Goal: Task Accomplishment & Management: Manage account settings

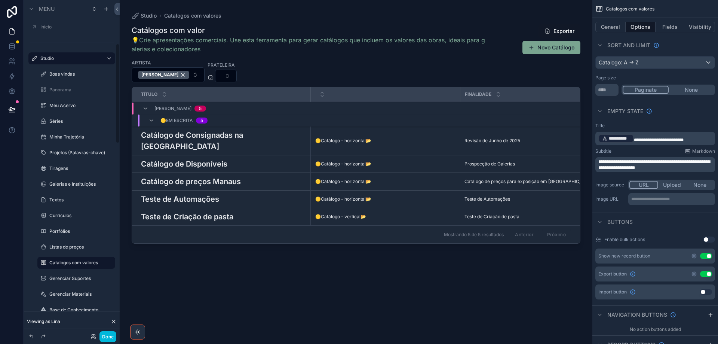
scroll to position [142, 0]
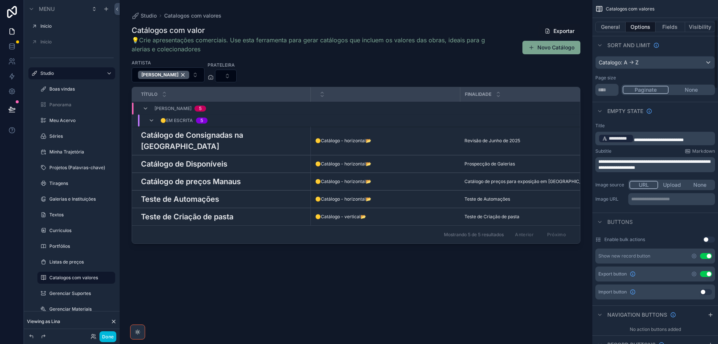
click at [606, 27] on button "General" at bounding box center [610, 27] width 30 height 10
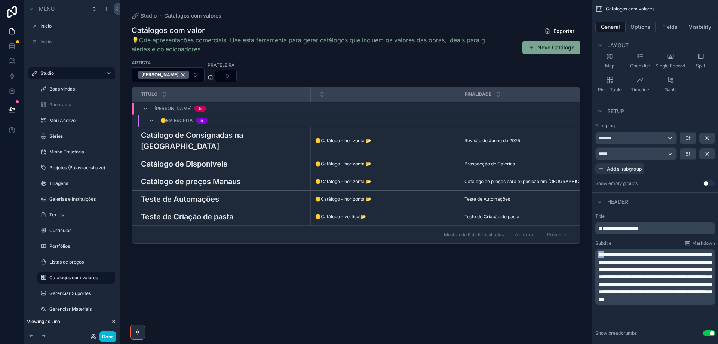
drag, startPoint x: 605, startPoint y: 255, endPoint x: 591, endPoint y: 255, distance: 13.5
click at [591, 255] on div "Jump to... Ctrl K ToDo Usuários Plataforma Stripe Wiki-CentralDeAjuda Início In…" at bounding box center [419, 172] width 598 height 344
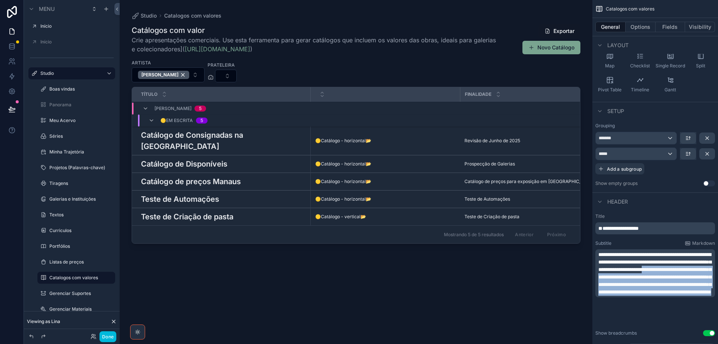
drag, startPoint x: 636, startPoint y: 276, endPoint x: 677, endPoint y: 321, distance: 59.8
click at [677, 296] on p "**********" at bounding box center [655, 273] width 115 height 45
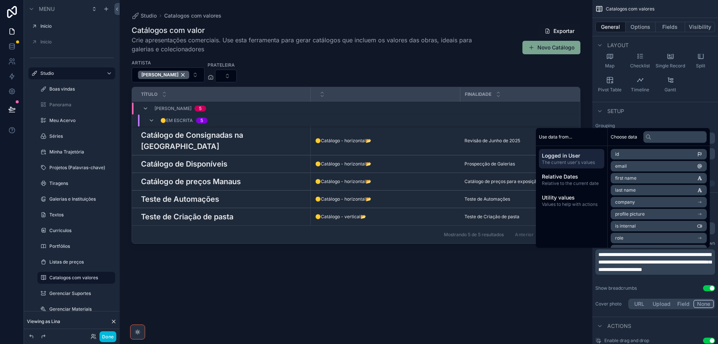
click at [205, 137] on h3 "Catálogo de Consignadas na [GEOGRAPHIC_DATA]" at bounding box center [223, 140] width 165 height 22
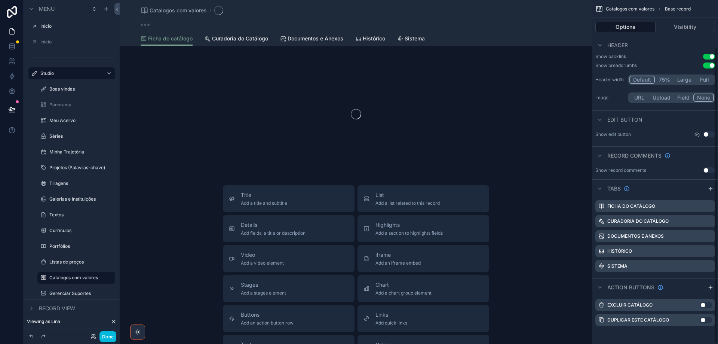
scroll to position [55, 0]
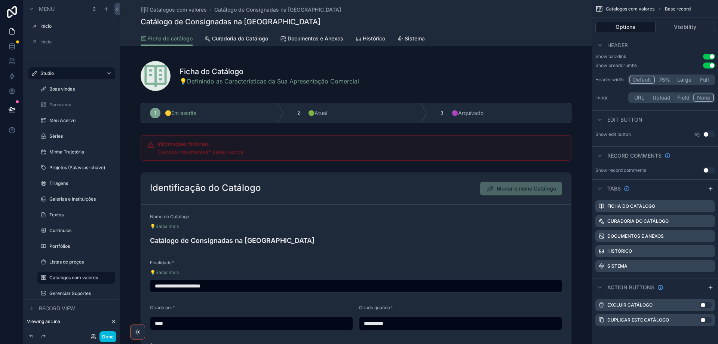
click at [394, 85] on div "scrollable content" at bounding box center [356, 74] width 473 height 39
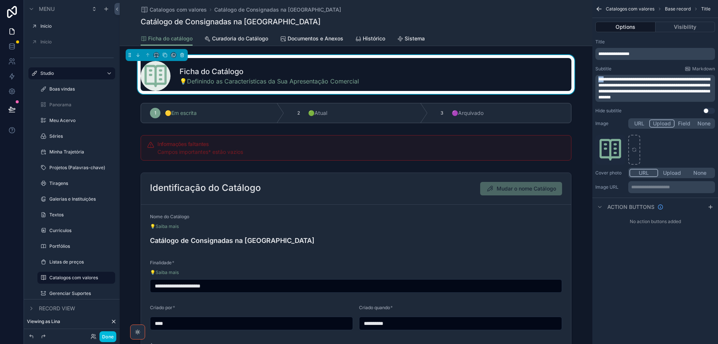
drag, startPoint x: 606, startPoint y: 78, endPoint x: 598, endPoint y: 78, distance: 7.5
click at [598, 78] on div "**********" at bounding box center [655, 88] width 120 height 27
click at [604, 78] on span "**********" at bounding box center [654, 88] width 112 height 22
drag, startPoint x: 604, startPoint y: 78, endPoint x: 594, endPoint y: 78, distance: 9.7
click at [594, 78] on div "**********" at bounding box center [656, 76] width 126 height 81
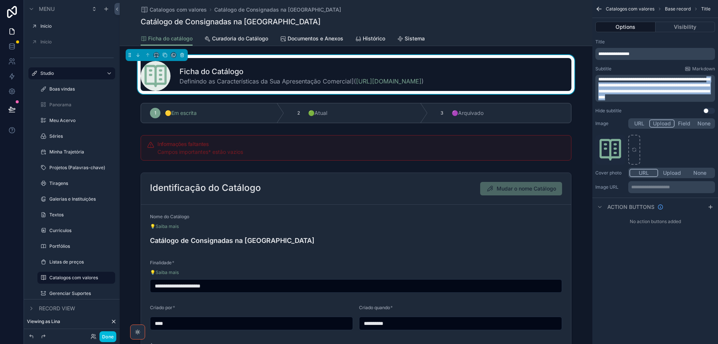
drag, startPoint x: 620, startPoint y: 86, endPoint x: 699, endPoint y: 101, distance: 80.8
click at [699, 101] on div "**********" at bounding box center [655, 88] width 120 height 27
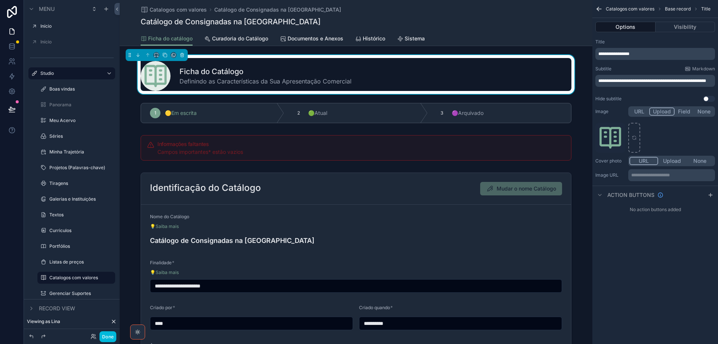
click at [0, 0] on icon "scrollable content" at bounding box center [0, 0] width 0 height 0
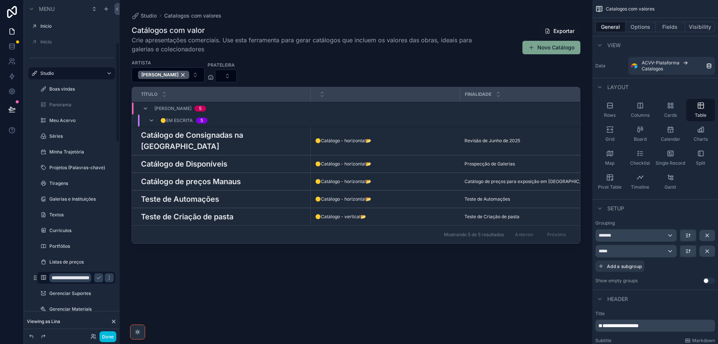
drag, startPoint x: 61, startPoint y: 278, endPoint x: 70, endPoint y: 285, distance: 11.2
click at [65, 280] on input "**********" at bounding box center [70, 277] width 42 height 9
type input "**********"
click at [97, 279] on icon "scrollable content" at bounding box center [99, 278] width 6 height 6
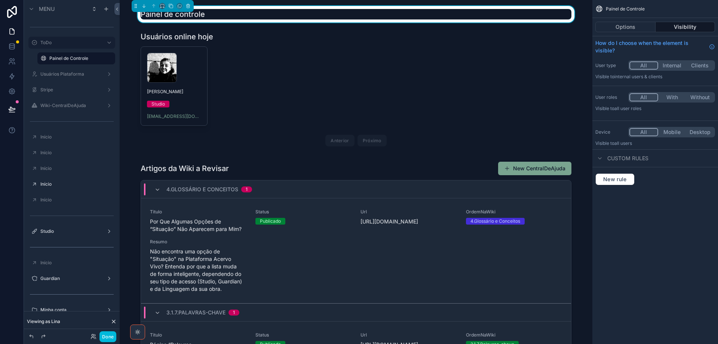
click at [248, 172] on div "scrollable content" at bounding box center [356, 300] width 461 height 285
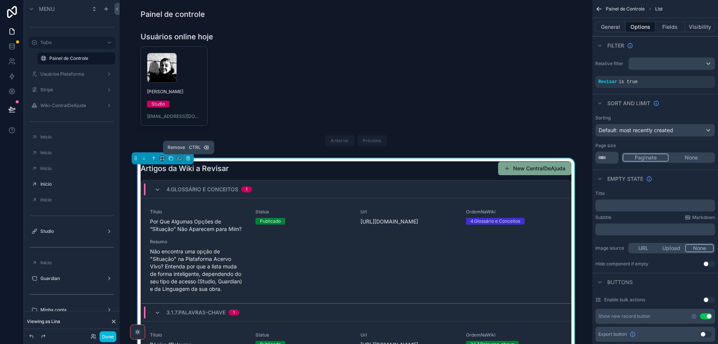
click at [189, 159] on icon "scrollable content" at bounding box center [188, 158] width 5 height 5
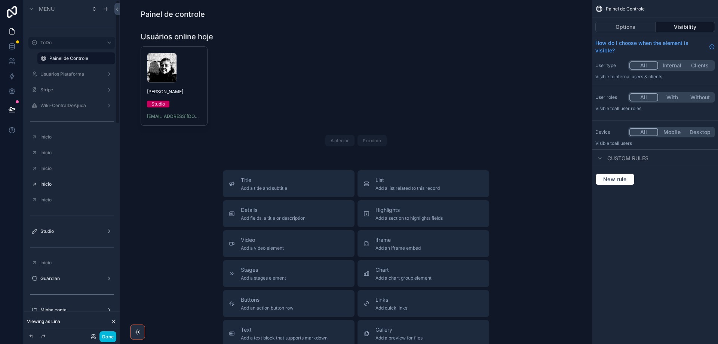
click at [55, 233] on label "Studio" at bounding box center [70, 231] width 60 height 6
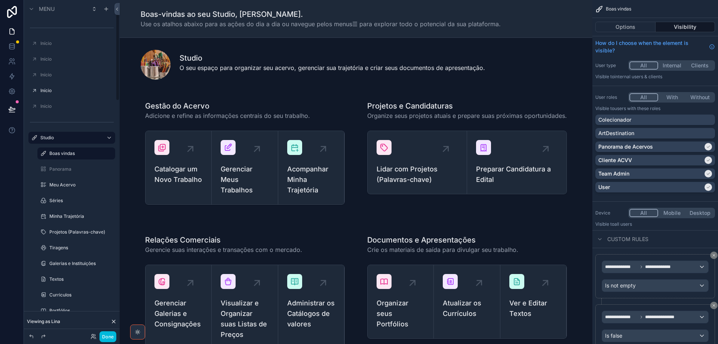
scroll to position [150, 0]
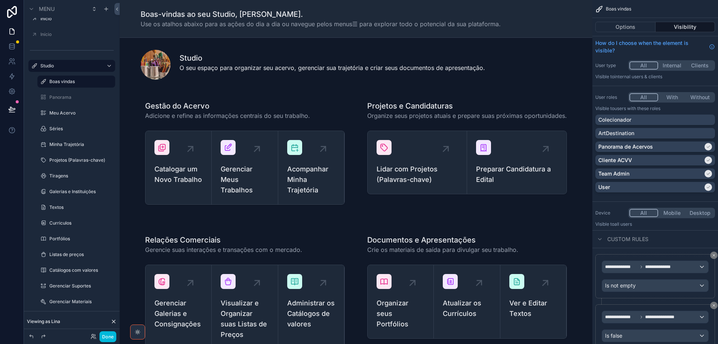
click at [82, 270] on label "Catálogos com valores" at bounding box center [79, 270] width 61 height 6
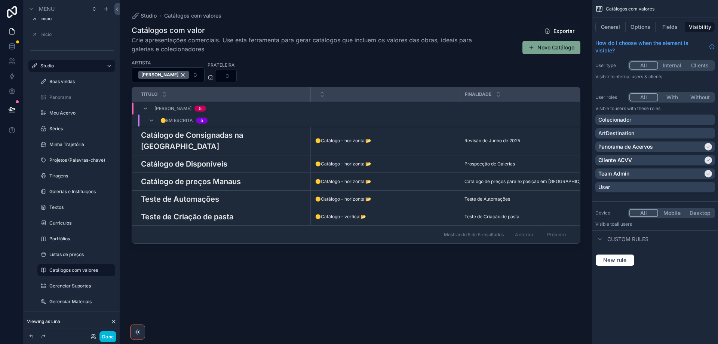
click at [236, 138] on h3 "Catálogo de Consignadas na [GEOGRAPHIC_DATA]" at bounding box center [223, 140] width 165 height 22
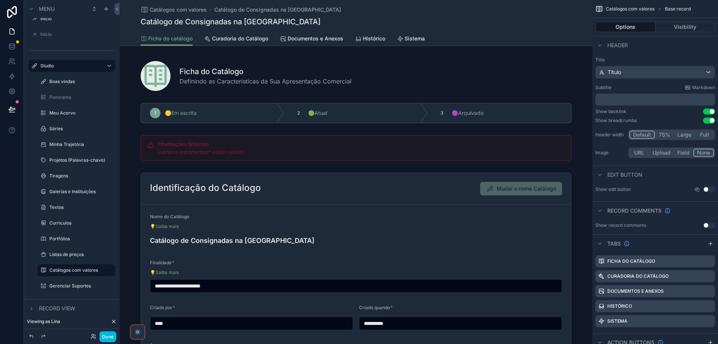
click at [330, 194] on div "scrollable content" at bounding box center [356, 273] width 473 height 209
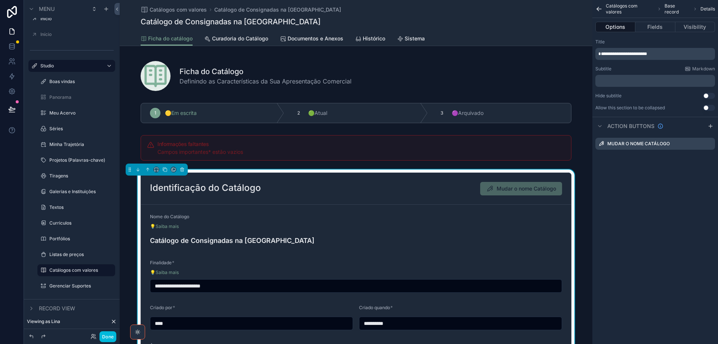
click at [656, 26] on button "Fields" at bounding box center [656, 27] width 40 height 10
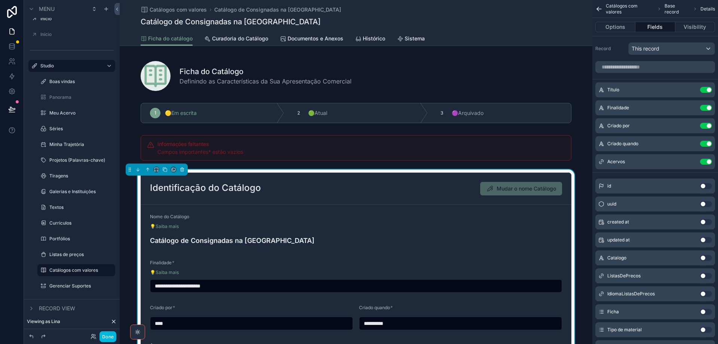
click at [0, 0] on icon "scrollable content" at bounding box center [0, 0] width 0 height 0
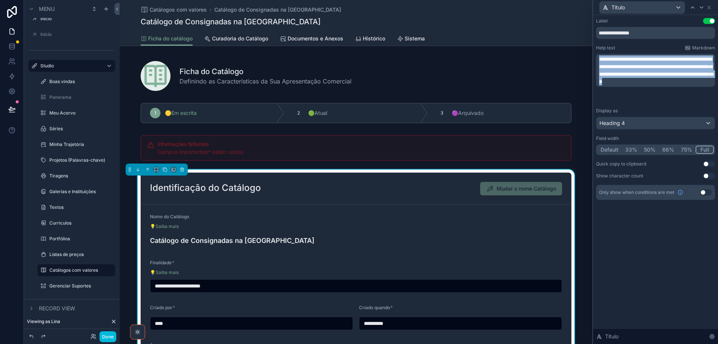
drag, startPoint x: 658, startPoint y: 97, endPoint x: 595, endPoint y: 54, distance: 75.3
click at [595, 54] on div "**********" at bounding box center [655, 116] width 125 height 203
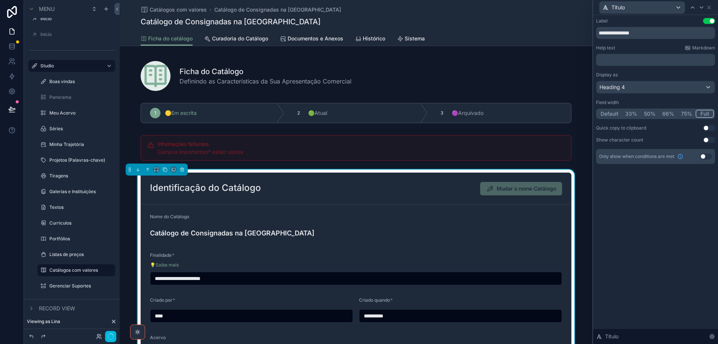
click at [703, 8] on icon at bounding box center [702, 7] width 6 height 6
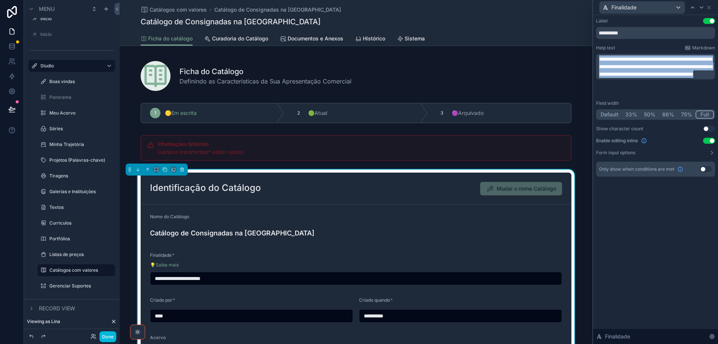
drag, startPoint x: 709, startPoint y: 89, endPoint x: 586, endPoint y: 48, distance: 130.2
click at [585, 48] on div "**********" at bounding box center [359, 172] width 718 height 344
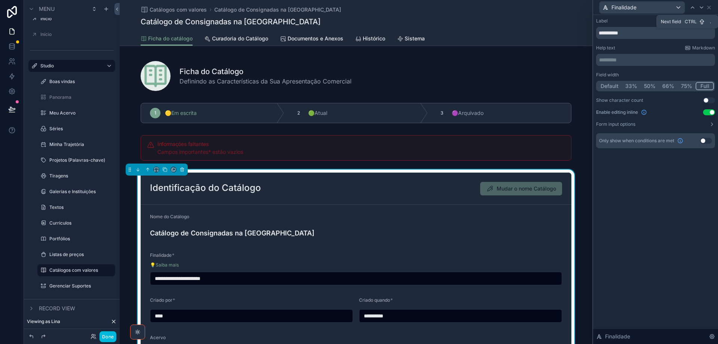
click at [705, 9] on div at bounding box center [701, 7] width 9 height 9
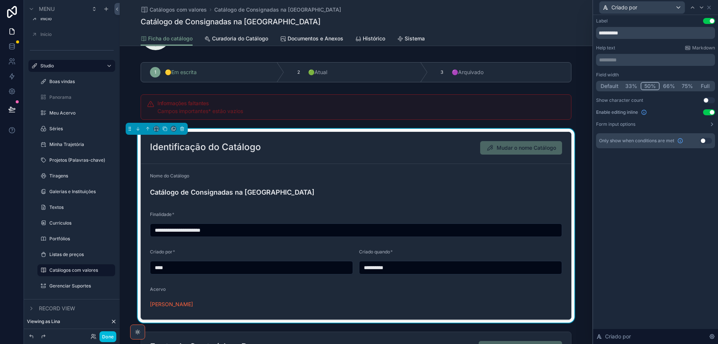
scroll to position [112, 0]
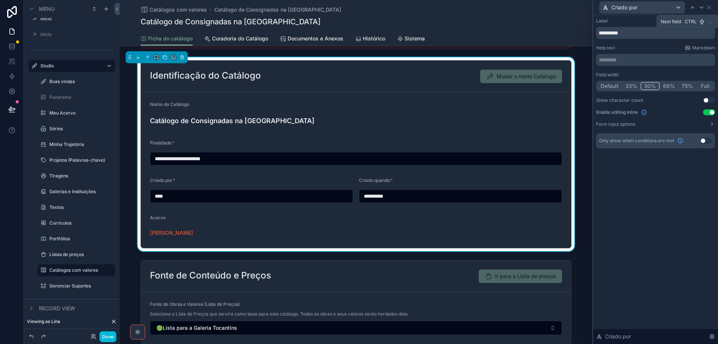
click at [701, 9] on icon at bounding box center [702, 7] width 6 height 6
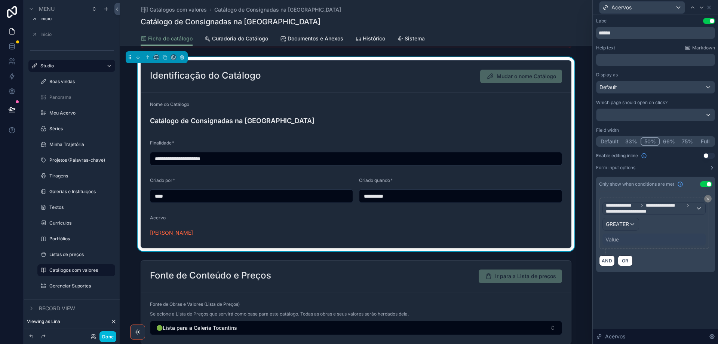
scroll to position [299, 0]
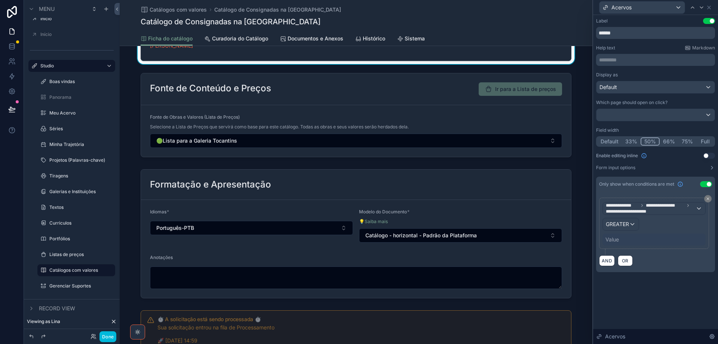
click at [366, 197] on div "scrollable content" at bounding box center [356, 233] width 473 height 135
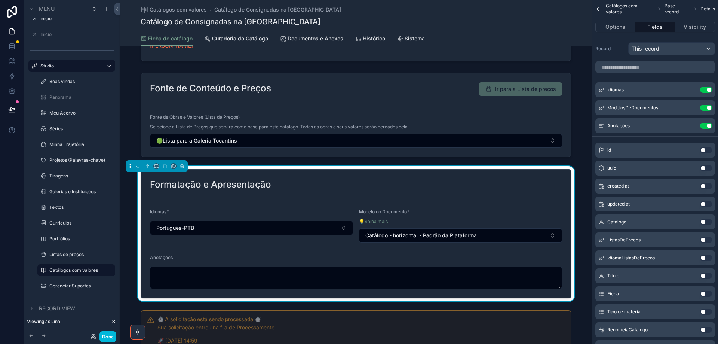
click at [0, 0] on icon "scrollable content" at bounding box center [0, 0] width 0 height 0
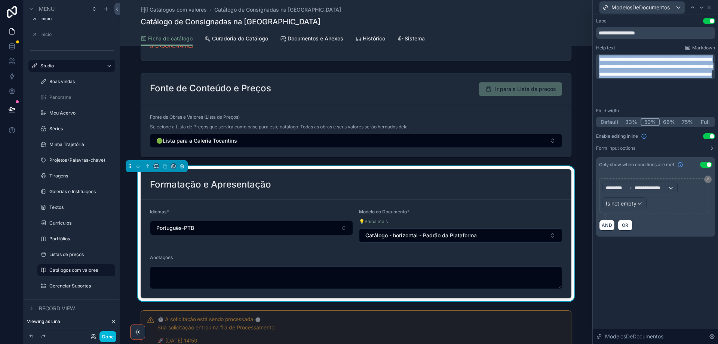
drag, startPoint x: 638, startPoint y: 98, endPoint x: 589, endPoint y: 50, distance: 68.5
click at [589, 50] on div "**********" at bounding box center [359, 172] width 718 height 344
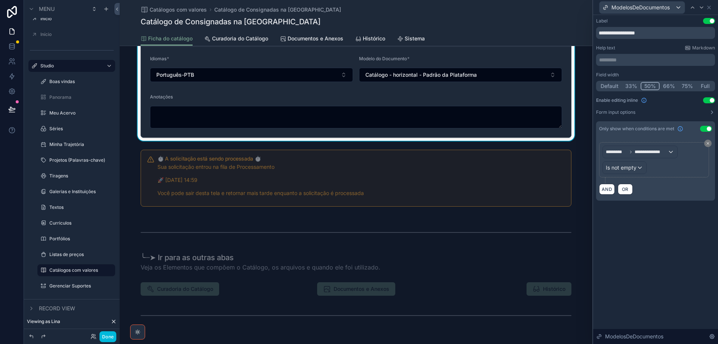
scroll to position [486, 0]
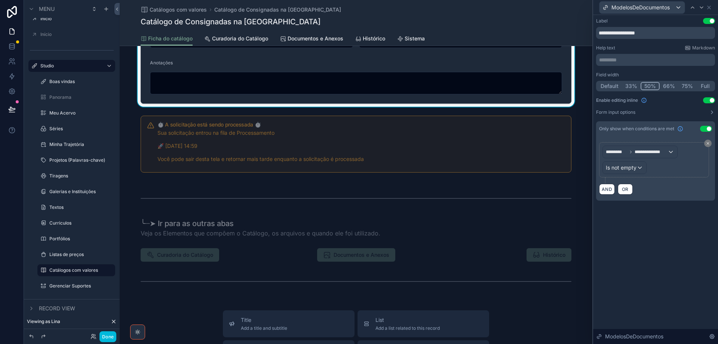
click at [252, 220] on div "scrollable content" at bounding box center [356, 239] width 473 height 117
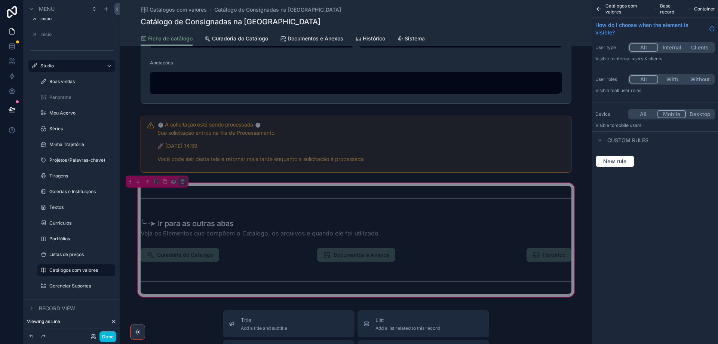
click at [252, 223] on div "scrollable content" at bounding box center [356, 227] width 440 height 25
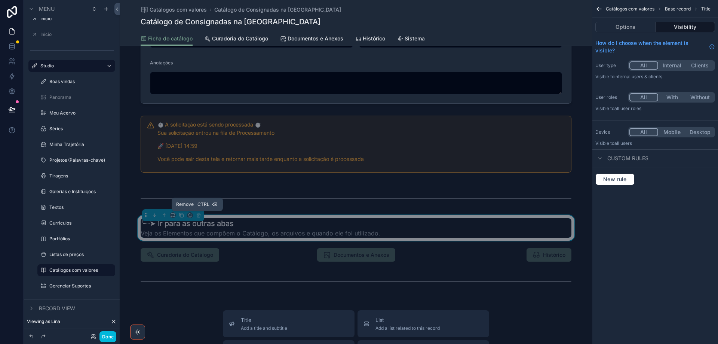
click at [200, 216] on button "scrollable content" at bounding box center [199, 215] width 8 height 8
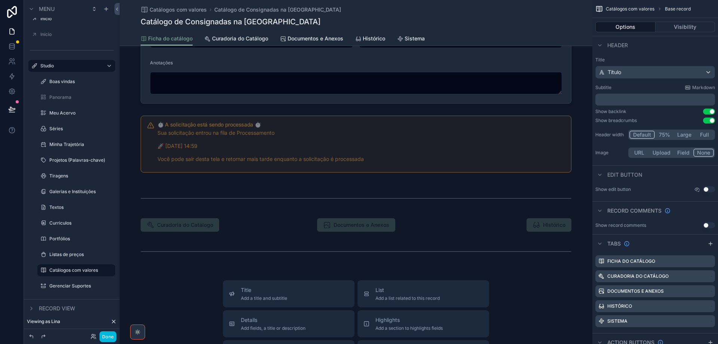
click at [403, 293] on span "List" at bounding box center [408, 289] width 64 height 7
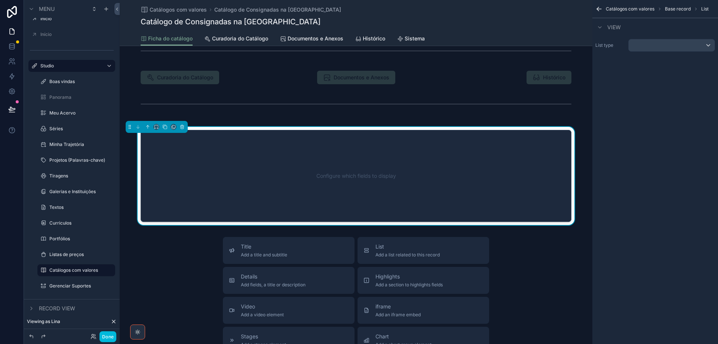
scroll to position [638, 0]
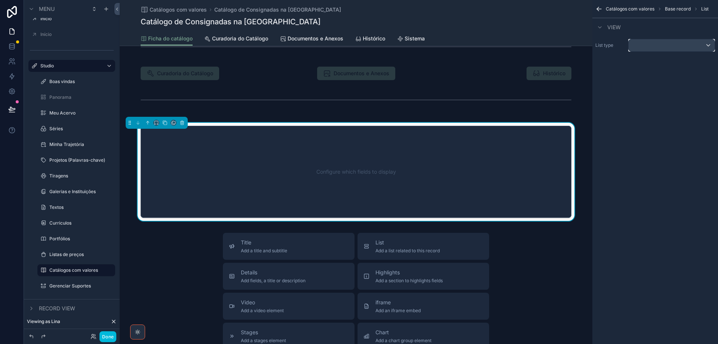
click at [679, 45] on div "scrollable content" at bounding box center [672, 45] width 86 height 12
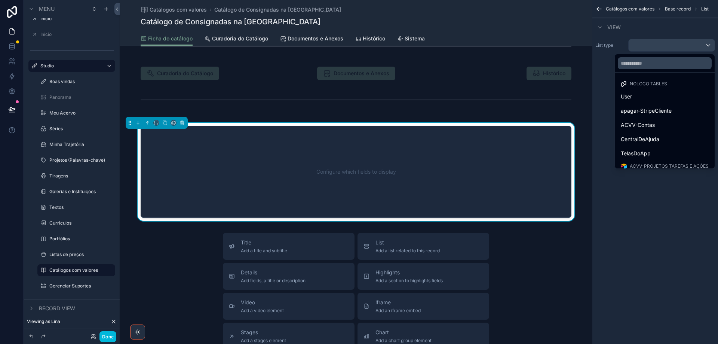
click at [664, 135] on div "CentralDeAjuda" at bounding box center [665, 139] width 88 height 9
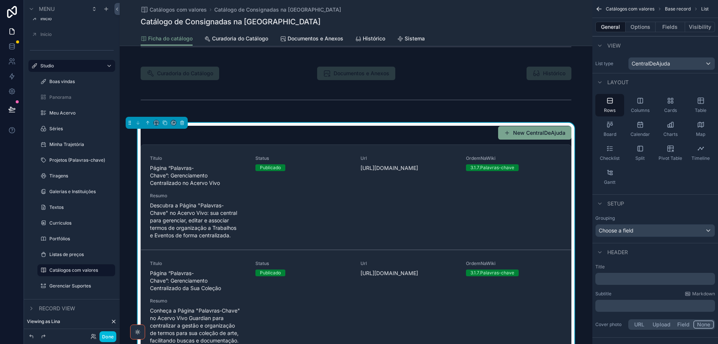
click at [702, 106] on div "Table" at bounding box center [700, 105] width 29 height 22
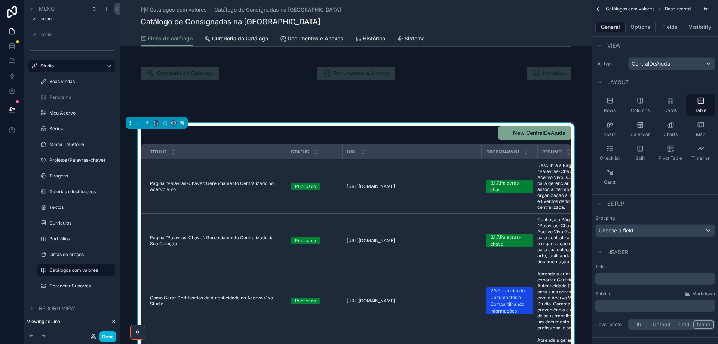
click at [640, 279] on p "﻿" at bounding box center [655, 278] width 115 height 7
click at [633, 305] on p "﻿" at bounding box center [655, 305] width 115 height 7
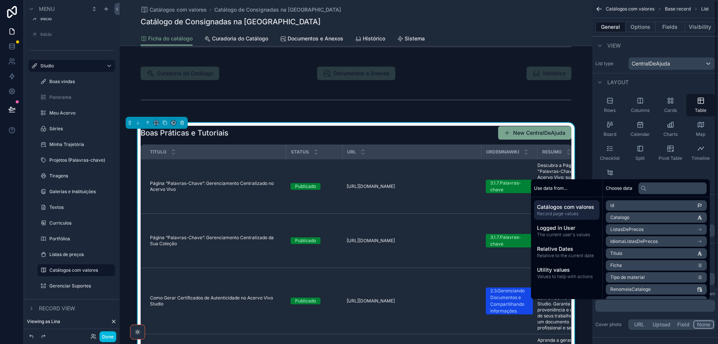
click at [637, 306] on p "﻿" at bounding box center [655, 305] width 115 height 7
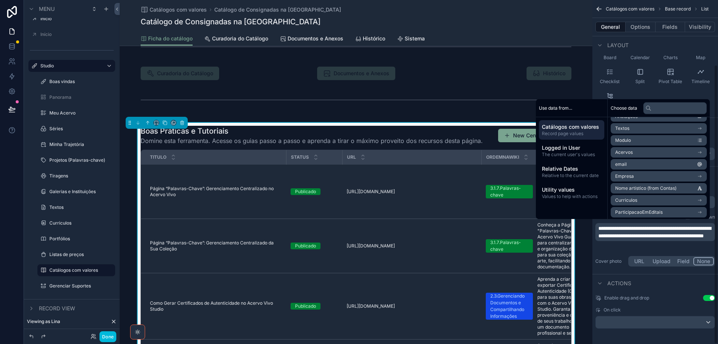
scroll to position [79, 0]
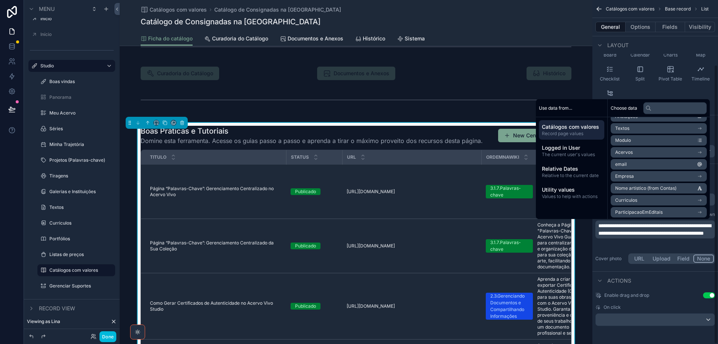
click at [636, 258] on button "URL" at bounding box center [640, 258] width 20 height 8
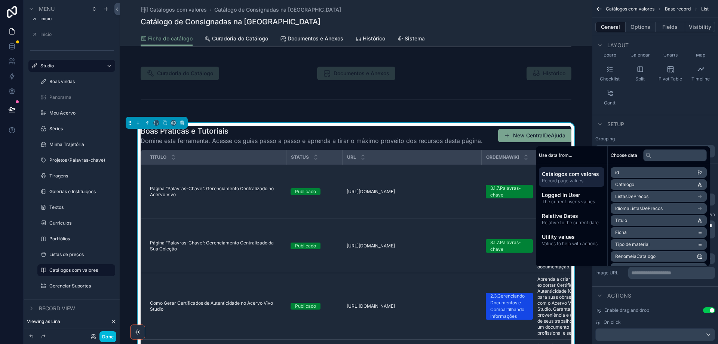
click at [640, 273] on p "**********" at bounding box center [672, 272] width 82 height 7
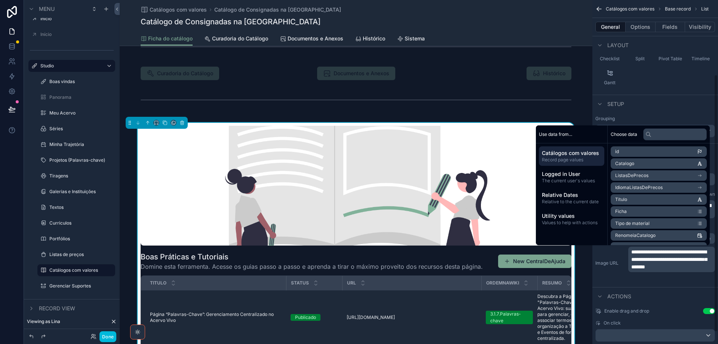
scroll to position [0, 0]
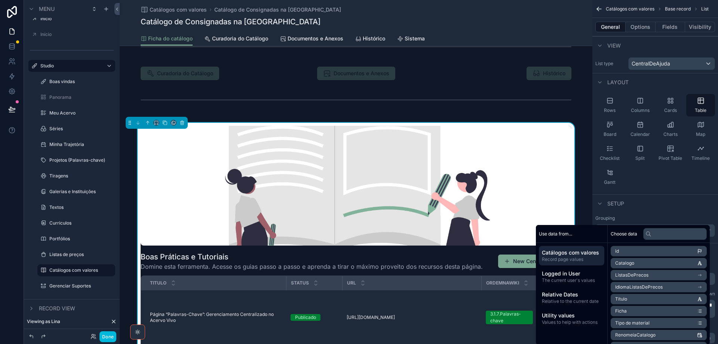
click at [639, 27] on button "Options" at bounding box center [641, 27] width 30 height 10
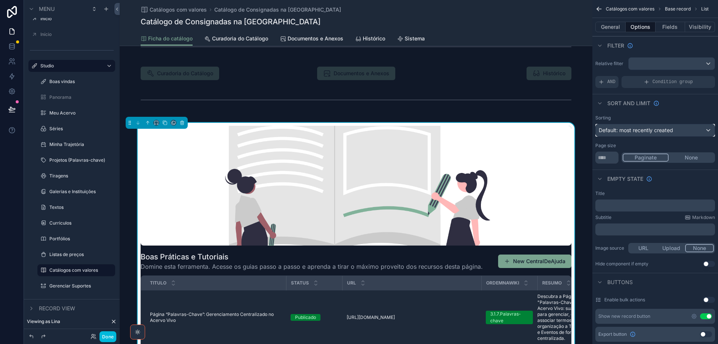
click at [658, 130] on span "Default: most recently created" at bounding box center [636, 130] width 74 height 6
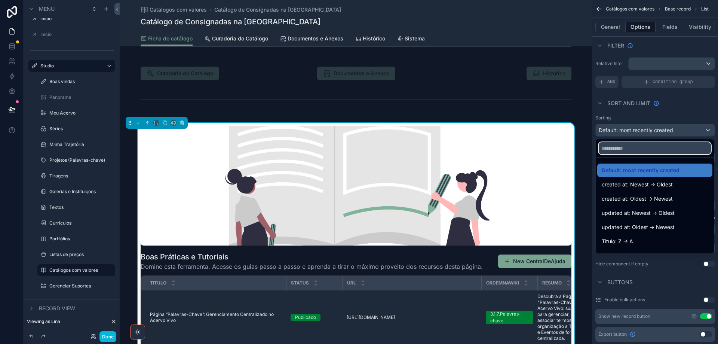
click at [654, 146] on input "text" at bounding box center [655, 148] width 112 height 12
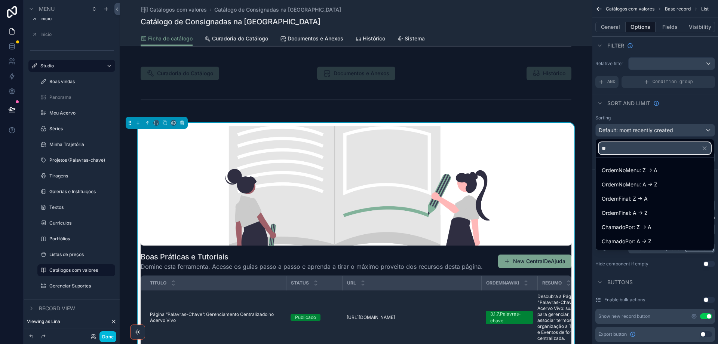
type input "***"
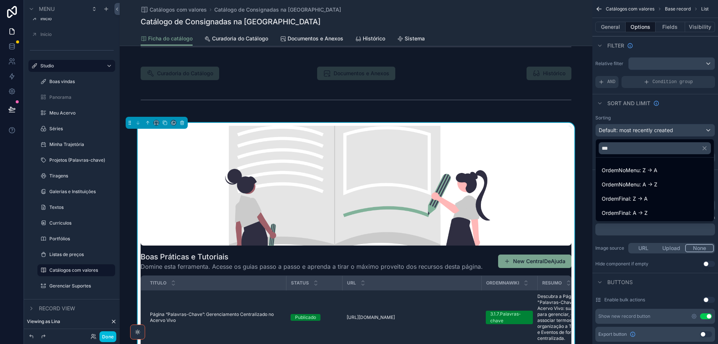
click at [657, 184] on span "OrdemNoMenu: A -> Z" at bounding box center [630, 184] width 56 height 9
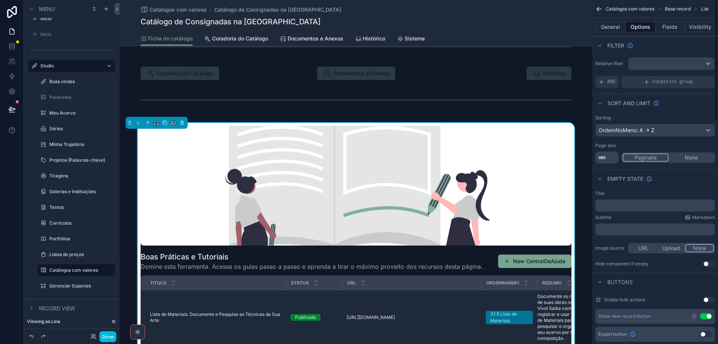
click at [605, 85] on div "AND" at bounding box center [606, 82] width 23 height 12
click at [0, 0] on icon "scrollable content" at bounding box center [0, 0] width 0 height 0
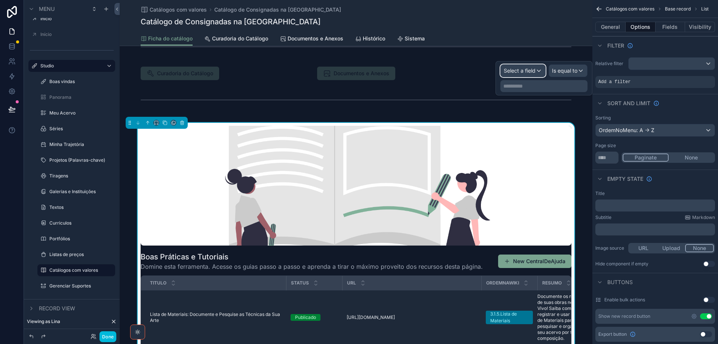
click at [527, 73] on span "Select a field" at bounding box center [520, 70] width 32 height 6
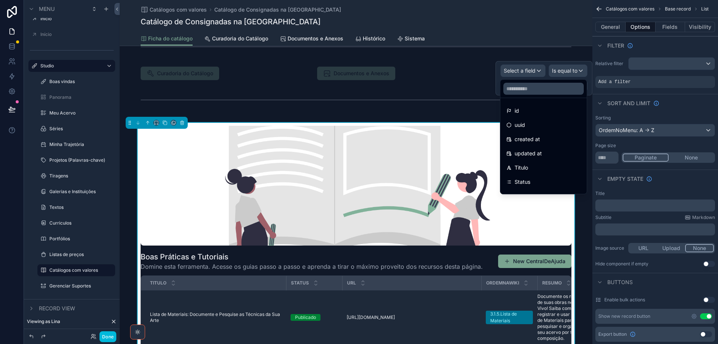
click at [532, 178] on div "Status" at bounding box center [543, 181] width 74 height 9
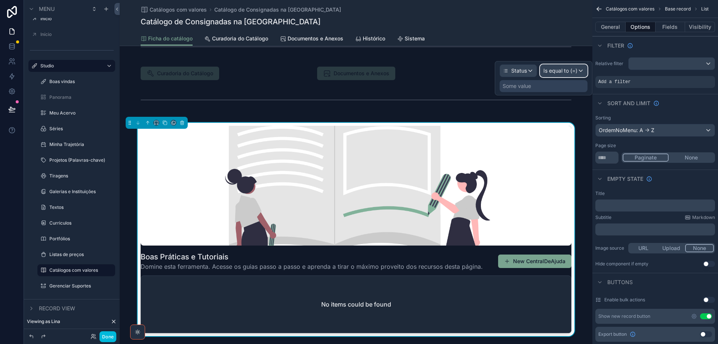
click at [570, 71] on span "Is equal to (=)" at bounding box center [561, 70] width 34 height 7
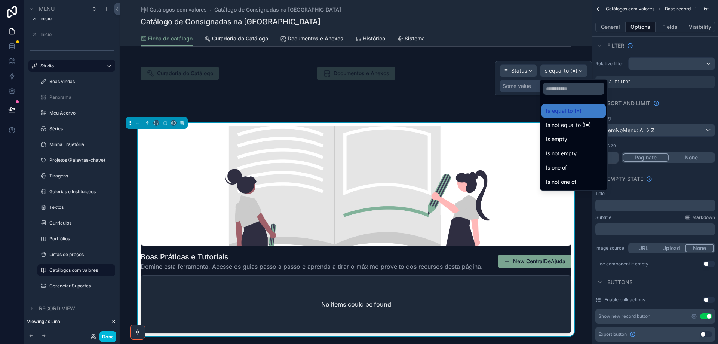
click at [559, 171] on span "Is one of" at bounding box center [556, 167] width 21 height 9
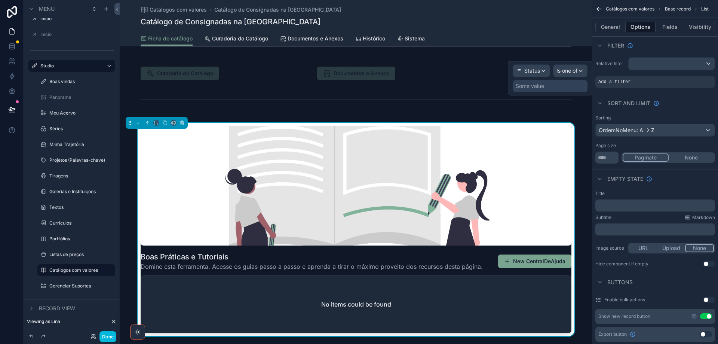
click at [528, 88] on div "Some value" at bounding box center [530, 85] width 28 height 7
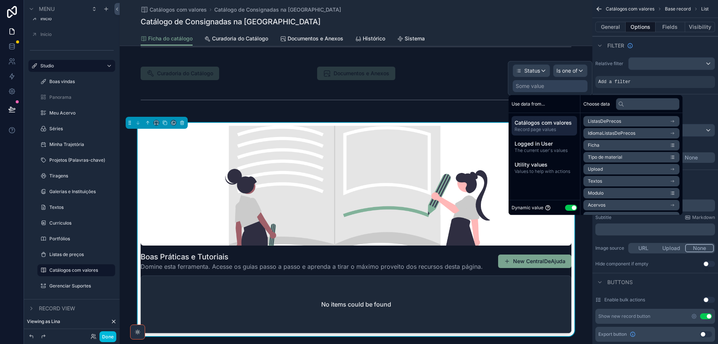
click at [570, 206] on button "Use setting" at bounding box center [571, 208] width 12 height 6
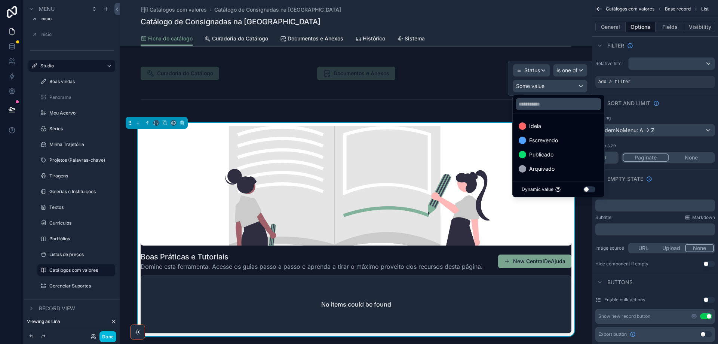
click at [549, 150] on div "Publicado" at bounding box center [558, 154] width 89 height 13
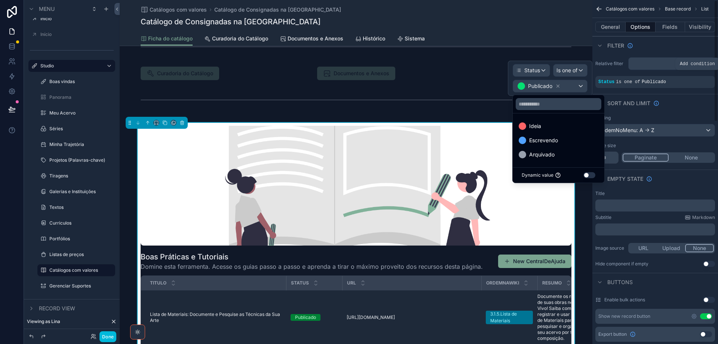
click at [0, 0] on icon "scrollable content" at bounding box center [0, 0] width 0 height 0
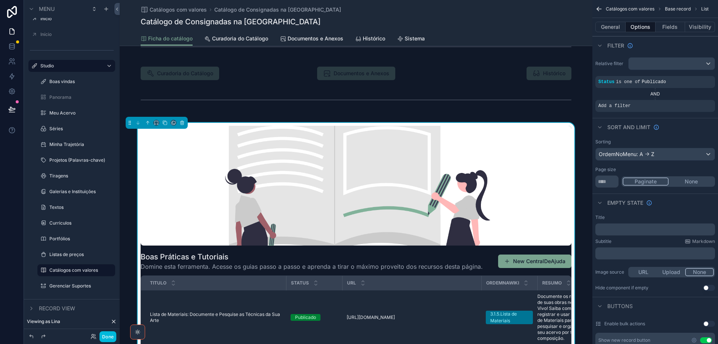
click at [0, 0] on icon "scrollable content" at bounding box center [0, 0] width 0 height 0
click at [525, 95] on span "Select a field" at bounding box center [520, 94] width 32 height 6
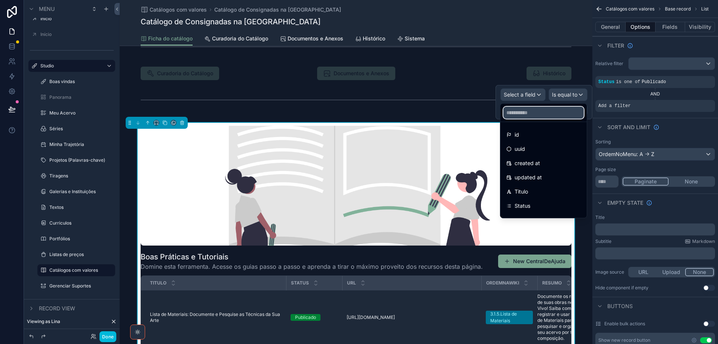
click at [533, 115] on input "text" at bounding box center [543, 113] width 80 height 12
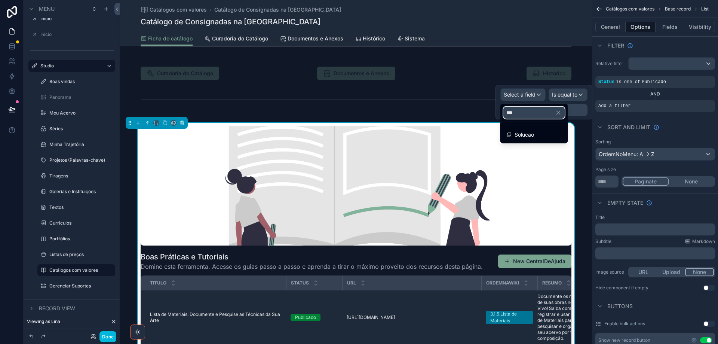
type input "***"
click at [530, 132] on span "Solucao" at bounding box center [524, 134] width 19 height 9
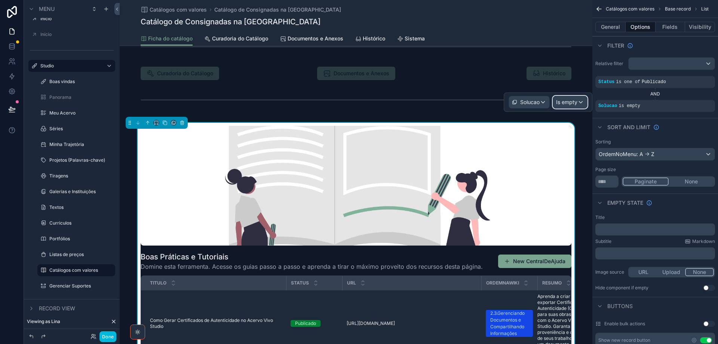
click at [567, 102] on span "Is empty" at bounding box center [566, 101] width 21 height 7
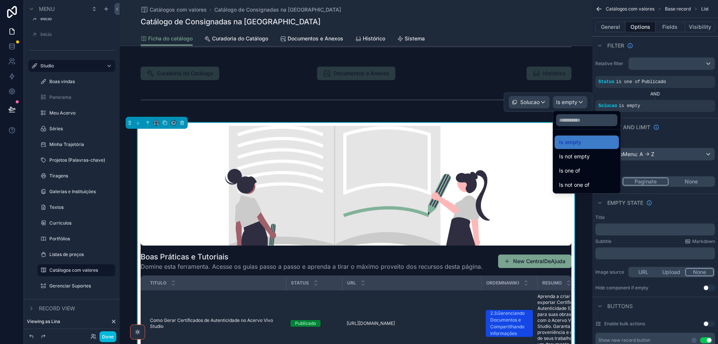
click at [570, 171] on span "Is one of" at bounding box center [569, 170] width 21 height 9
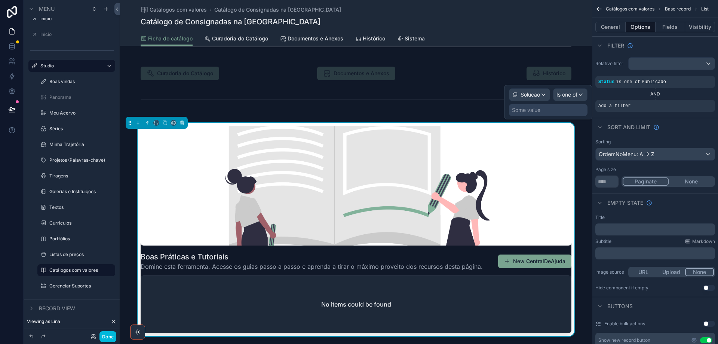
click at [566, 110] on div "Some value" at bounding box center [548, 110] width 79 height 12
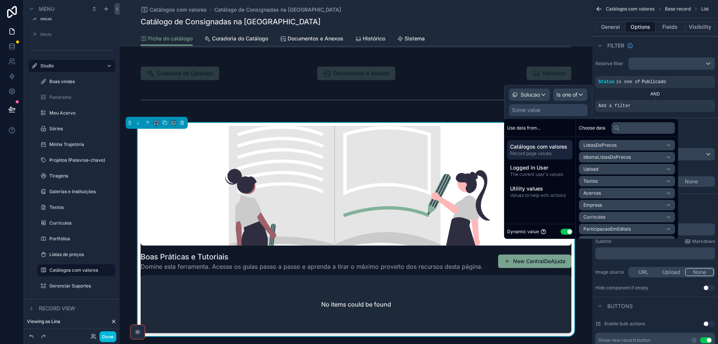
click at [550, 169] on span "Logged in User" at bounding box center [539, 167] width 59 height 7
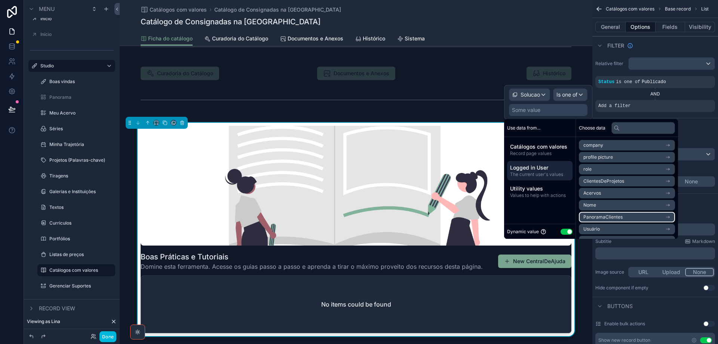
scroll to position [37, 0]
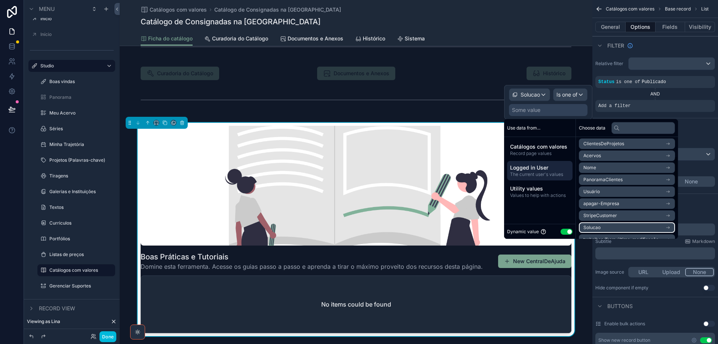
click at [618, 226] on li "Solucao" at bounding box center [627, 227] width 96 height 10
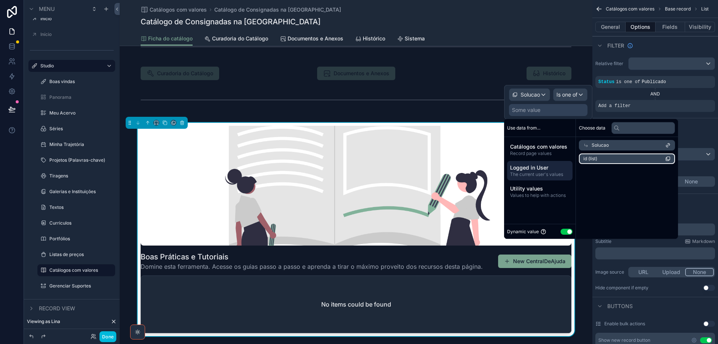
click at [627, 160] on li "id (list)" at bounding box center [627, 158] width 96 height 10
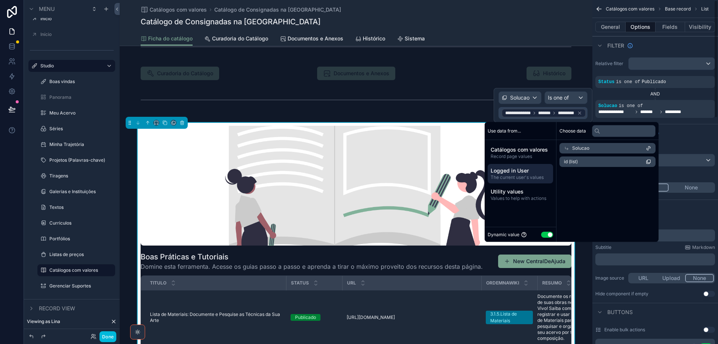
click at [0, 0] on div "scrollable content" at bounding box center [0, 0] width 0 height 0
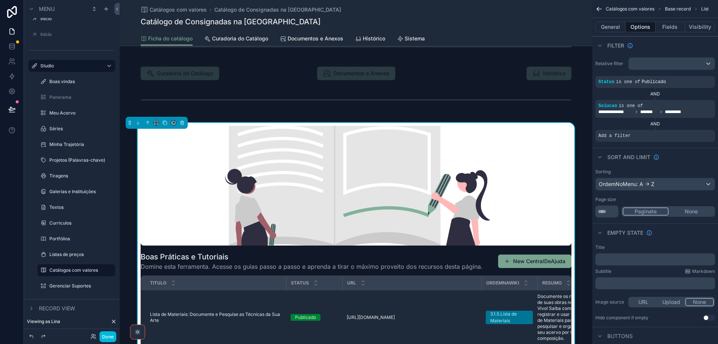
click at [0, 0] on icon "scrollable content" at bounding box center [0, 0] width 0 height 0
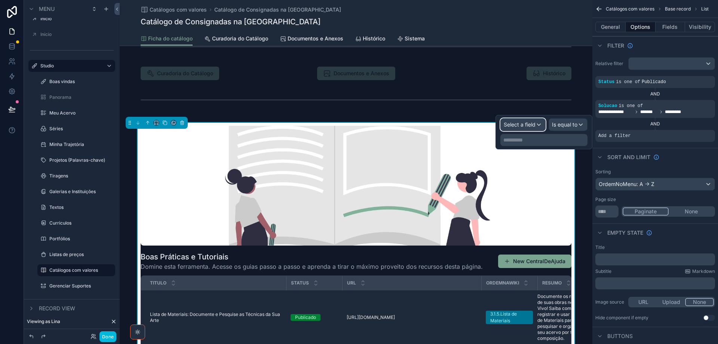
click at [529, 126] on span "Select a field" at bounding box center [520, 124] width 32 height 6
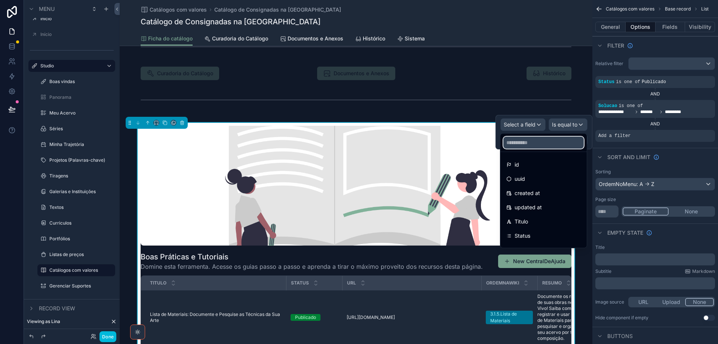
click at [531, 140] on input "text" at bounding box center [543, 143] width 80 height 12
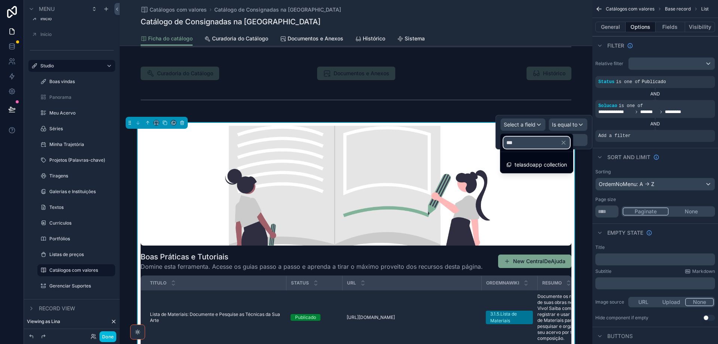
type input "***"
click at [537, 161] on span "telasdoapp collection" at bounding box center [541, 164] width 52 height 9
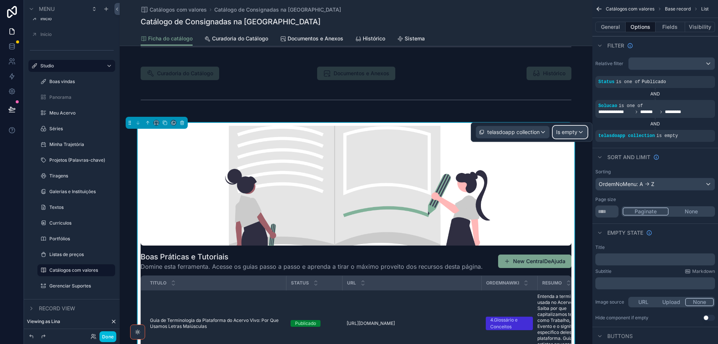
click at [569, 132] on span "Is empty" at bounding box center [566, 131] width 21 height 7
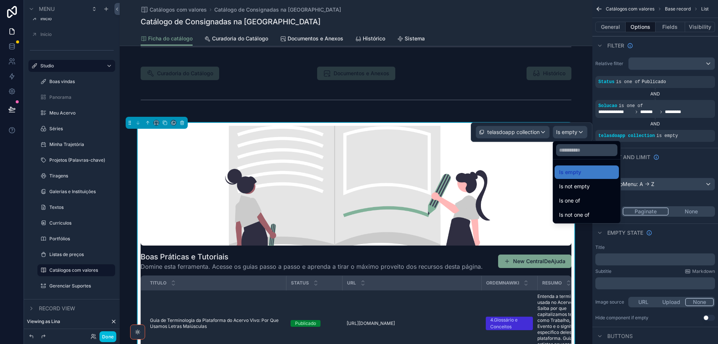
click at [584, 203] on div "Is one of" at bounding box center [586, 200] width 55 height 9
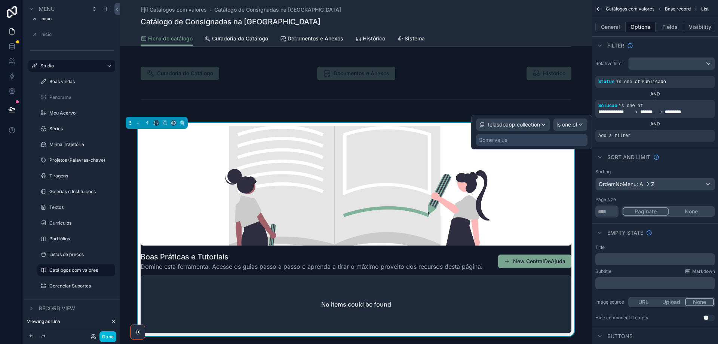
click at [550, 143] on div "Some value" at bounding box center [531, 140] width 111 height 12
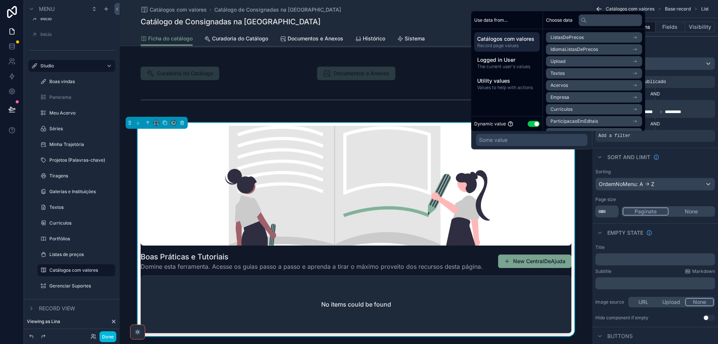
click at [529, 123] on button "Use setting" at bounding box center [534, 124] width 12 height 6
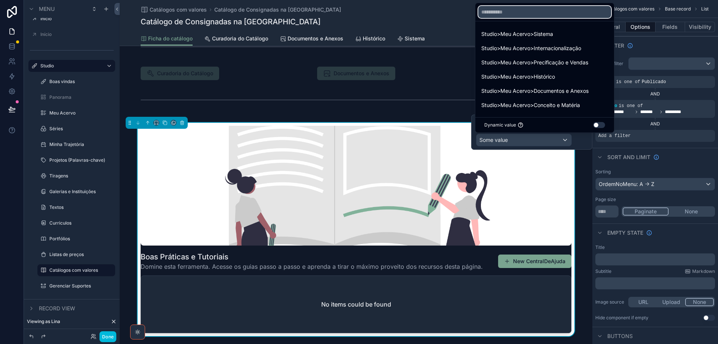
click at [515, 12] on input "text" at bounding box center [544, 12] width 133 height 12
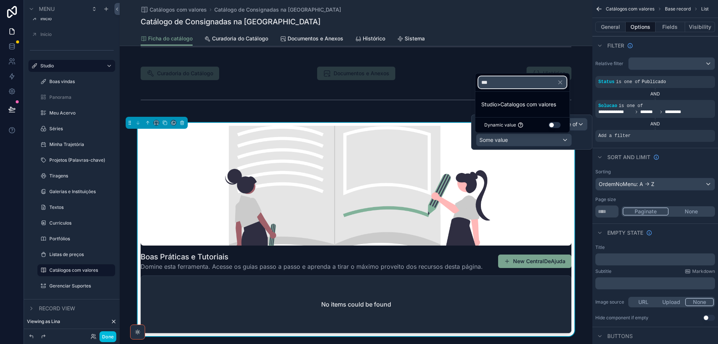
type input "***"
click at [513, 107] on span "Studio>Catalogos com valores" at bounding box center [518, 104] width 75 height 9
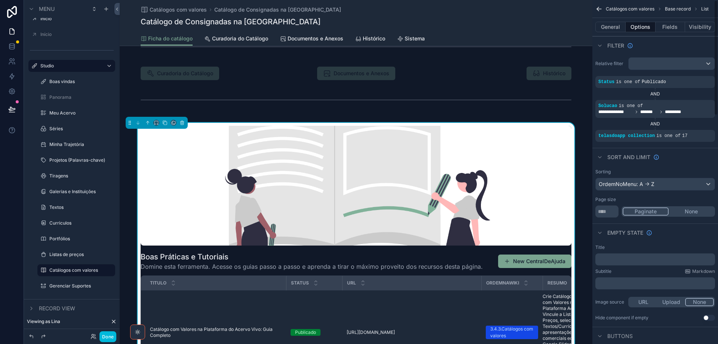
click at [667, 24] on button "Fields" at bounding box center [671, 27] width 30 height 10
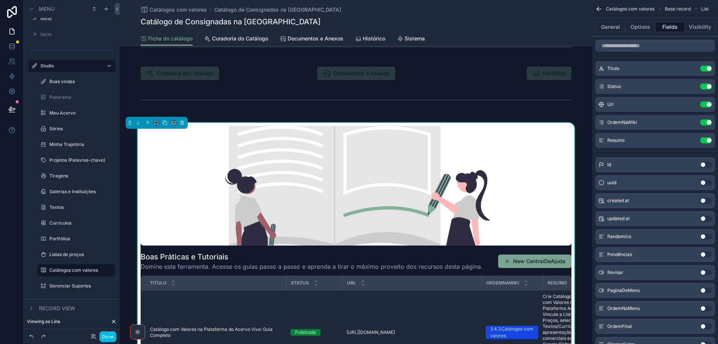
click at [702, 88] on button "Use setting" at bounding box center [706, 86] width 12 height 6
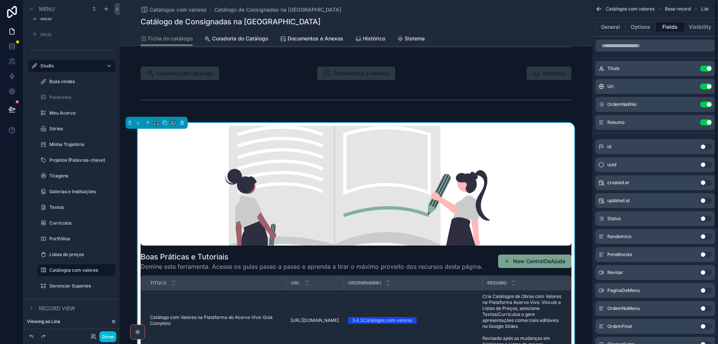
click at [702, 88] on button "Use setting" at bounding box center [706, 86] width 12 height 6
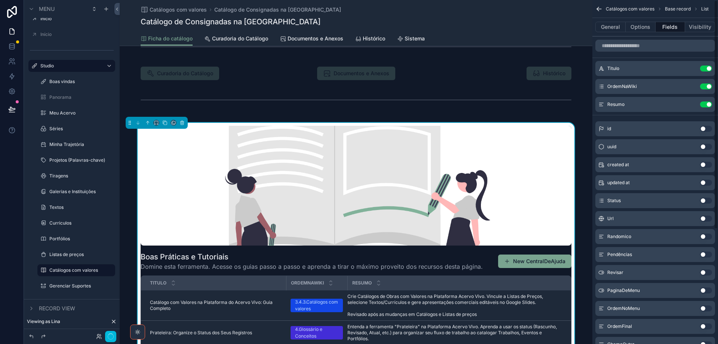
click at [702, 88] on button "Use setting" at bounding box center [706, 86] width 12 height 6
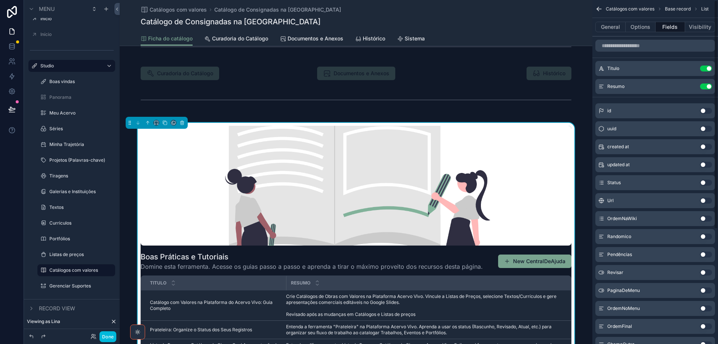
click at [0, 0] on icon "scrollable content" at bounding box center [0, 0] width 0 height 0
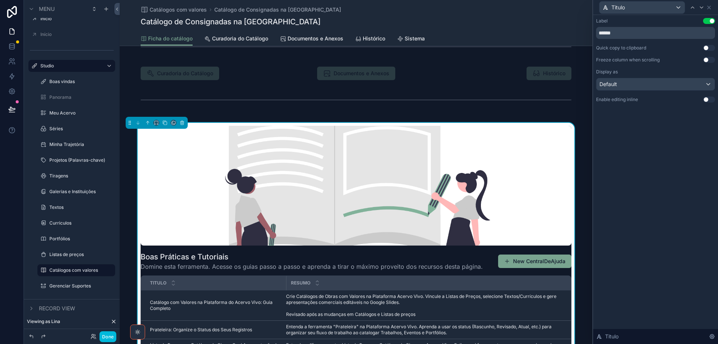
click at [708, 61] on button "Use setting" at bounding box center [709, 60] width 12 height 6
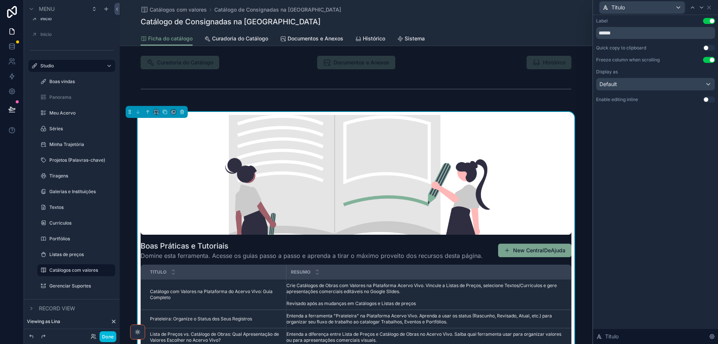
scroll to position [638, 0]
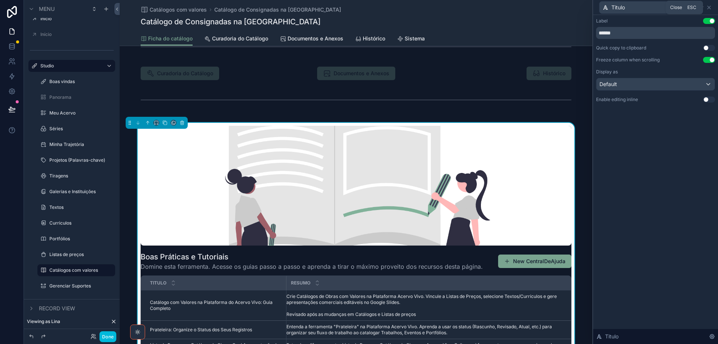
click at [710, 6] on icon at bounding box center [709, 7] width 6 height 6
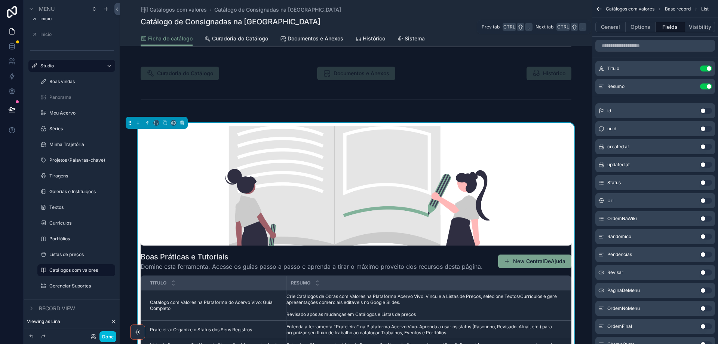
click at [639, 28] on button "Options" at bounding box center [641, 27] width 30 height 10
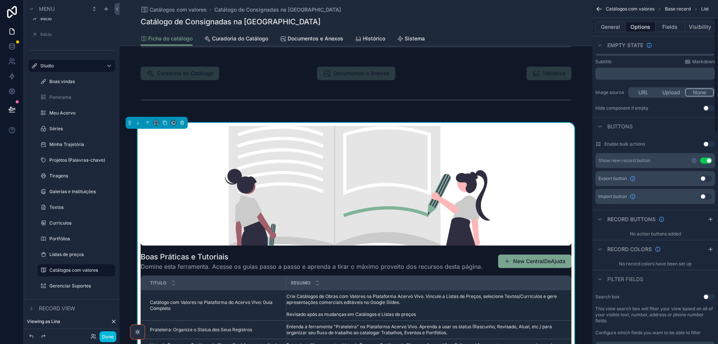
scroll to position [224, 0]
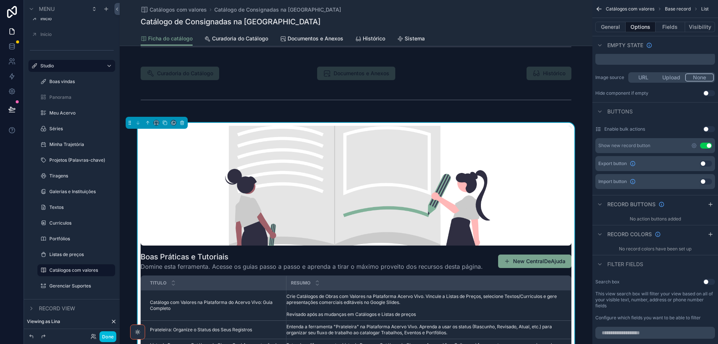
click at [705, 144] on button "Use setting" at bounding box center [706, 146] width 12 height 6
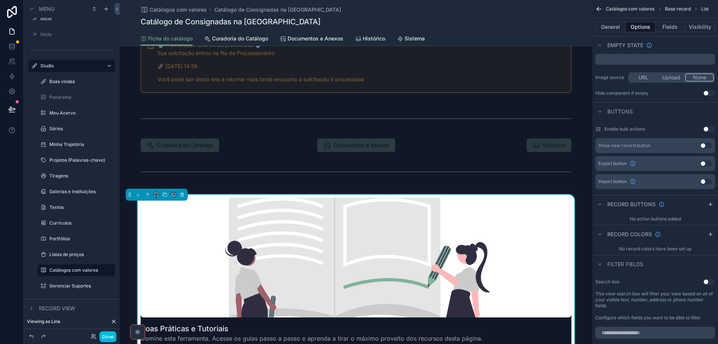
scroll to position [563, 0]
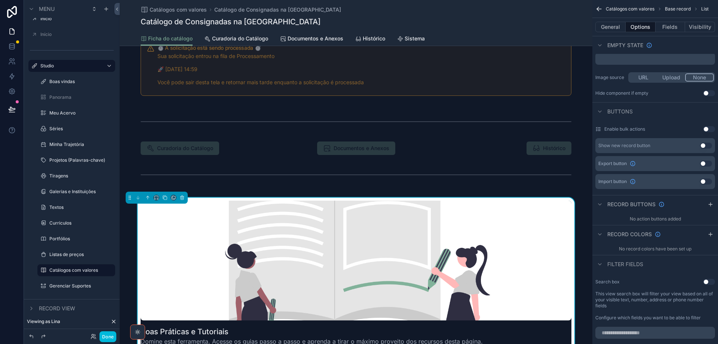
click at [239, 39] on span "Curadoria do Catálogo" at bounding box center [240, 38] width 56 height 7
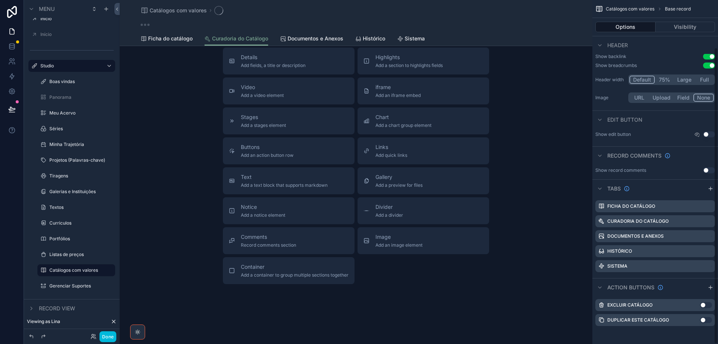
scroll to position [55, 0]
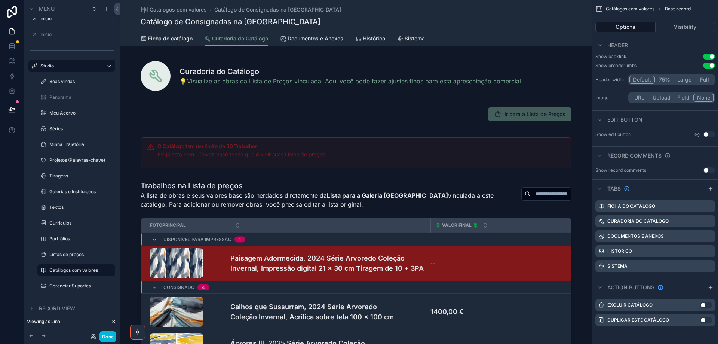
click at [402, 74] on div "scrollable content" at bounding box center [356, 74] width 473 height 39
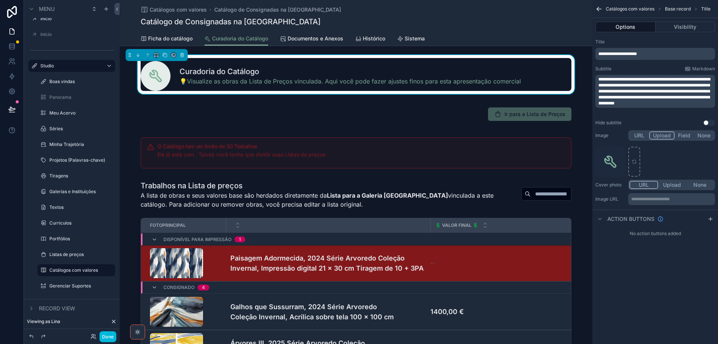
scroll to position [0, 0]
drag, startPoint x: 605, startPoint y: 78, endPoint x: 597, endPoint y: 78, distance: 7.9
click at [597, 78] on div "**********" at bounding box center [655, 91] width 120 height 33
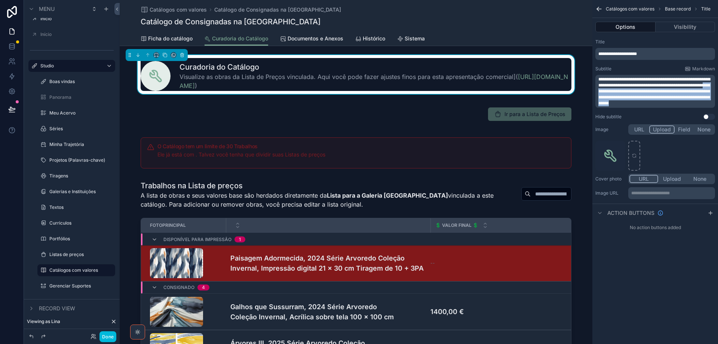
drag, startPoint x: 620, startPoint y: 92, endPoint x: 704, endPoint y: 102, distance: 84.4
click at [704, 102] on p "**********" at bounding box center [655, 91] width 115 height 30
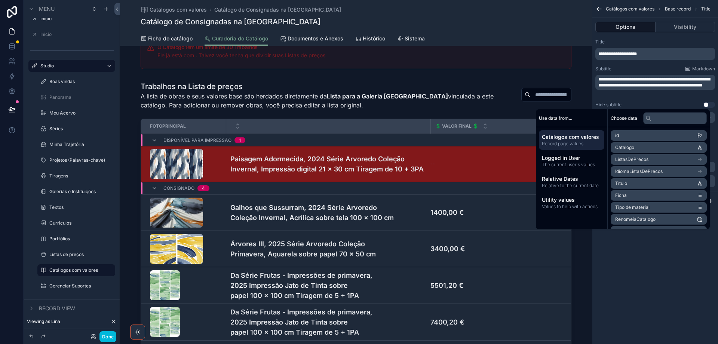
scroll to position [112, 0]
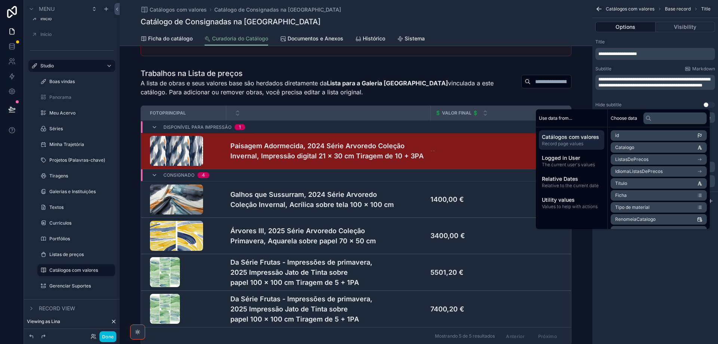
click at [406, 83] on div "scrollable content" at bounding box center [356, 208] width 473 height 286
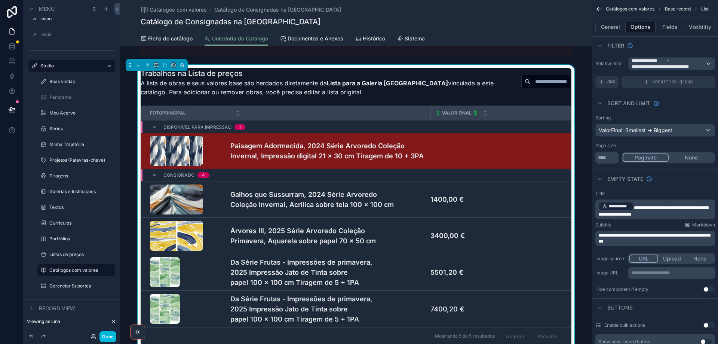
click at [667, 274] on p "**********" at bounding box center [672, 273] width 82 height 6
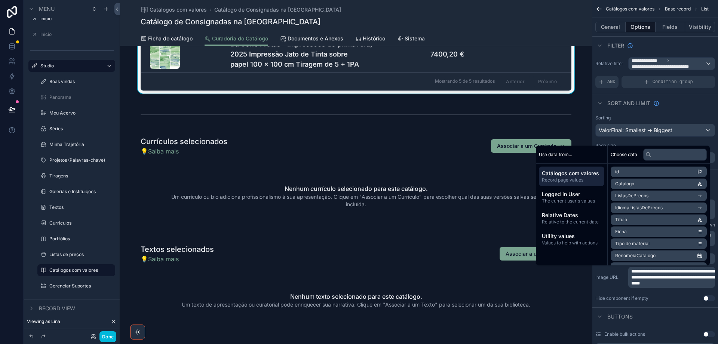
scroll to position [374, 0]
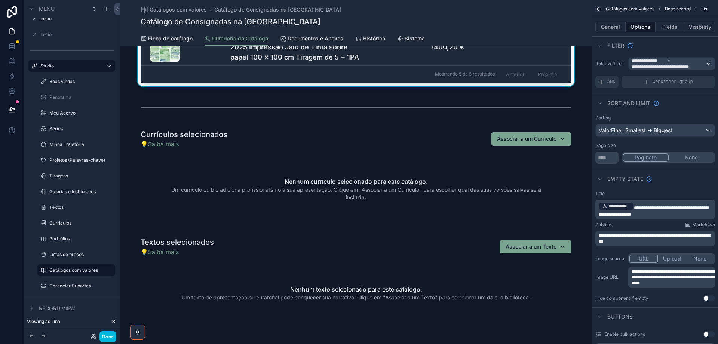
click at [401, 146] on div "scrollable content" at bounding box center [356, 177] width 473 height 102
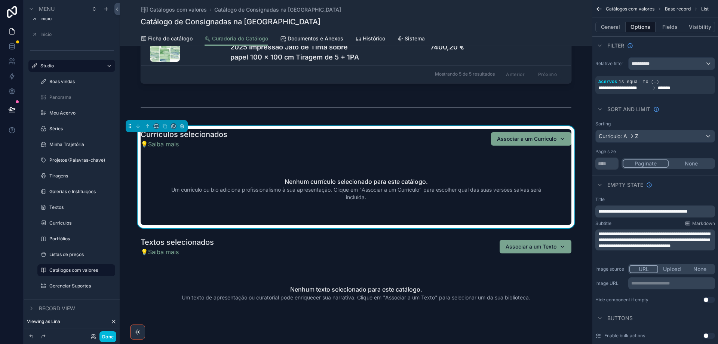
click at [677, 284] on p "**********" at bounding box center [672, 283] width 82 height 6
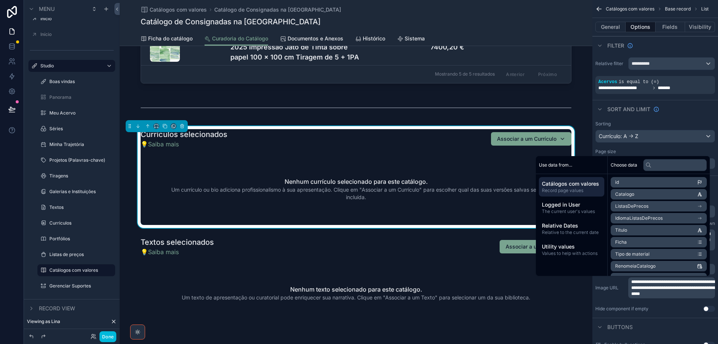
scroll to position [0, 0]
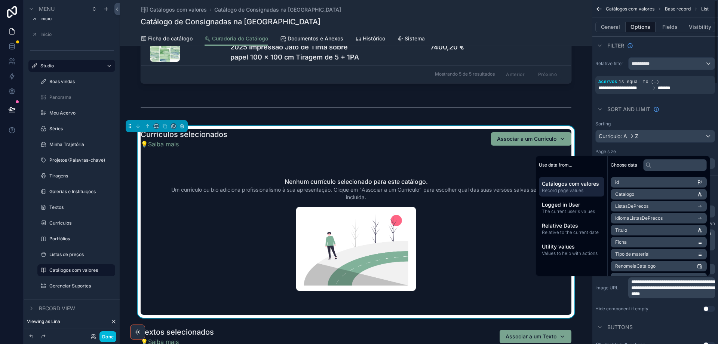
click at [613, 27] on button "General" at bounding box center [610, 27] width 30 height 10
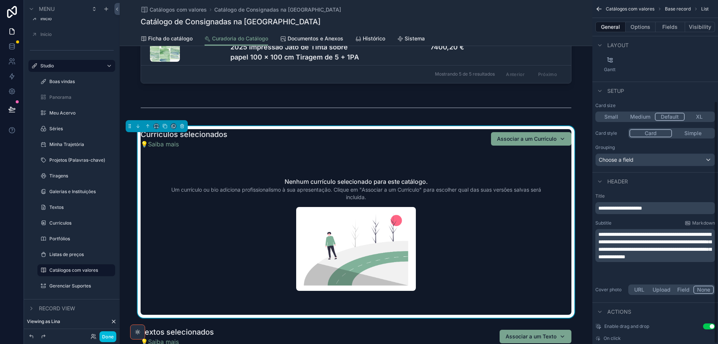
scroll to position [144, 0]
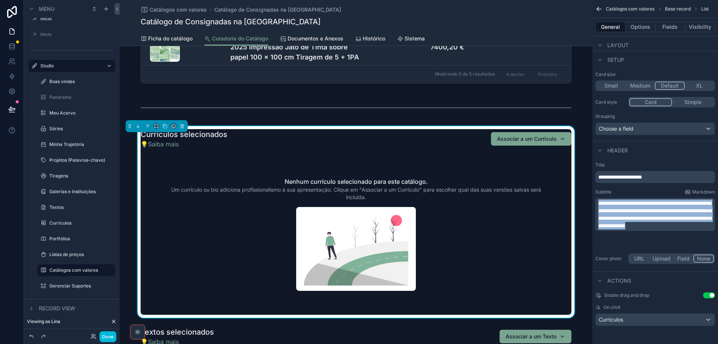
drag, startPoint x: 696, startPoint y: 244, endPoint x: 598, endPoint y: 201, distance: 107.1
click at [598, 201] on div "**********" at bounding box center [655, 214] width 120 height 33
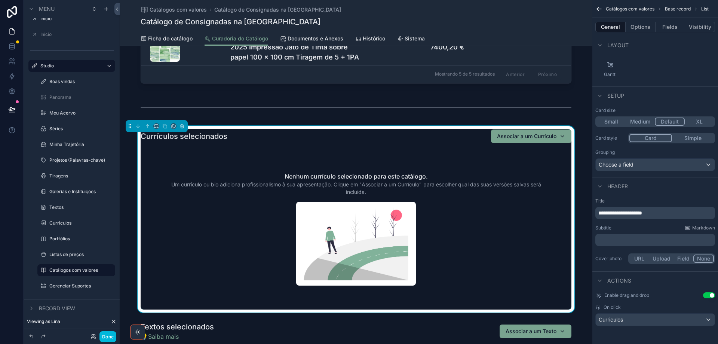
scroll to position [561, 0]
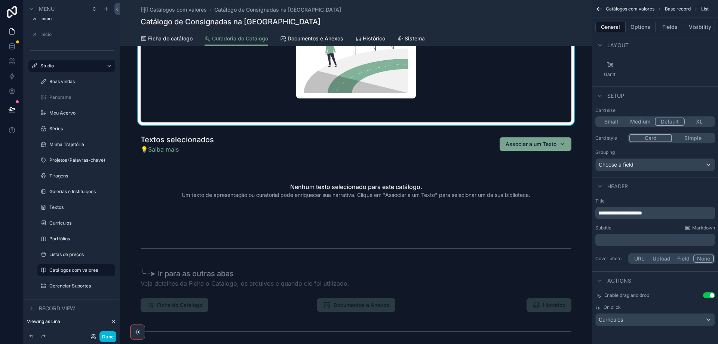
click at [417, 161] on div "scrollable content" at bounding box center [356, 178] width 473 height 94
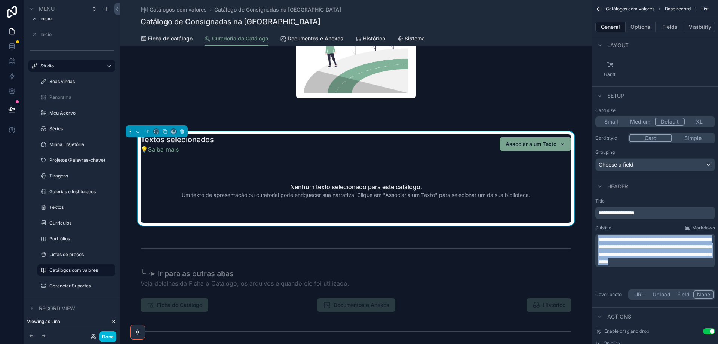
drag, startPoint x: 654, startPoint y: 278, endPoint x: 599, endPoint y: 229, distance: 73.4
click at [599, 229] on div "**********" at bounding box center [655, 253] width 120 height 57
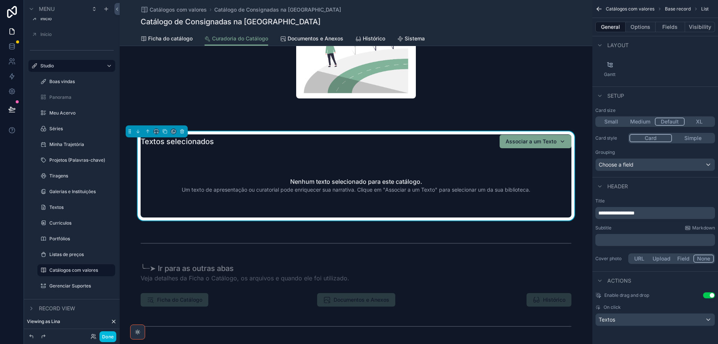
click at [640, 26] on button "Options" at bounding box center [641, 27] width 30 height 10
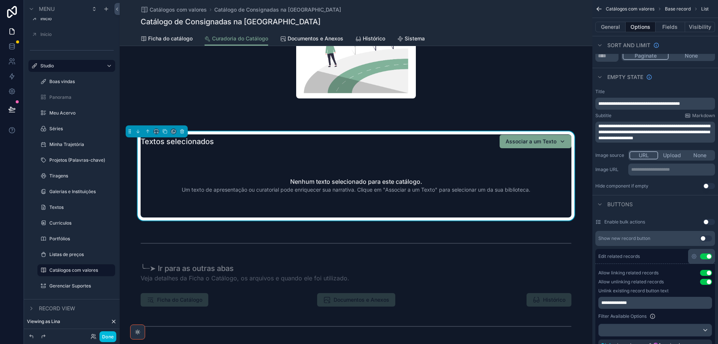
click at [664, 168] on p "**********" at bounding box center [672, 169] width 82 height 6
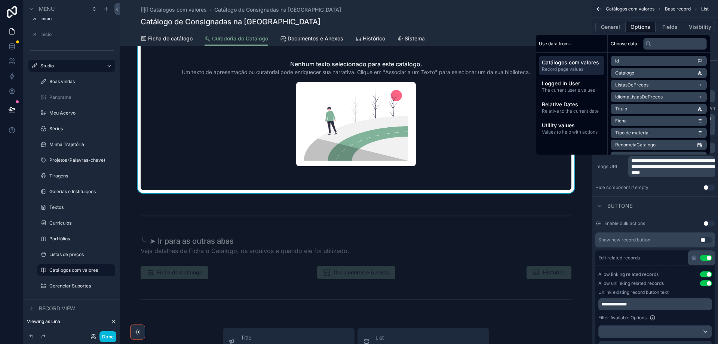
scroll to position [748, 0]
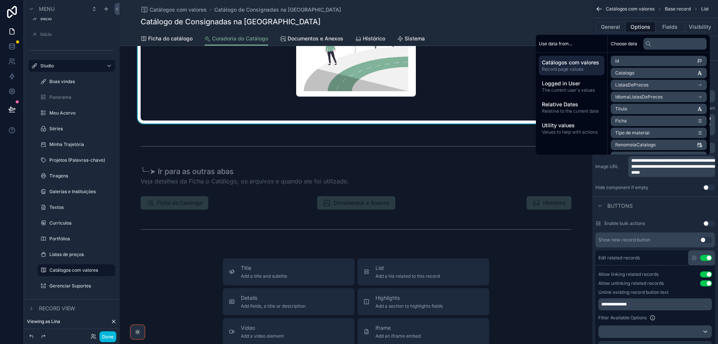
click at [310, 180] on div "scrollable content" at bounding box center [356, 187] width 473 height 117
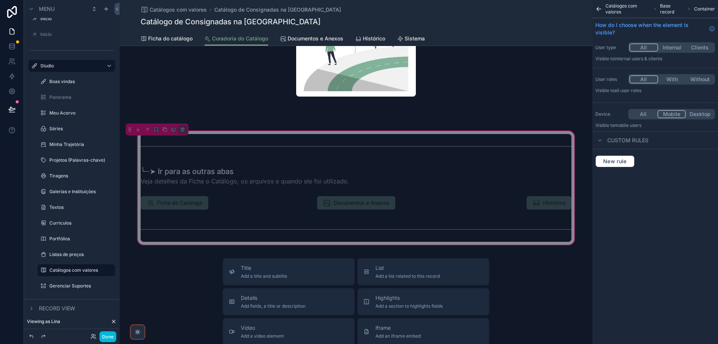
scroll to position [0, 0]
click at [304, 177] on div "scrollable content" at bounding box center [356, 175] width 440 height 25
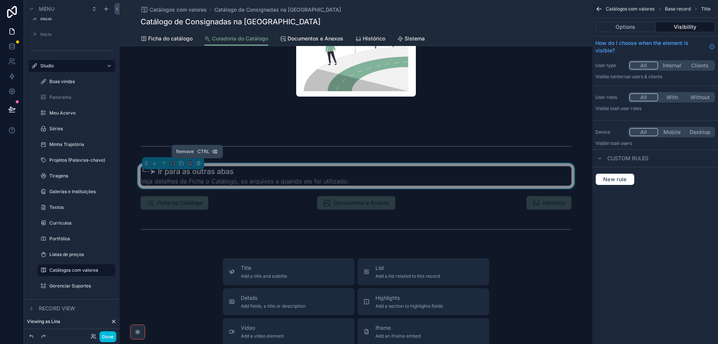
click at [198, 165] on button "scrollable content" at bounding box center [199, 163] width 8 height 8
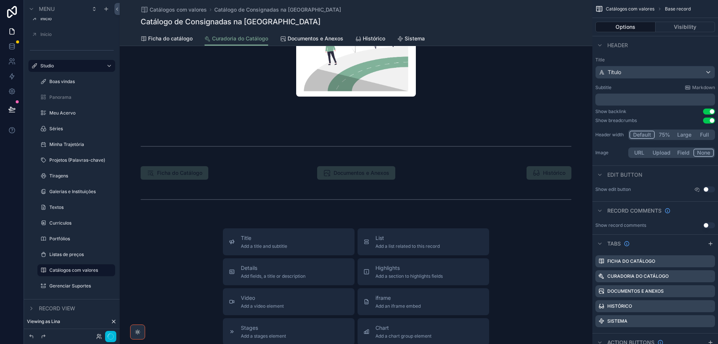
click at [294, 39] on span "Documentos e Anexos" at bounding box center [316, 38] width 56 height 7
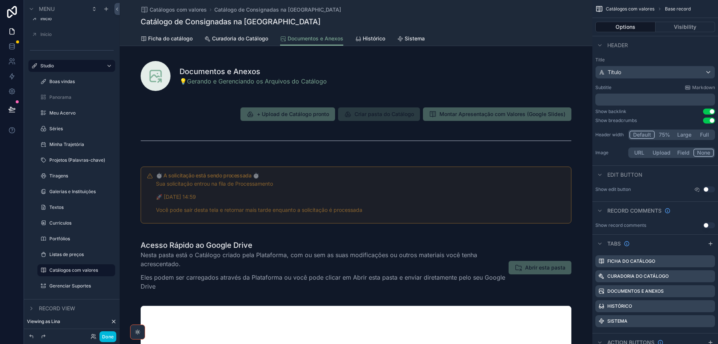
click at [370, 75] on div "scrollable content" at bounding box center [356, 74] width 473 height 39
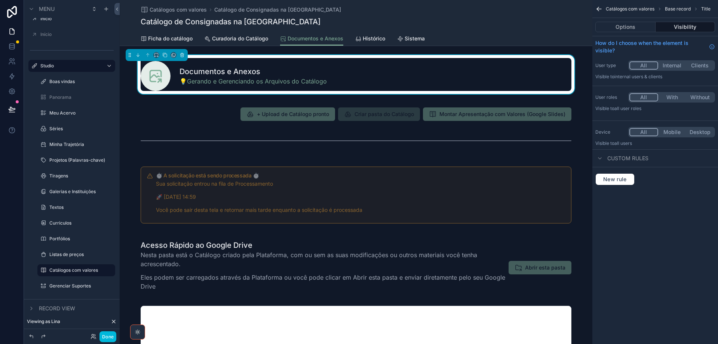
click at [630, 21] on div "Options Visibility" at bounding box center [656, 27] width 126 height 18
click at [629, 22] on button "Options" at bounding box center [625, 27] width 60 height 10
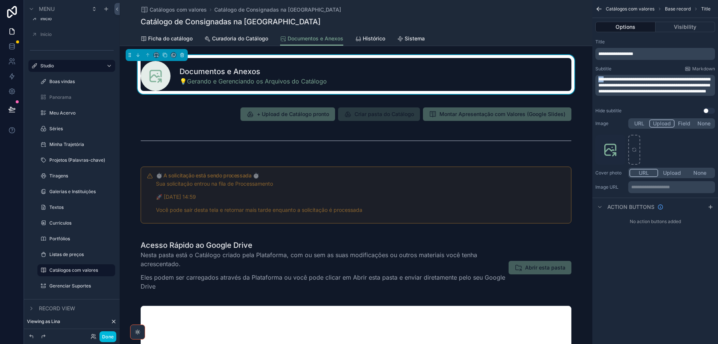
drag, startPoint x: 604, startPoint y: 77, endPoint x: 591, endPoint y: 78, distance: 13.5
click at [591, 78] on div "Jump to... Ctrl K ToDo Usuários Plataforma Stripe Wiki-CentralDeAjuda Início In…" at bounding box center [419, 172] width 598 height 344
click at [702, 80] on span "**********" at bounding box center [654, 85] width 112 height 16
drag, startPoint x: 702, startPoint y: 78, endPoint x: 704, endPoint y: 96, distance: 18.1
click at [704, 94] on p "**********" at bounding box center [655, 85] width 115 height 18
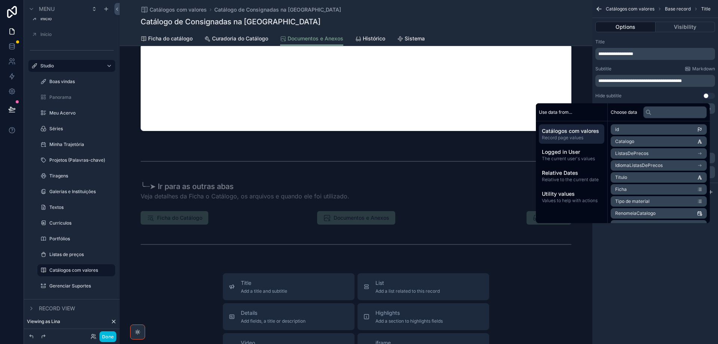
scroll to position [262, 0]
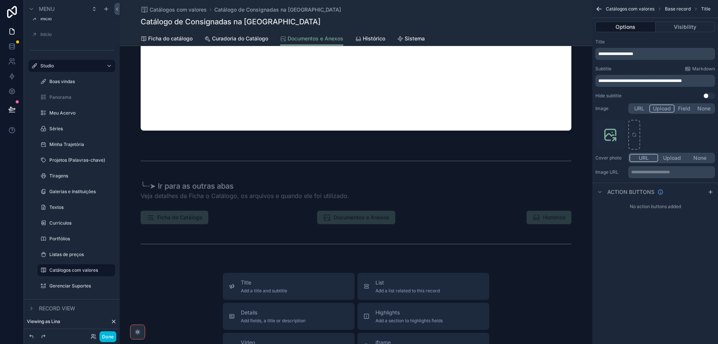
click at [370, 185] on div "scrollable content" at bounding box center [356, 202] width 473 height 117
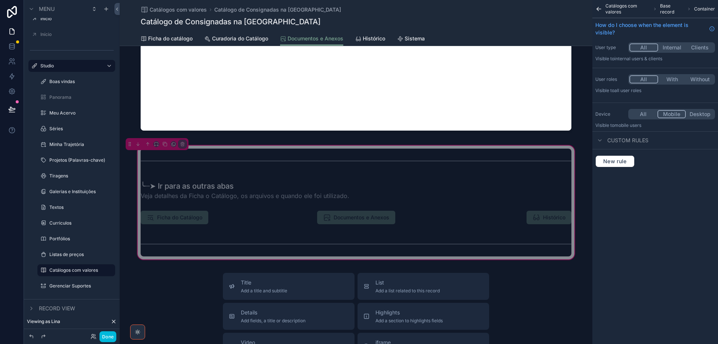
click at [306, 185] on div "scrollable content" at bounding box center [356, 190] width 440 height 25
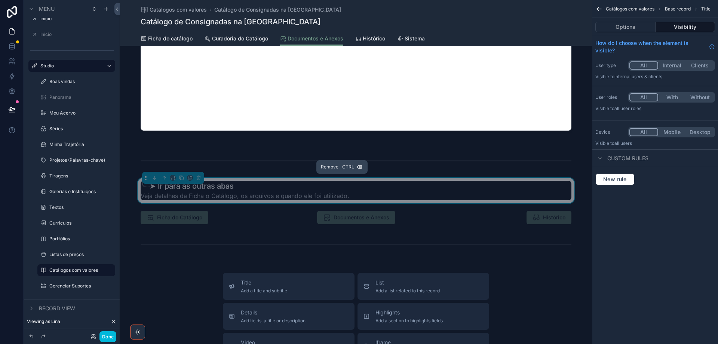
click at [197, 179] on icon "scrollable content" at bounding box center [198, 177] width 5 height 5
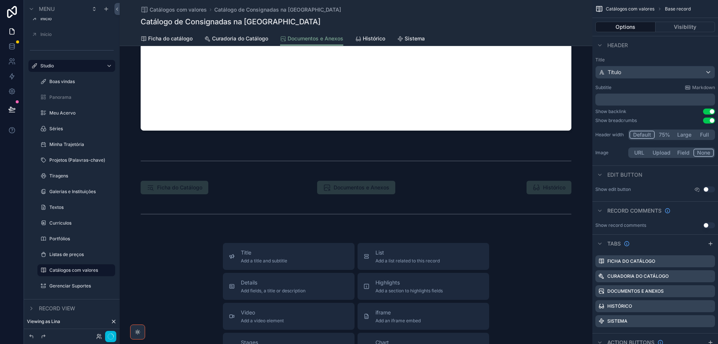
click at [361, 39] on div "Histórico" at bounding box center [370, 38] width 30 height 7
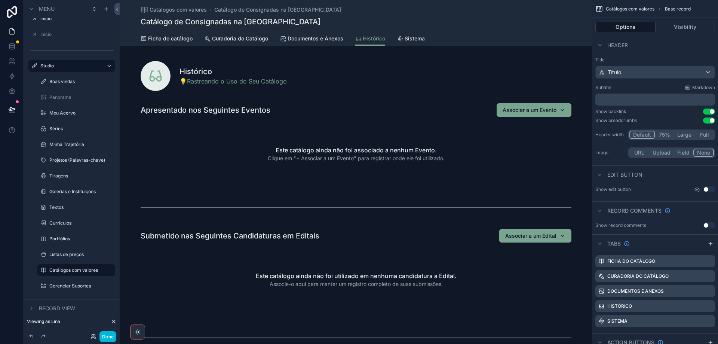
click at [376, 79] on div "scrollable content" at bounding box center [356, 74] width 473 height 39
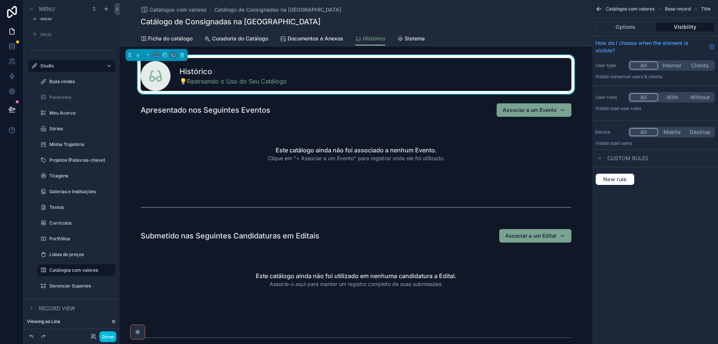
click at [628, 26] on button "Options" at bounding box center [625, 27] width 60 height 10
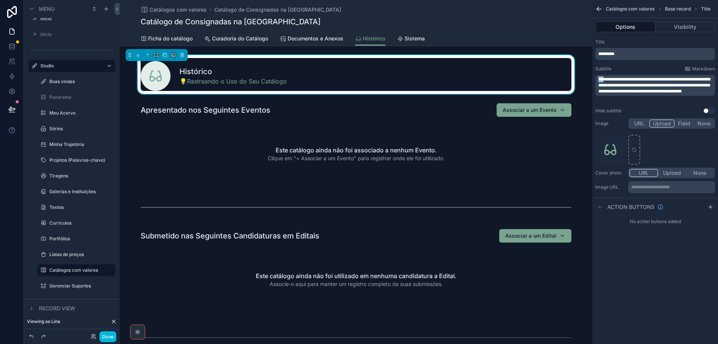
drag, startPoint x: 604, startPoint y: 79, endPoint x: 593, endPoint y: 78, distance: 10.5
click at [593, 78] on div "**********" at bounding box center [656, 76] width 126 height 81
drag, startPoint x: 690, startPoint y: 85, endPoint x: 681, endPoint y: 102, distance: 19.6
click at [681, 102] on div "**********" at bounding box center [656, 76] width 126 height 81
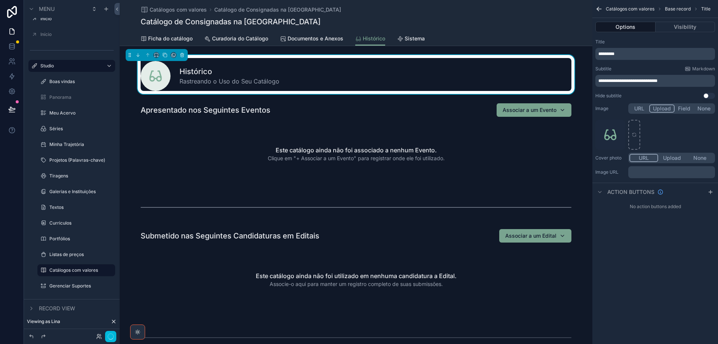
click at [333, 120] on div "scrollable content" at bounding box center [356, 144] width 473 height 89
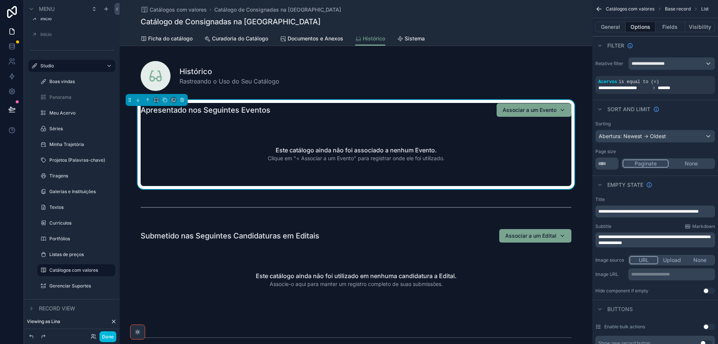
click at [679, 276] on p "**********" at bounding box center [672, 274] width 82 height 6
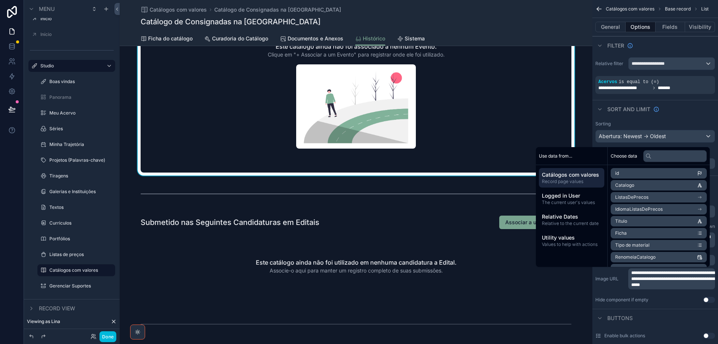
scroll to position [150, 0]
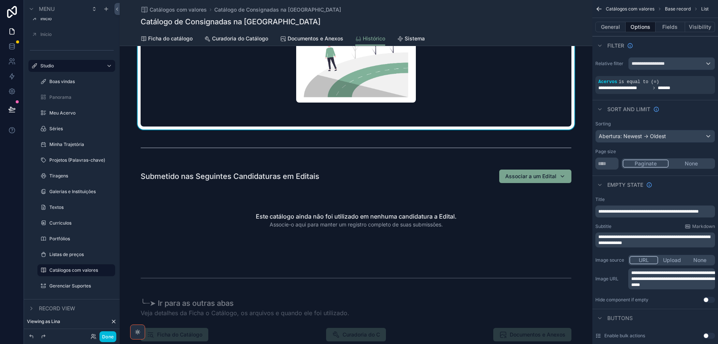
click at [376, 200] on div "scrollable content" at bounding box center [356, 210] width 473 height 89
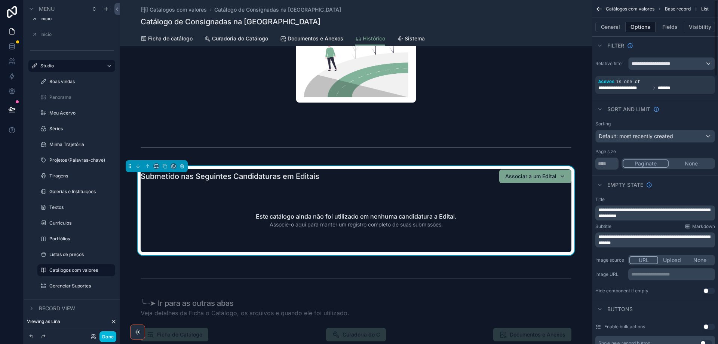
click at [678, 276] on p "**********" at bounding box center [672, 274] width 82 height 6
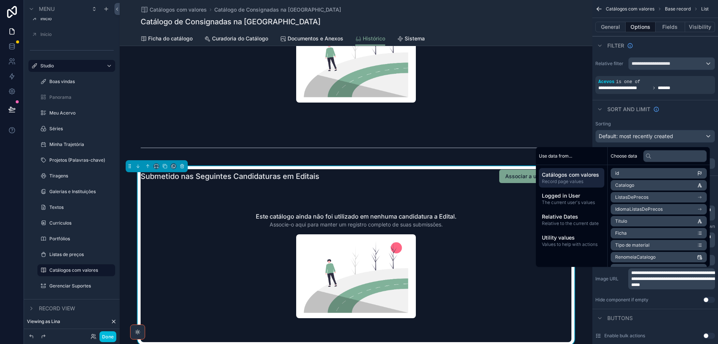
scroll to position [337, 0]
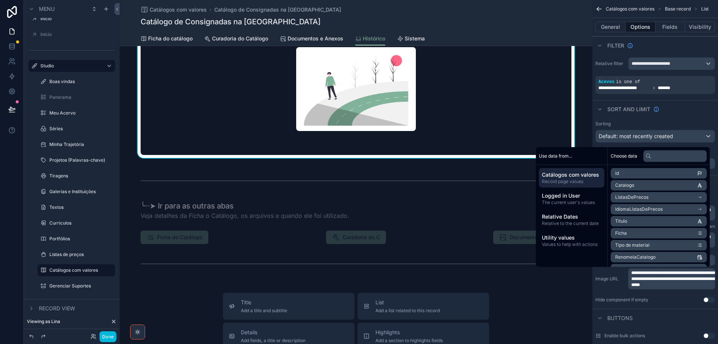
click at [408, 206] on div "scrollable content" at bounding box center [356, 222] width 473 height 117
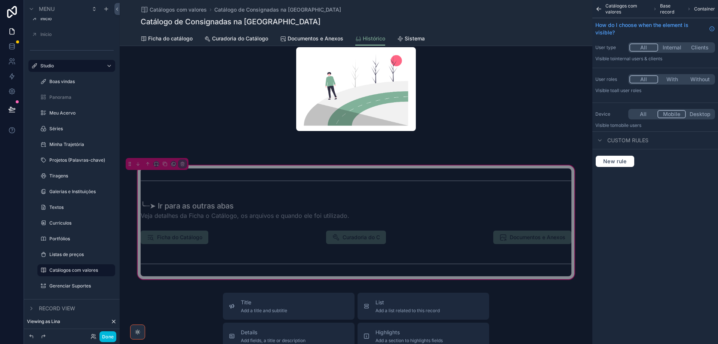
click at [386, 211] on div "scrollable content" at bounding box center [356, 210] width 440 height 25
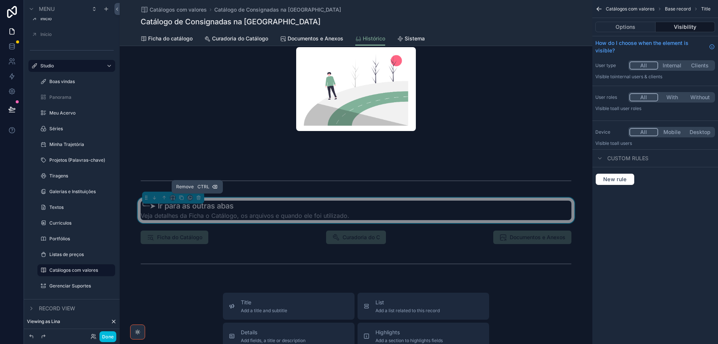
click at [198, 201] on button "scrollable content" at bounding box center [199, 197] width 8 height 8
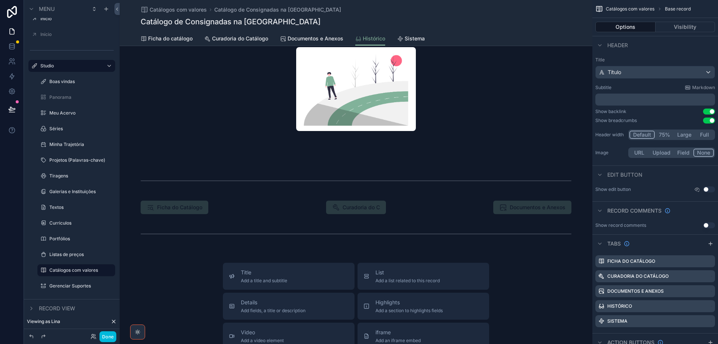
click at [420, 40] on span "Sistema" at bounding box center [415, 38] width 20 height 7
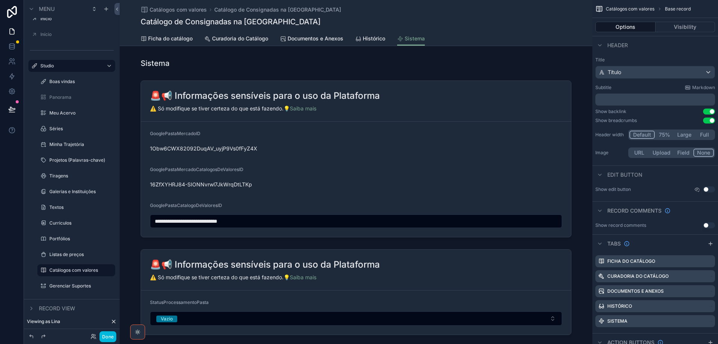
click at [431, 101] on div "scrollable content" at bounding box center [356, 158] width 473 height 163
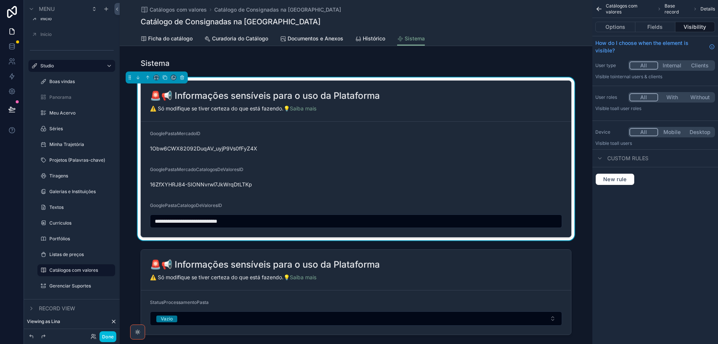
click at [653, 29] on button "Fields" at bounding box center [656, 27] width 40 height 10
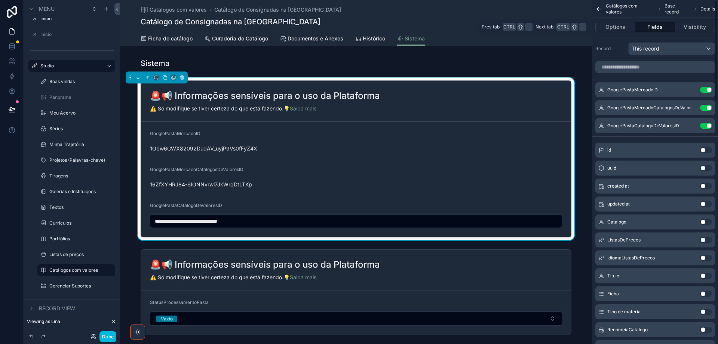
click at [616, 26] on button "Options" at bounding box center [615, 27] width 40 height 10
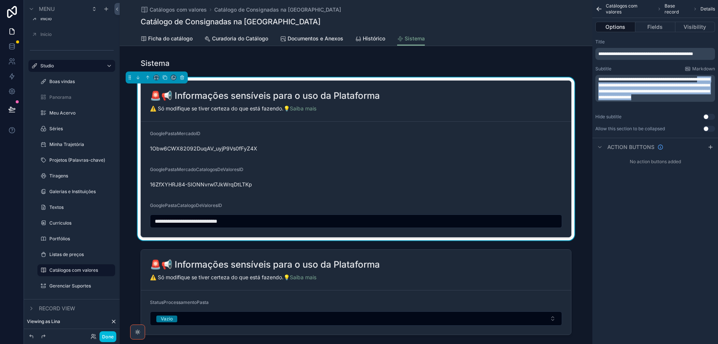
drag, startPoint x: 618, startPoint y: 86, endPoint x: 689, endPoint y: 114, distance: 76.1
click at [689, 114] on div "**********" at bounding box center [656, 85] width 126 height 99
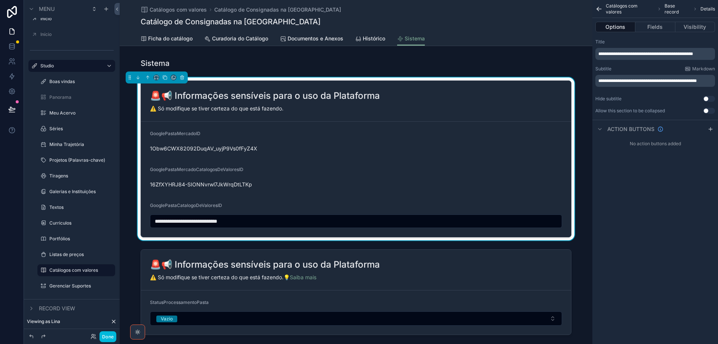
click at [481, 269] on div "scrollable content" at bounding box center [356, 292] width 473 height 92
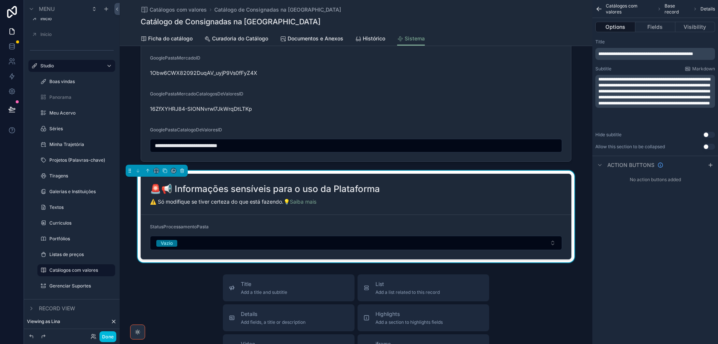
scroll to position [112, 0]
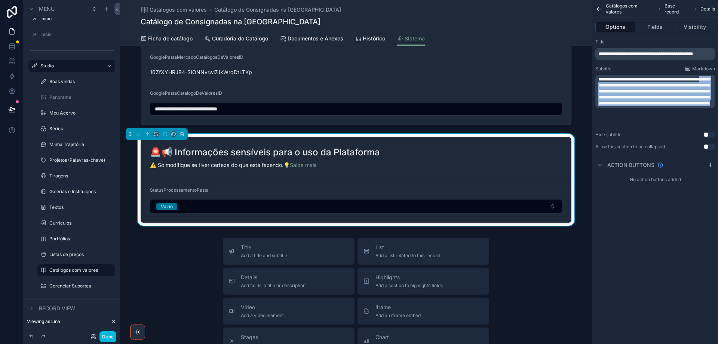
drag, startPoint x: 619, startPoint y: 86, endPoint x: 644, endPoint y: 127, distance: 47.9
click at [644, 127] on div "**********" at bounding box center [656, 94] width 126 height 117
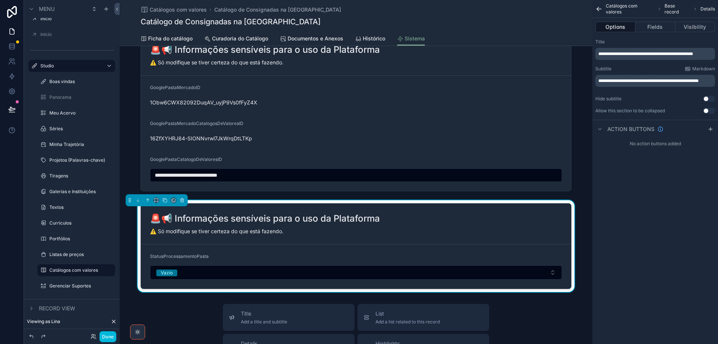
scroll to position [75, 0]
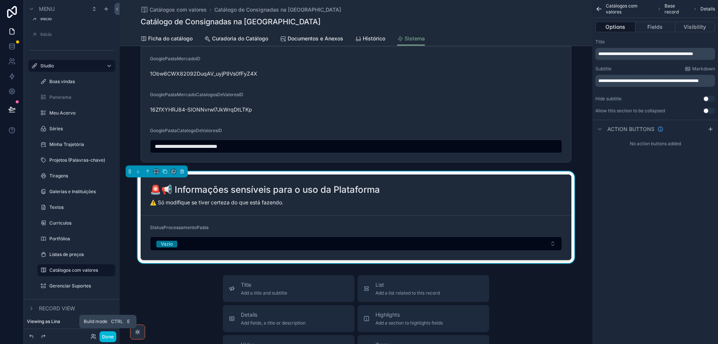
click at [109, 336] on button "Done" at bounding box center [107, 336] width 17 height 11
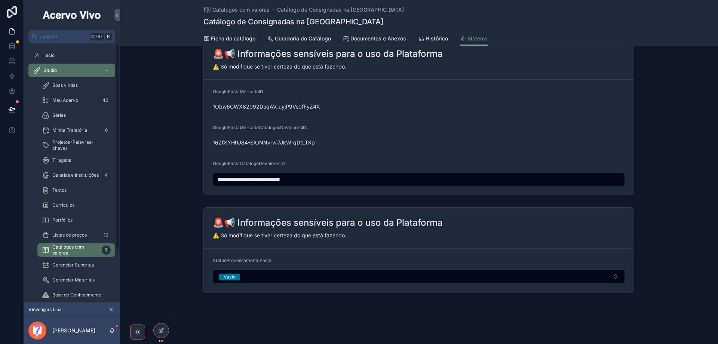
scroll to position [42, 0]
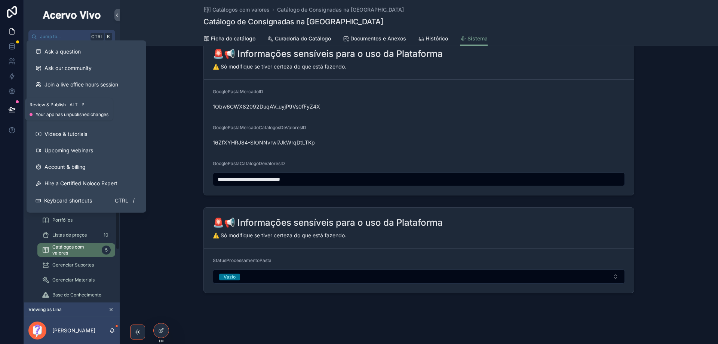
click at [11, 107] on icon at bounding box center [12, 109] width 6 height 4
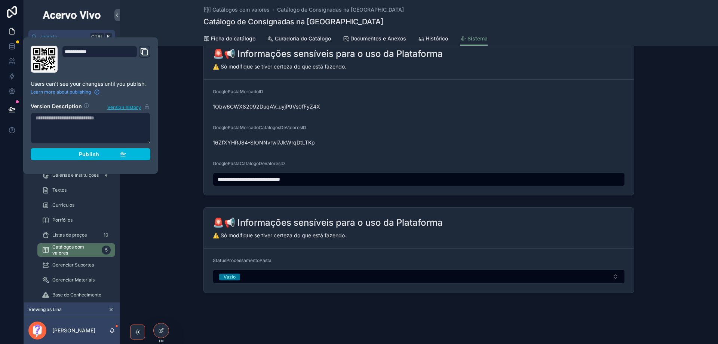
click at [62, 153] on div "Publish" at bounding box center [90, 154] width 71 height 7
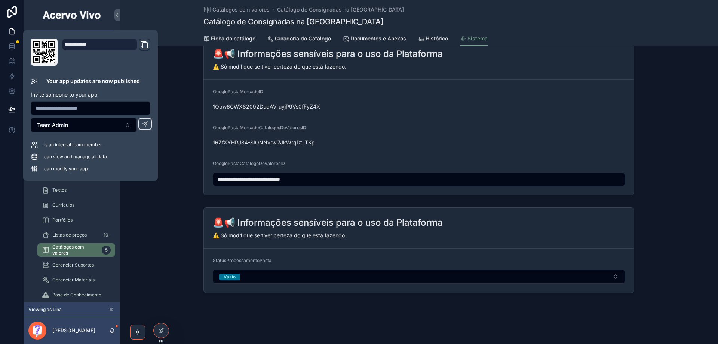
click at [65, 266] on span "Gerenciar Suportes" at bounding box center [73, 265] width 42 height 6
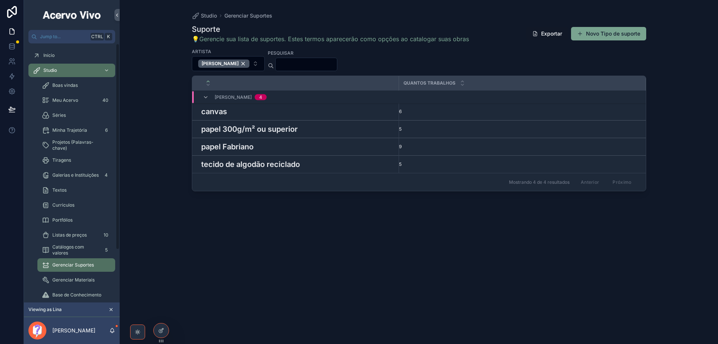
click at [161, 330] on icon at bounding box center [161, 329] width 3 height 3
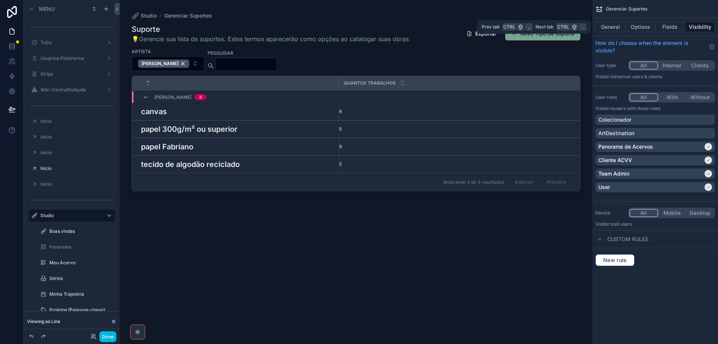
click at [609, 27] on button "General" at bounding box center [610, 27] width 30 height 10
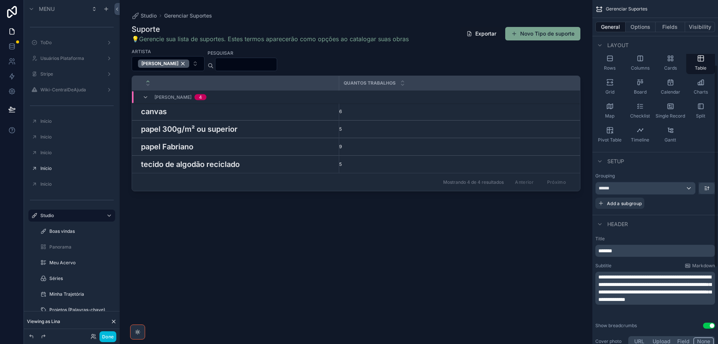
scroll to position [112, 0]
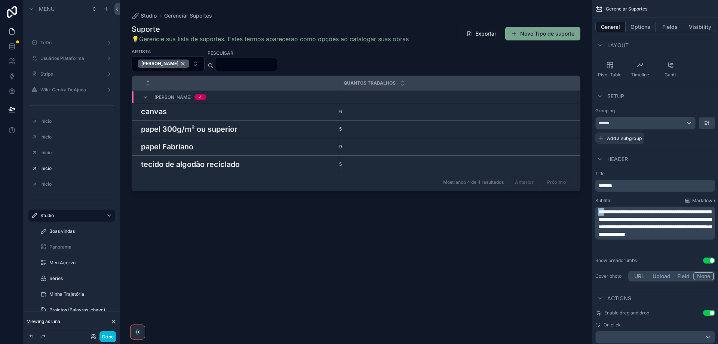
drag, startPoint x: 606, startPoint y: 211, endPoint x: 588, endPoint y: 211, distance: 18.0
click at [588, 211] on div "Jump to... Ctrl K ToDo Usuários Plataforma Stripe Wiki-CentralDeAjuda Início In…" at bounding box center [419, 172] width 598 height 344
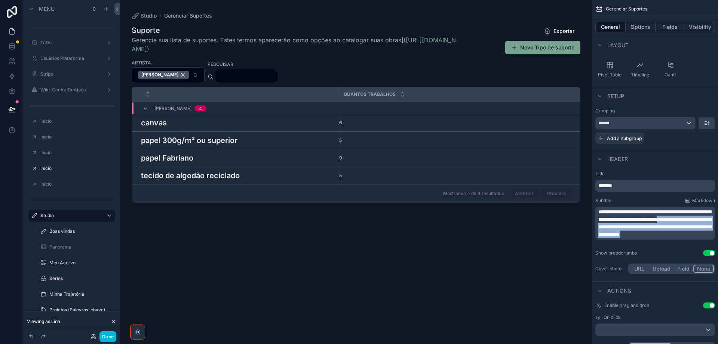
drag, startPoint x: 612, startPoint y: 226, endPoint x: 664, endPoint y: 245, distance: 55.0
click at [664, 238] on p "**********" at bounding box center [655, 223] width 115 height 30
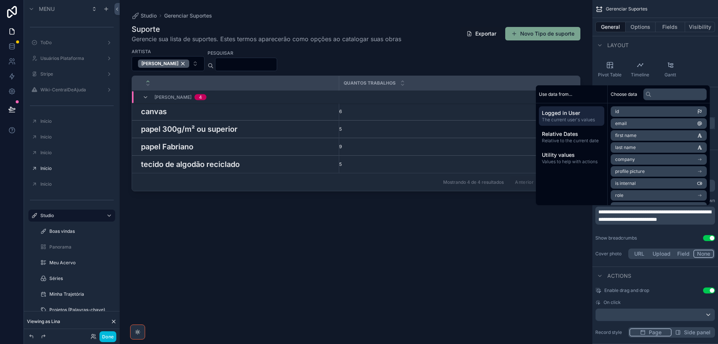
click at [216, 115] on div "canvas canvas" at bounding box center [237, 111] width 193 height 11
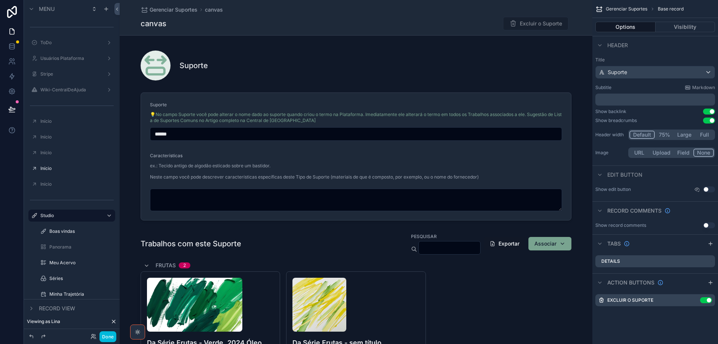
click at [311, 108] on div "scrollable content" at bounding box center [356, 156] width 473 height 134
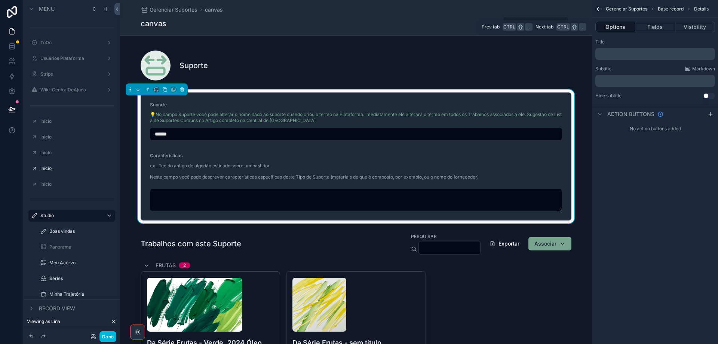
click at [651, 28] on button "Fields" at bounding box center [656, 27] width 40 height 10
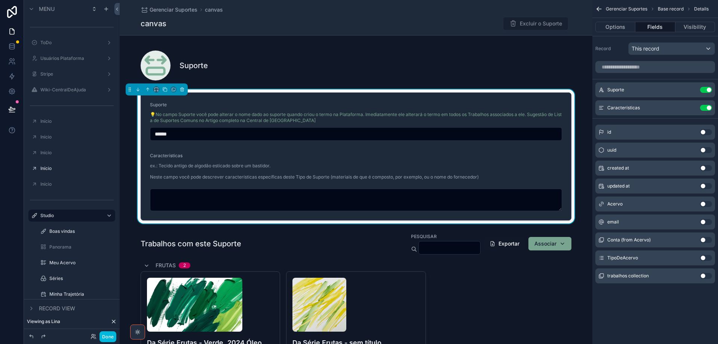
click at [0, 0] on icon "scrollable content" at bounding box center [0, 0] width 0 height 0
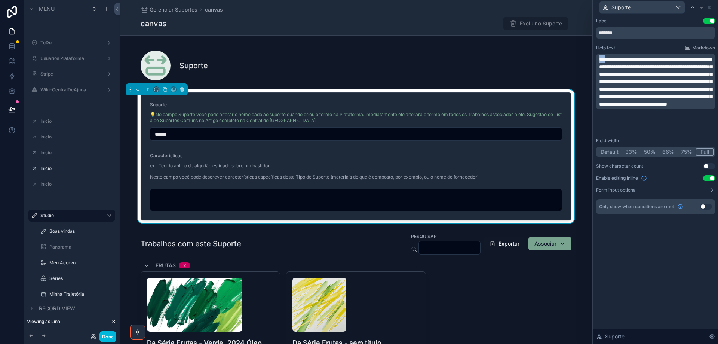
drag, startPoint x: 606, startPoint y: 59, endPoint x: 598, endPoint y: 59, distance: 8.6
click at [598, 59] on div "**********" at bounding box center [655, 81] width 119 height 55
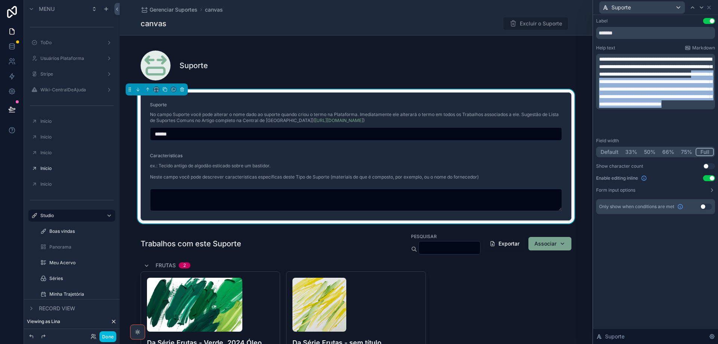
drag, startPoint x: 610, startPoint y: 89, endPoint x: 677, endPoint y: 126, distance: 76.2
click at [677, 108] on p "**********" at bounding box center [656, 81] width 114 height 52
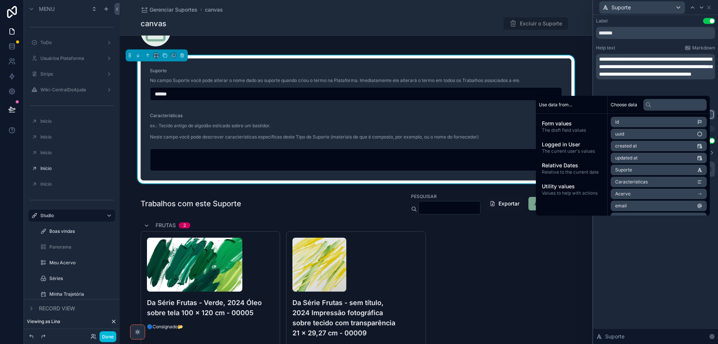
scroll to position [75, 0]
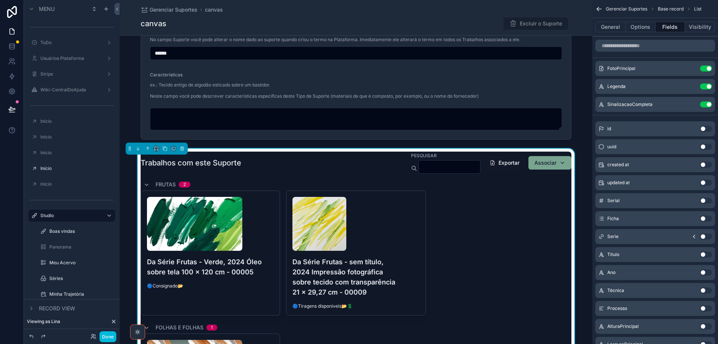
click at [646, 28] on button "Options" at bounding box center [641, 27] width 30 height 10
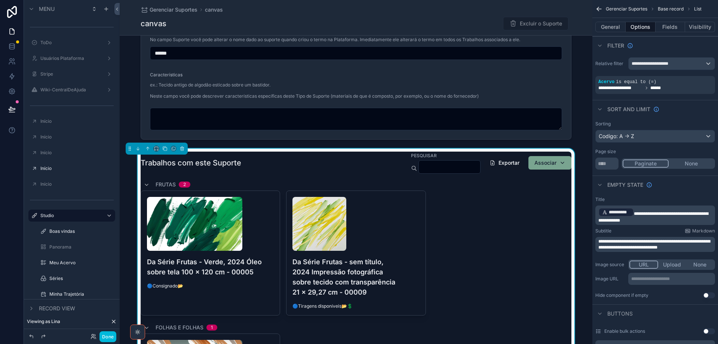
click at [667, 281] on p "**********" at bounding box center [672, 279] width 82 height 6
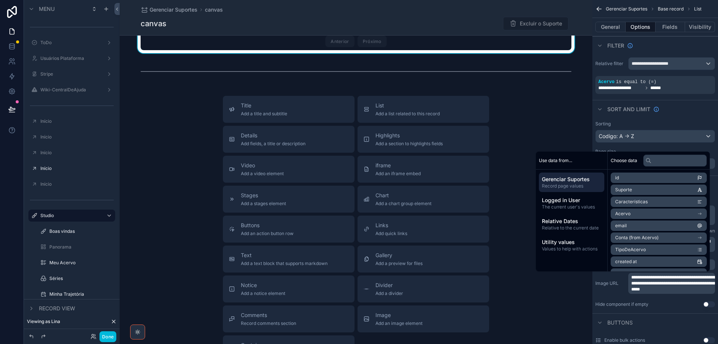
scroll to position [598, 0]
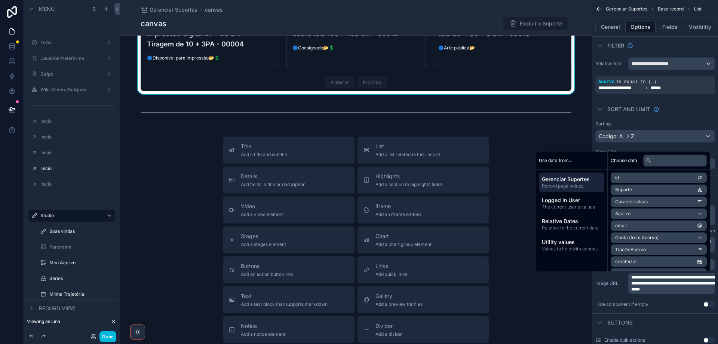
click at [420, 151] on span "Add a list related to this record" at bounding box center [408, 154] width 64 height 6
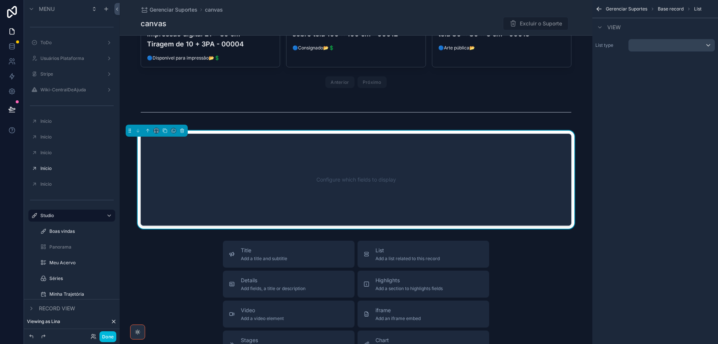
scroll to position [606, 0]
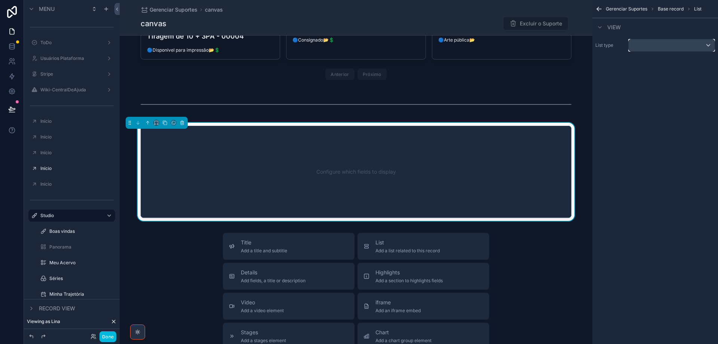
click at [677, 43] on div "scrollable content" at bounding box center [672, 45] width 86 height 12
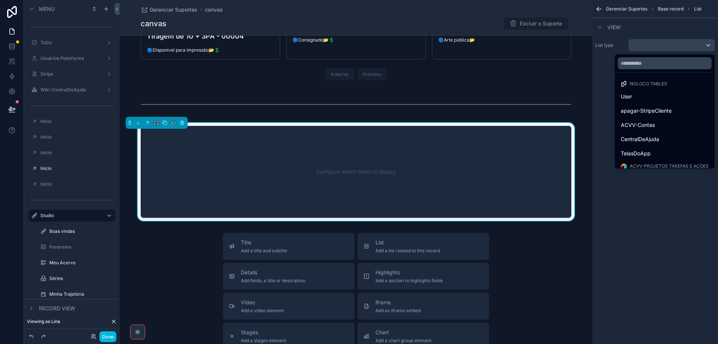
click at [653, 141] on span "CentralDeAjuda" at bounding box center [640, 139] width 39 height 9
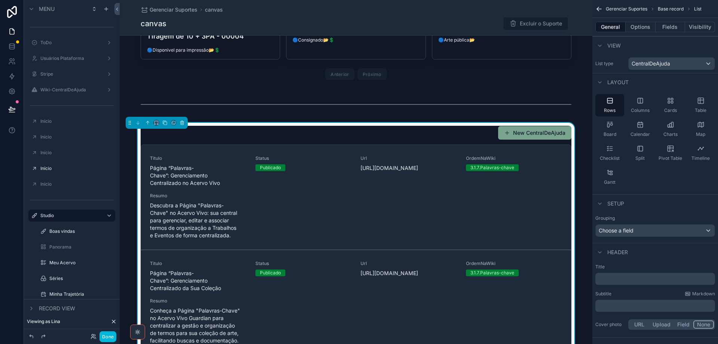
click at [700, 102] on icon "scrollable content" at bounding box center [700, 101] width 0 height 6
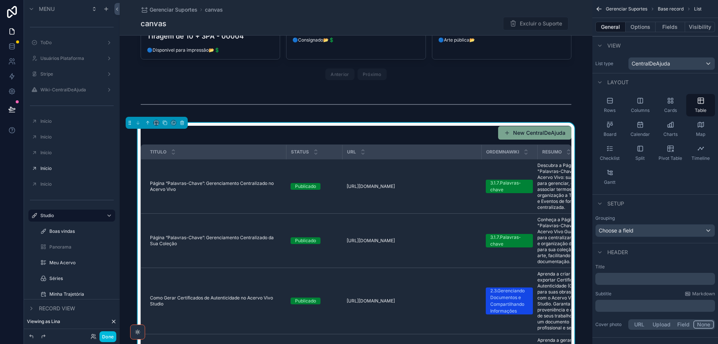
click at [654, 278] on p "﻿" at bounding box center [655, 278] width 115 height 7
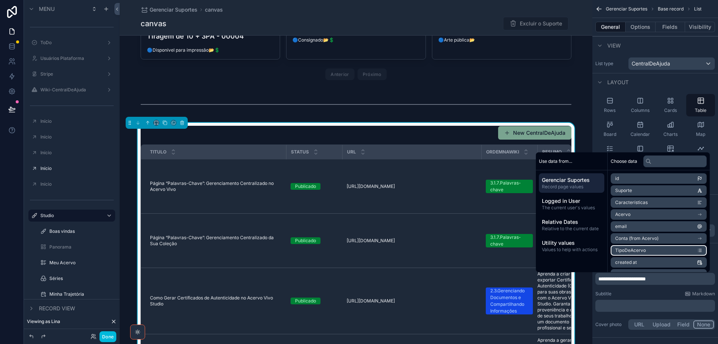
click at [650, 302] on div "﻿" at bounding box center [655, 306] width 120 height 12
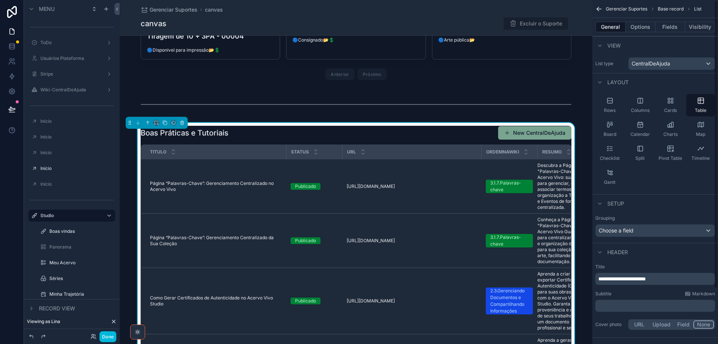
drag, startPoint x: 651, startPoint y: 301, endPoint x: 644, endPoint y: 303, distance: 7.7
click at [644, 303] on p "﻿" at bounding box center [655, 305] width 115 height 7
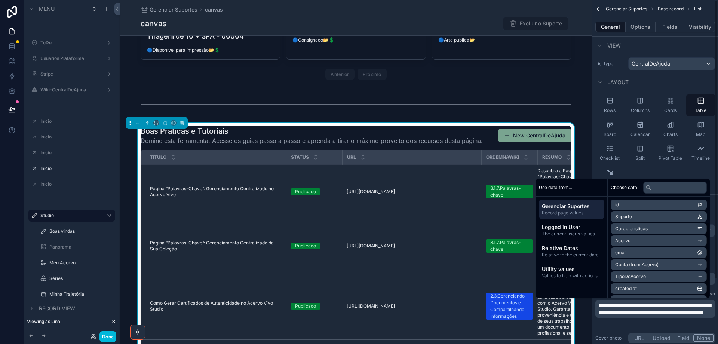
scroll to position [34, 0]
click at [640, 340] on button "URL" at bounding box center [640, 338] width 20 height 8
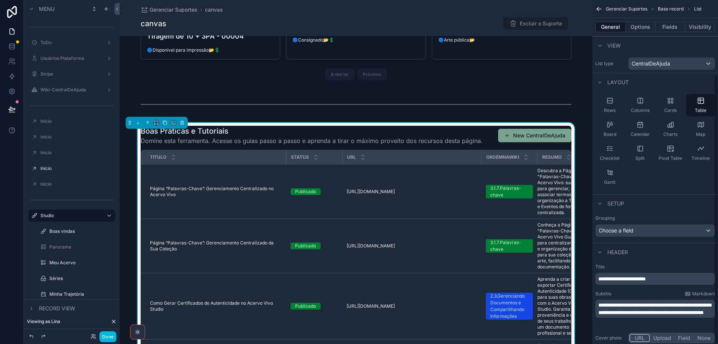
scroll to position [94, 0]
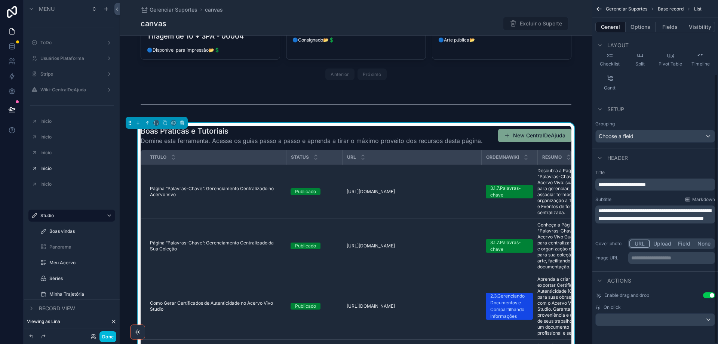
drag, startPoint x: 657, startPoint y: 268, endPoint x: 654, endPoint y: 262, distance: 7.0
click at [656, 268] on div "**********" at bounding box center [656, 117] width 126 height 423
click at [654, 258] on p "**********" at bounding box center [672, 257] width 82 height 7
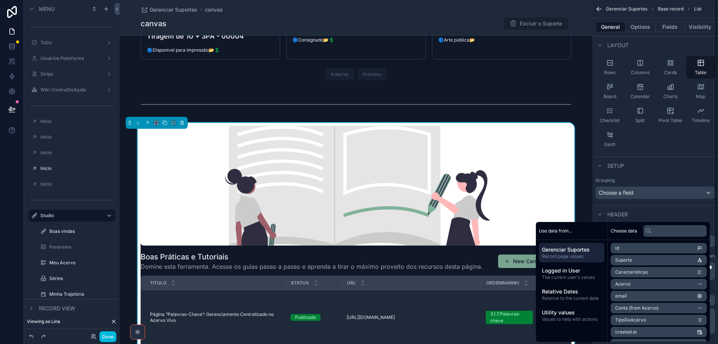
scroll to position [0, 0]
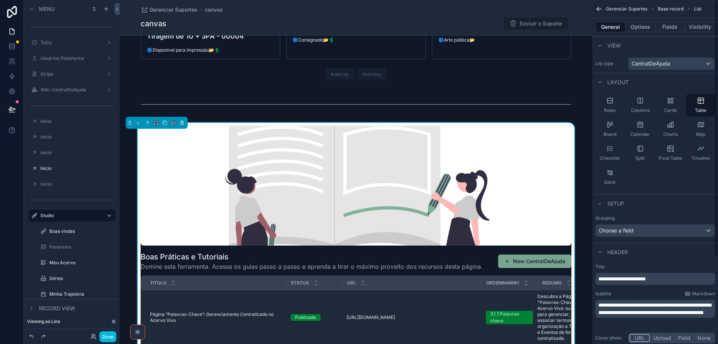
click at [639, 27] on button "Options" at bounding box center [641, 27] width 30 height 10
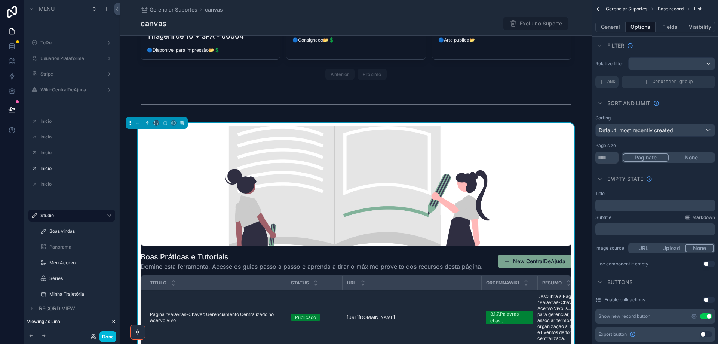
drag, startPoint x: 703, startPoint y: 316, endPoint x: 645, endPoint y: 81, distance: 242.3
click at [702, 316] on button "Use setting" at bounding box center [706, 316] width 12 height 6
click at [610, 85] on span "AND" at bounding box center [611, 82] width 8 height 6
click at [694, 76] on div "Relative filter Add a filter" at bounding box center [656, 72] width 126 height 37
click at [0, 0] on icon "scrollable content" at bounding box center [0, 0] width 0 height 0
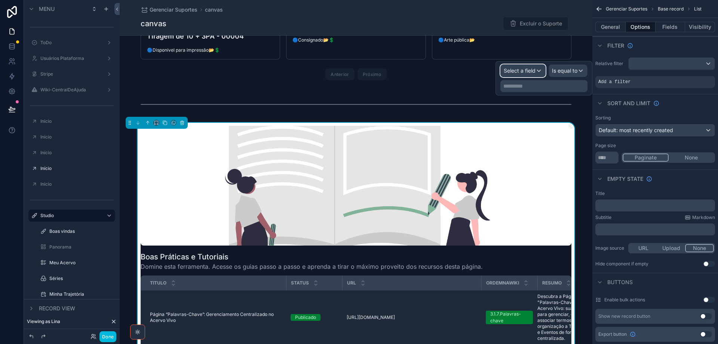
click at [533, 74] on div "Select a field" at bounding box center [523, 71] width 45 height 12
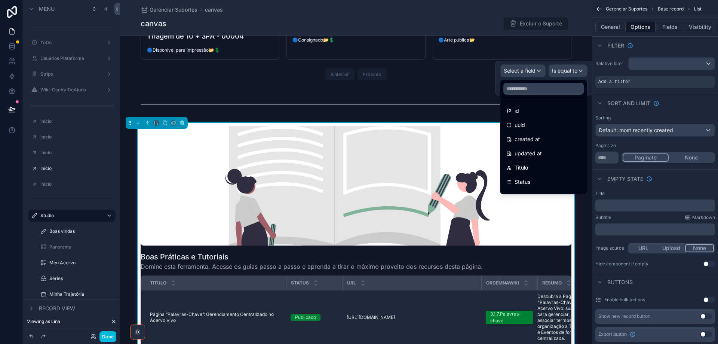
click at [537, 180] on div "Status" at bounding box center [543, 181] width 74 height 9
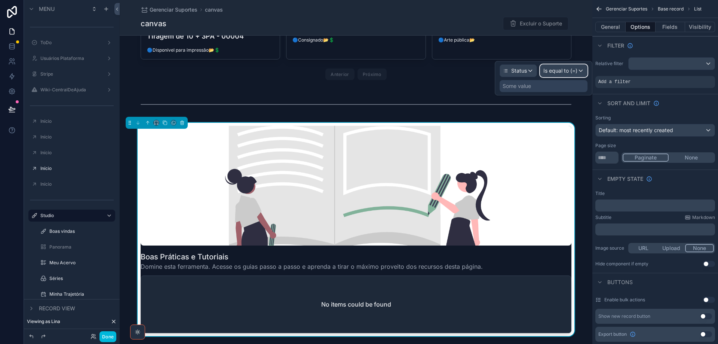
click at [564, 73] on span "Is equal to (=)" at bounding box center [561, 70] width 34 height 7
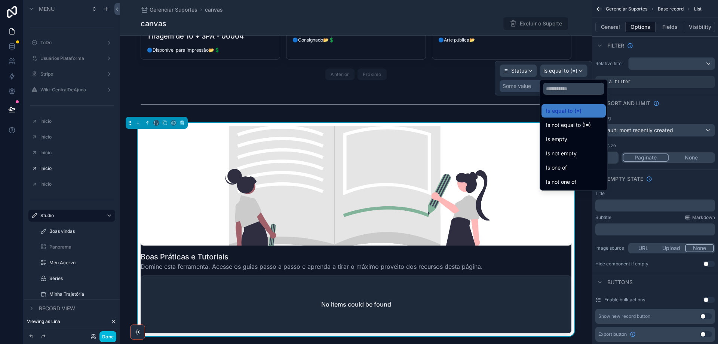
click at [572, 166] on div "Is one of" at bounding box center [573, 167] width 55 height 9
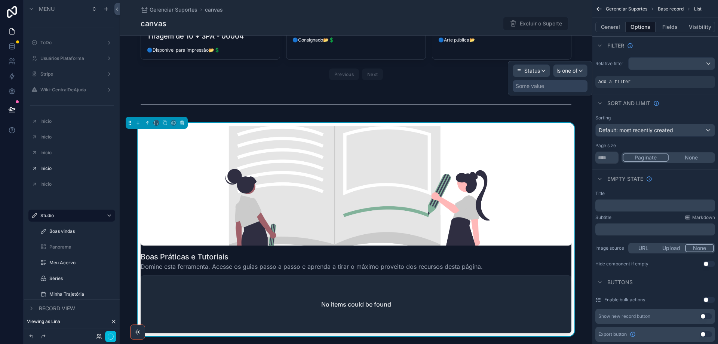
click at [535, 84] on div "Some value" at bounding box center [530, 85] width 28 height 7
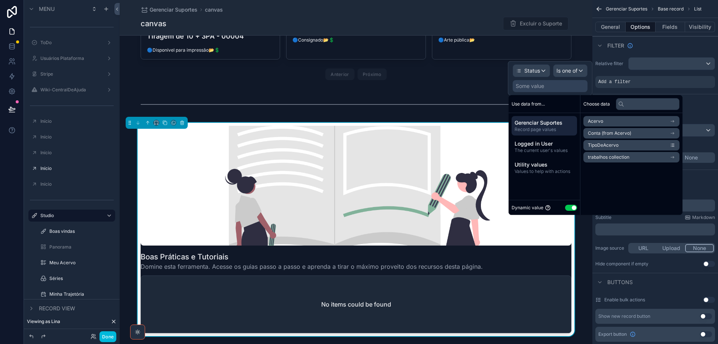
drag, startPoint x: 568, startPoint y: 209, endPoint x: 563, endPoint y: 199, distance: 11.4
click at [567, 209] on button "Use setting" at bounding box center [571, 208] width 12 height 6
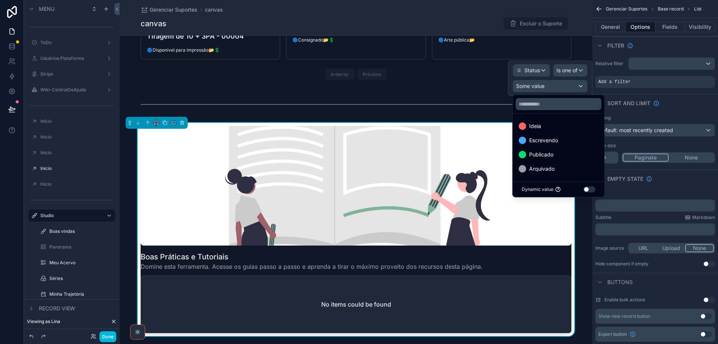
click at [555, 156] on div "Publicado" at bounding box center [559, 154] width 80 height 9
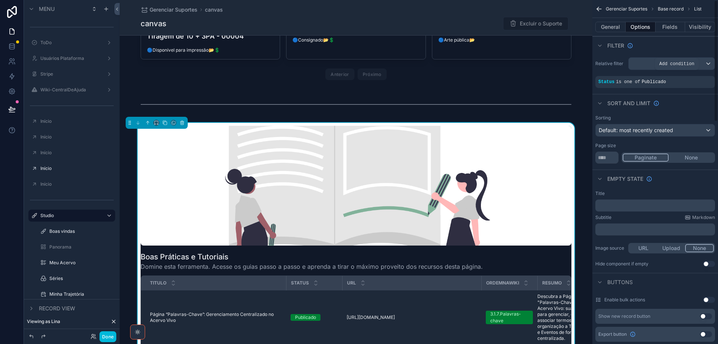
click at [0, 0] on icon "scrollable content" at bounding box center [0, 0] width 0 height 0
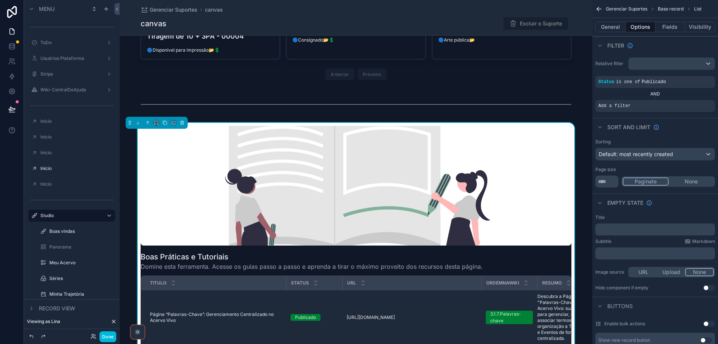
click at [0, 0] on icon "scrollable content" at bounding box center [0, 0] width 0 height 0
click at [515, 95] on span "Select a field" at bounding box center [520, 94] width 32 height 6
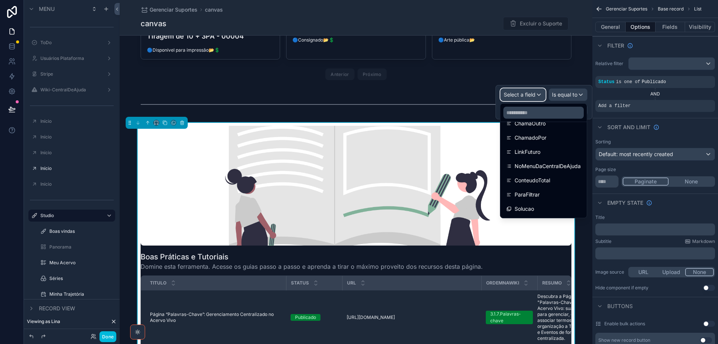
scroll to position [252, 0]
click at [545, 179] on div "Solucao" at bounding box center [543, 181] width 74 height 9
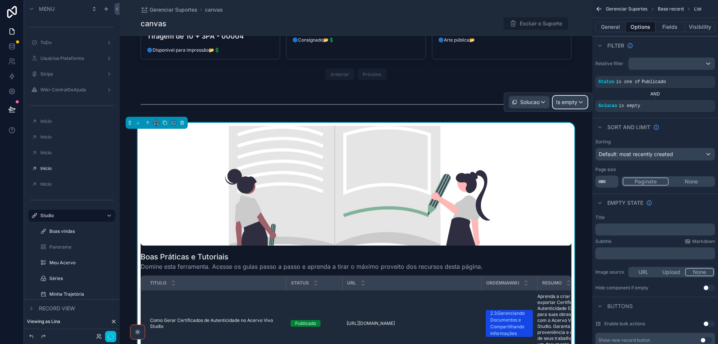
click at [577, 99] on span "Is empty" at bounding box center [566, 101] width 21 height 7
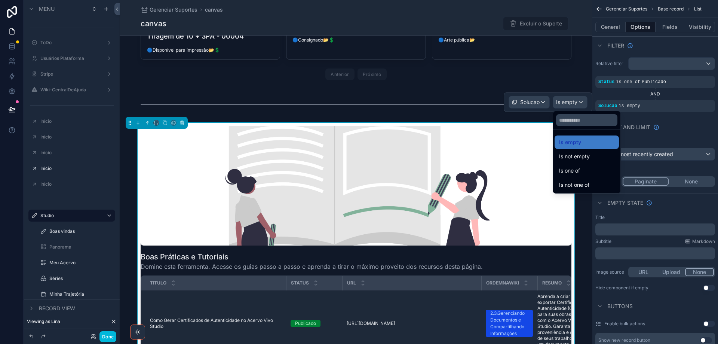
click at [581, 175] on div "Is one of" at bounding box center [587, 170] width 64 height 13
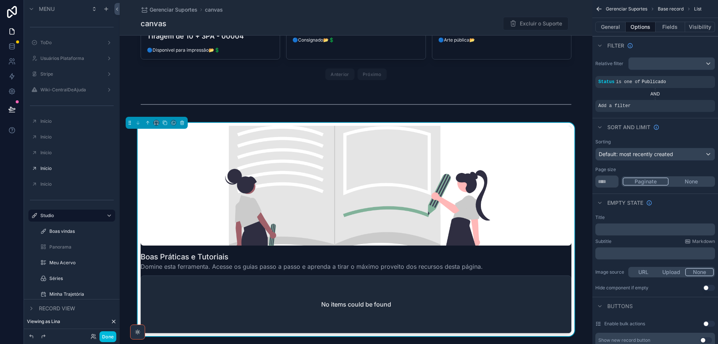
click at [0, 0] on icon "scrollable content" at bounding box center [0, 0] width 0 height 0
click at [533, 111] on div "Some value" at bounding box center [526, 109] width 28 height 7
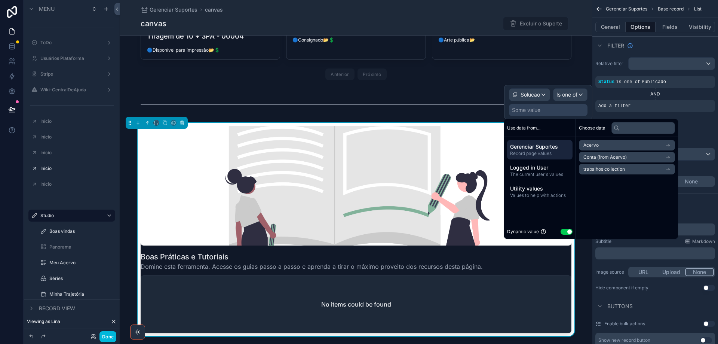
click at [544, 173] on span "The current user's values" at bounding box center [539, 174] width 59 height 6
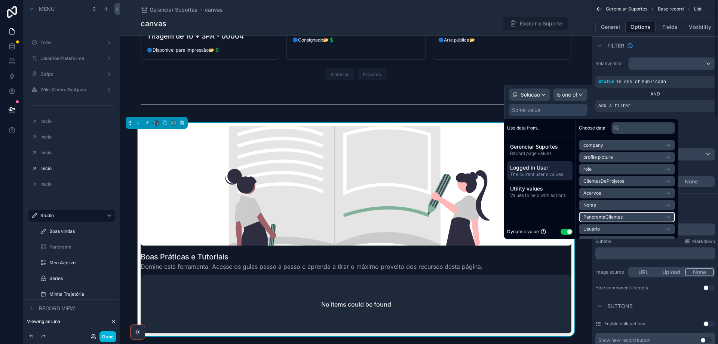
scroll to position [37, 0]
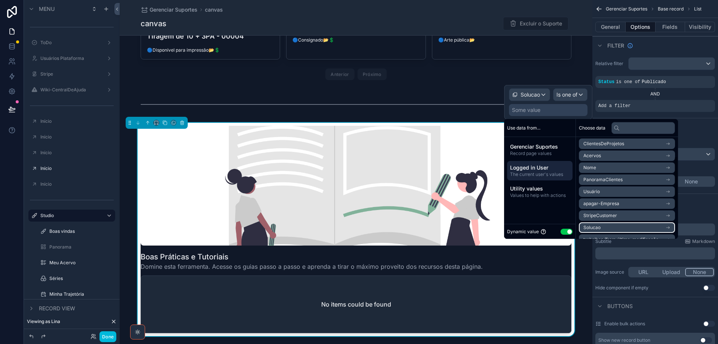
click at [628, 224] on li "Solucao" at bounding box center [627, 227] width 96 height 10
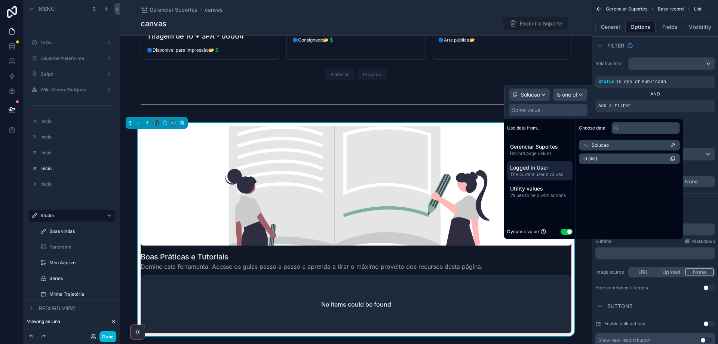
scroll to position [0, 0]
click at [625, 157] on li "id (list)" at bounding box center [627, 158] width 96 height 10
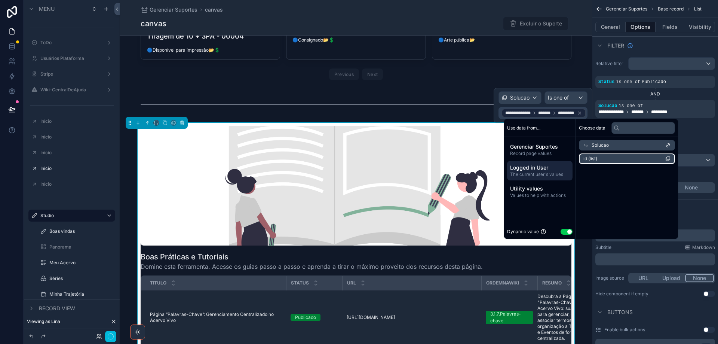
click at [0, 0] on icon "scrollable content" at bounding box center [0, 0] width 0 height 0
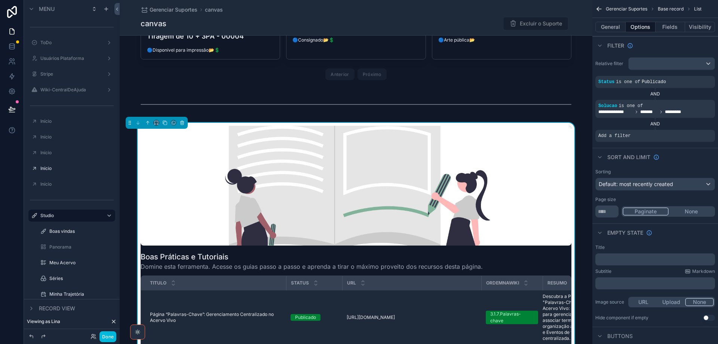
click at [0, 0] on icon "scrollable content" at bounding box center [0, 0] width 0 height 0
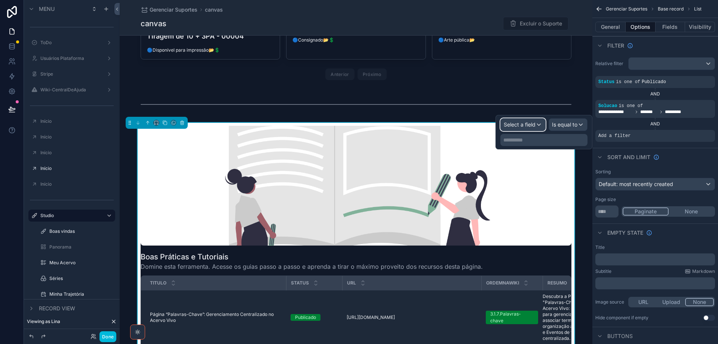
click at [505, 125] on span "Select a field" at bounding box center [520, 124] width 32 height 6
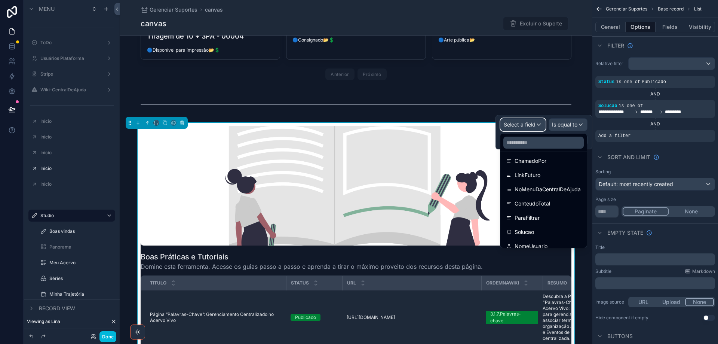
scroll to position [252, 0]
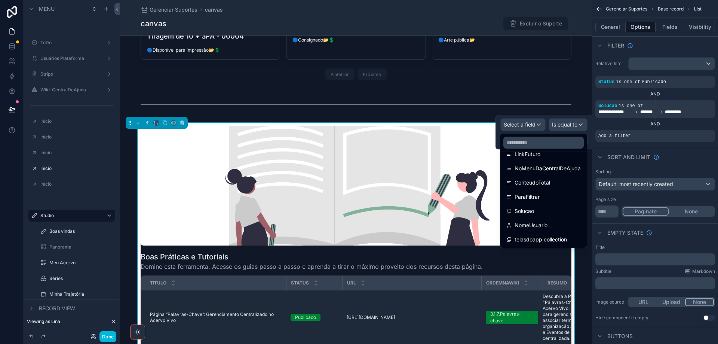
click at [533, 234] on div "telasdoapp collection" at bounding box center [543, 239] width 83 height 13
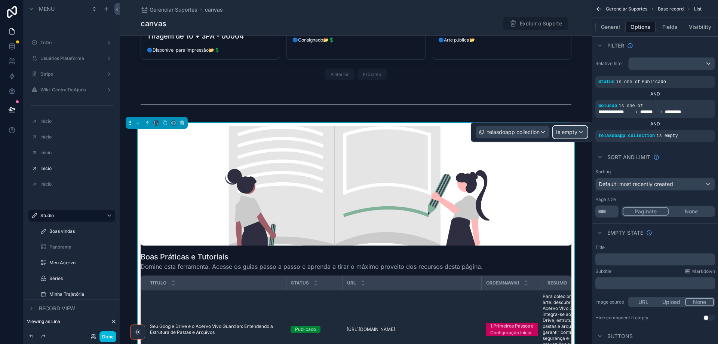
click at [568, 132] on span "Is empty" at bounding box center [566, 131] width 21 height 7
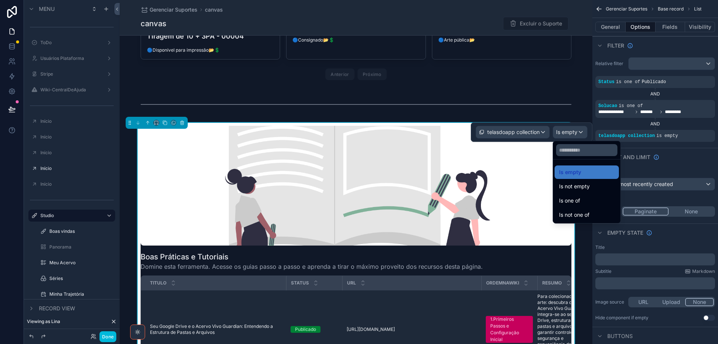
click at [578, 200] on span "Is one of" at bounding box center [569, 200] width 21 height 9
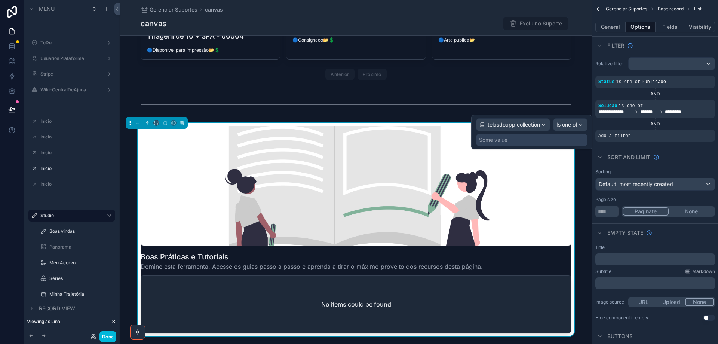
click at [528, 140] on div "Some value" at bounding box center [531, 140] width 111 height 12
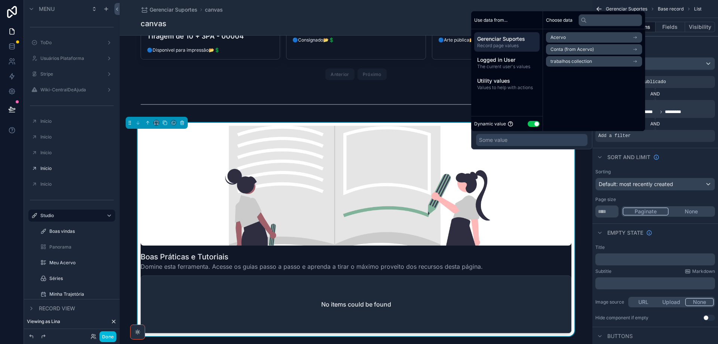
click at [529, 123] on button "Use setting" at bounding box center [534, 124] width 12 height 6
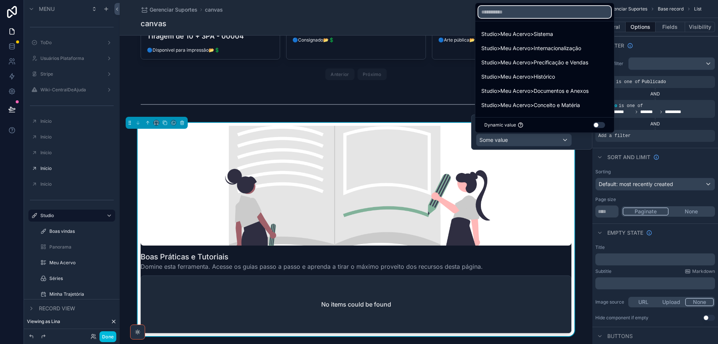
click at [520, 16] on input "text" at bounding box center [544, 12] width 133 height 12
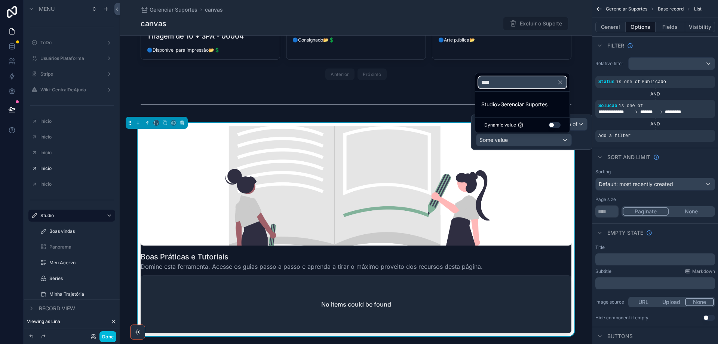
type input "****"
click at [542, 106] on span "Studio>Gerenciar Suportes" at bounding box center [514, 104] width 66 height 9
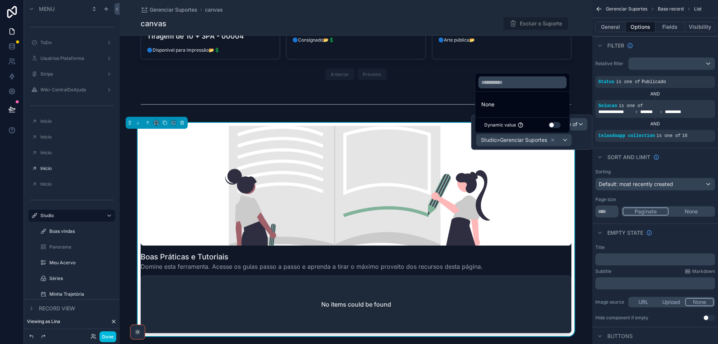
click at [581, 100] on div "scrollable content" at bounding box center [356, 104] width 473 height 25
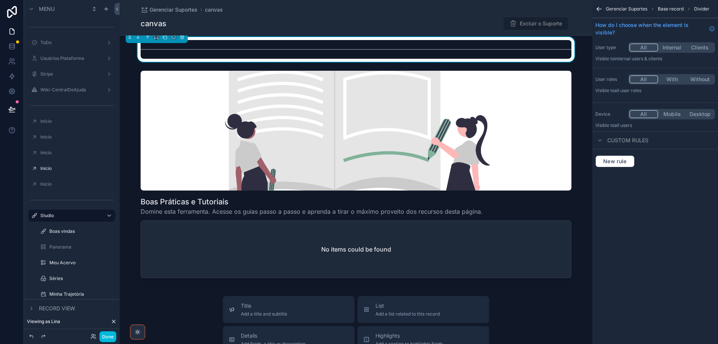
scroll to position [719, 0]
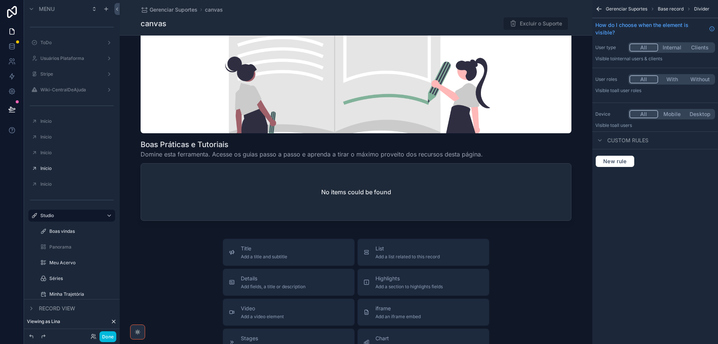
click at [526, 174] on div "scrollable content" at bounding box center [356, 118] width 473 height 216
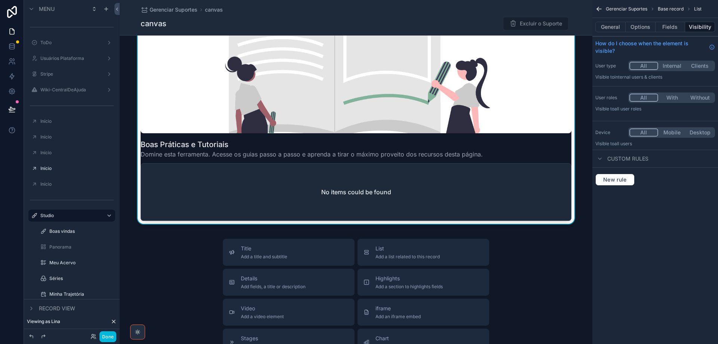
click at [647, 27] on button "Options" at bounding box center [641, 27] width 30 height 10
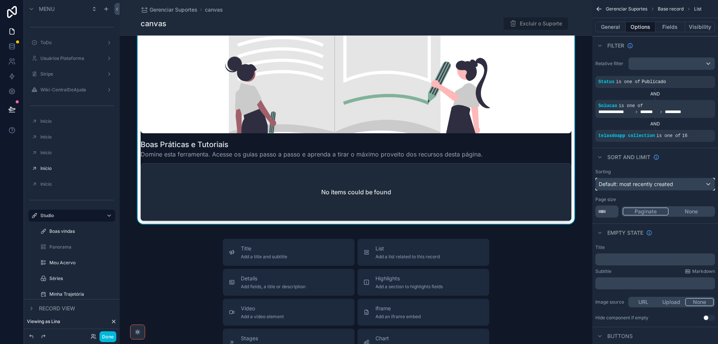
click at [671, 179] on div "Default: most recently created" at bounding box center [655, 184] width 119 height 12
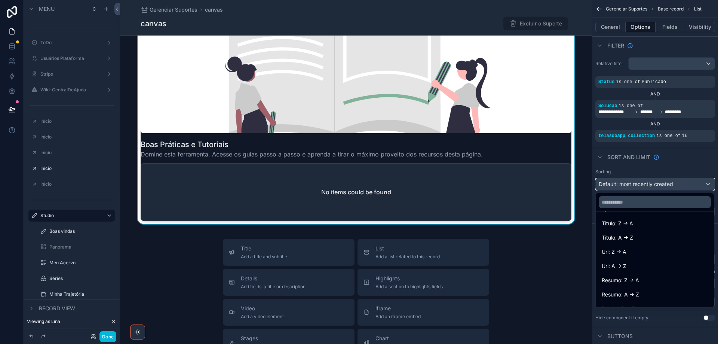
scroll to position [75, 0]
click at [655, 202] on input "text" at bounding box center [655, 202] width 112 height 12
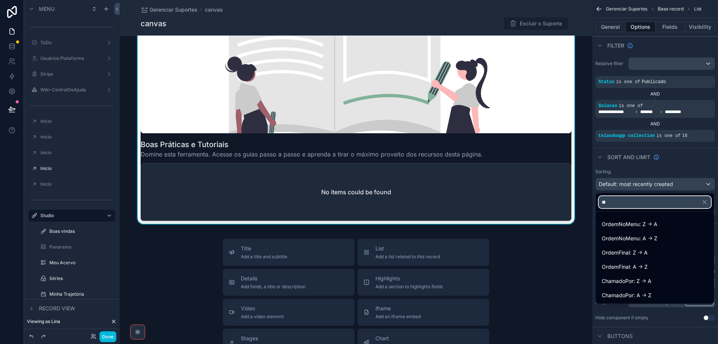
type input "***"
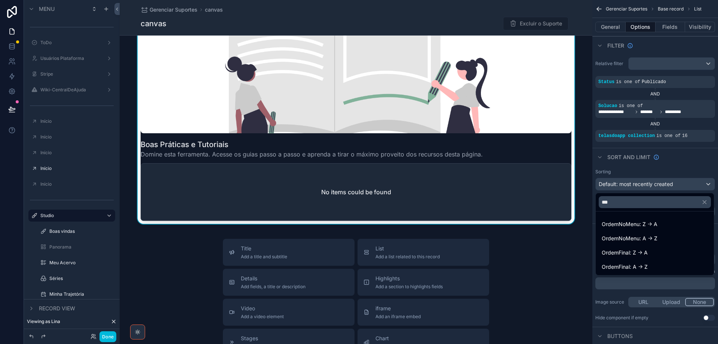
click at [656, 239] on span "OrdemNoMenu: A -> Z" at bounding box center [630, 238] width 56 height 9
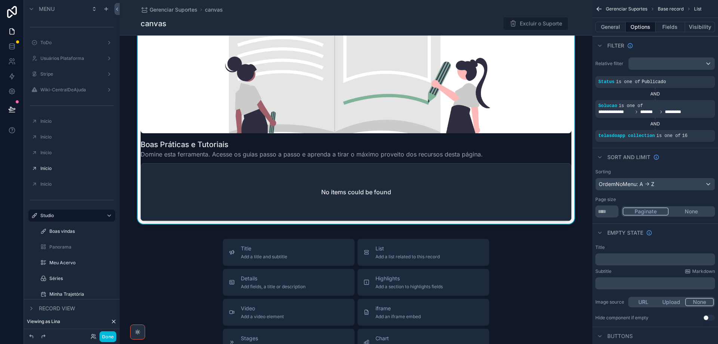
click at [0, 0] on icon "scrollable content" at bounding box center [0, 0] width 0 height 0
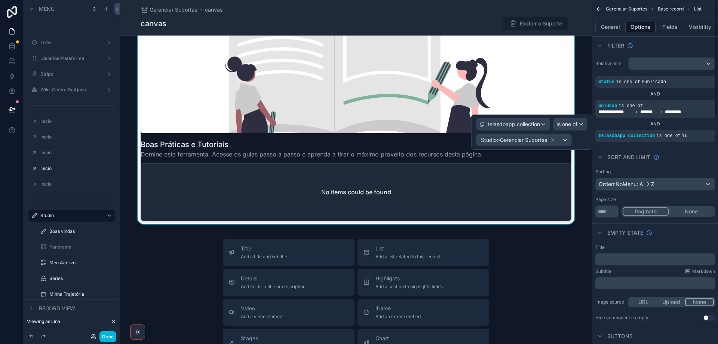
click at [682, 44] on div "Filter" at bounding box center [656, 45] width 126 height 18
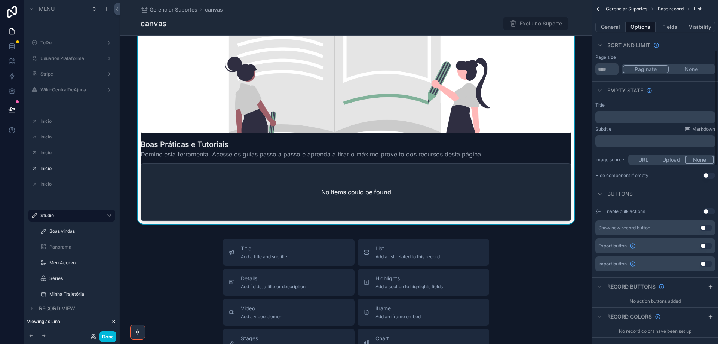
scroll to position [150, 0]
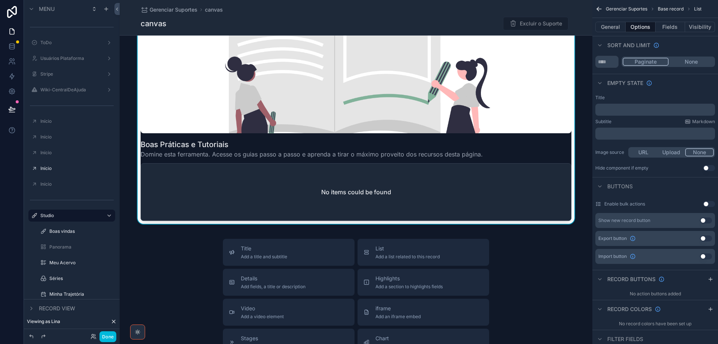
click at [665, 26] on button "Fields" at bounding box center [671, 27] width 30 height 10
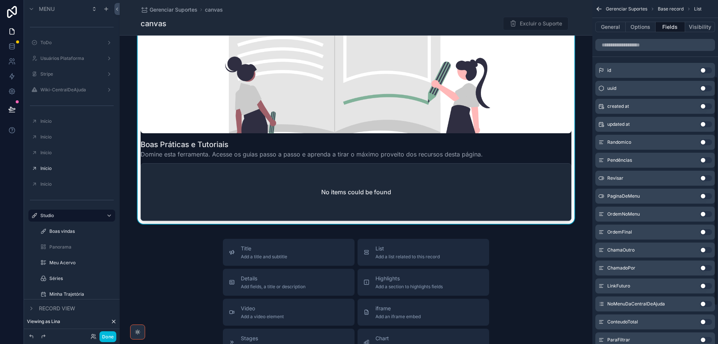
scroll to position [0, 0]
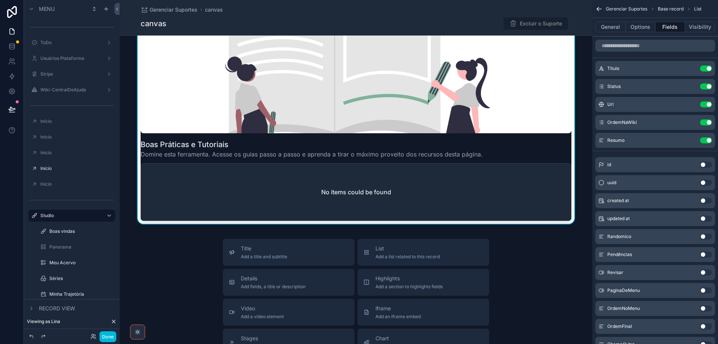
click at [704, 85] on button "Use setting" at bounding box center [706, 86] width 12 height 6
click at [705, 86] on button "Use setting" at bounding box center [706, 86] width 12 height 6
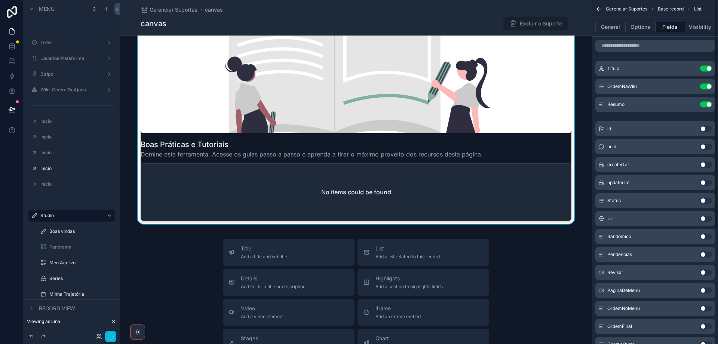
click at [705, 86] on button "Use setting" at bounding box center [706, 86] width 12 height 6
click at [0, 0] on icon "scrollable content" at bounding box center [0, 0] width 0 height 0
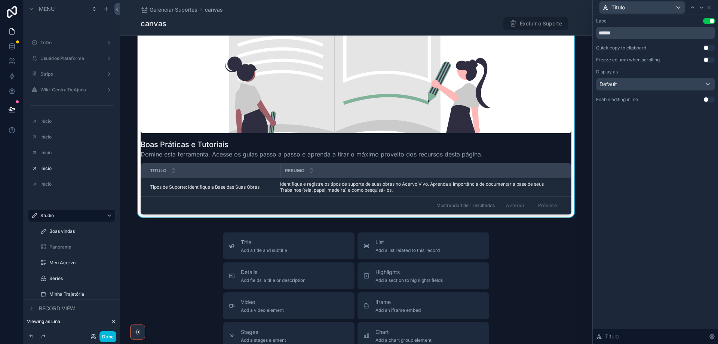
click at [710, 61] on button "Use setting" at bounding box center [709, 60] width 12 height 6
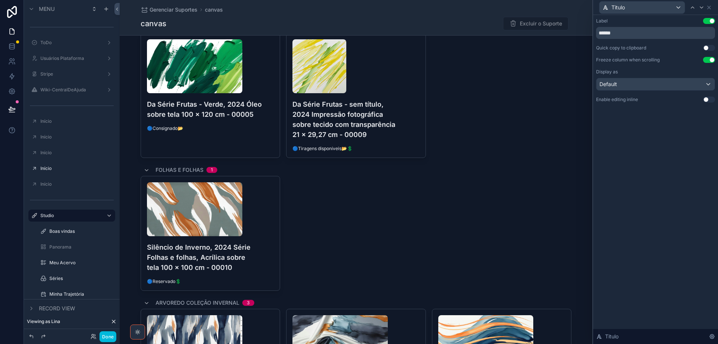
scroll to position [210, 0]
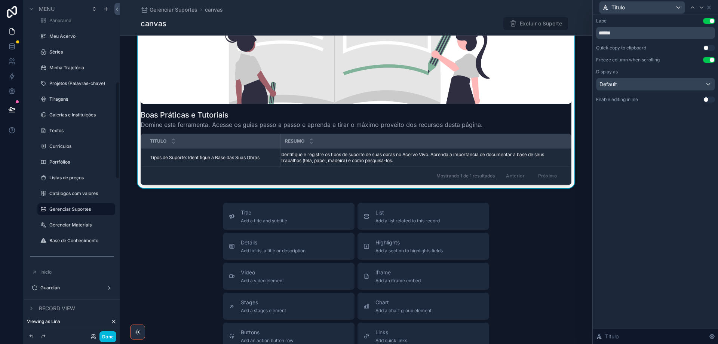
scroll to position [299, 0]
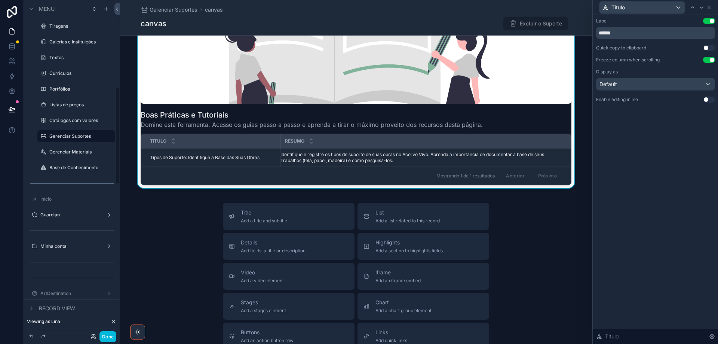
click at [64, 154] on label "Gerenciar Materiais" at bounding box center [79, 152] width 61 height 6
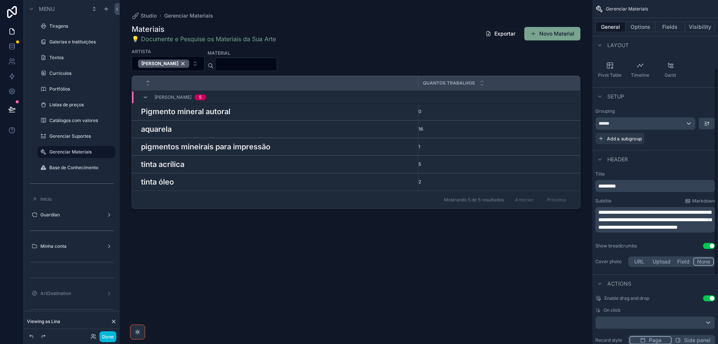
scroll to position [112, 0]
drag, startPoint x: 607, startPoint y: 211, endPoint x: 591, endPoint y: 210, distance: 16.2
click at [591, 210] on div "Jump to... Ctrl K ToDo Usuários Plataforma Stripe Wiki-CentralDeAjuda Início In…" at bounding box center [419, 172] width 598 height 344
drag, startPoint x: 608, startPoint y: 218, endPoint x: 691, endPoint y: 232, distance: 84.1
click at [691, 230] on p "**********" at bounding box center [655, 219] width 115 height 22
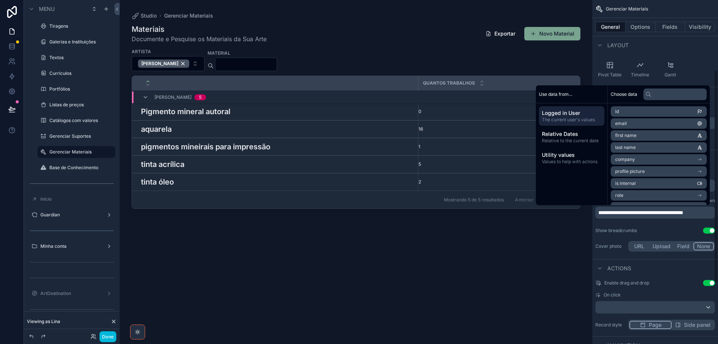
click at [697, 59] on div "Rows Columns Cards Table Grid Board Calendar Charts Map Checklist Single Record…" at bounding box center [656, 34] width 126 height 100
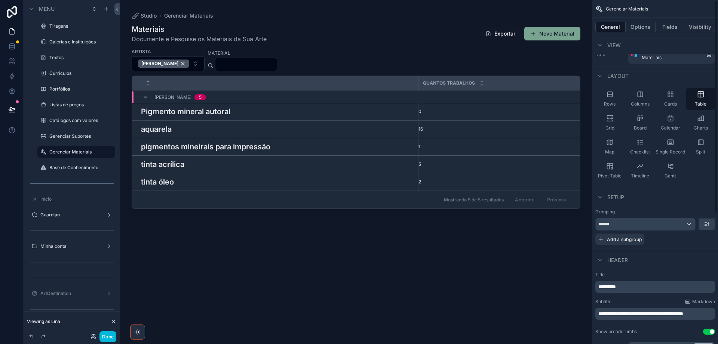
scroll to position [0, 0]
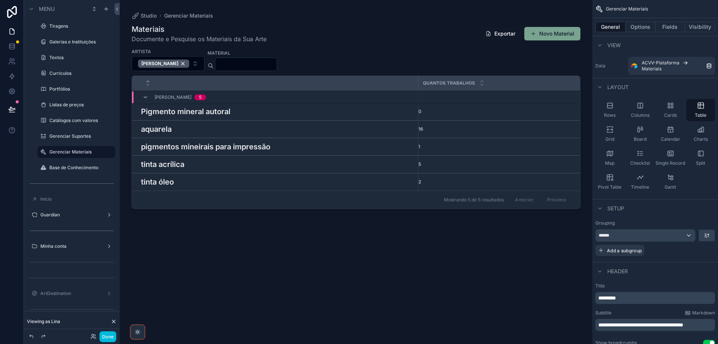
click at [647, 28] on button "Options" at bounding box center [641, 27] width 30 height 10
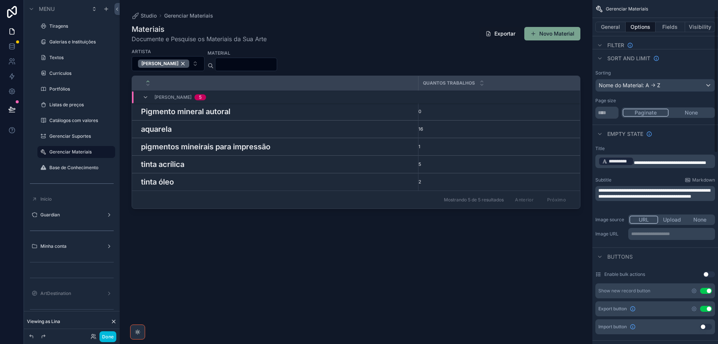
scroll to position [75, 0]
click at [667, 232] on p "**********" at bounding box center [672, 233] width 82 height 6
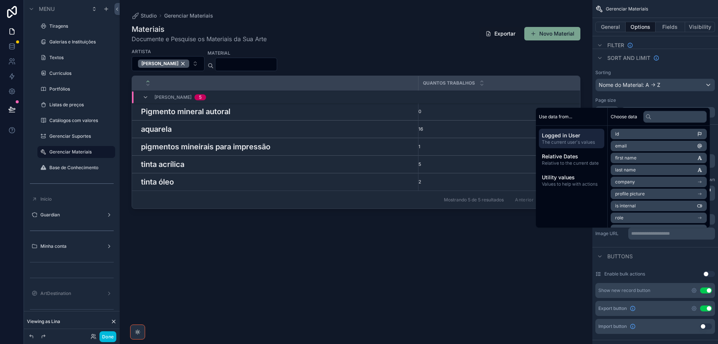
scroll to position [82, 0]
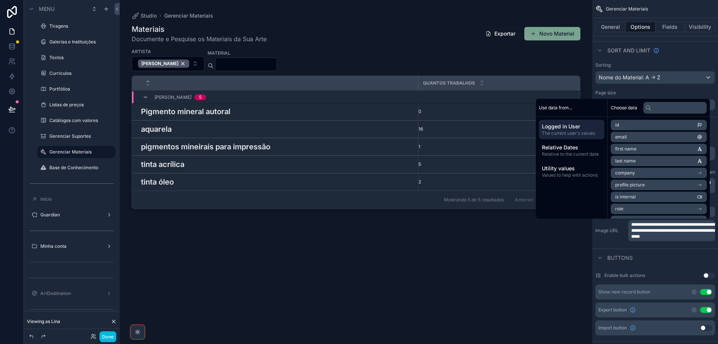
click at [252, 113] on div "Pigmento mineral autoral Pigmento mineral autoral" at bounding box center [277, 111] width 273 height 11
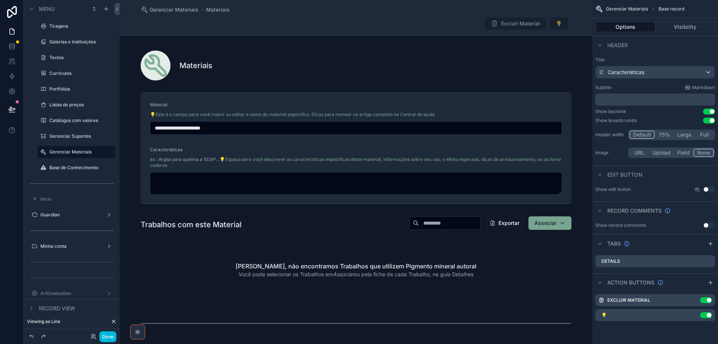
click at [518, 108] on div "scrollable content" at bounding box center [356, 147] width 473 height 117
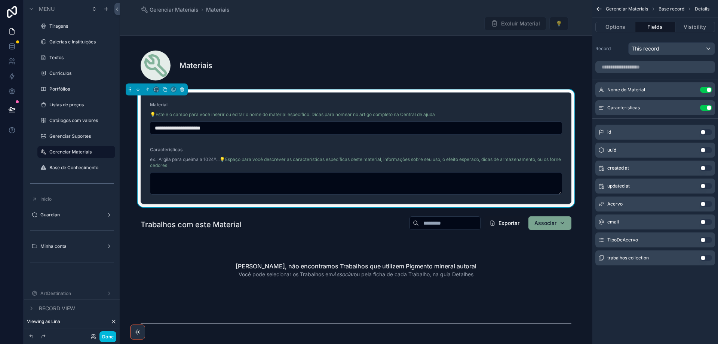
click at [0, 0] on icon "scrollable content" at bounding box center [0, 0] width 0 height 0
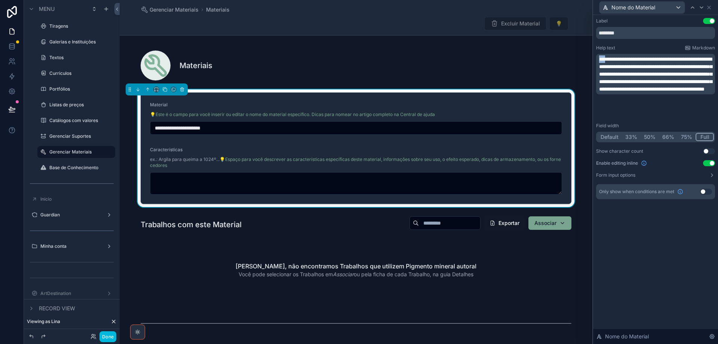
drag, startPoint x: 606, startPoint y: 57, endPoint x: 598, endPoint y: 58, distance: 7.1
click at [598, 58] on div "**********" at bounding box center [655, 74] width 119 height 40
drag, startPoint x: 709, startPoint y: 58, endPoint x: 597, endPoint y: 59, distance: 111.8
click at [597, 59] on div "**********" at bounding box center [655, 74] width 119 height 40
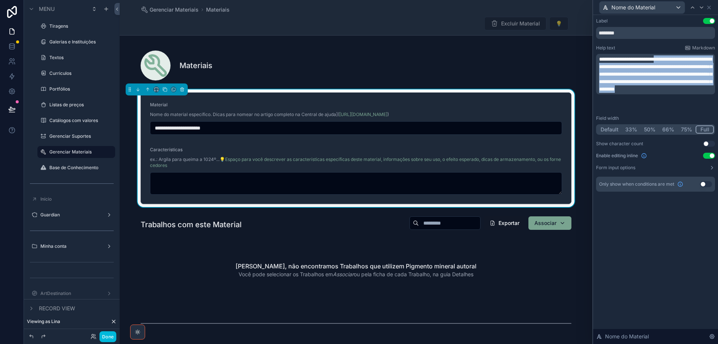
drag, startPoint x: 673, startPoint y: 58, endPoint x: 716, endPoint y: 105, distance: 64.3
click at [716, 105] on div "**********" at bounding box center [655, 112] width 125 height 195
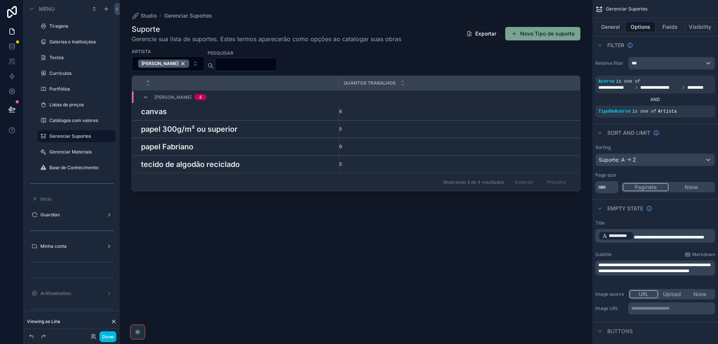
click at [297, 111] on div "canvas canvas" at bounding box center [237, 111] width 193 height 11
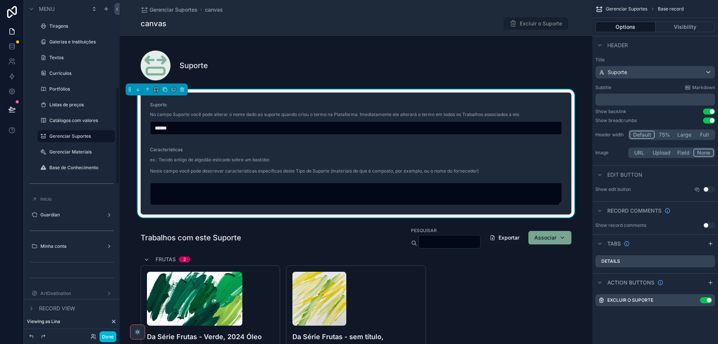
click at [68, 152] on label "Gerenciar Materiais" at bounding box center [79, 152] width 61 height 6
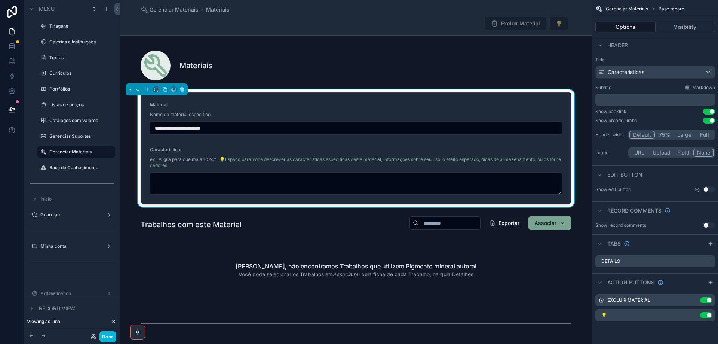
click at [372, 145] on form "**********" at bounding box center [356, 148] width 430 height 111
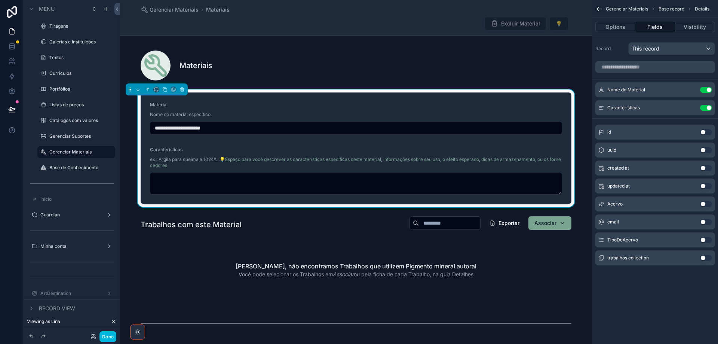
click at [0, 0] on icon "scrollable content" at bounding box center [0, 0] width 0 height 0
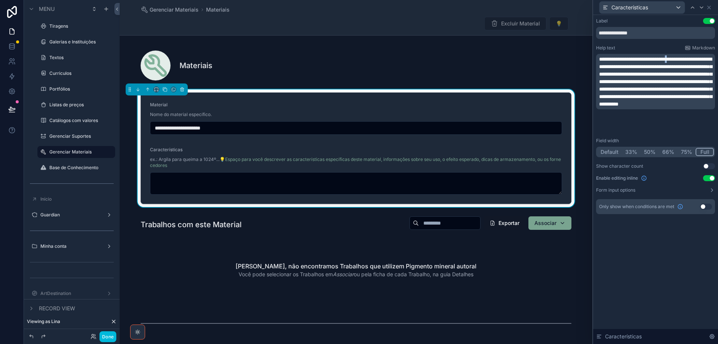
click at [684, 57] on span "**********" at bounding box center [655, 81] width 113 height 50
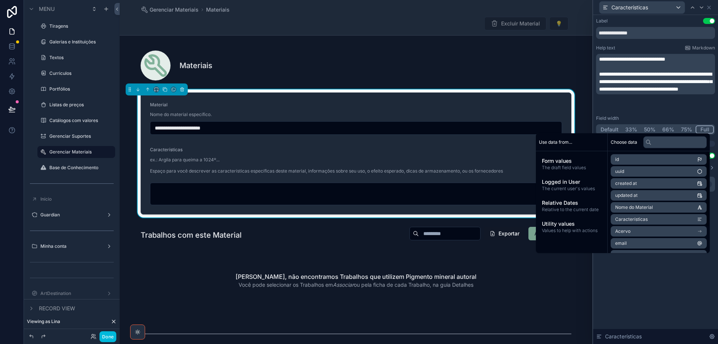
click at [639, 275] on div "**********" at bounding box center [655, 179] width 125 height 329
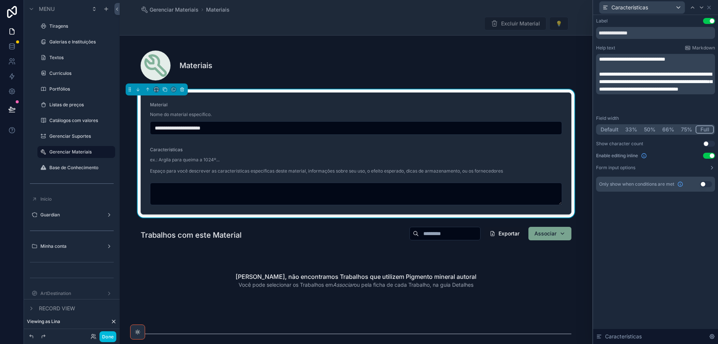
click at [321, 262] on div "scrollable content" at bounding box center [356, 269] width 473 height 92
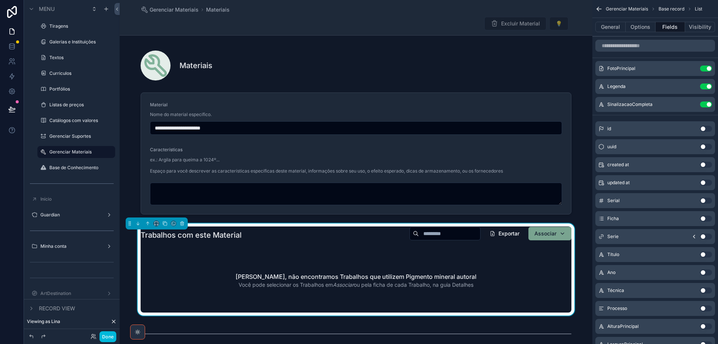
click at [633, 29] on button "Options" at bounding box center [641, 27] width 30 height 10
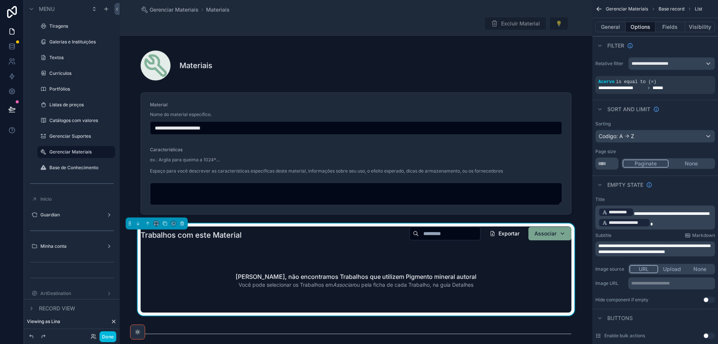
click at [657, 282] on p "**********" at bounding box center [672, 283] width 82 height 6
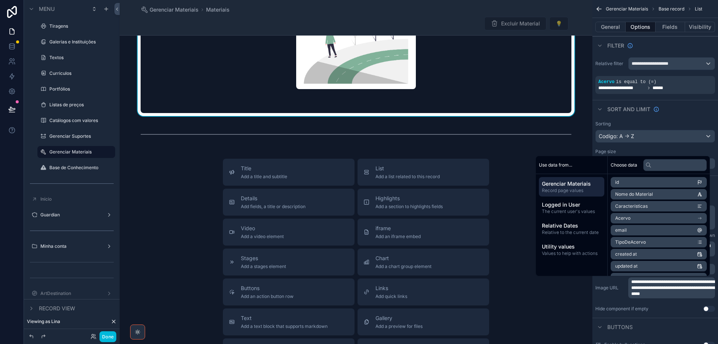
scroll to position [299, 0]
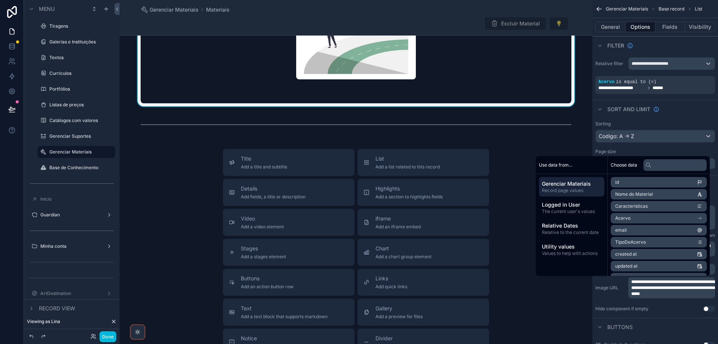
click at [399, 164] on span "Add a list related to this record" at bounding box center [408, 167] width 64 height 6
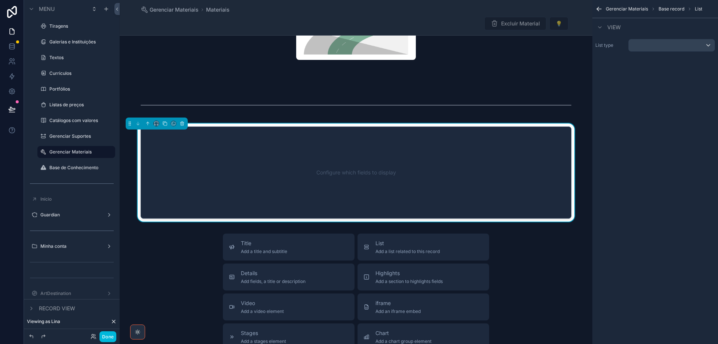
scroll to position [319, 0]
click at [666, 44] on div "scrollable content" at bounding box center [672, 45] width 86 height 12
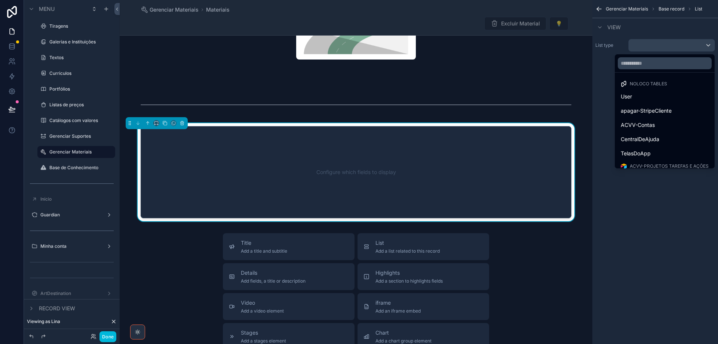
click at [671, 137] on div "CentralDeAjuda" at bounding box center [665, 139] width 88 height 9
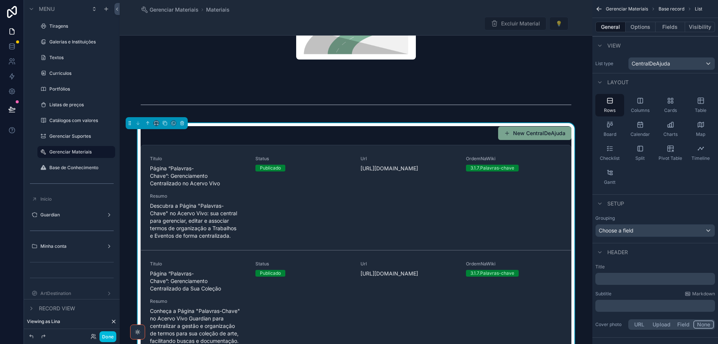
click at [702, 109] on span "Table" at bounding box center [701, 110] width 12 height 6
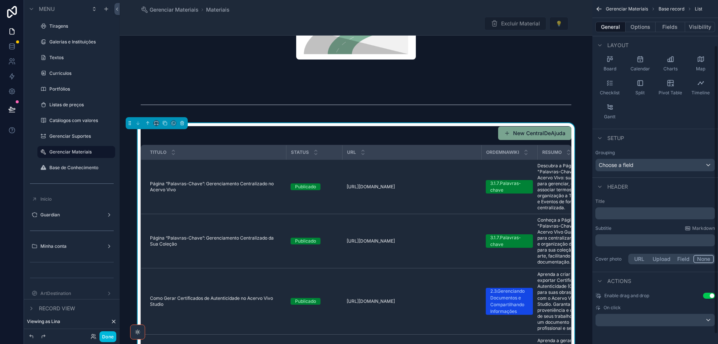
scroll to position [66, 0]
click at [639, 239] on p "﻿" at bounding box center [655, 239] width 115 height 7
click at [713, 211] on p "﻿" at bounding box center [655, 212] width 115 height 7
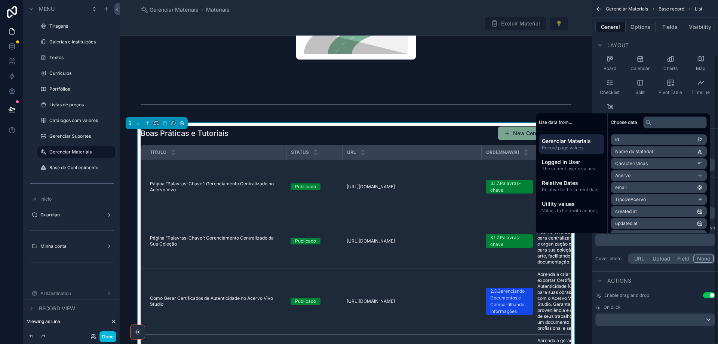
click at [670, 241] on p "﻿" at bounding box center [655, 239] width 115 height 7
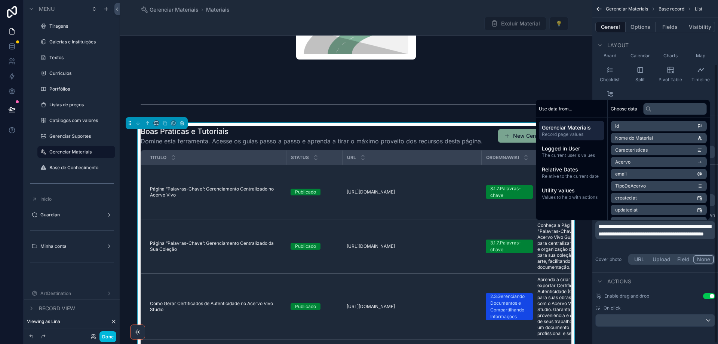
click at [638, 258] on button "URL" at bounding box center [640, 259] width 20 height 8
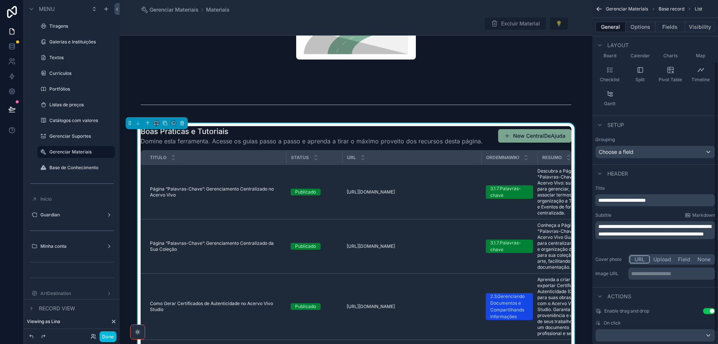
click at [642, 274] on p "**********" at bounding box center [672, 273] width 82 height 7
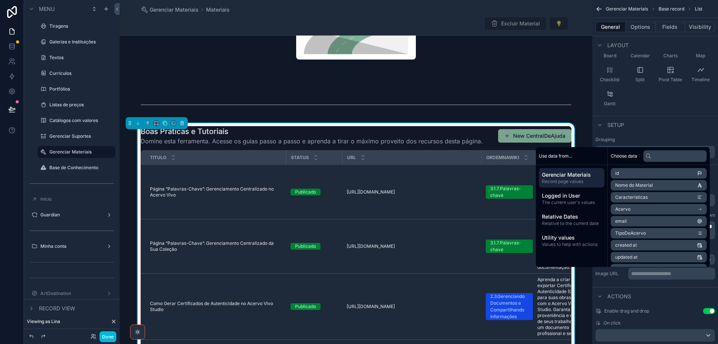
scroll to position [99, 0]
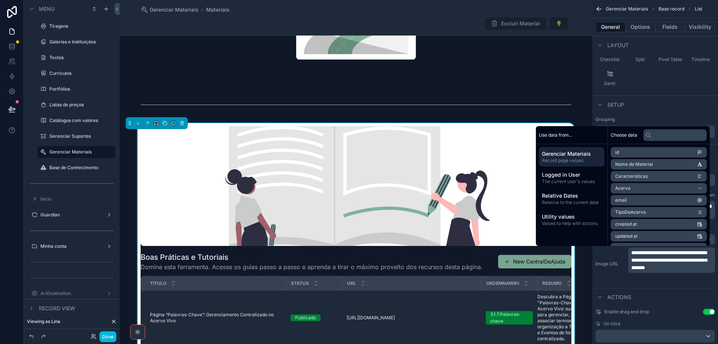
click at [639, 24] on button "Options" at bounding box center [641, 27] width 30 height 10
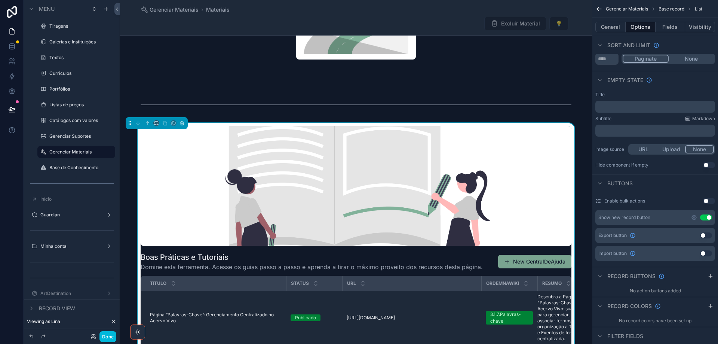
click at [703, 217] on button "Use setting" at bounding box center [706, 217] width 12 height 6
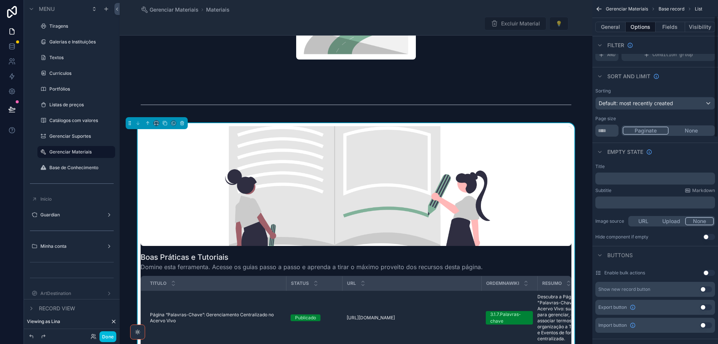
scroll to position [24, 0]
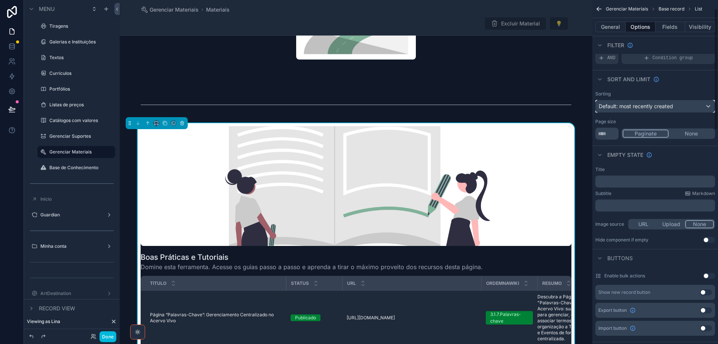
click at [627, 107] on span "Default: most recently created" at bounding box center [636, 106] width 74 height 6
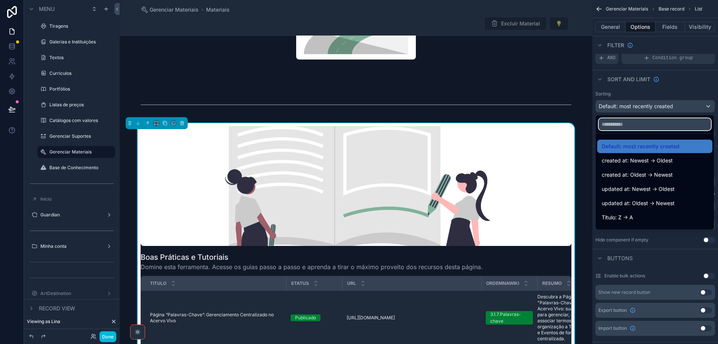
click at [634, 125] on input "text" at bounding box center [655, 124] width 112 height 12
type input "***"
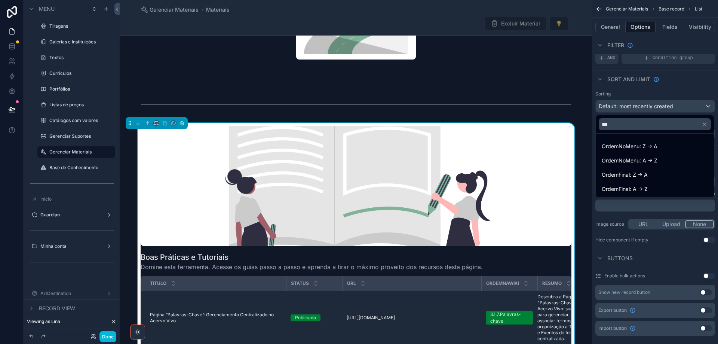
click at [642, 162] on span "OrdemNoMenu: A -> Z" at bounding box center [630, 160] width 56 height 9
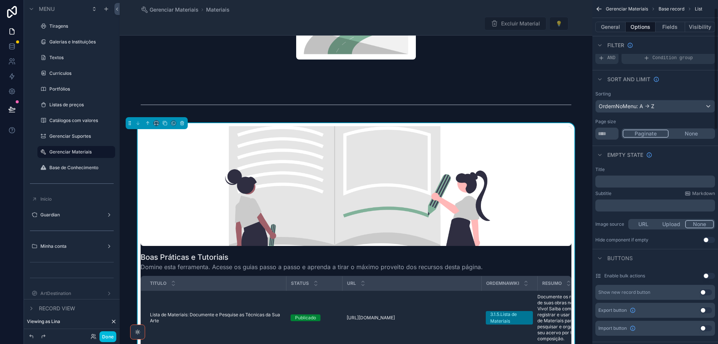
scroll to position [0, 0]
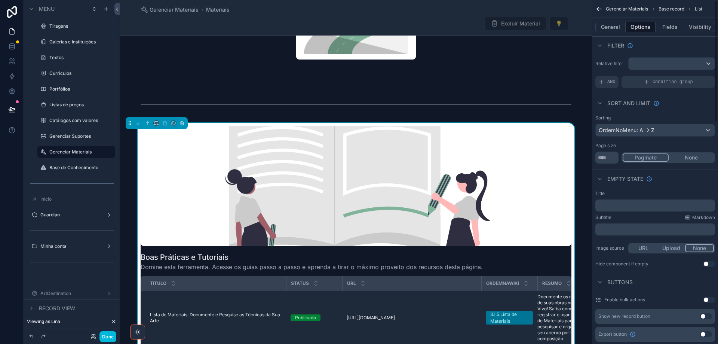
click at [608, 80] on span "AND" at bounding box center [611, 82] width 8 height 6
click at [0, 0] on icon "scrollable content" at bounding box center [0, 0] width 0 height 0
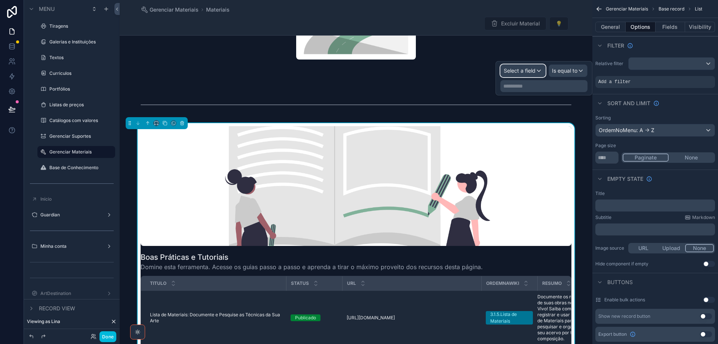
click at [528, 71] on span "Select a field" at bounding box center [520, 70] width 32 height 6
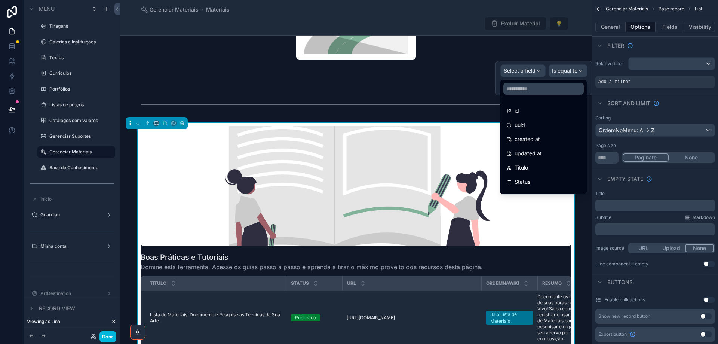
click at [539, 178] on div "Status" at bounding box center [543, 181] width 74 height 9
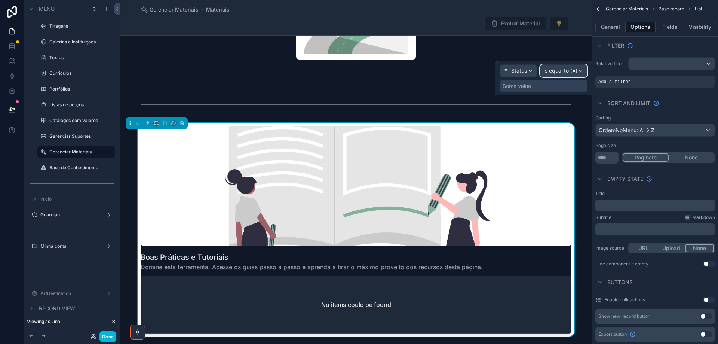
click at [570, 71] on span "Is equal to (=)" at bounding box center [561, 70] width 34 height 7
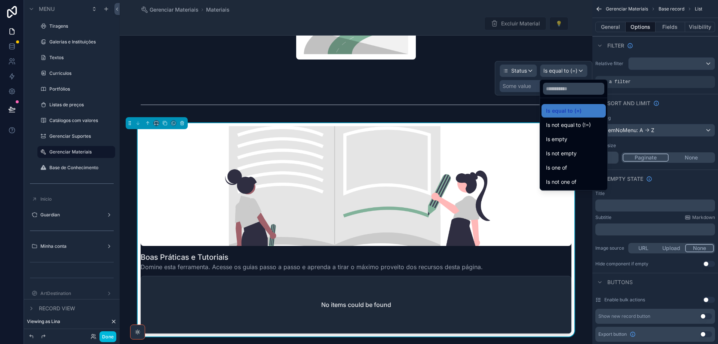
click at [569, 162] on div "Is one of" at bounding box center [574, 167] width 64 height 13
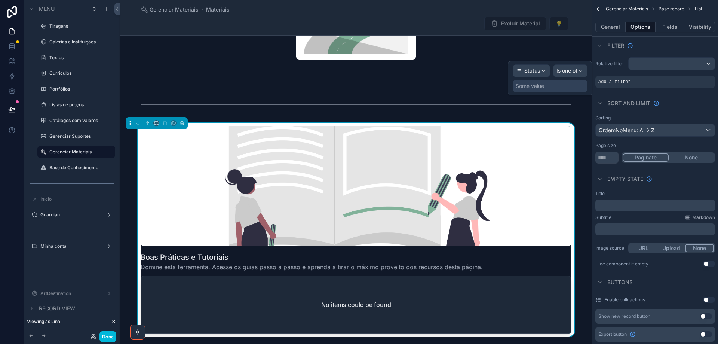
click at [536, 89] on div "Some value" at bounding box center [530, 85] width 28 height 7
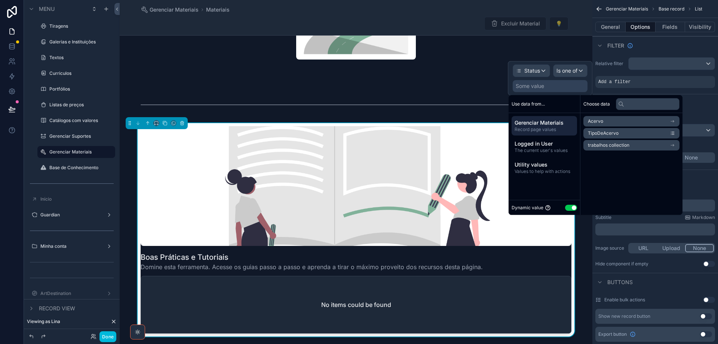
click at [567, 209] on button "Use setting" at bounding box center [571, 208] width 12 height 6
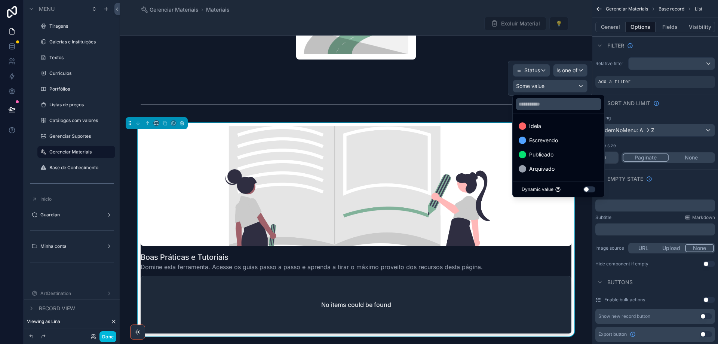
click at [552, 156] on span "Publicado" at bounding box center [541, 154] width 24 height 9
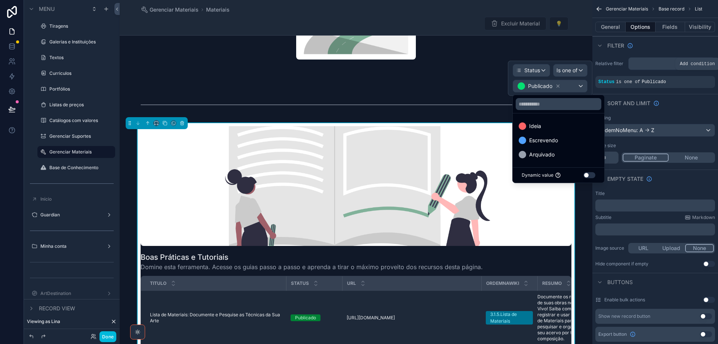
click at [0, 0] on icon "scrollable content" at bounding box center [0, 0] width 0 height 0
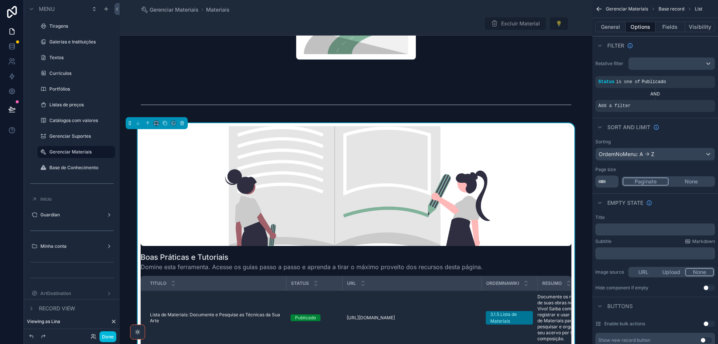
click at [0, 0] on icon "scrollable content" at bounding box center [0, 0] width 0 height 0
click at [529, 92] on span "Select a field" at bounding box center [520, 94] width 32 height 6
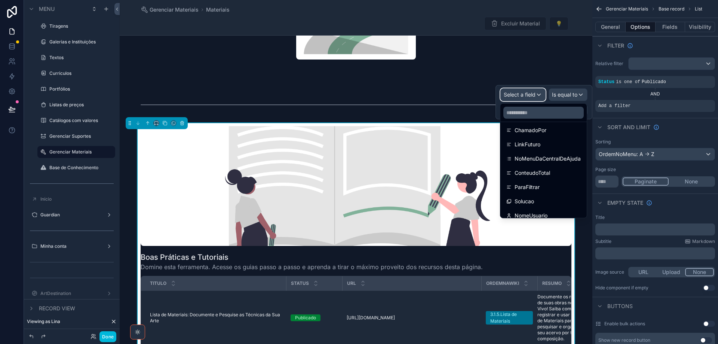
scroll to position [252, 0]
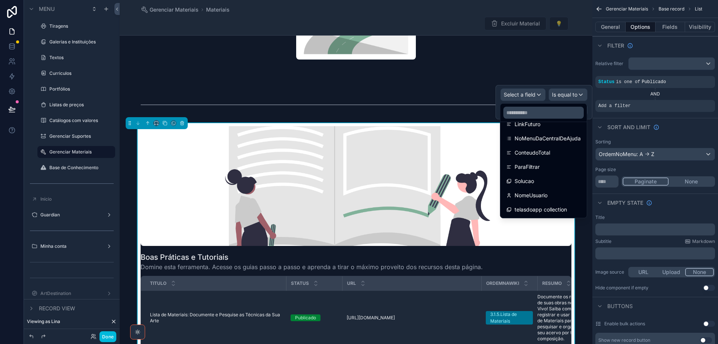
click at [542, 183] on div "Solucao" at bounding box center [543, 181] width 74 height 9
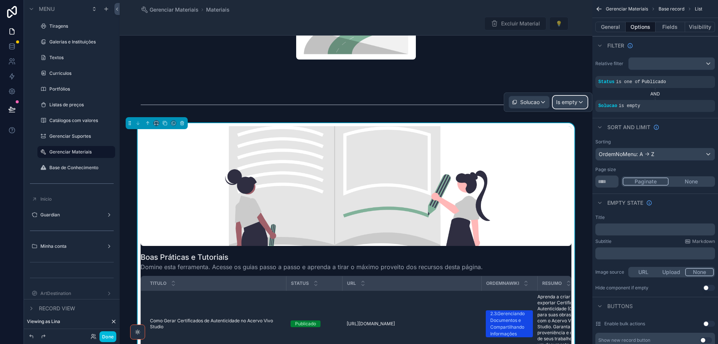
click at [575, 104] on span "Is empty" at bounding box center [566, 101] width 21 height 7
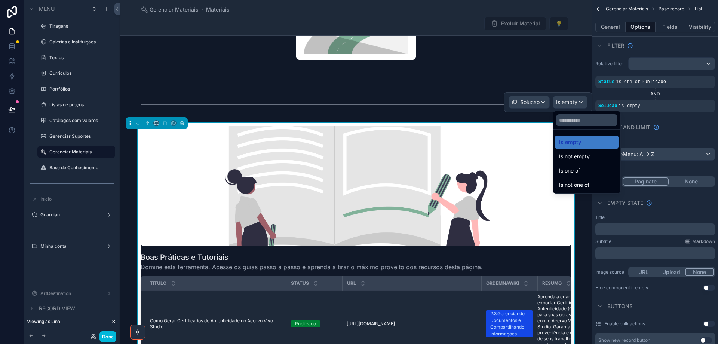
click at [584, 174] on div "Is one of" at bounding box center [586, 170] width 55 height 9
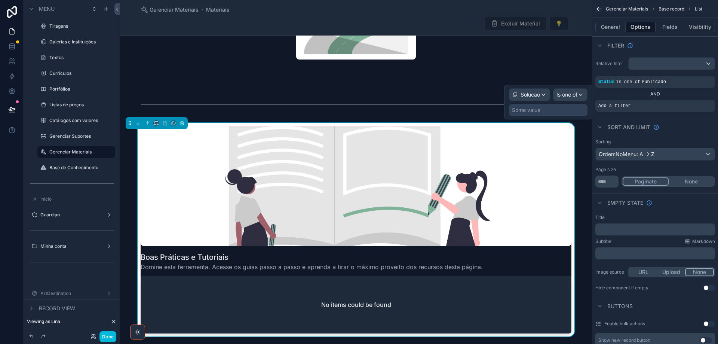
click at [560, 109] on div "Some value" at bounding box center [548, 110] width 79 height 12
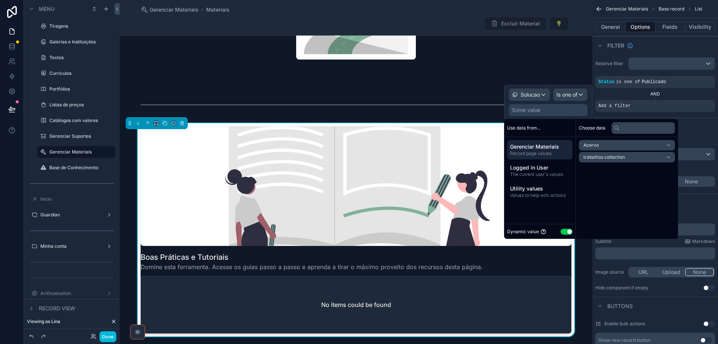
click at [546, 169] on span "Logged in User" at bounding box center [539, 167] width 59 height 7
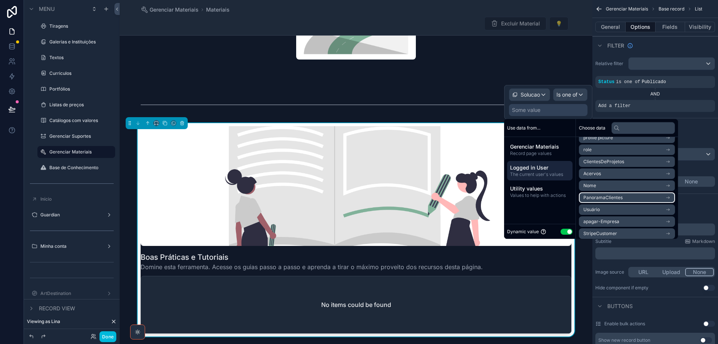
scroll to position [37, 0]
click at [642, 223] on li "Solucao" at bounding box center [627, 227] width 96 height 10
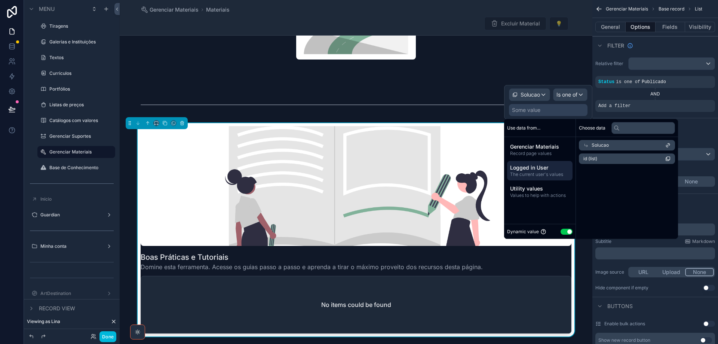
click at [639, 152] on div "id (list)" at bounding box center [627, 158] width 102 height 16
click at [640, 156] on li "id (list)" at bounding box center [627, 158] width 96 height 10
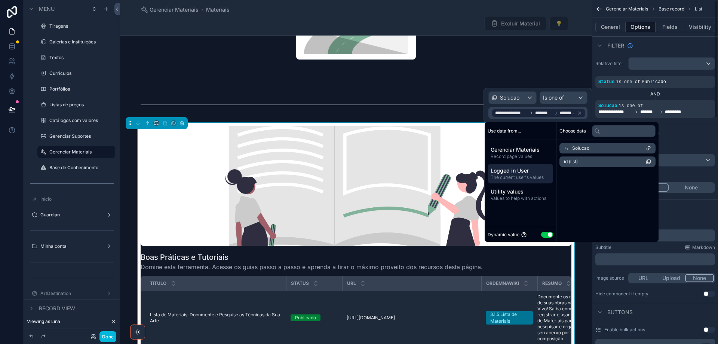
click at [0, 0] on icon "scrollable content" at bounding box center [0, 0] width 0 height 0
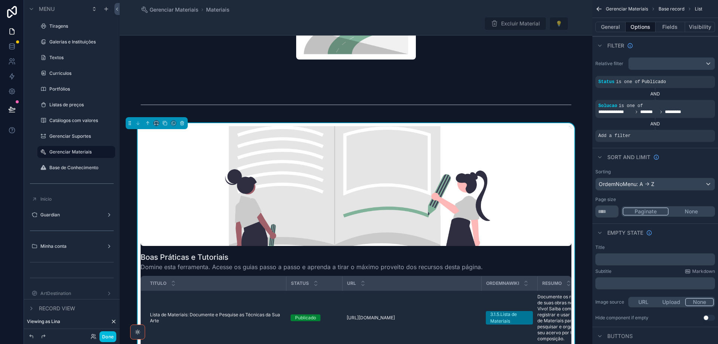
click at [0, 0] on div "scrollable content" at bounding box center [0, 0] width 0 height 0
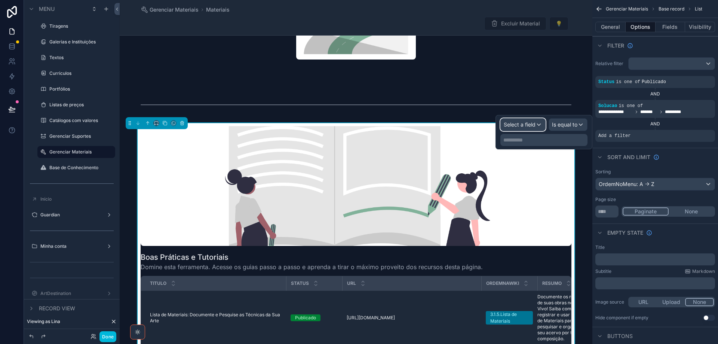
click at [536, 125] on div "Select a field" at bounding box center [523, 125] width 45 height 12
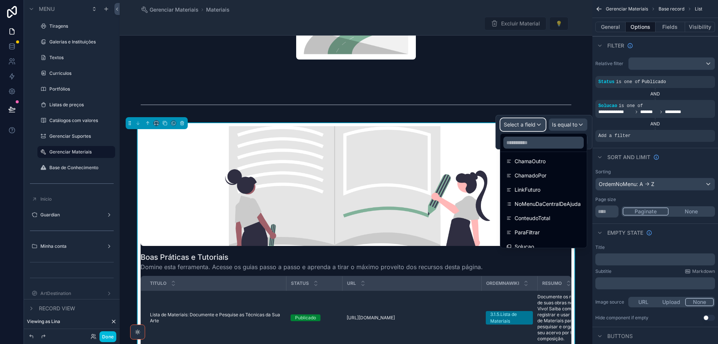
scroll to position [252, 0]
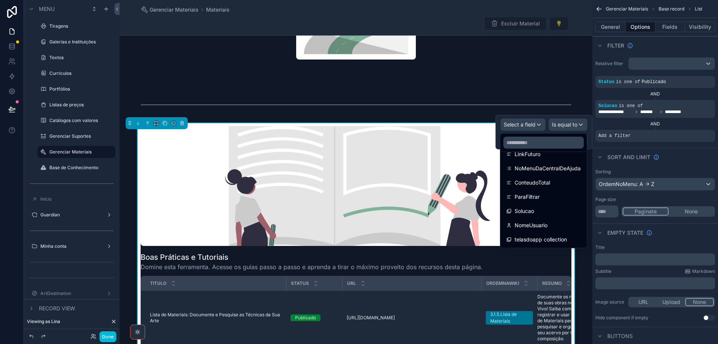
click at [555, 238] on span "telasdoapp collection" at bounding box center [541, 239] width 52 height 9
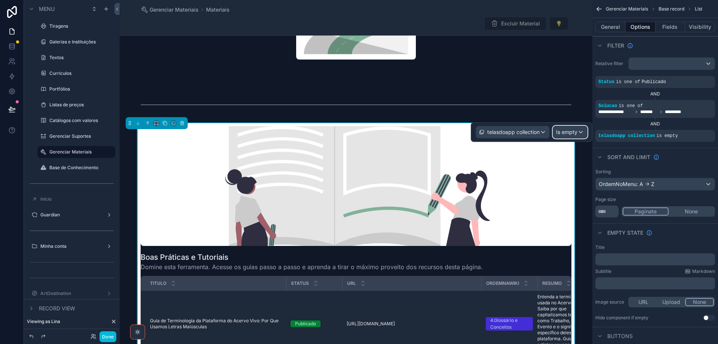
click at [577, 131] on span "Is empty" at bounding box center [566, 131] width 21 height 7
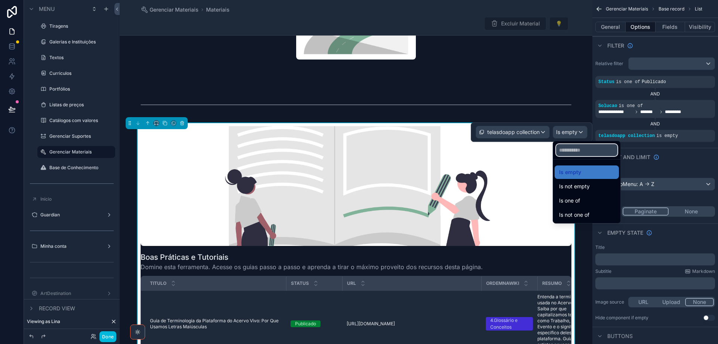
click at [582, 148] on input "text" at bounding box center [586, 150] width 61 height 12
click at [581, 202] on div "Is one of" at bounding box center [586, 200] width 55 height 9
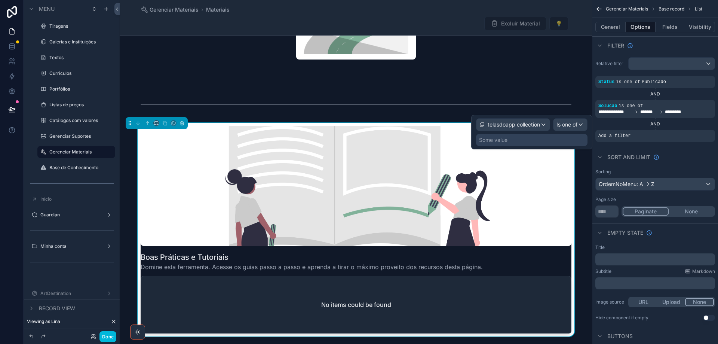
click at [565, 138] on div "Some value" at bounding box center [531, 140] width 111 height 12
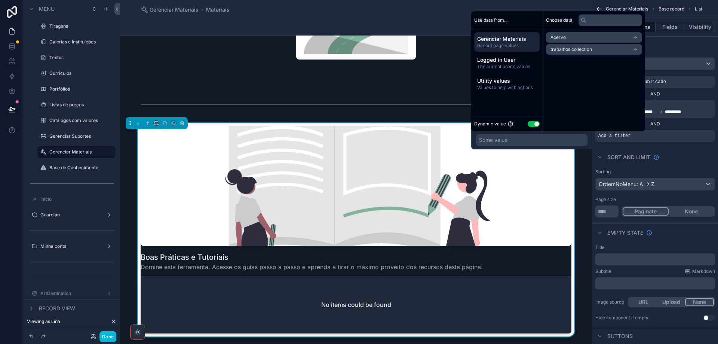
click at [532, 123] on button "Use setting" at bounding box center [534, 124] width 12 height 6
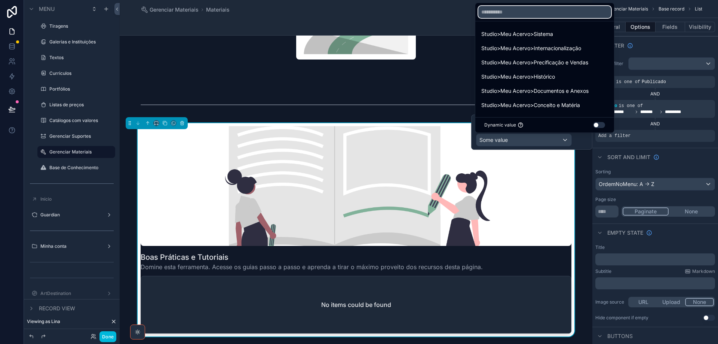
click at [536, 13] on input "text" at bounding box center [544, 12] width 133 height 12
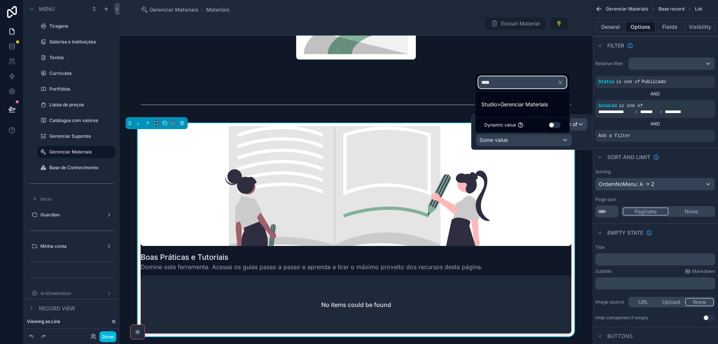
type input "****"
click at [523, 104] on span "Studio>Gerenciar Materiais" at bounding box center [514, 104] width 67 height 9
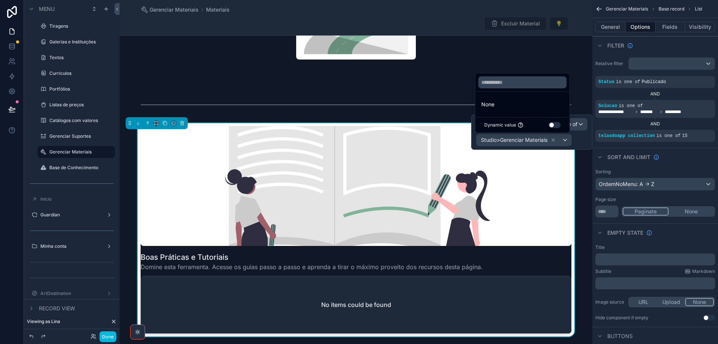
click at [674, 27] on button "Fields" at bounding box center [671, 27] width 30 height 10
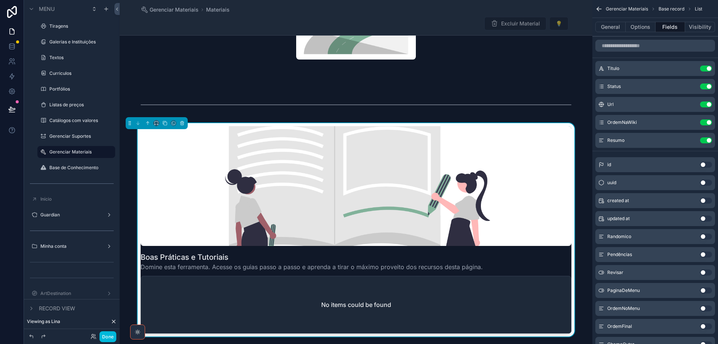
click at [706, 85] on button "Use setting" at bounding box center [706, 86] width 12 height 6
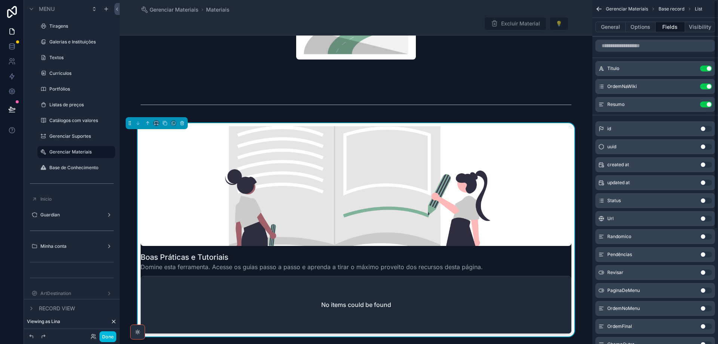
click at [706, 85] on button "Use setting" at bounding box center [706, 86] width 12 height 6
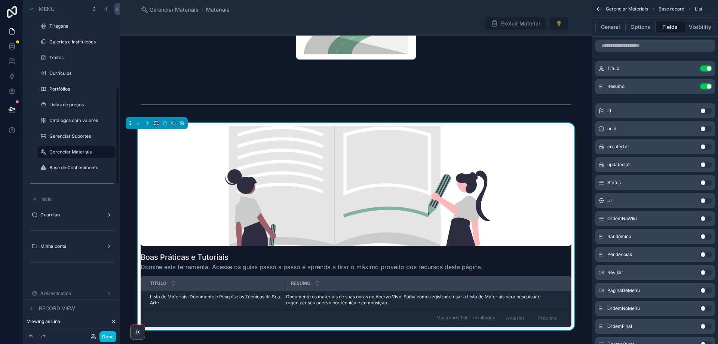
drag, startPoint x: 467, startPoint y: 12, endPoint x: 399, endPoint y: 31, distance: 70.6
click at [466, 13] on div "Gerenciar Materiais Materiais" at bounding box center [356, 9] width 431 height 7
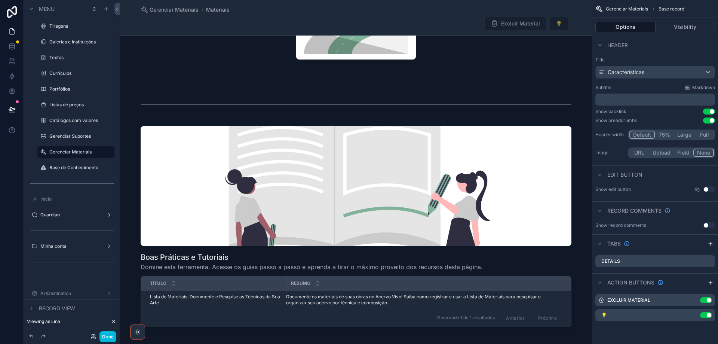
click at [0, 0] on icon "scrollable content" at bounding box center [0, 0] width 0 height 0
click at [698, 302] on icon at bounding box center [697, 303] width 6 height 6
click at [59, 137] on label "Gerenciar Suportes" at bounding box center [79, 136] width 61 height 6
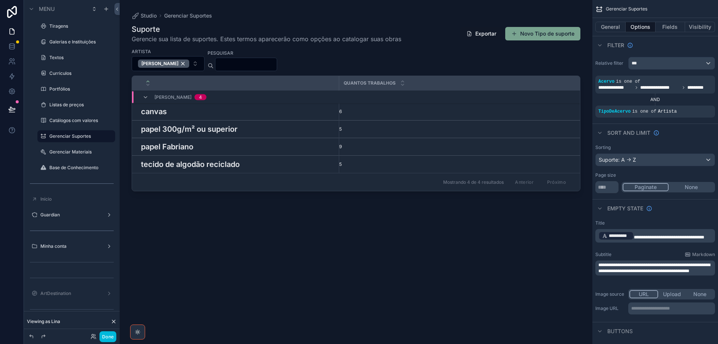
click at [279, 113] on div "canvas canvas" at bounding box center [237, 111] width 193 height 11
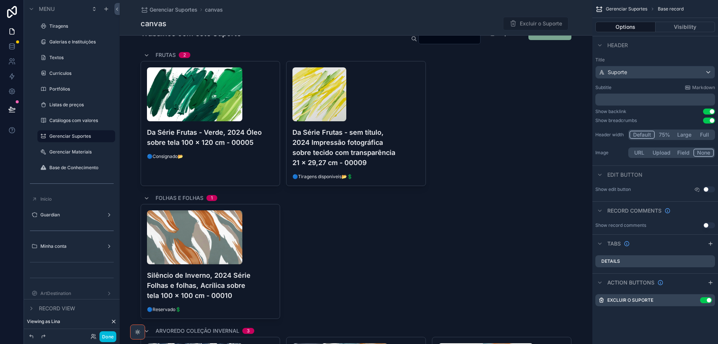
scroll to position [299, 0]
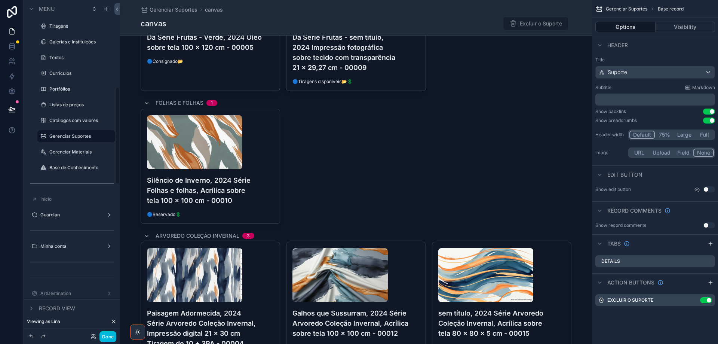
click at [65, 154] on label "Gerenciar Materiais" at bounding box center [79, 152] width 61 height 6
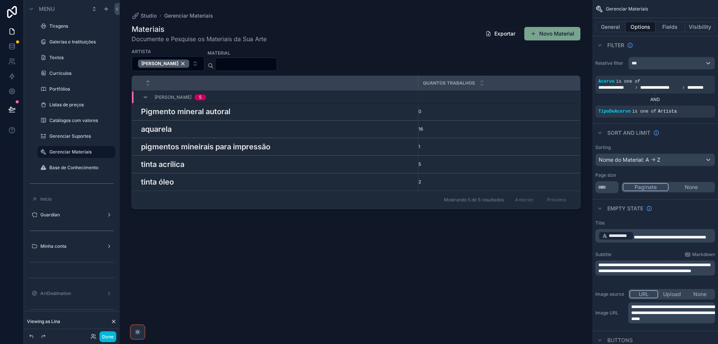
click at [327, 129] on div "aquarela aquarela" at bounding box center [277, 128] width 273 height 11
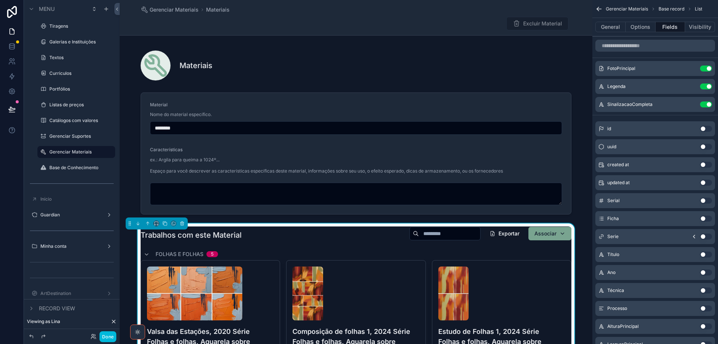
click at [640, 22] on button "Options" at bounding box center [641, 27] width 30 height 10
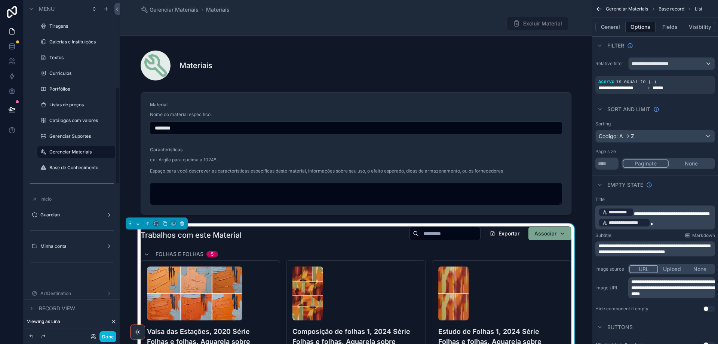
click at [69, 134] on label "Gerenciar Suportes" at bounding box center [79, 136] width 61 height 6
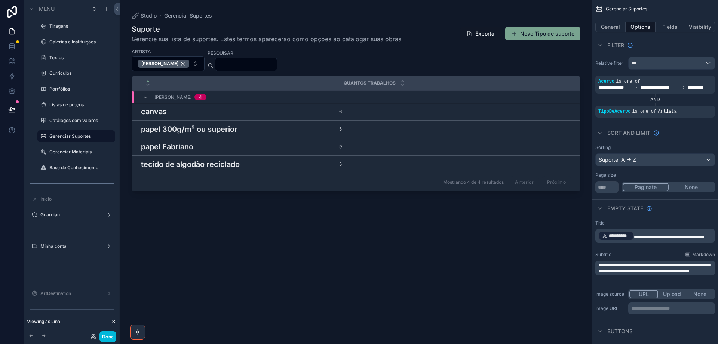
drag, startPoint x: 651, startPoint y: 317, endPoint x: 653, endPoint y: 310, distance: 7.1
click at [653, 310] on p "**********" at bounding box center [672, 308] width 82 height 6
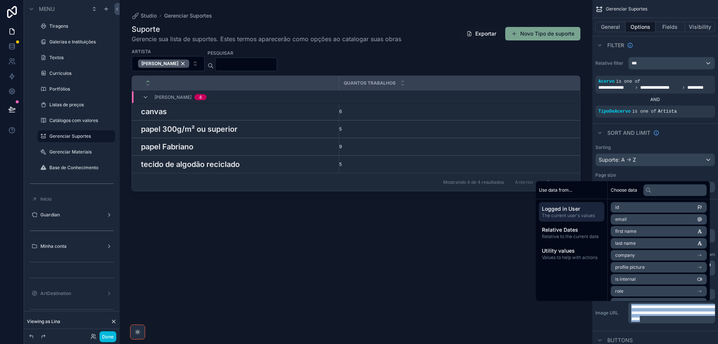
click at [181, 127] on h3 "papel 300g/m² ou superior" at bounding box center [189, 128] width 97 height 11
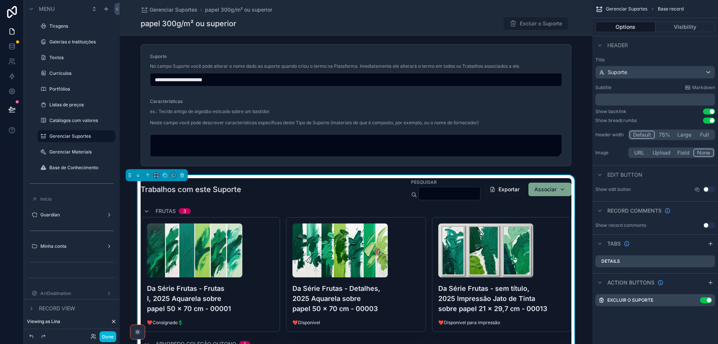
scroll to position [112, 0]
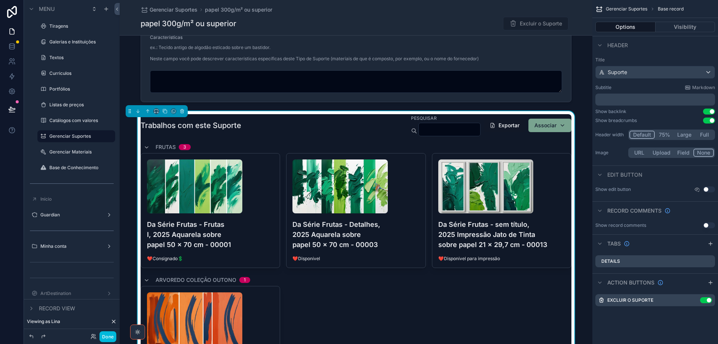
click at [340, 310] on div "sem título, 2005 Série Arvoredo Coleção Outono, Acrílica sobre papel 100 x 100 …" at bounding box center [356, 343] width 431 height 115
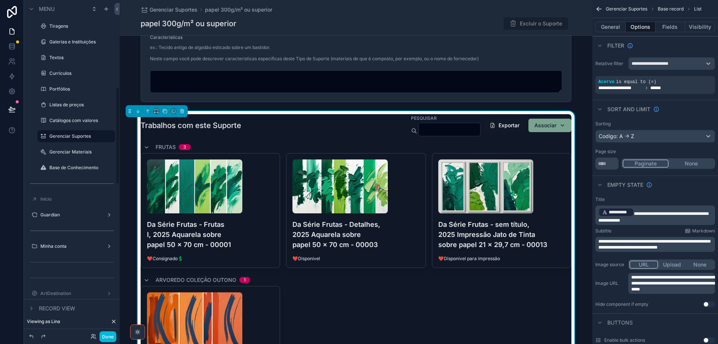
click at [62, 120] on label "Catálogos com valores" at bounding box center [79, 120] width 61 height 6
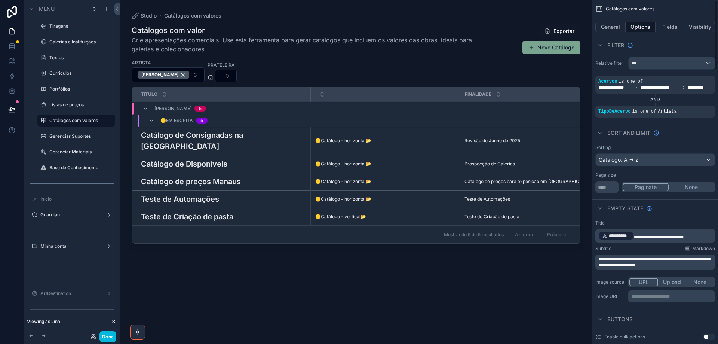
click at [681, 296] on p "**********" at bounding box center [672, 296] width 82 height 6
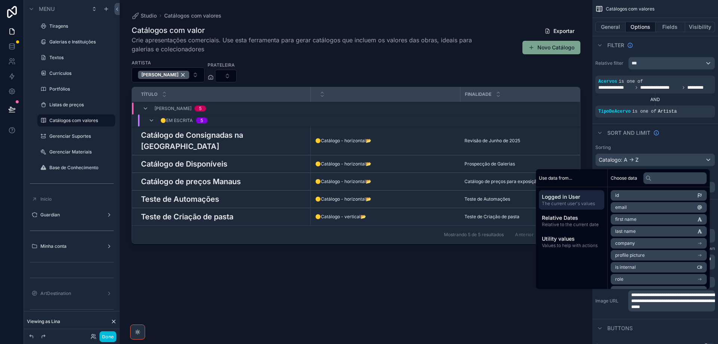
click at [235, 144] on h3 "Catálogo de Consignadas na [GEOGRAPHIC_DATA]" at bounding box center [223, 140] width 165 height 22
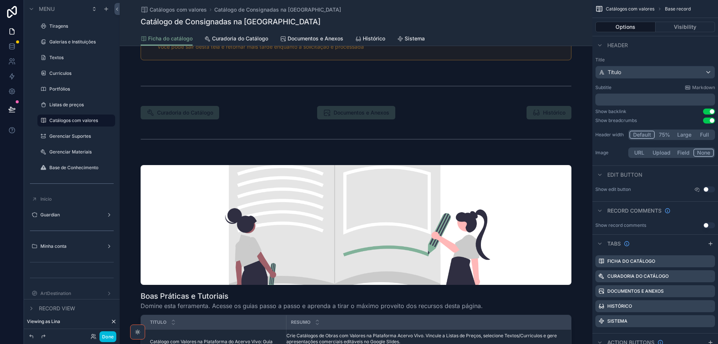
scroll to position [711, 0]
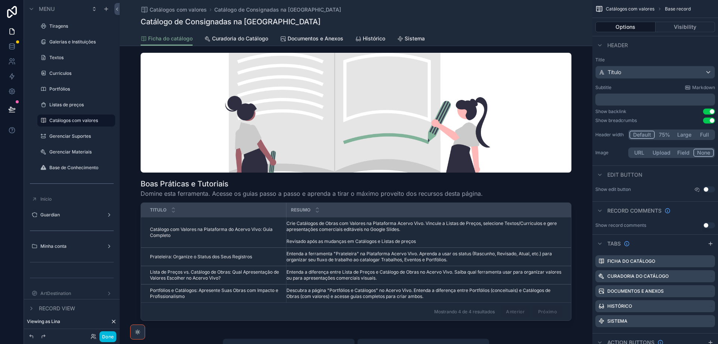
drag, startPoint x: 242, startPoint y: 36, endPoint x: 283, endPoint y: 131, distance: 102.9
click at [241, 37] on span "Curadoria do Catálogo" at bounding box center [240, 38] width 56 height 7
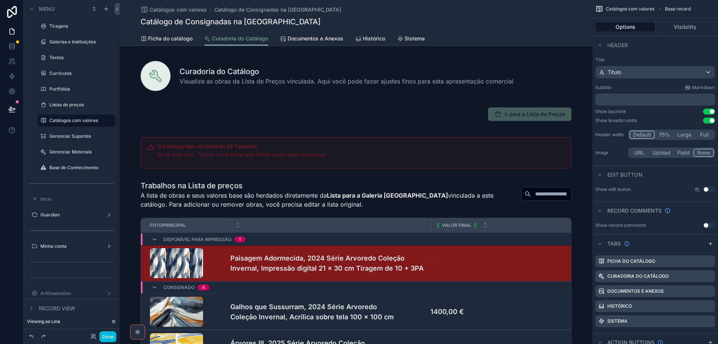
click at [382, 210] on div "scrollable content" at bounding box center [356, 320] width 473 height 286
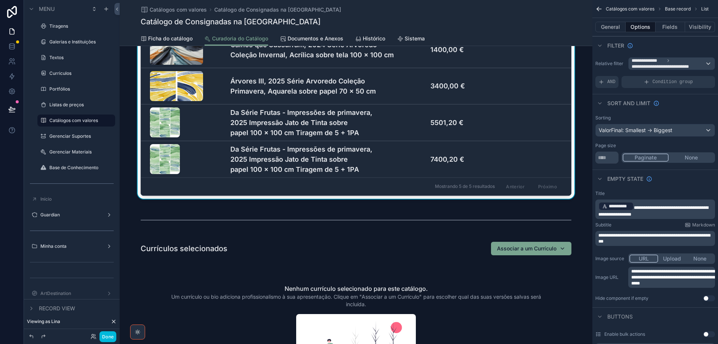
scroll to position [374, 0]
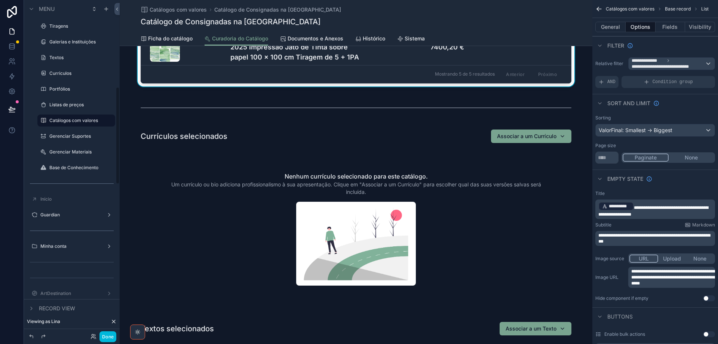
click at [56, 104] on label "Listas de preços" at bounding box center [79, 105] width 61 height 6
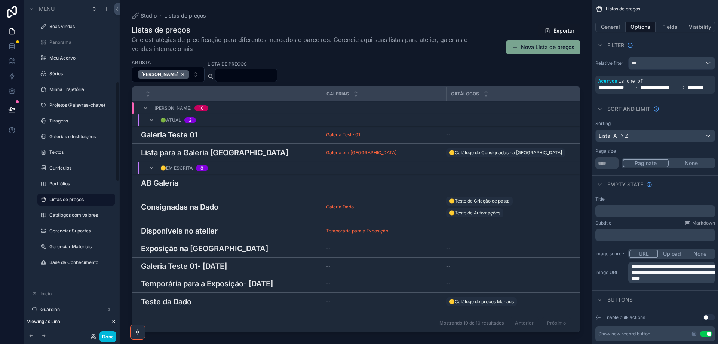
scroll to position [150, 0]
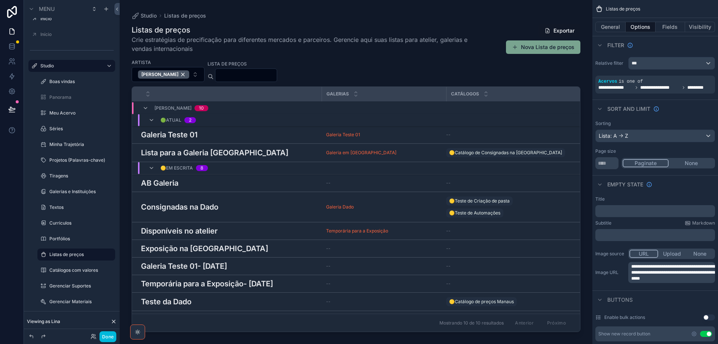
click at [159, 233] on div "scrollable content" at bounding box center [356, 167] width 473 height 335
click at [155, 232] on h3 "Disponíveis no atelier" at bounding box center [179, 230] width 77 height 11
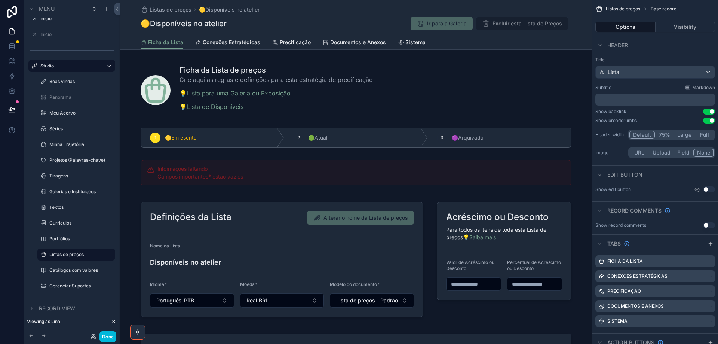
click at [401, 102] on div "scrollable content" at bounding box center [356, 89] width 473 height 60
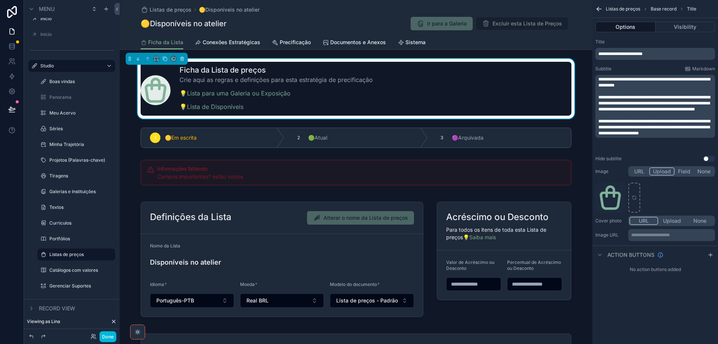
click at [641, 87] on p "**********" at bounding box center [655, 82] width 115 height 12
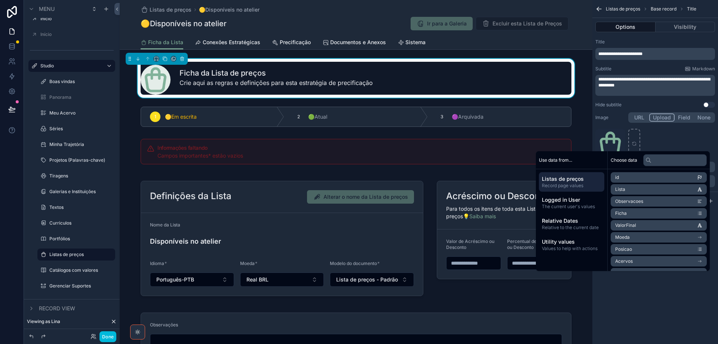
click at [463, 232] on div "scrollable content" at bounding box center [356, 238] width 473 height 130
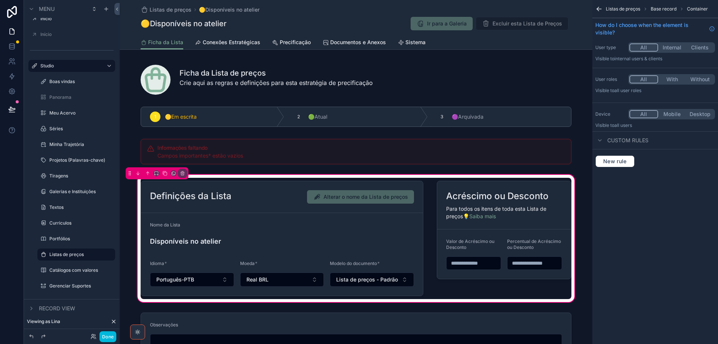
click at [555, 222] on div "scrollable content" at bounding box center [504, 238] width 144 height 121
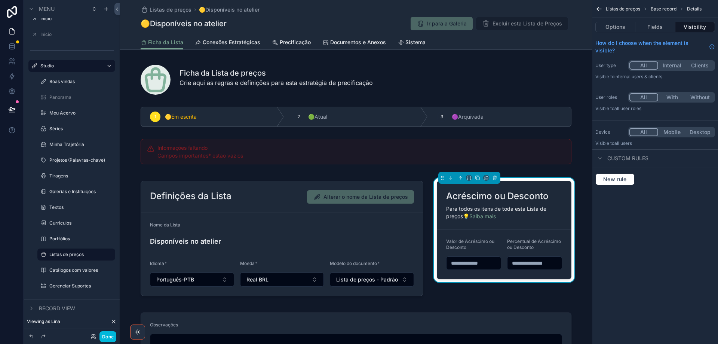
drag, startPoint x: 614, startPoint y: 27, endPoint x: 613, endPoint y: 32, distance: 5.4
click at [613, 27] on button "Options" at bounding box center [615, 27] width 40 height 10
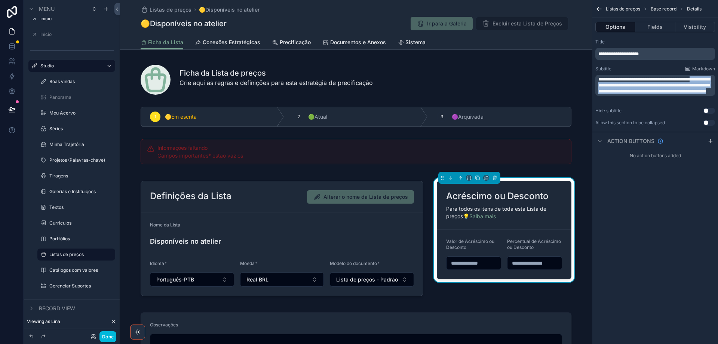
drag, startPoint x: 701, startPoint y: 80, endPoint x: 702, endPoint y: 95, distance: 15.0
click at [702, 94] on p "**********" at bounding box center [655, 85] width 115 height 18
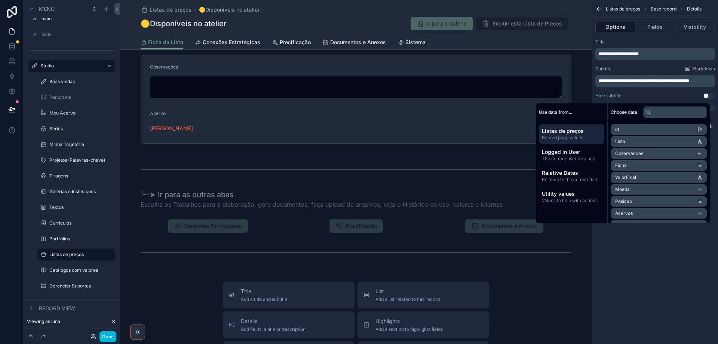
scroll to position [262, 0]
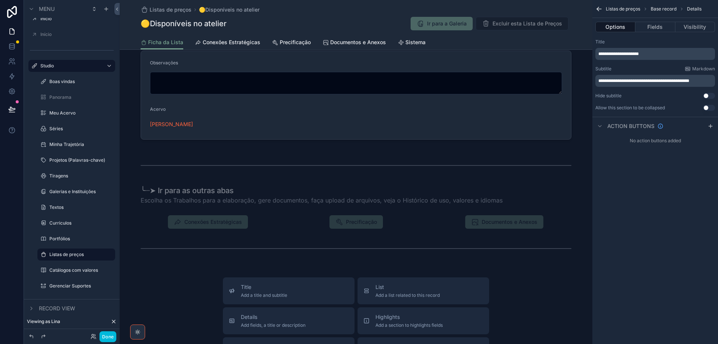
click at [277, 192] on div "scrollable content" at bounding box center [356, 207] width 473 height 117
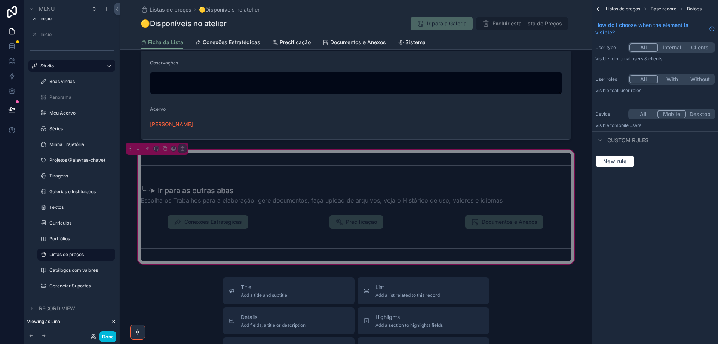
click at [277, 195] on div "scrollable content" at bounding box center [356, 194] width 440 height 25
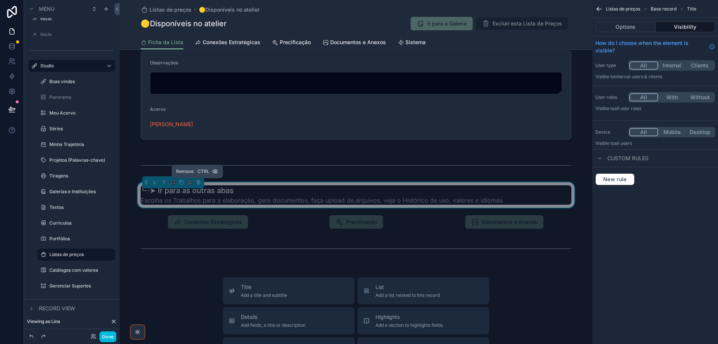
click at [198, 184] on icon "scrollable content" at bounding box center [198, 182] width 5 height 5
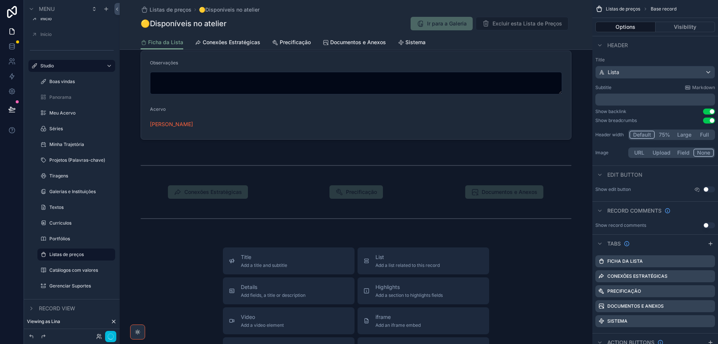
click at [439, 260] on div "List Add a list related to this record" at bounding box center [424, 260] width 120 height 15
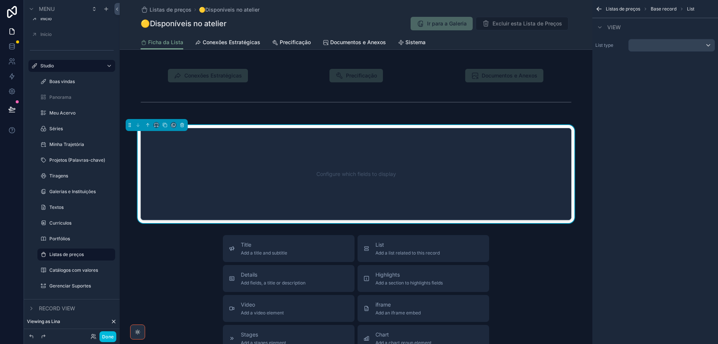
scroll to position [380, 0]
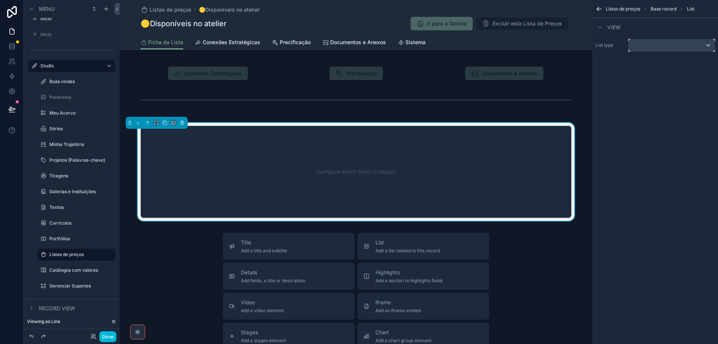
click at [661, 44] on div "scrollable content" at bounding box center [672, 45] width 86 height 12
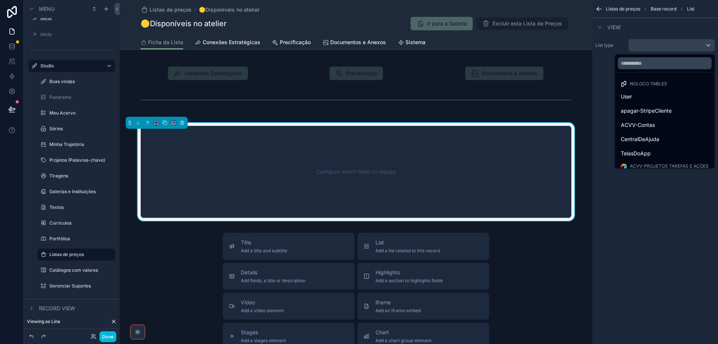
click at [654, 140] on span "CentralDeAjuda" at bounding box center [640, 139] width 39 height 9
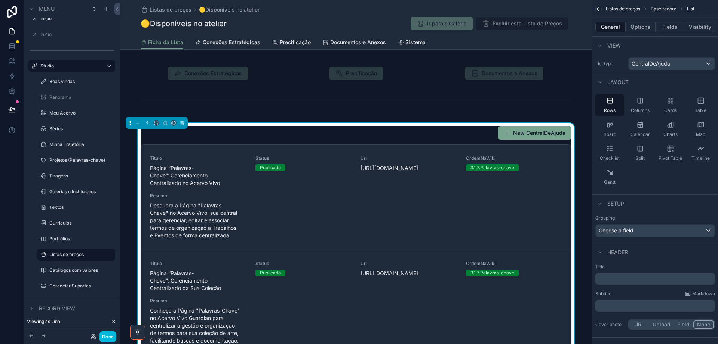
click at [698, 102] on icon "scrollable content" at bounding box center [700, 100] width 7 height 7
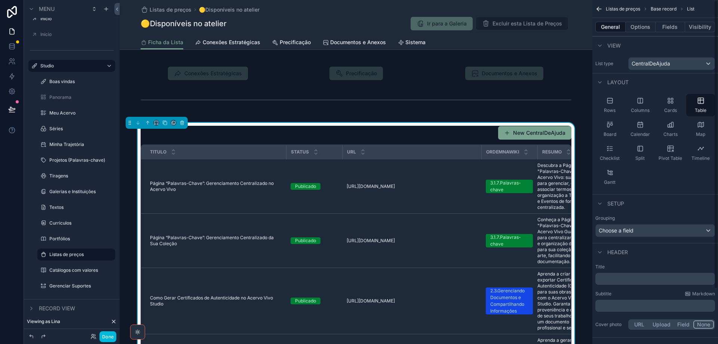
click at [630, 304] on p "﻿" at bounding box center [655, 305] width 115 height 7
click at [712, 276] on p "﻿" at bounding box center [655, 278] width 115 height 7
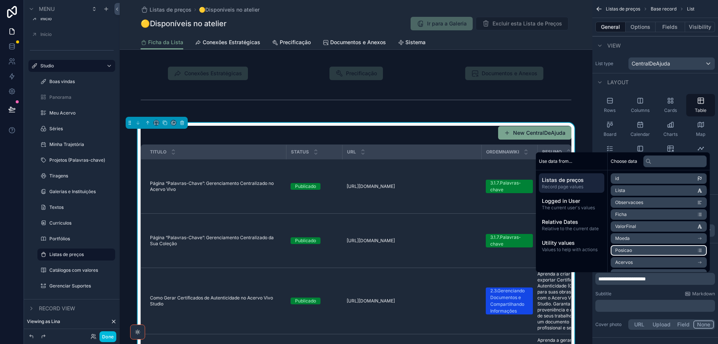
click at [680, 302] on div "﻿" at bounding box center [655, 306] width 120 height 12
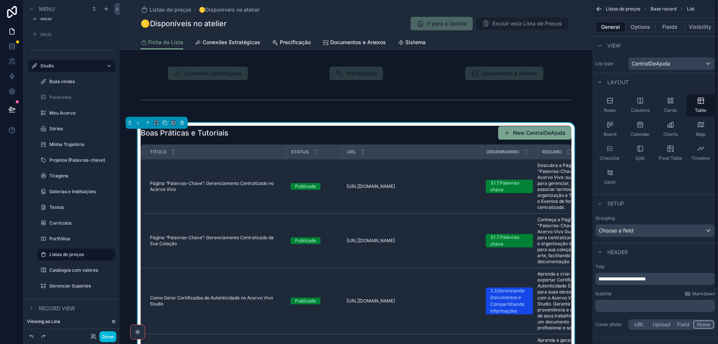
click at [676, 307] on p "﻿" at bounding box center [655, 305] width 115 height 7
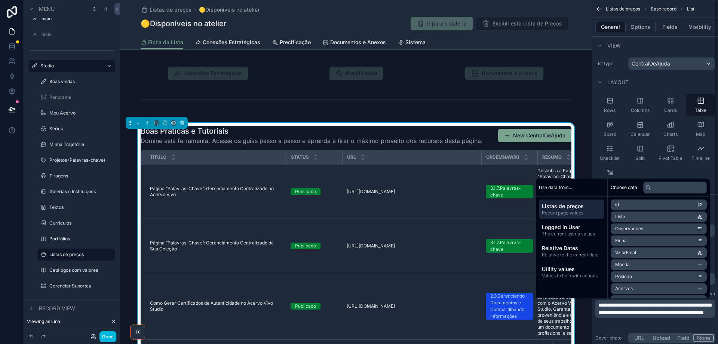
scroll to position [102, 0]
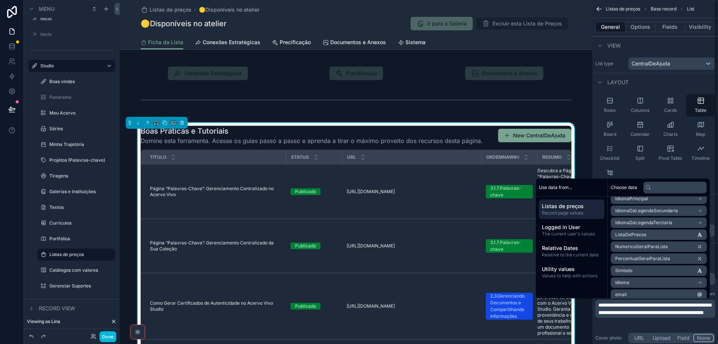
click at [639, 339] on button "URL" at bounding box center [640, 338] width 20 height 8
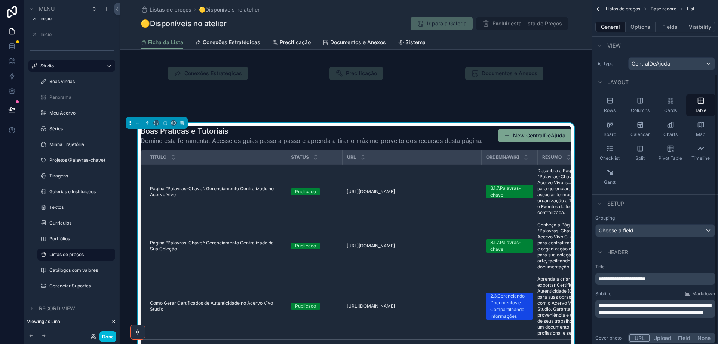
scroll to position [94, 0]
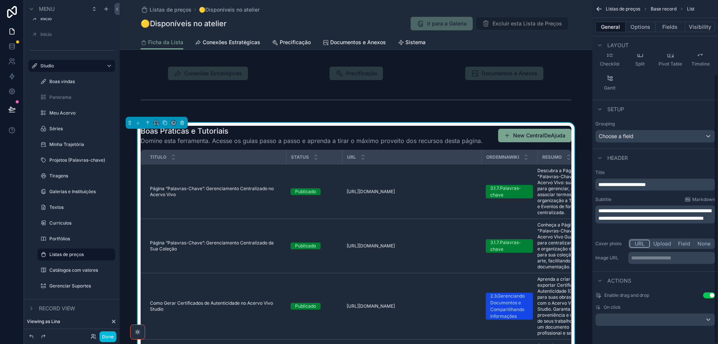
click at [655, 258] on p "**********" at bounding box center [672, 257] width 82 height 7
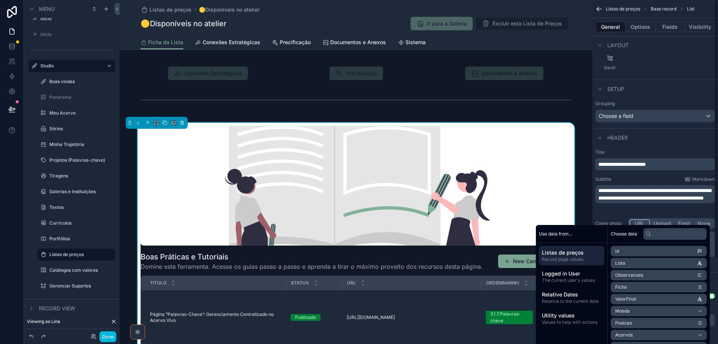
scroll to position [0, 0]
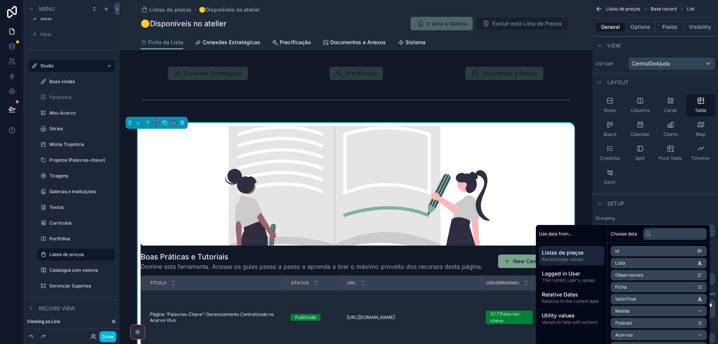
click at [644, 28] on button "Options" at bounding box center [641, 27] width 30 height 10
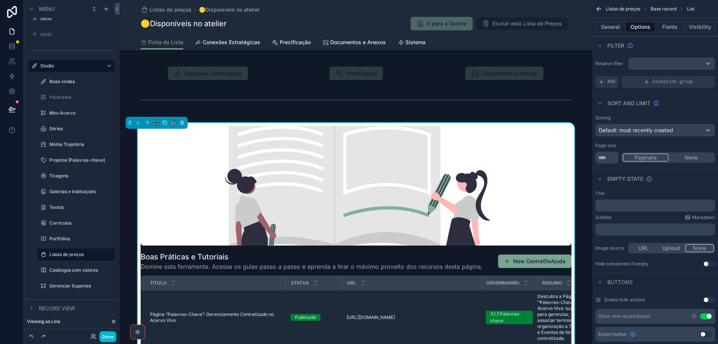
drag, startPoint x: 608, startPoint y: 82, endPoint x: 602, endPoint y: 124, distance: 41.9
click at [607, 82] on span "AND" at bounding box center [611, 82] width 8 height 6
click at [0, 0] on icon "scrollable content" at bounding box center [0, 0] width 0 height 0
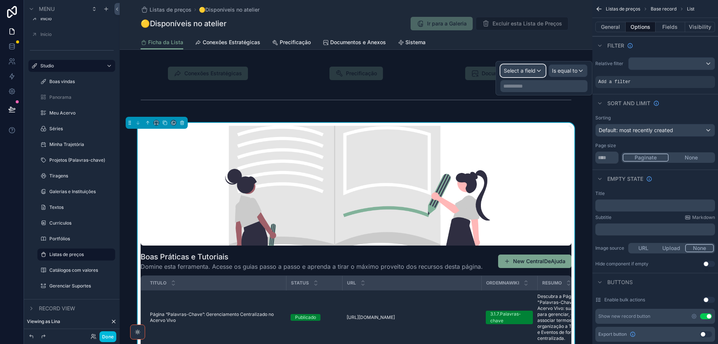
click at [523, 70] on span "Select a field" at bounding box center [520, 70] width 32 height 6
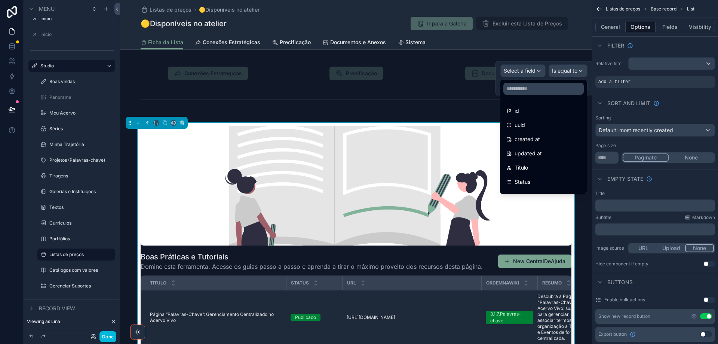
click at [539, 177] on div "Status" at bounding box center [543, 181] width 83 height 13
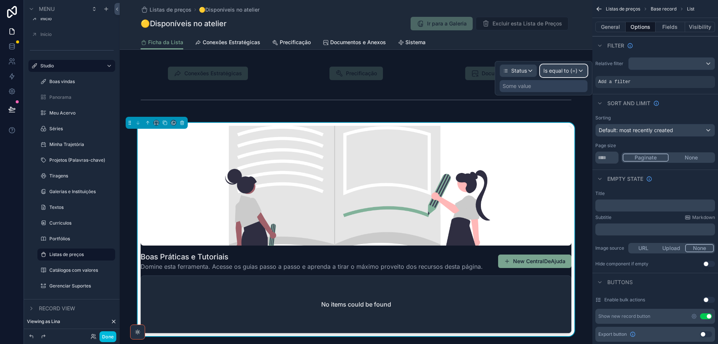
click at [565, 71] on span "Is equal to (=)" at bounding box center [561, 70] width 34 height 7
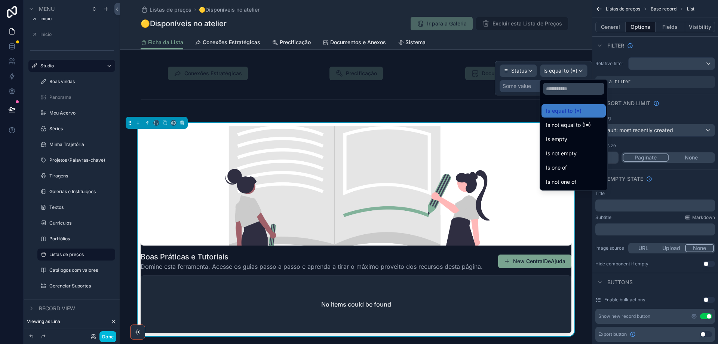
click at [563, 172] on div "Is one of" at bounding box center [574, 167] width 64 height 13
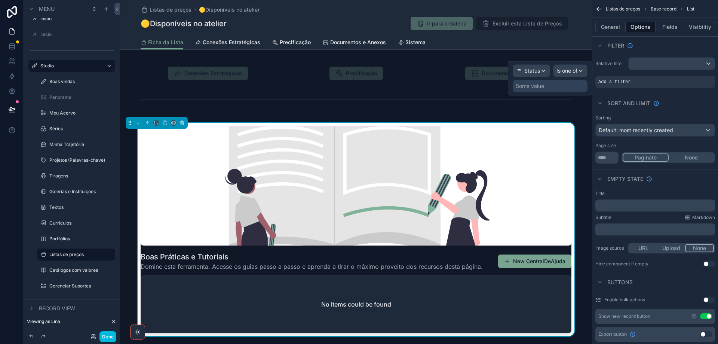
click at [544, 86] on div "Some value" at bounding box center [530, 85] width 28 height 7
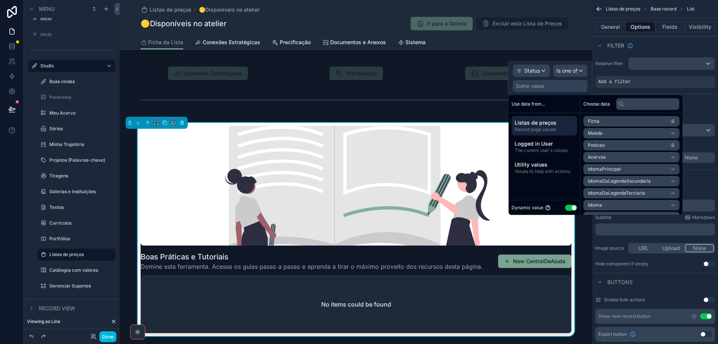
click at [567, 209] on button "Use setting" at bounding box center [571, 208] width 12 height 6
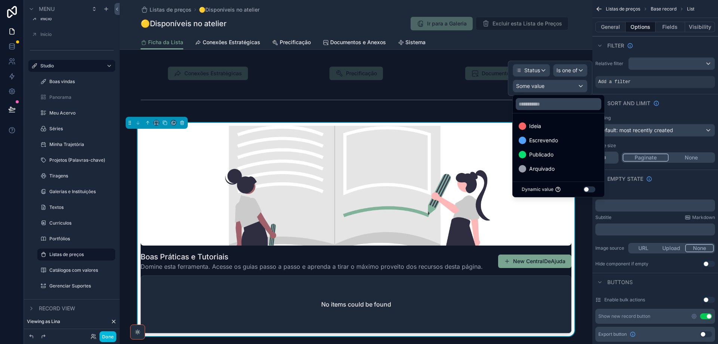
click at [559, 155] on div "Publicado" at bounding box center [559, 154] width 80 height 9
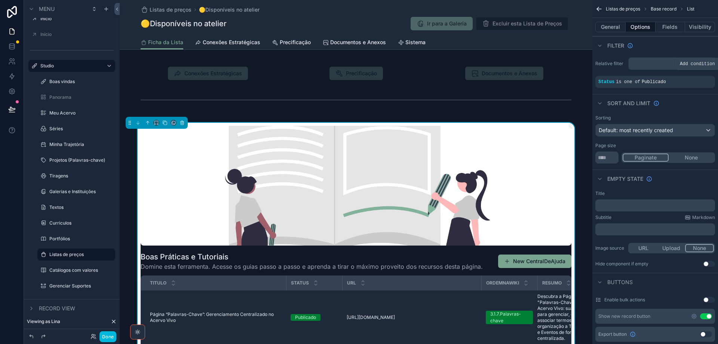
click at [0, 0] on icon "scrollable content" at bounding box center [0, 0] width 0 height 0
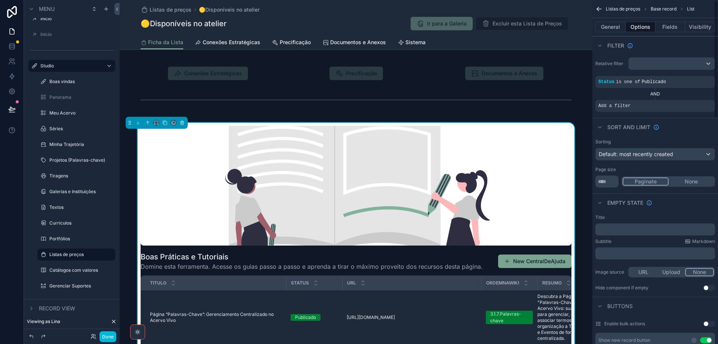
click at [0, 0] on icon "scrollable content" at bounding box center [0, 0] width 0 height 0
click at [524, 95] on span "Select a field" at bounding box center [520, 94] width 32 height 6
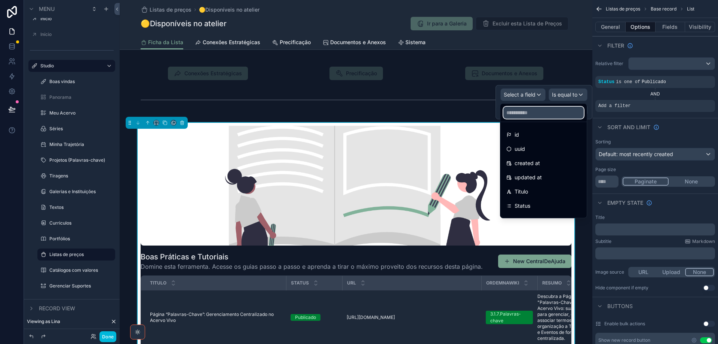
click at [535, 110] on input "text" at bounding box center [543, 113] width 80 height 12
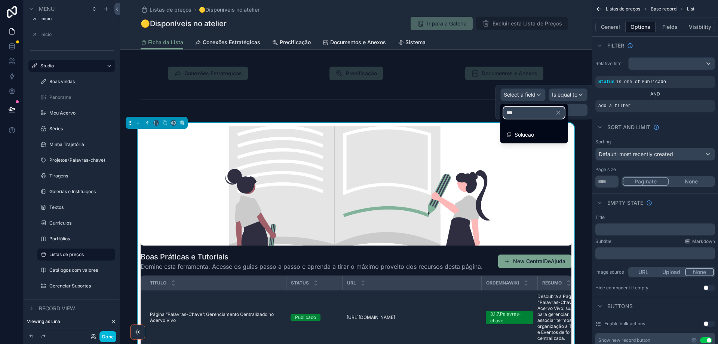
type input "***"
click at [534, 135] on span "Solucao" at bounding box center [524, 134] width 19 height 9
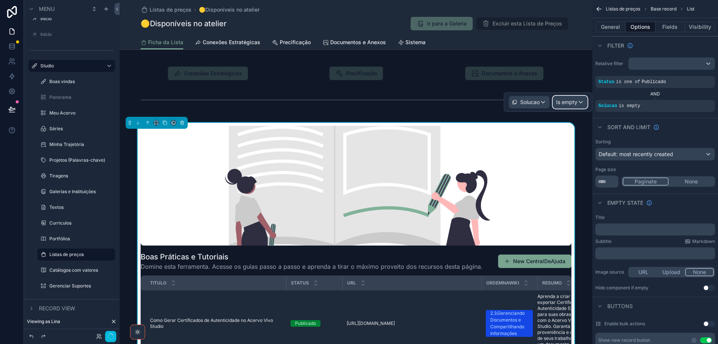
click at [564, 105] on span "Is empty" at bounding box center [566, 101] width 21 height 7
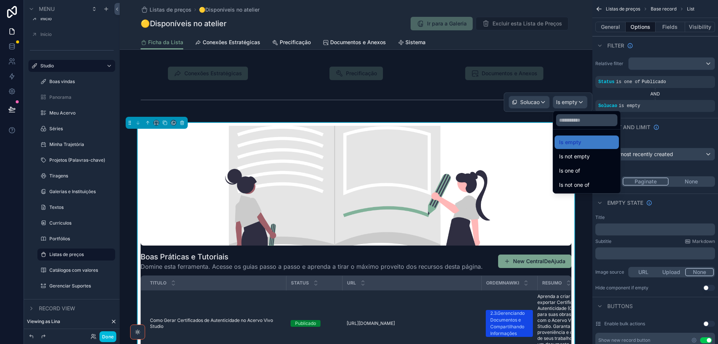
click at [576, 170] on span "Is one of" at bounding box center [569, 170] width 21 height 9
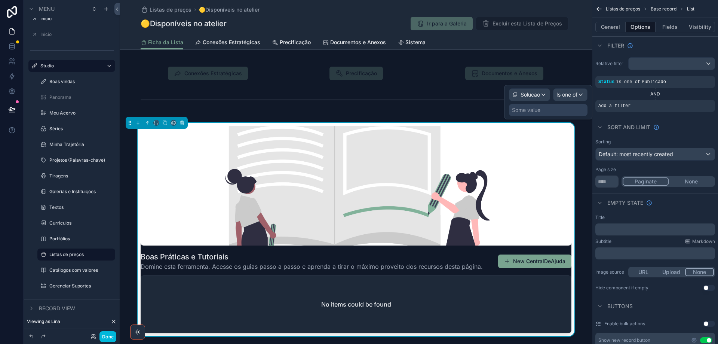
click at [552, 113] on div "Some value" at bounding box center [548, 110] width 79 height 12
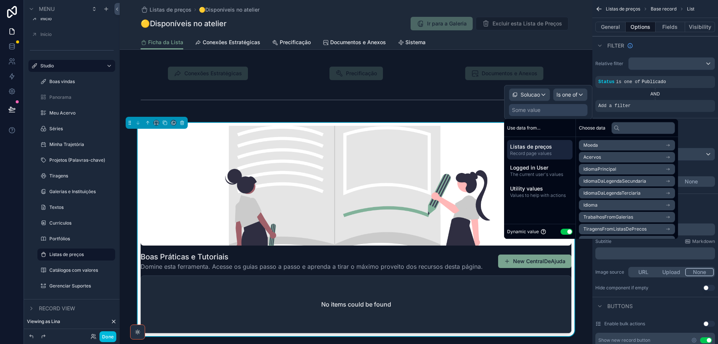
click at [556, 172] on span "The current user's values" at bounding box center [539, 174] width 59 height 6
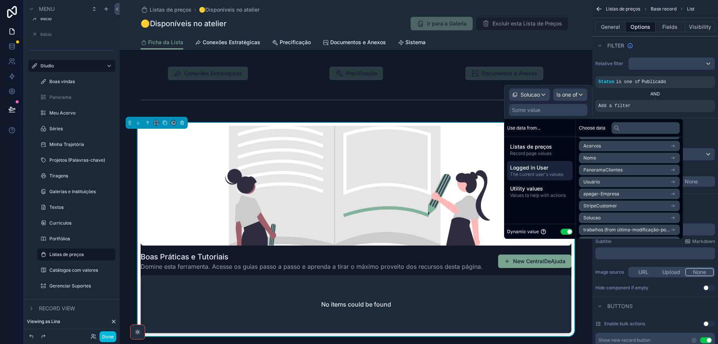
scroll to position [94, 0]
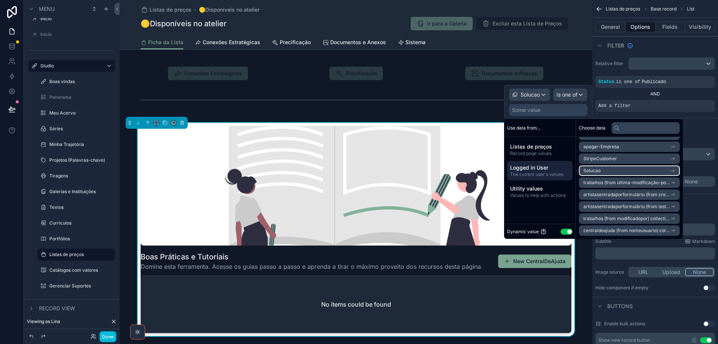
click at [618, 172] on li "Solucao" at bounding box center [629, 170] width 101 height 10
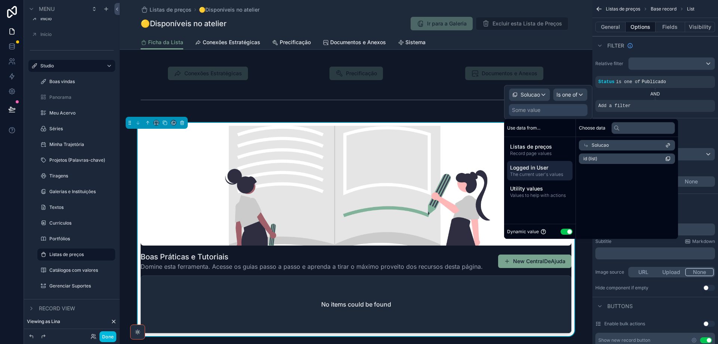
scroll to position [0, 0]
click at [618, 162] on li "id (list)" at bounding box center [629, 158] width 101 height 10
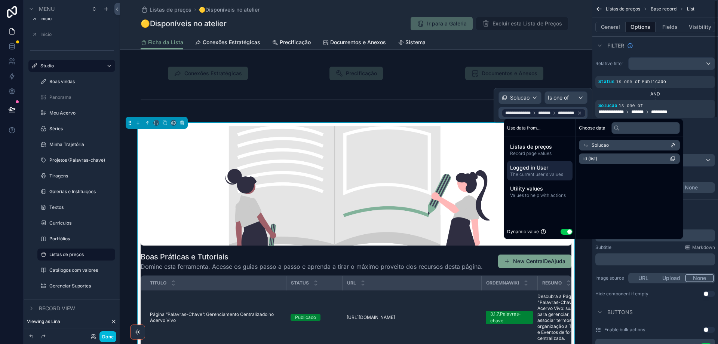
click at [0, 0] on icon "scrollable content" at bounding box center [0, 0] width 0 height 0
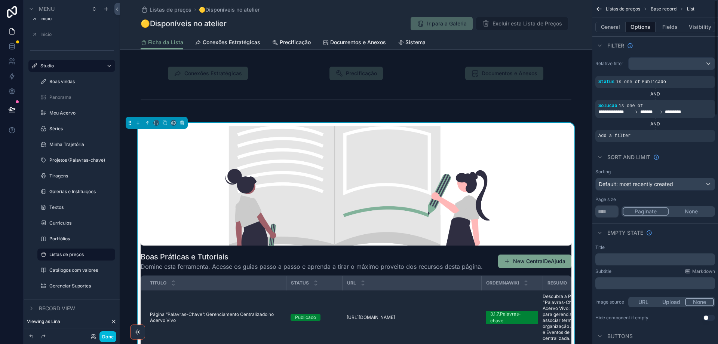
drag, startPoint x: 697, startPoint y: 130, endPoint x: 630, endPoint y: 135, distance: 67.9
click at [0, 0] on icon "scrollable content" at bounding box center [0, 0] width 0 height 0
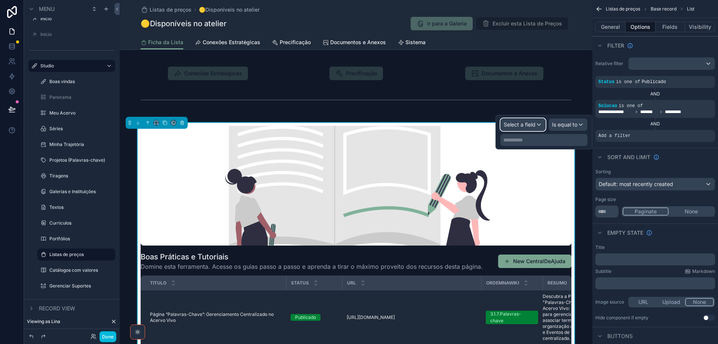
click at [524, 125] on span "Select a field" at bounding box center [520, 124] width 32 height 6
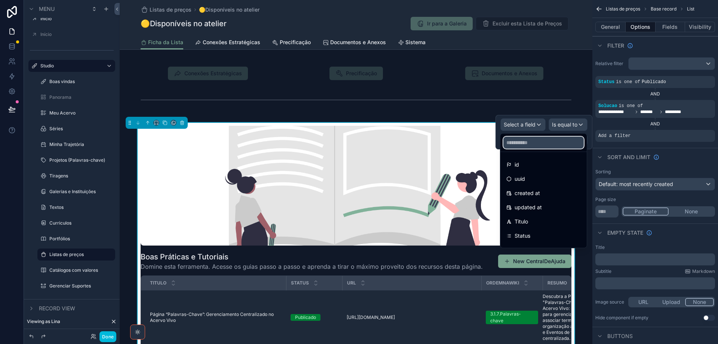
click at [530, 142] on input "text" at bounding box center [543, 143] width 80 height 12
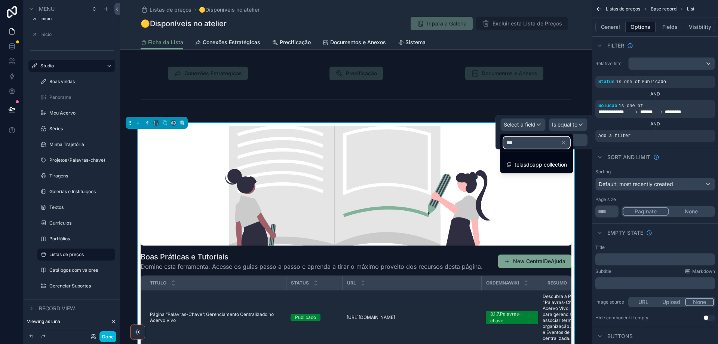
type input "***"
click at [532, 163] on span "telasdoapp collection" at bounding box center [541, 164] width 52 height 9
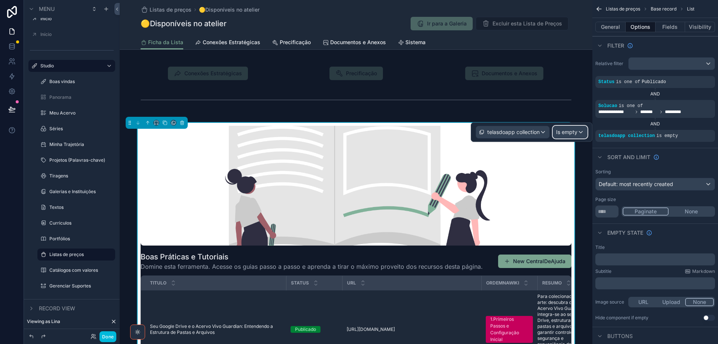
click at [565, 133] on span "Is empty" at bounding box center [566, 131] width 21 height 7
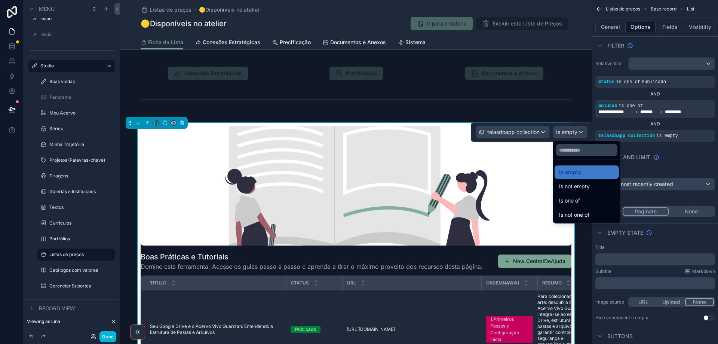
click at [572, 196] on span "Is one of" at bounding box center [569, 200] width 21 height 9
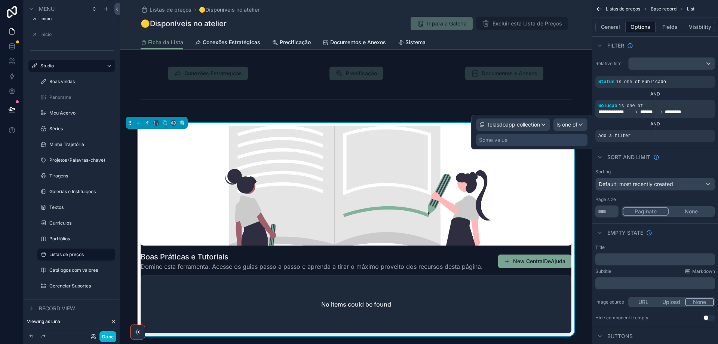
click at [547, 137] on div "Some value" at bounding box center [531, 140] width 111 height 12
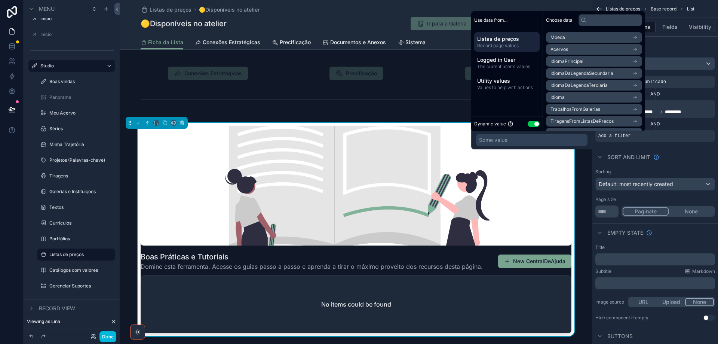
click at [532, 122] on button "Use setting" at bounding box center [534, 124] width 12 height 6
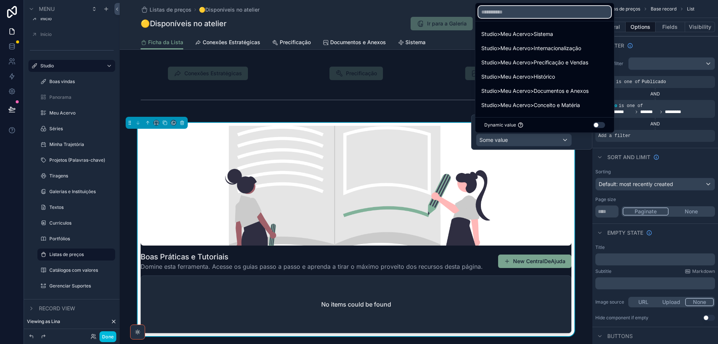
click at [537, 12] on input "text" at bounding box center [544, 12] width 133 height 12
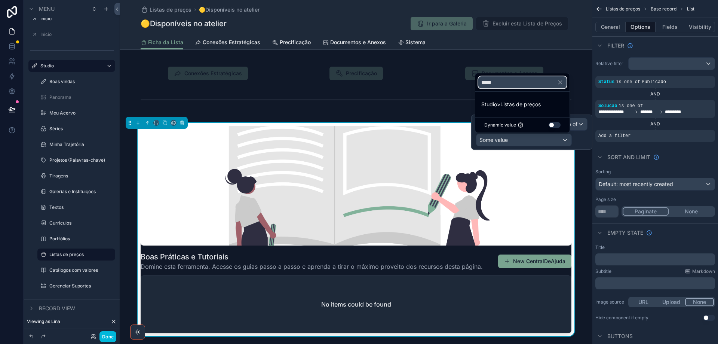
type input "*****"
click at [513, 106] on span "Studio>Listas de preços" at bounding box center [510, 104] width 59 height 9
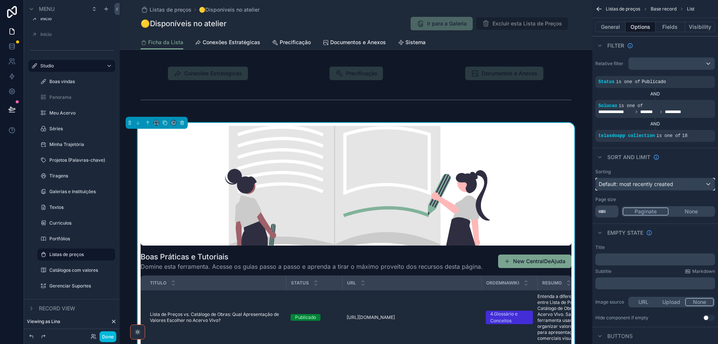
click at [659, 186] on span "Default: most recently created" at bounding box center [636, 184] width 74 height 6
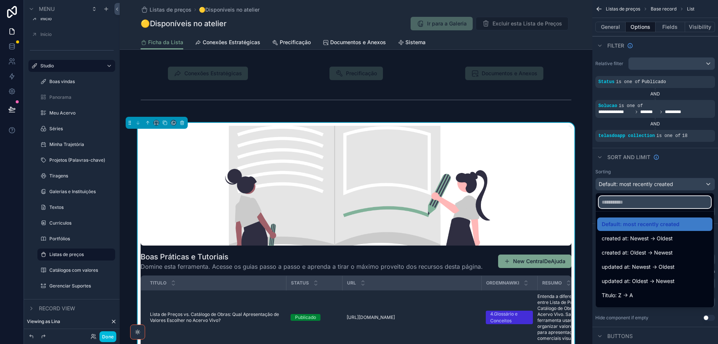
click at [646, 203] on input "text" at bounding box center [655, 202] width 112 height 12
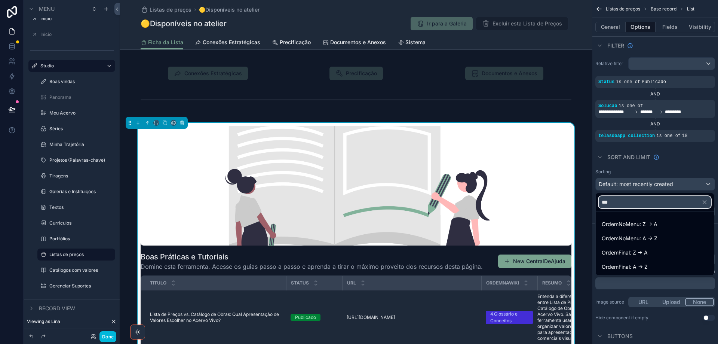
type input "***"
click at [642, 243] on div "OrdemNoMenu: A -> Z" at bounding box center [654, 238] width 115 height 13
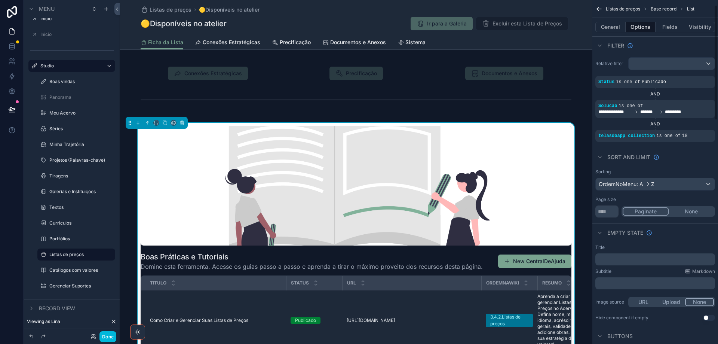
scroll to position [150, 0]
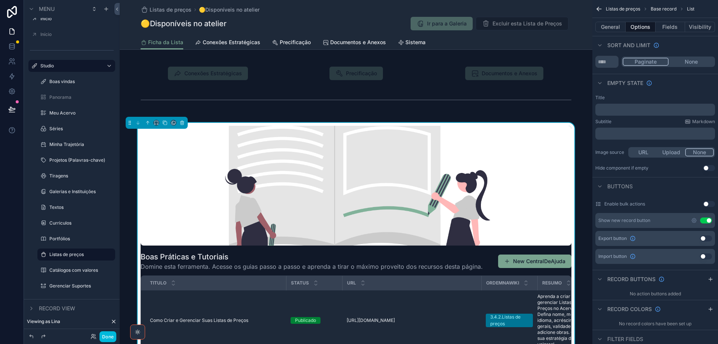
click at [703, 220] on button "Use setting" at bounding box center [706, 220] width 12 height 6
click at [672, 29] on button "Fields" at bounding box center [671, 27] width 30 height 10
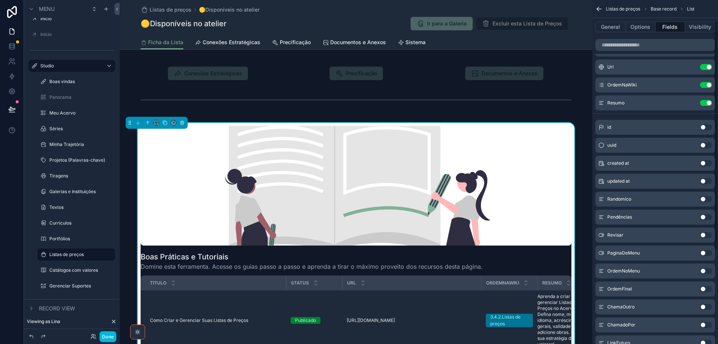
scroll to position [0, 0]
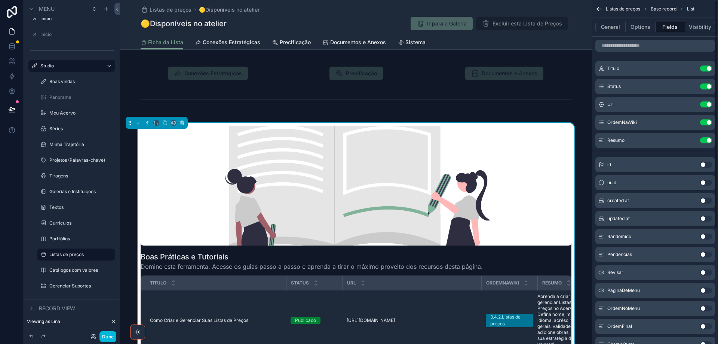
click at [702, 87] on button "Use setting" at bounding box center [706, 86] width 12 height 6
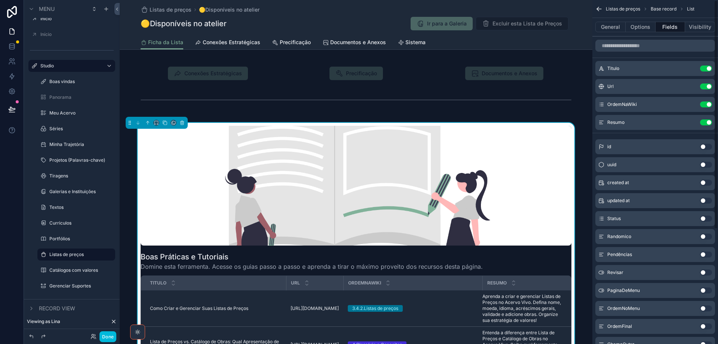
click at [703, 85] on button "Use setting" at bounding box center [706, 86] width 12 height 6
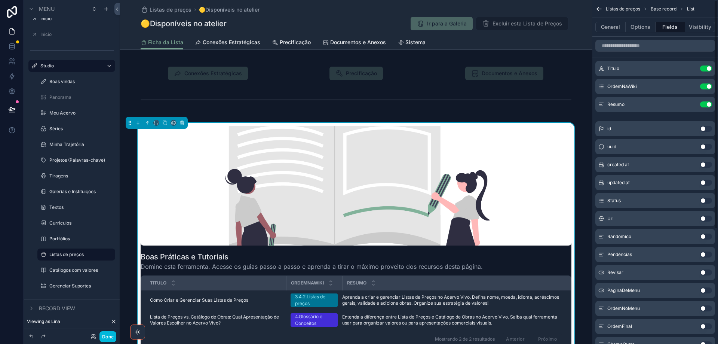
drag, startPoint x: 704, startPoint y: 88, endPoint x: 674, endPoint y: 116, distance: 41.5
click at [704, 88] on button "Use setting" at bounding box center [706, 86] width 12 height 6
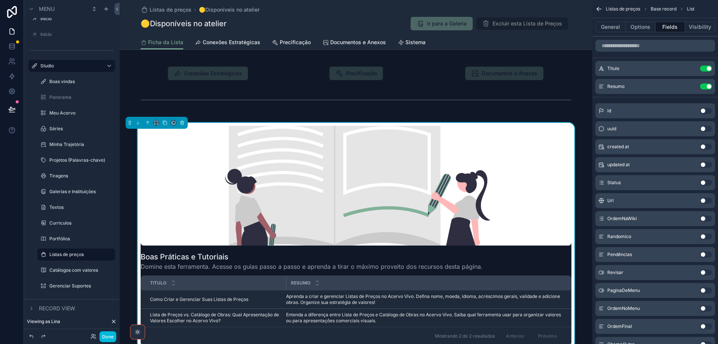
click at [0, 0] on icon "scrollable content" at bounding box center [0, 0] width 0 height 0
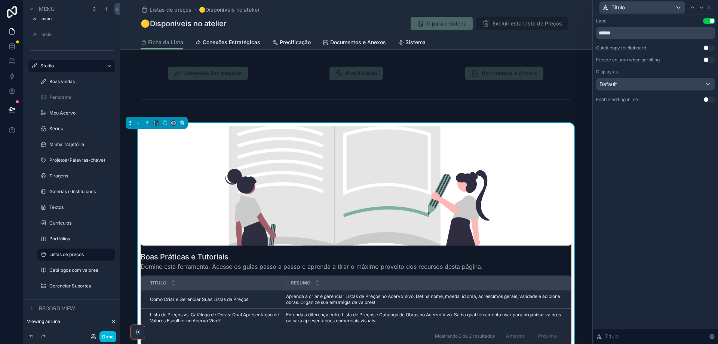
drag, startPoint x: 713, startPoint y: 58, endPoint x: 614, endPoint y: 91, distance: 104.1
click at [713, 58] on button "Use setting" at bounding box center [709, 60] width 12 height 6
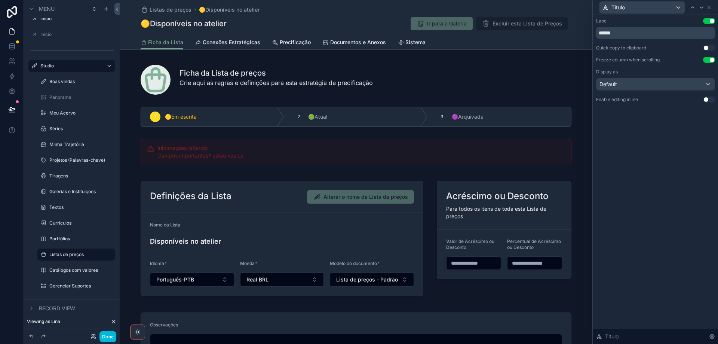
click at [241, 40] on span "Conexões Estratégicas" at bounding box center [232, 42] width 58 height 7
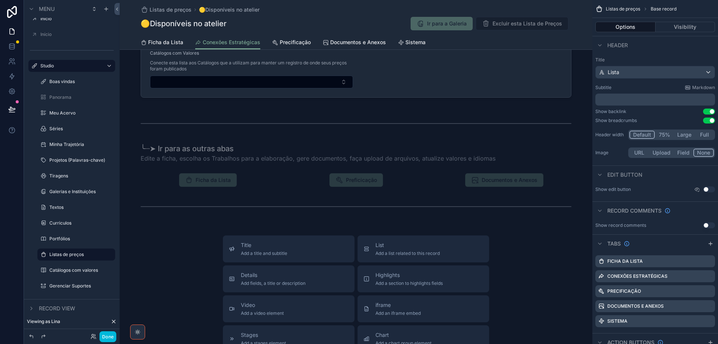
scroll to position [299, 0]
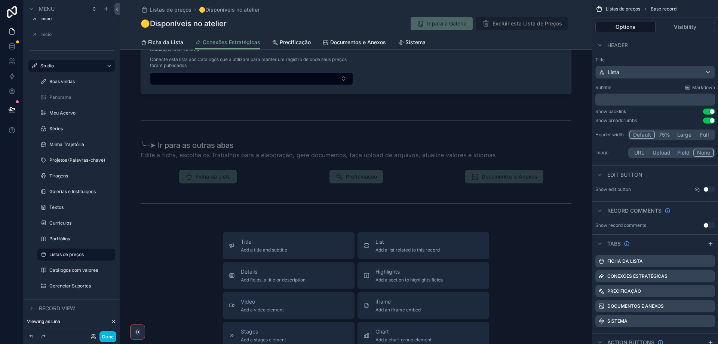
click at [269, 143] on div "scrollable content" at bounding box center [356, 161] width 473 height 117
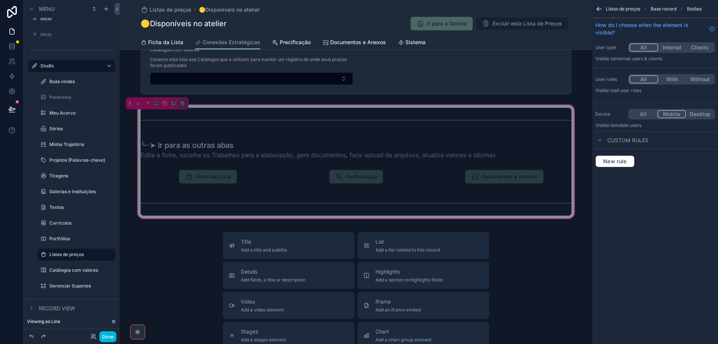
click at [270, 152] on div "scrollable content" at bounding box center [356, 149] width 440 height 25
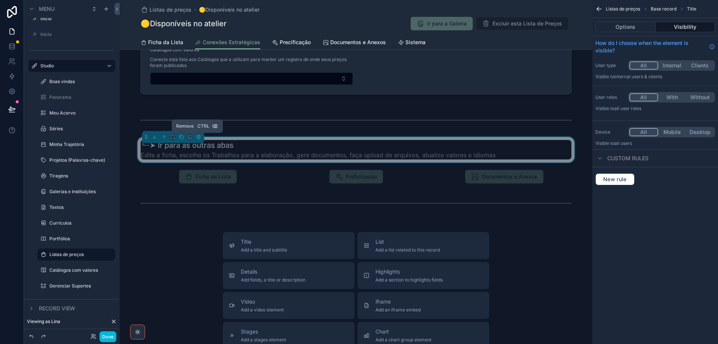
click at [198, 138] on icon "scrollable content" at bounding box center [198, 136] width 5 height 5
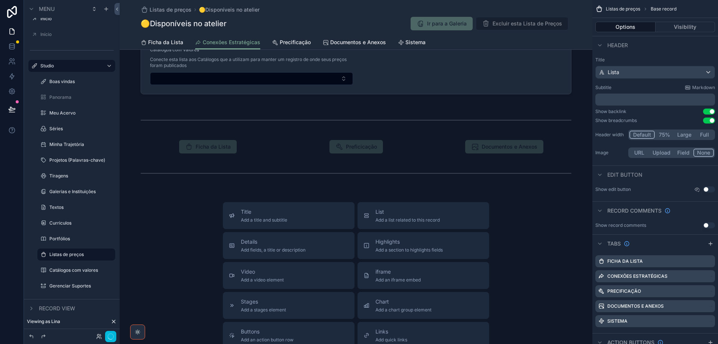
click at [289, 44] on span "Precificação" at bounding box center [295, 42] width 31 height 7
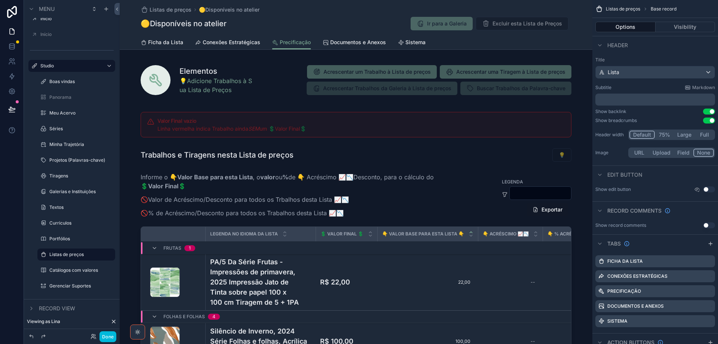
drag, startPoint x: 340, startPoint y: 158, endPoint x: 528, endPoint y: 197, distance: 192.1
click at [340, 158] on div "scrollable content" at bounding box center [356, 299] width 473 height 391
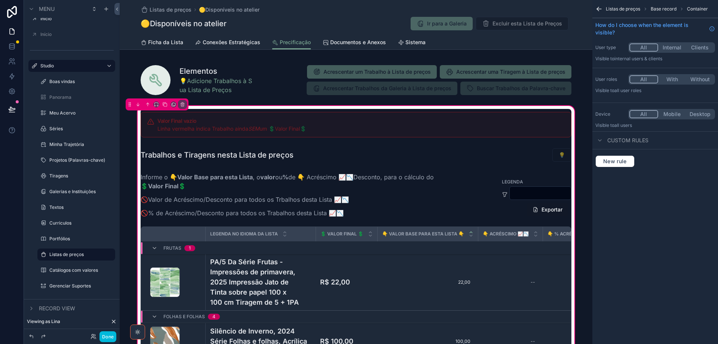
click at [519, 160] on div "scrollable content" at bounding box center [356, 155] width 440 height 20
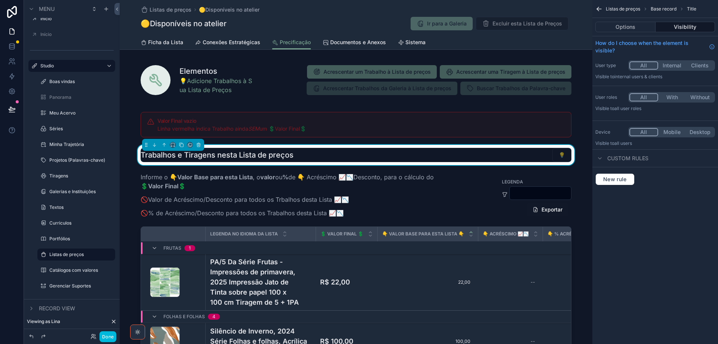
click at [633, 24] on button "Options" at bounding box center [625, 27] width 60 height 10
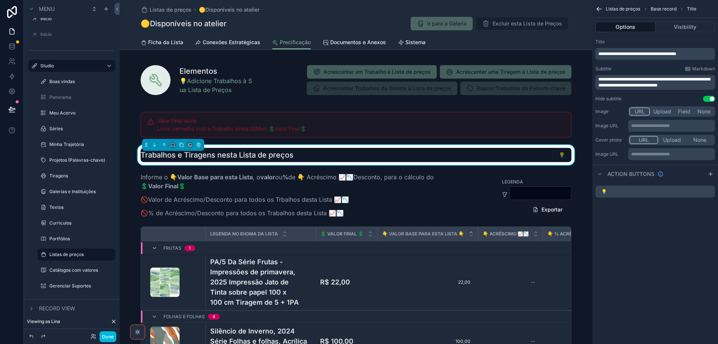
click at [0, 0] on icon "scrollable content" at bounding box center [0, 0] width 0 height 0
click at [697, 180] on icon at bounding box center [697, 179] width 0 height 1
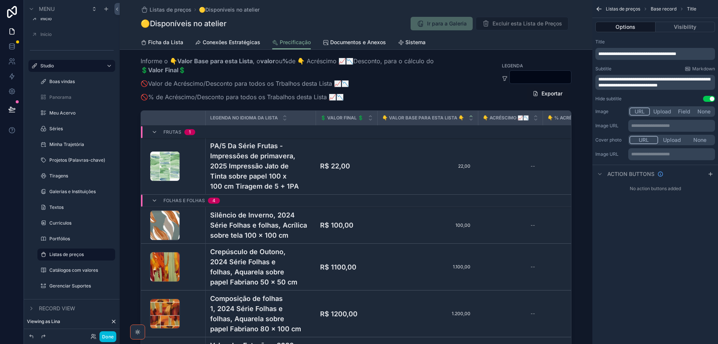
scroll to position [299, 0]
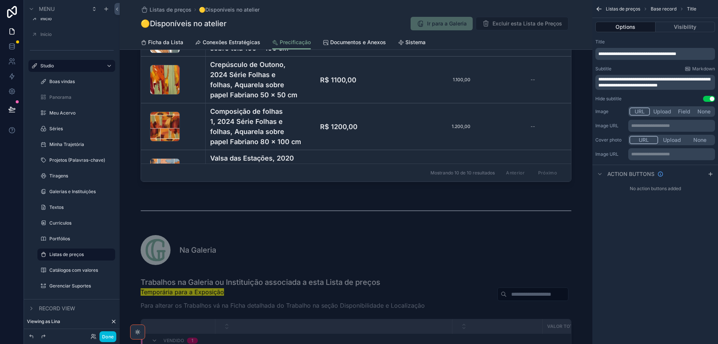
click at [560, 139] on div "scrollable content" at bounding box center [356, 26] width 440 height 321
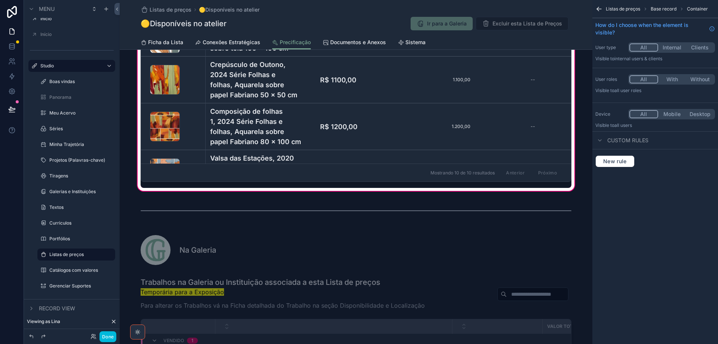
click at [560, 115] on div "scrollable content" at bounding box center [356, 26] width 440 height 321
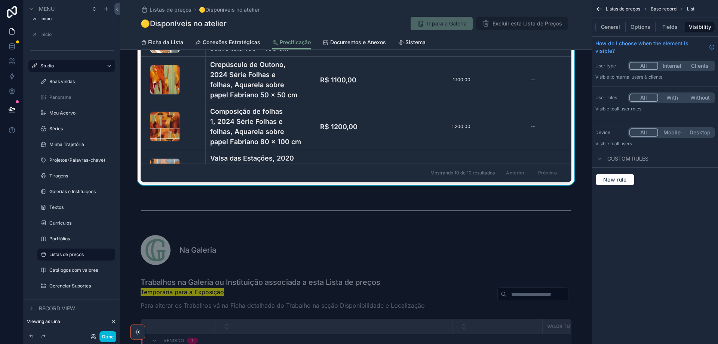
click at [640, 28] on button "Options" at bounding box center [641, 27] width 30 height 10
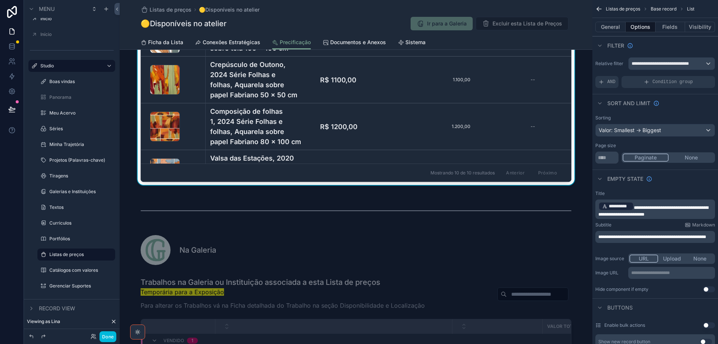
click at [653, 274] on p "**********" at bounding box center [672, 273] width 82 height 6
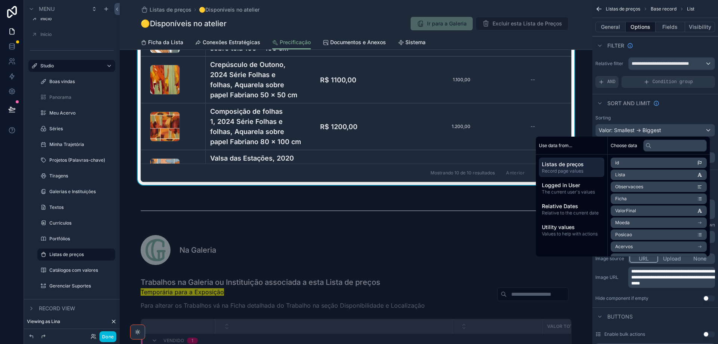
scroll to position [0, 0]
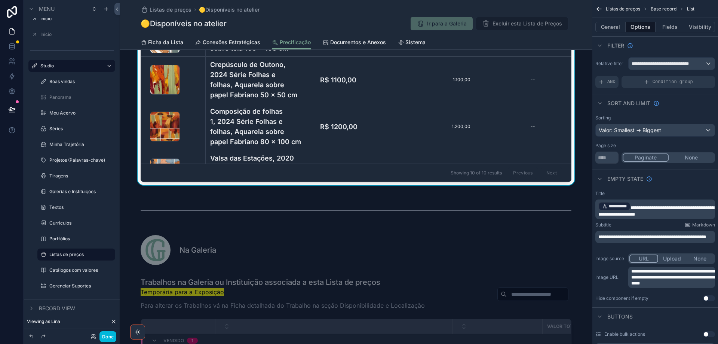
click at [432, 187] on div "Elementos 💡Adicione Trabalhos à Sua Lista de Preços Acrescentar um Trabalho à L…" at bounding box center [356, 293] width 473 height 1069
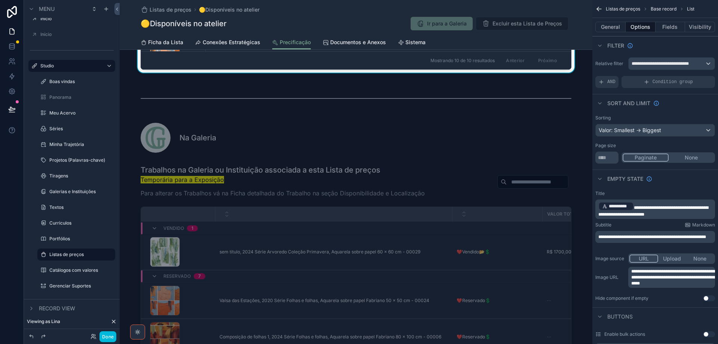
click at [430, 188] on div "scrollable content" at bounding box center [356, 316] width 473 height 309
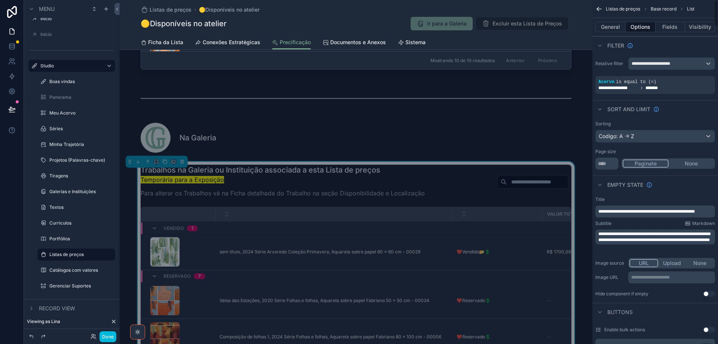
click at [662, 278] on p "**********" at bounding box center [672, 277] width 82 height 6
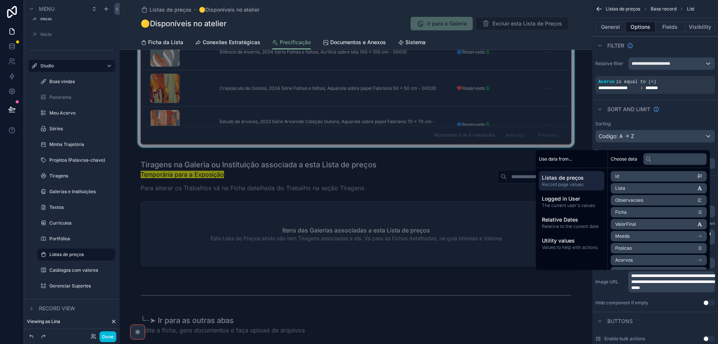
scroll to position [786, 0]
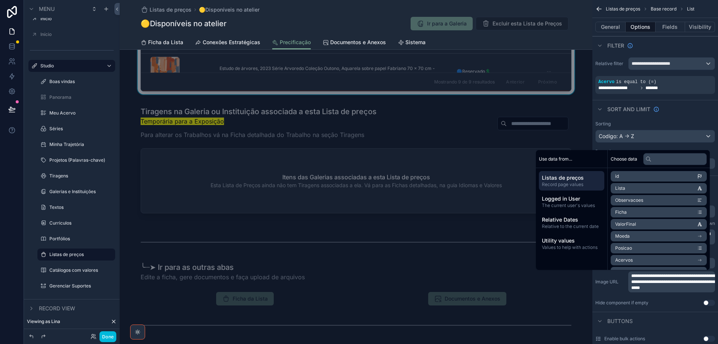
click at [367, 178] on div "scrollable content" at bounding box center [356, 161] width 473 height 116
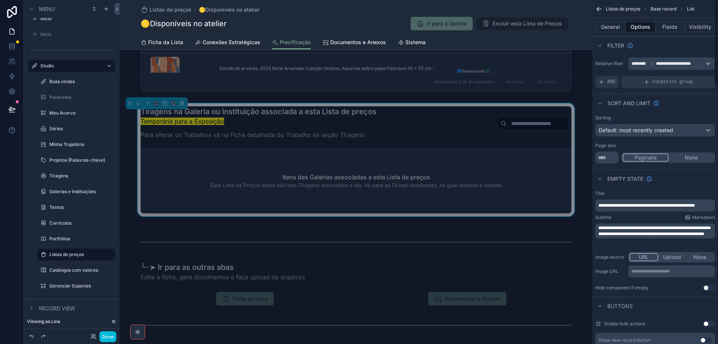
click at [669, 272] on p "**********" at bounding box center [672, 271] width 82 height 6
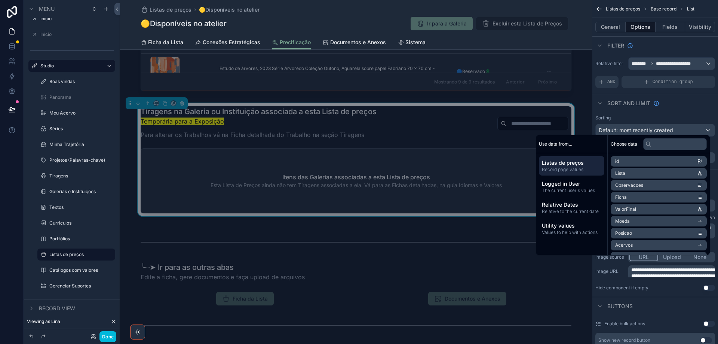
scroll to position [0, 0]
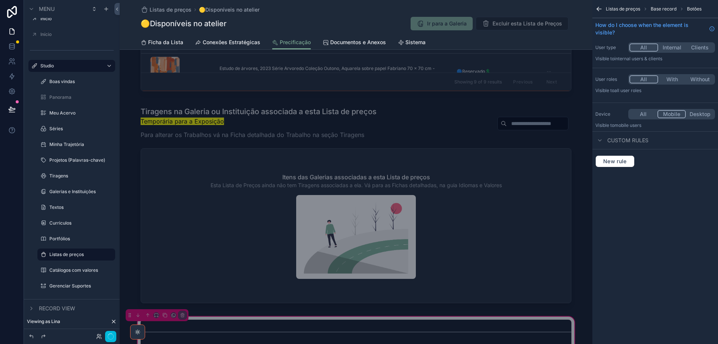
click at [361, 273] on div "scrollable content" at bounding box center [356, 206] width 473 height 206
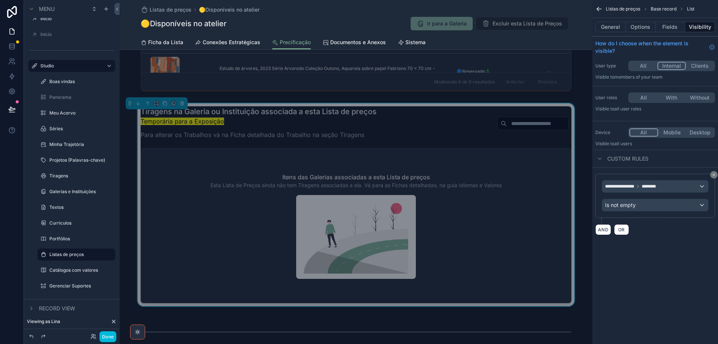
scroll to position [973, 0]
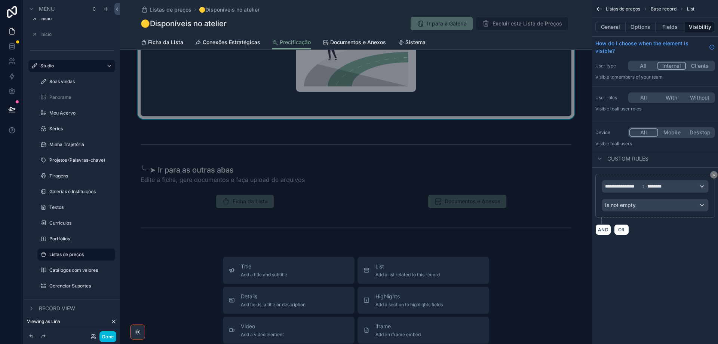
click at [290, 162] on div "scrollable content" at bounding box center [356, 186] width 473 height 117
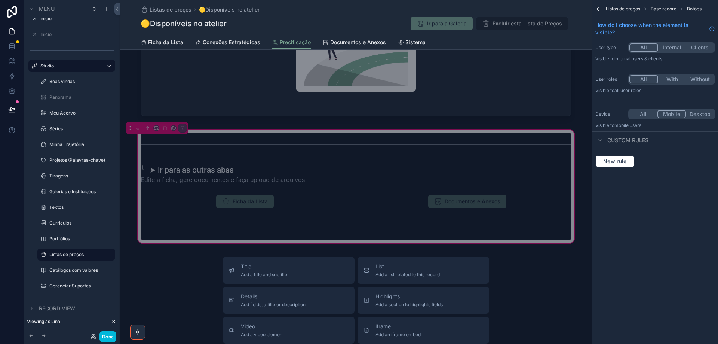
click at [289, 173] on div "scrollable content" at bounding box center [356, 174] width 440 height 25
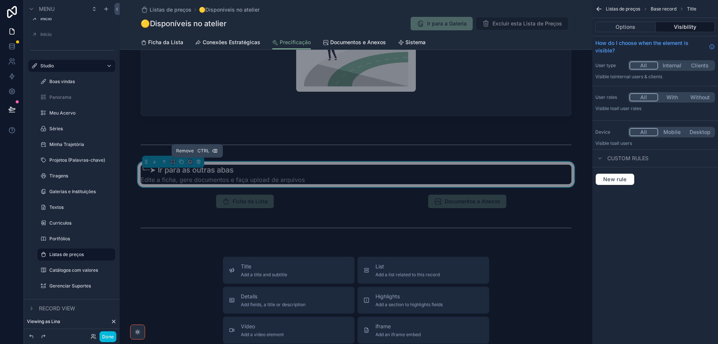
click at [197, 163] on icon "scrollable content" at bounding box center [198, 161] width 3 height 3
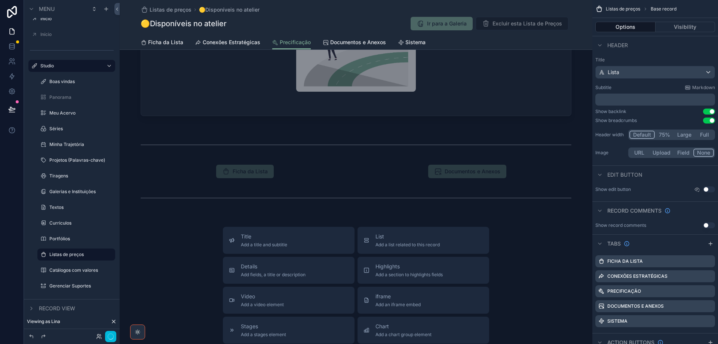
click at [338, 39] on span "Documentos e Anexos" at bounding box center [358, 42] width 56 height 7
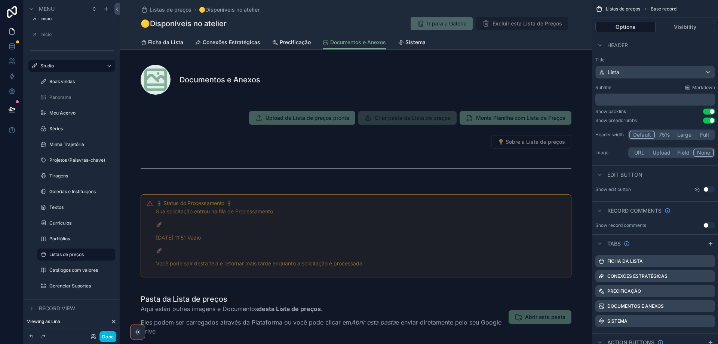
click at [395, 140] on div "scrollable content" at bounding box center [356, 145] width 473 height 82
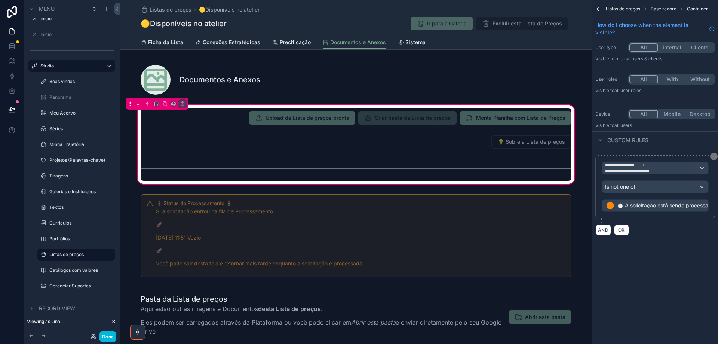
click at [397, 141] on div "scrollable content" at bounding box center [356, 141] width 440 height 19
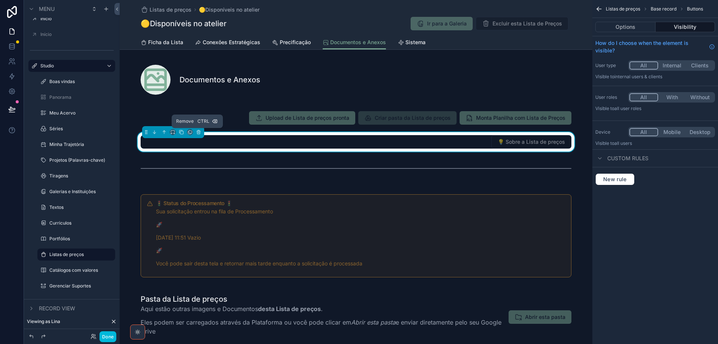
click at [196, 133] on icon "scrollable content" at bounding box center [198, 131] width 5 height 5
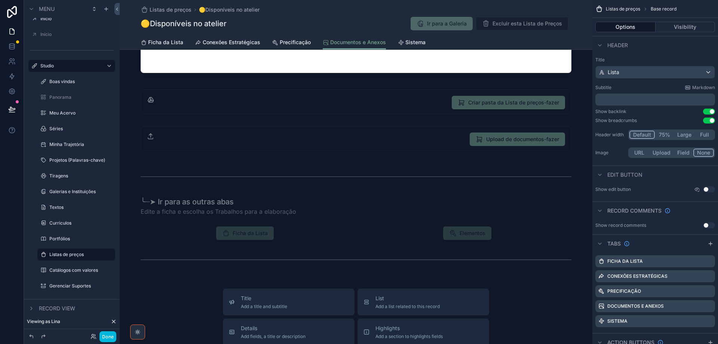
scroll to position [374, 0]
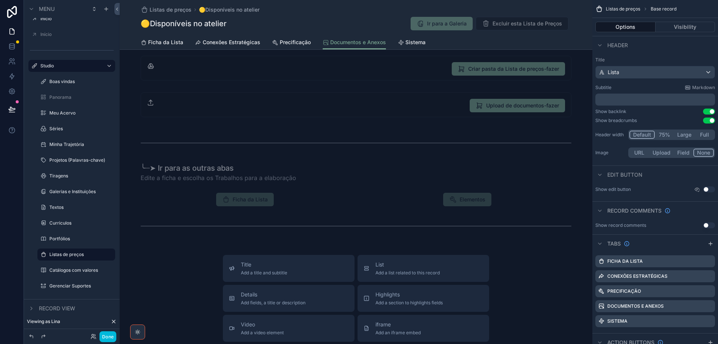
click at [333, 166] on div "scrollable content" at bounding box center [356, 184] width 473 height 117
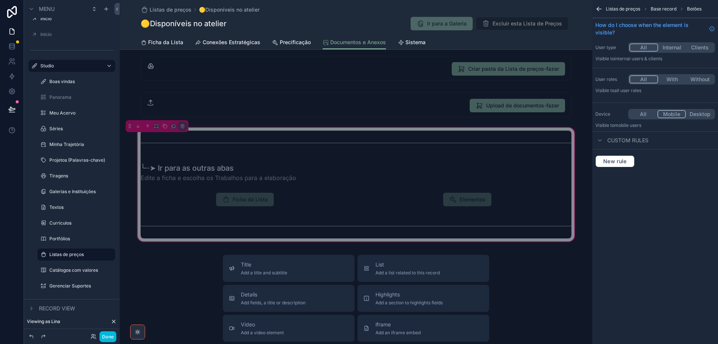
click at [330, 174] on div "scrollable content" at bounding box center [356, 172] width 440 height 25
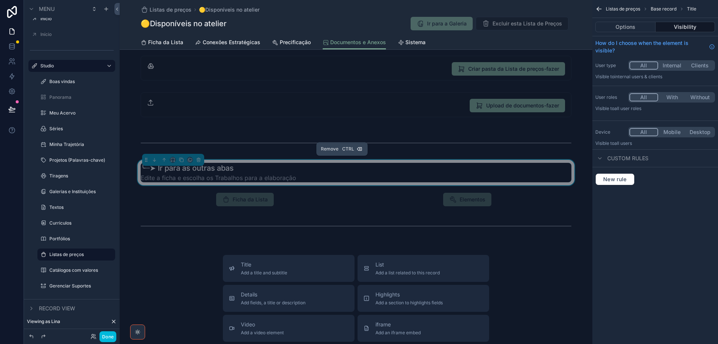
click at [198, 160] on icon "scrollable content" at bounding box center [198, 159] width 5 height 5
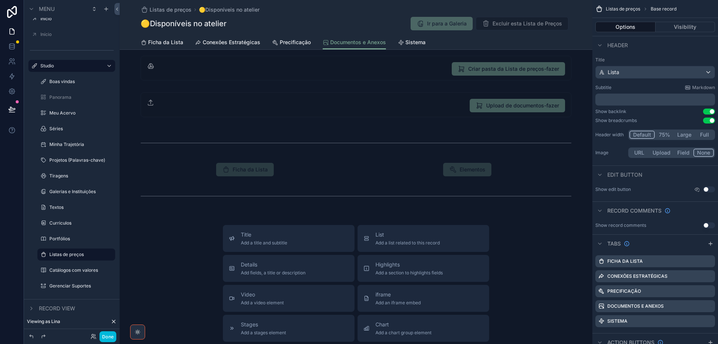
click at [408, 39] on span "Sistema" at bounding box center [415, 42] width 20 height 7
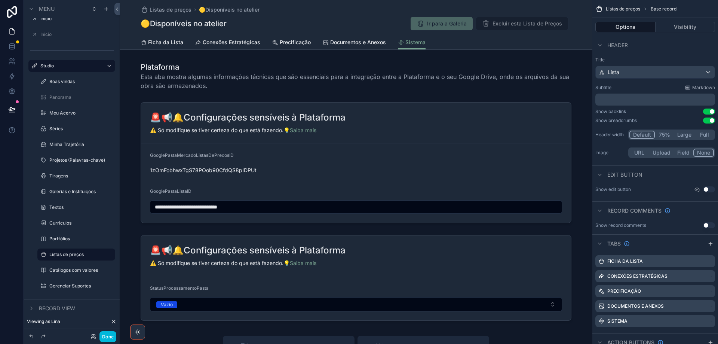
click at [444, 134] on div "scrollable content" at bounding box center [356, 162] width 473 height 127
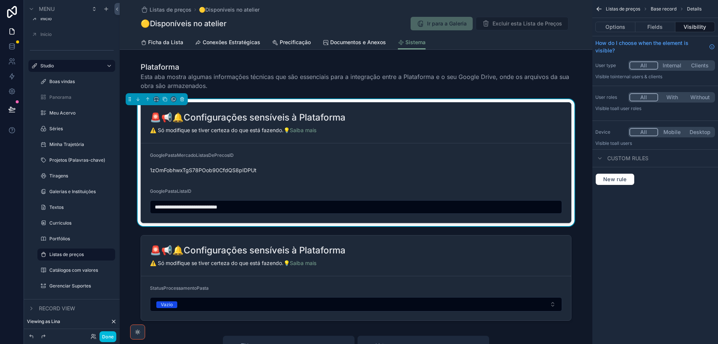
click at [658, 28] on button "Fields" at bounding box center [656, 27] width 40 height 10
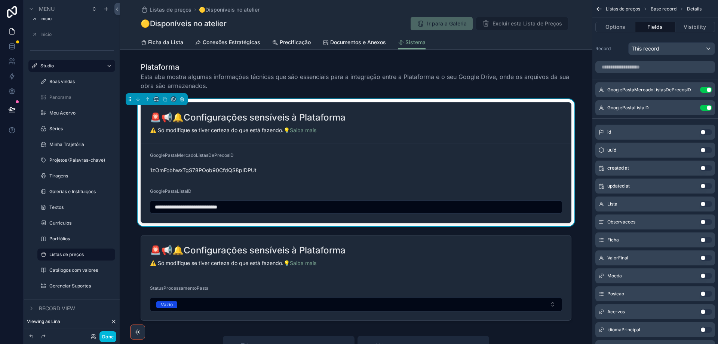
click at [497, 122] on div "🚨📢🔔Configurações sensíveis à Plataforma" at bounding box center [356, 117] width 412 height 12
click at [613, 23] on button "Options" at bounding box center [615, 27] width 40 height 10
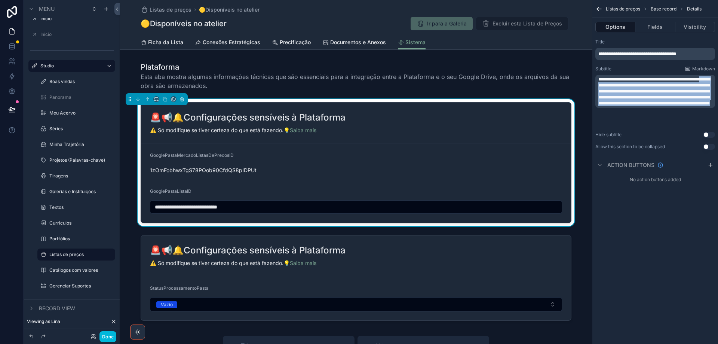
drag, startPoint x: 618, startPoint y: 84, endPoint x: 633, endPoint y: 121, distance: 40.1
click at [633, 106] on p "**********" at bounding box center [655, 91] width 115 height 30
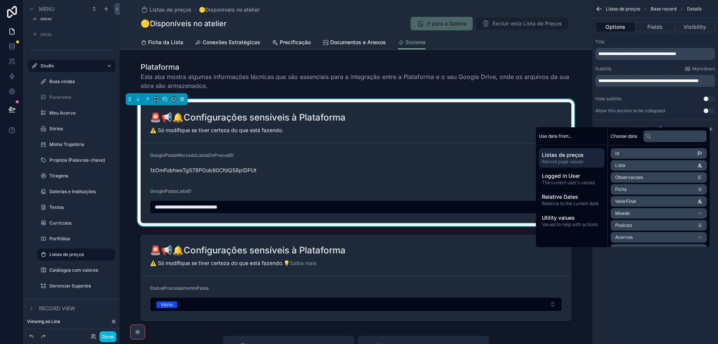
click at [395, 272] on div "scrollable content" at bounding box center [356, 278] width 473 height 92
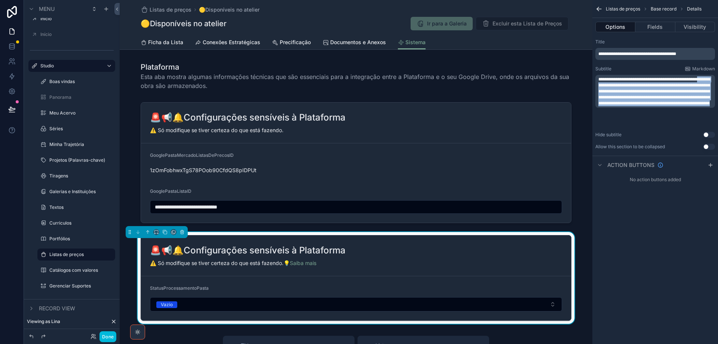
drag, startPoint x: 618, startPoint y: 86, endPoint x: 636, endPoint y: 124, distance: 41.8
click at [636, 106] on p "**********" at bounding box center [655, 91] width 115 height 30
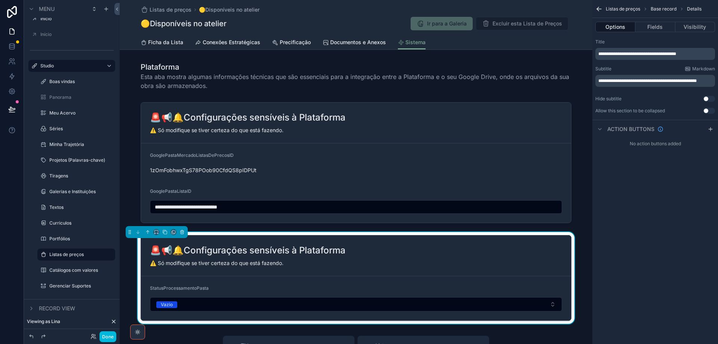
click at [344, 43] on span "Documentos e Anexos" at bounding box center [358, 42] width 56 height 7
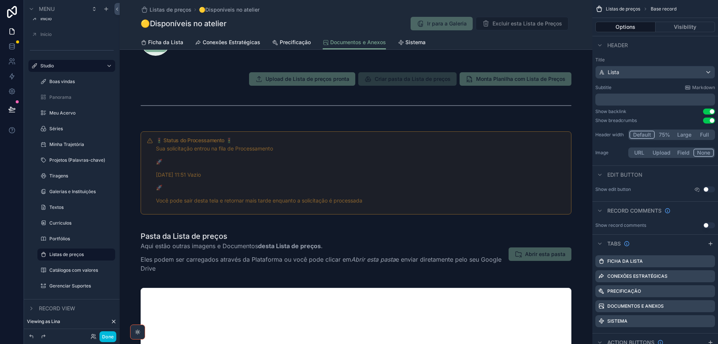
scroll to position [37, 0]
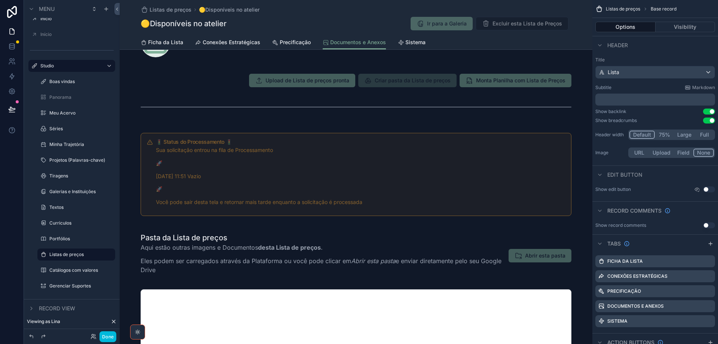
click at [280, 42] on span "Precificação" at bounding box center [295, 42] width 31 height 7
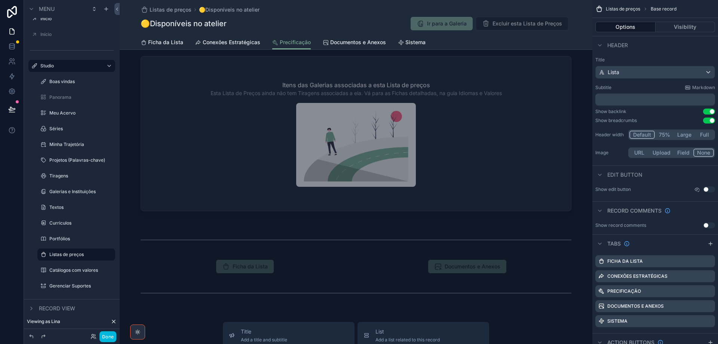
scroll to position [898, 0]
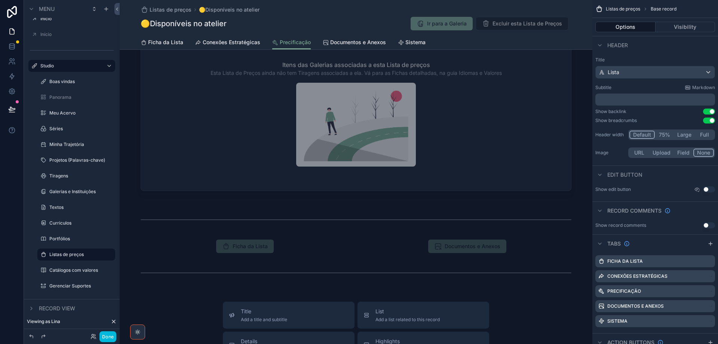
click at [236, 42] on span "Conexões Estratégicas" at bounding box center [232, 42] width 58 height 7
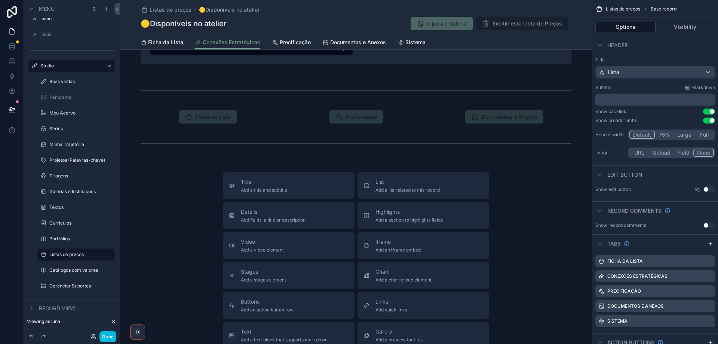
scroll to position [337, 0]
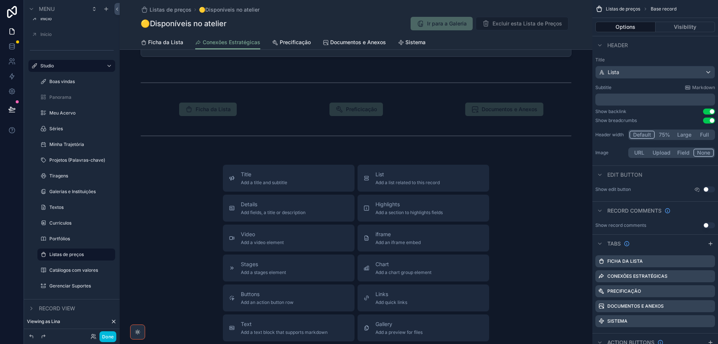
click at [162, 42] on span "Ficha da Lista" at bounding box center [165, 42] width 35 height 7
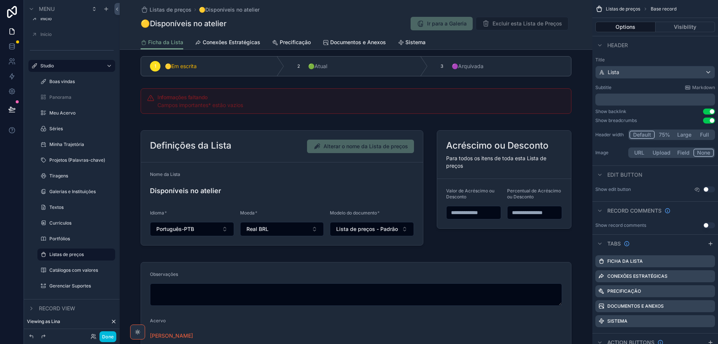
scroll to position [112, 0]
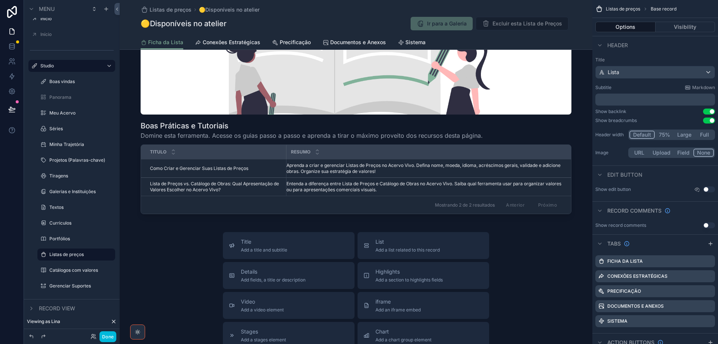
scroll to position [524, 0]
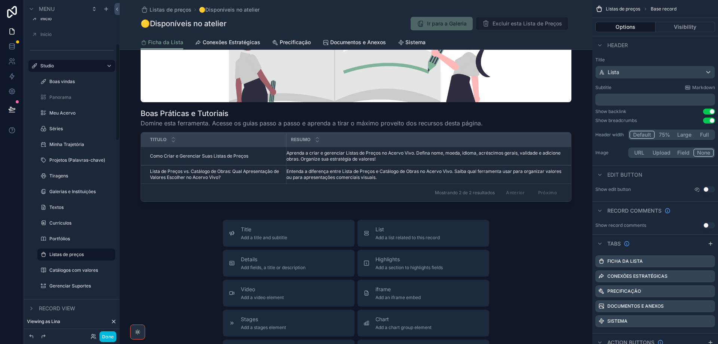
click at [58, 237] on label "Portfólios" at bounding box center [79, 239] width 61 height 6
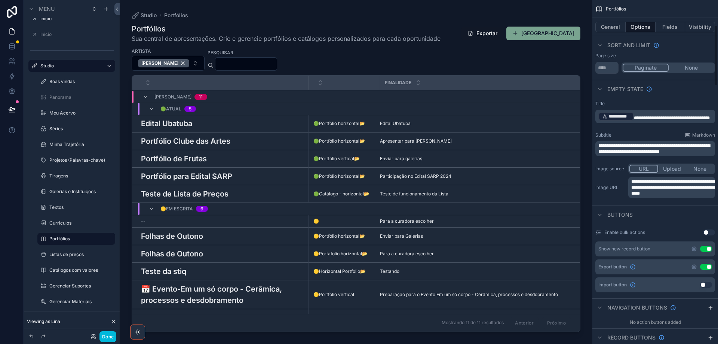
scroll to position [150, 0]
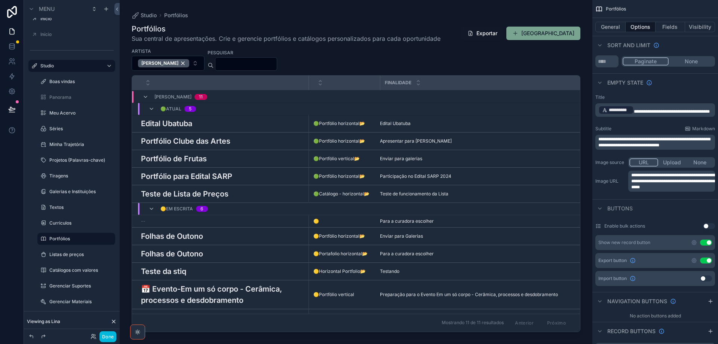
click at [438, 175] on div "scrollable content" at bounding box center [356, 167] width 473 height 335
click at [438, 175] on span "Participação no Edital SARP 2024" at bounding box center [415, 176] width 71 height 6
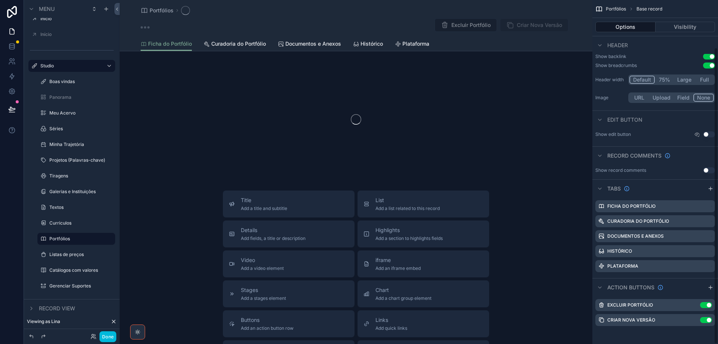
scroll to position [55, 0]
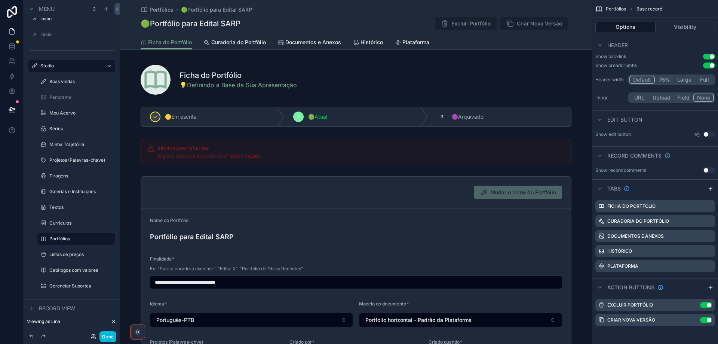
click at [376, 77] on div "scrollable content" at bounding box center [356, 78] width 473 height 39
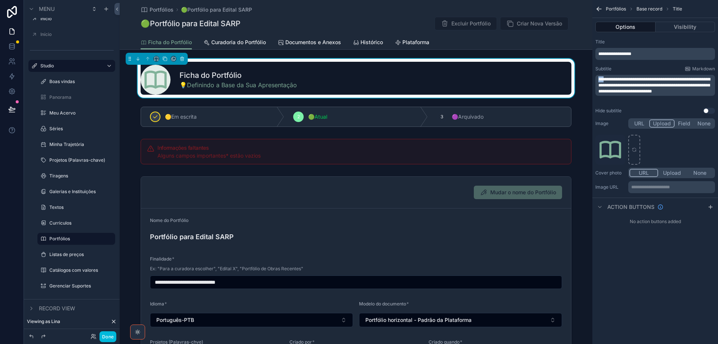
drag, startPoint x: 604, startPoint y: 78, endPoint x: 595, endPoint y: 78, distance: 9.7
click at [595, 78] on div "**********" at bounding box center [656, 76] width 126 height 81
click at [688, 96] on div "**********" at bounding box center [655, 85] width 120 height 21
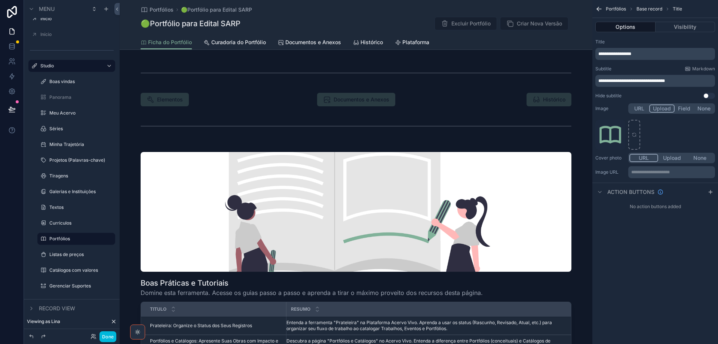
scroll to position [486, 0]
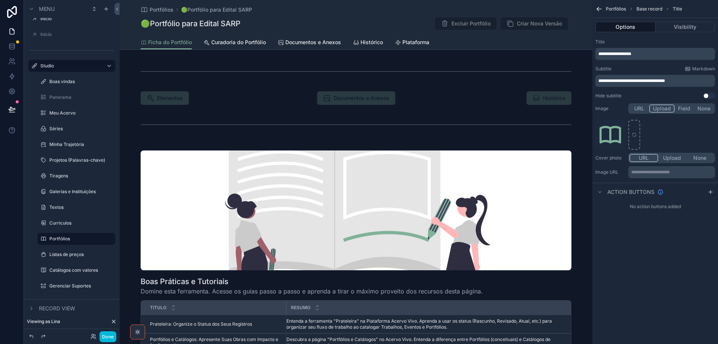
click at [241, 45] on span "Curadoria do Portfólio" at bounding box center [238, 42] width 55 height 7
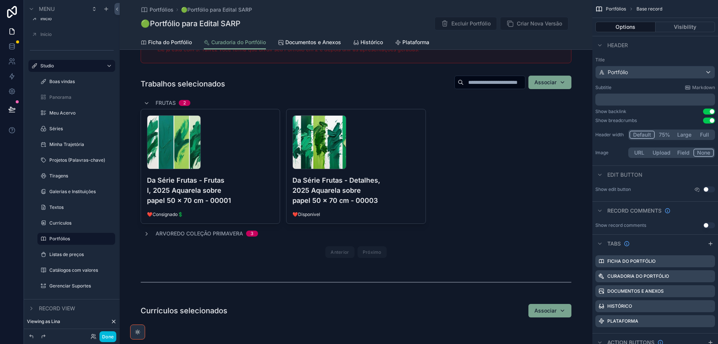
scroll to position [224, 0]
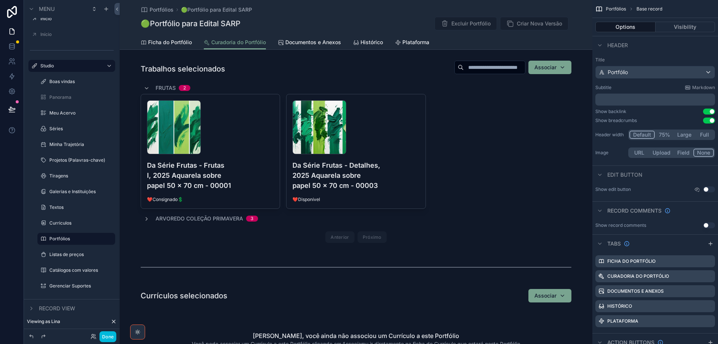
click at [488, 142] on div "scrollable content" at bounding box center [356, 153] width 473 height 192
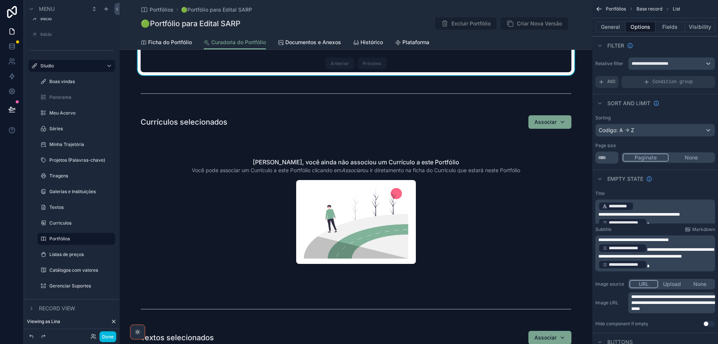
scroll to position [411, 0]
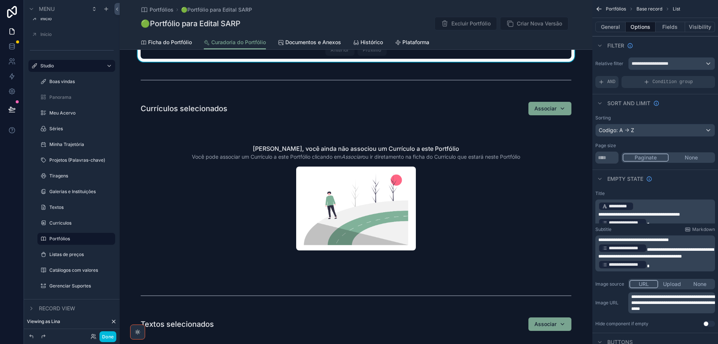
click at [307, 40] on span "Documentos e Anexos" at bounding box center [313, 42] width 56 height 7
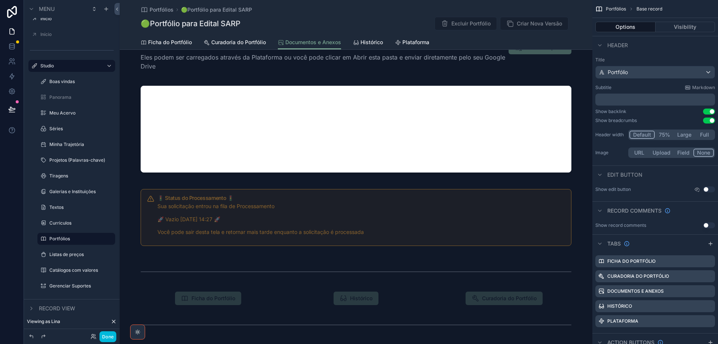
scroll to position [299, 0]
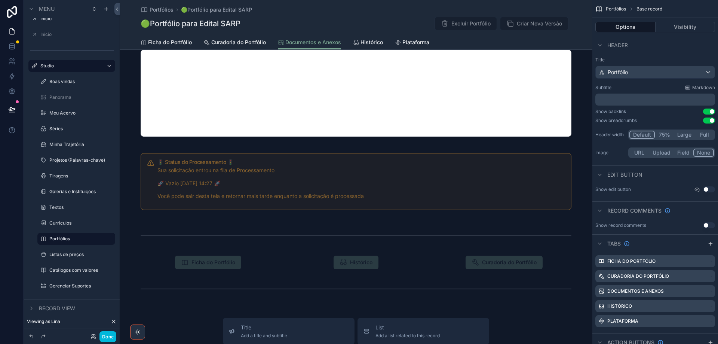
click at [367, 42] on span "Histórico" at bounding box center [372, 42] width 22 height 7
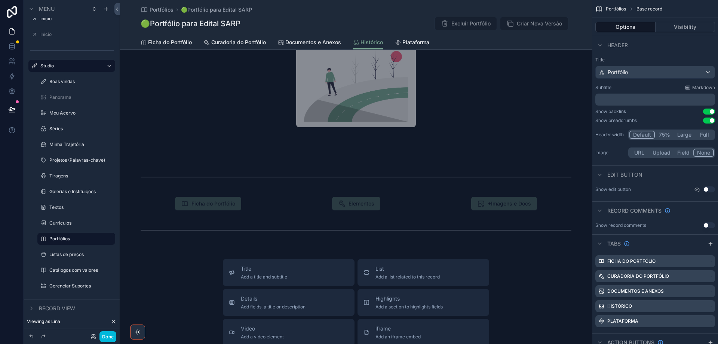
scroll to position [673, 0]
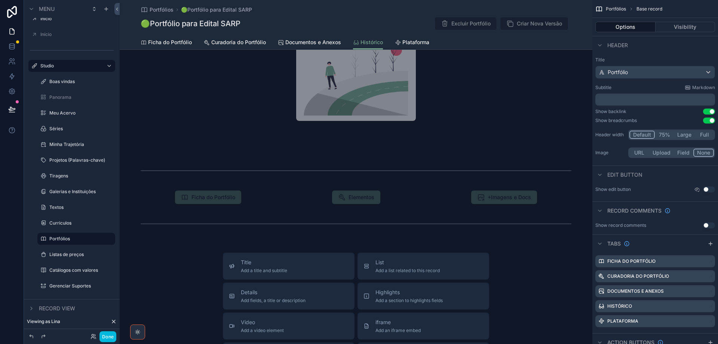
click at [412, 41] on span "Plataforma" at bounding box center [415, 42] width 27 height 7
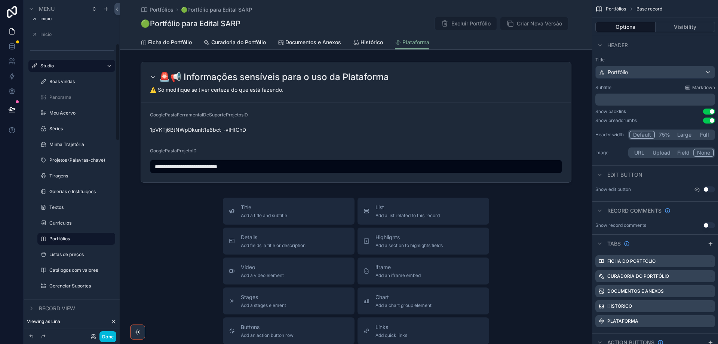
click at [65, 221] on label "Curriculos" at bounding box center [79, 223] width 61 height 6
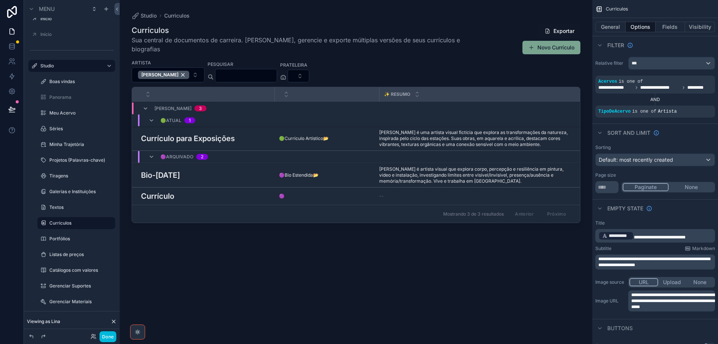
click at [229, 126] on div "scrollable content" at bounding box center [356, 167] width 473 height 335
click at [229, 133] on h3 "Currículo para Exposições" at bounding box center [188, 138] width 94 height 11
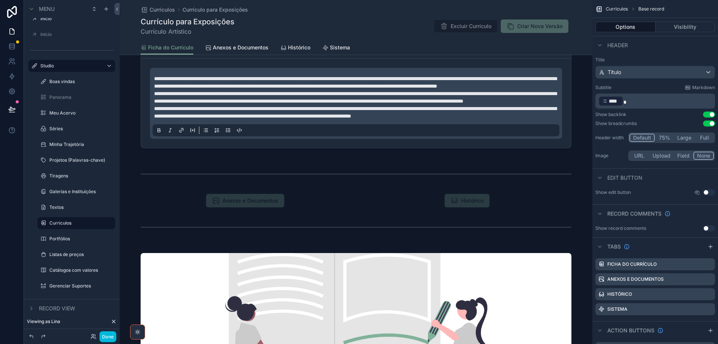
scroll to position [636, 0]
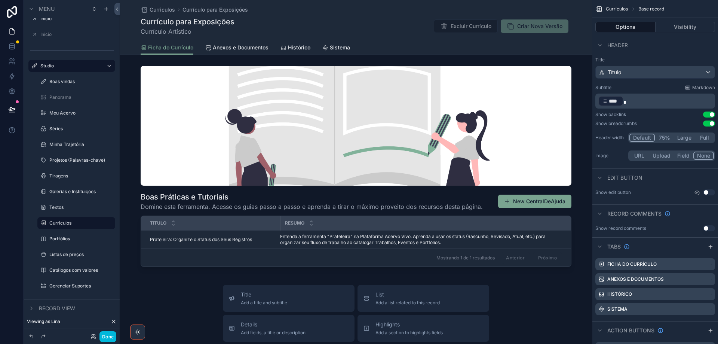
click at [239, 51] on span "Anexos e Documentos" at bounding box center [241, 47] width 56 height 7
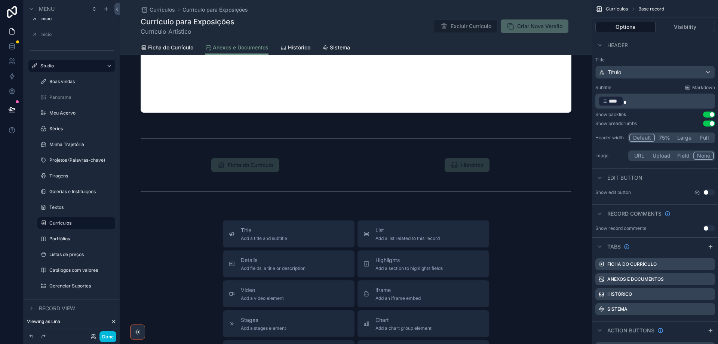
scroll to position [224, 0]
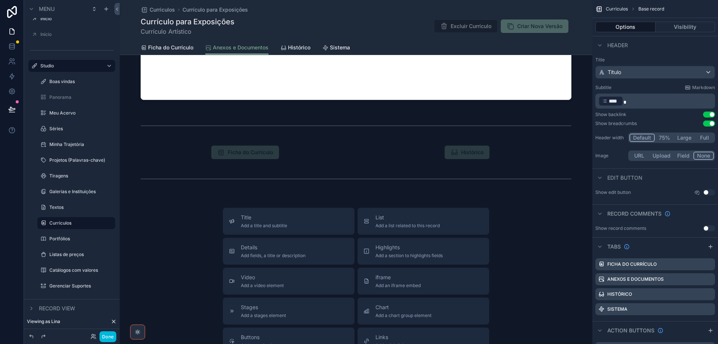
click at [284, 48] on icon "scrollable content" at bounding box center [284, 48] width 6 height 6
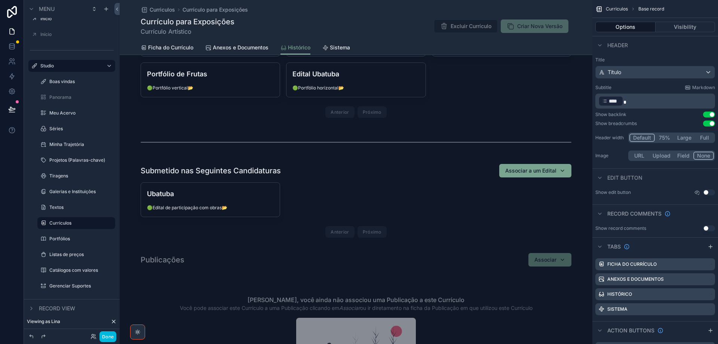
scroll to position [299, 0]
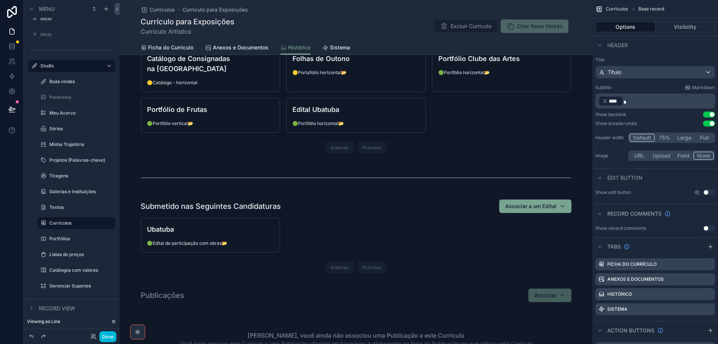
click at [337, 48] on span "Sistema" at bounding box center [340, 47] width 20 height 7
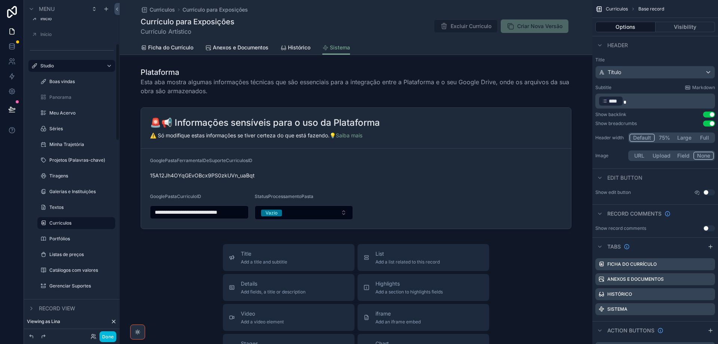
click at [68, 210] on div "Textos" at bounding box center [81, 207] width 64 height 6
click at [67, 207] on label "Textos" at bounding box center [79, 207] width 61 height 6
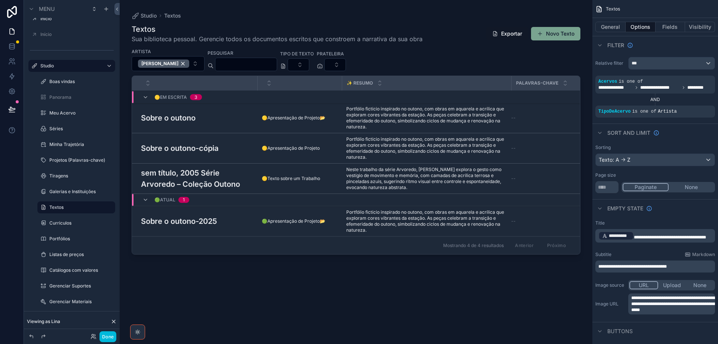
click at [281, 112] on div "scrollable content" at bounding box center [356, 167] width 473 height 335
click at [282, 118] on span "🟡Apresentação de Projeto📂" at bounding box center [294, 118] width 64 height 6
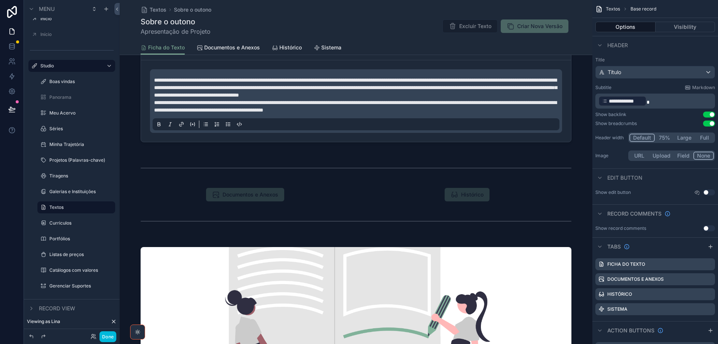
scroll to position [561, 0]
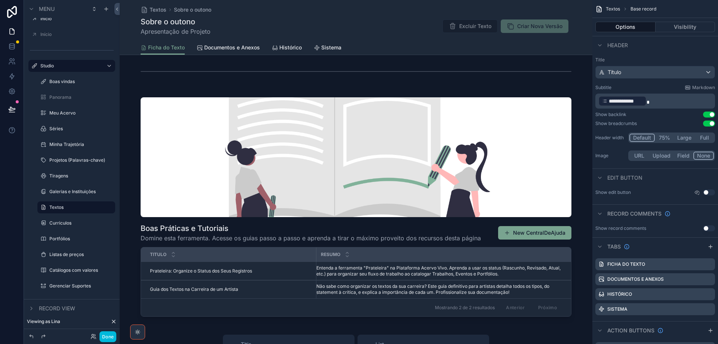
click at [217, 45] on span "Documentos e Anexos" at bounding box center [232, 47] width 56 height 7
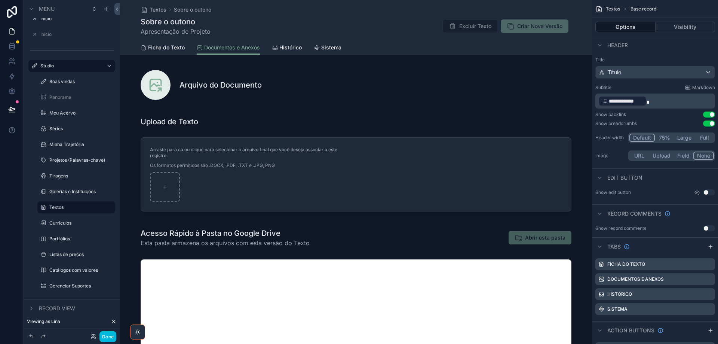
scroll to position [187, 0]
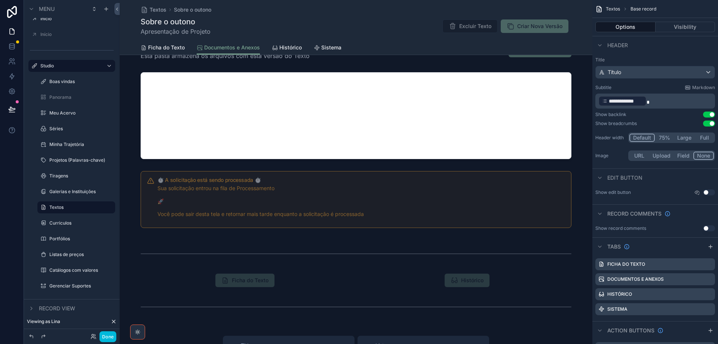
click at [290, 48] on span "Histórico" at bounding box center [290, 47] width 22 height 7
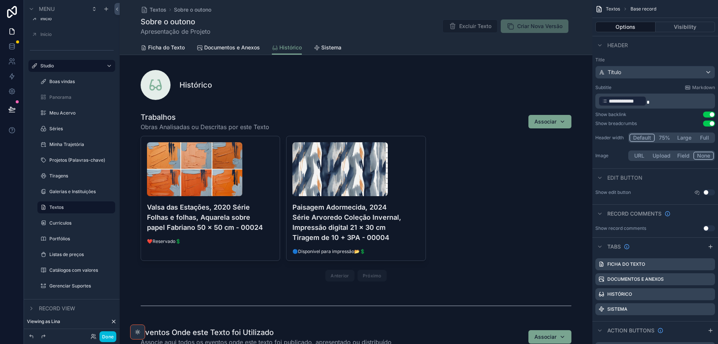
click at [487, 139] on div "scrollable content" at bounding box center [356, 198] width 473 height 178
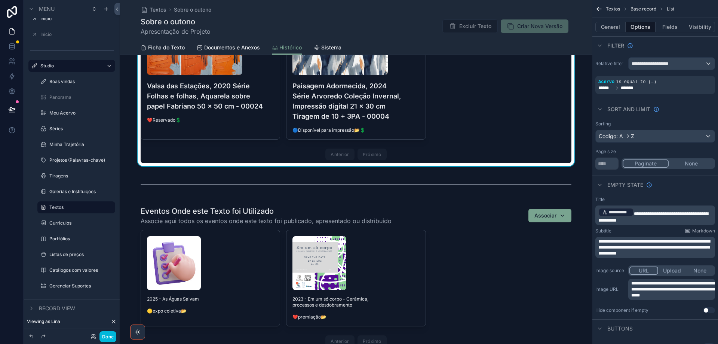
scroll to position [224, 0]
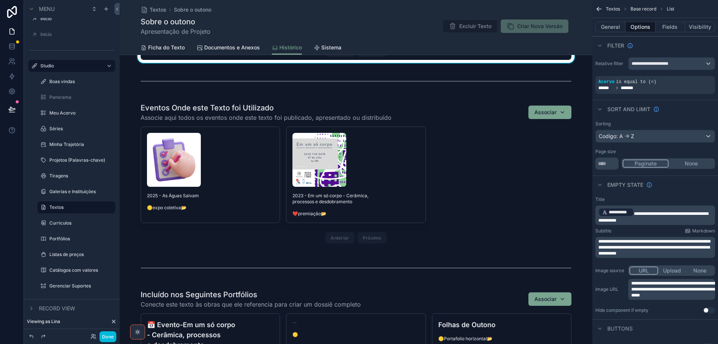
click at [477, 192] on div "scrollable content" at bounding box center [356, 174] width 473 height 150
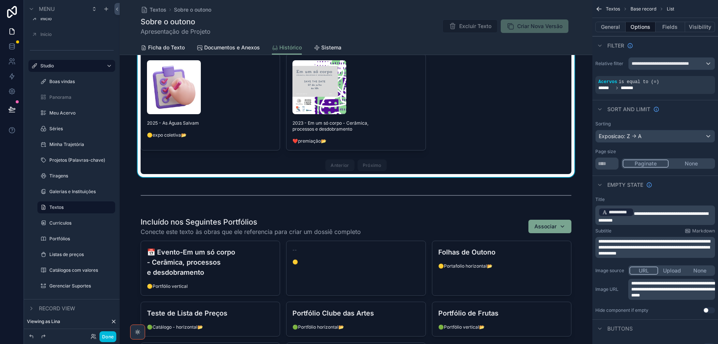
scroll to position [374, 0]
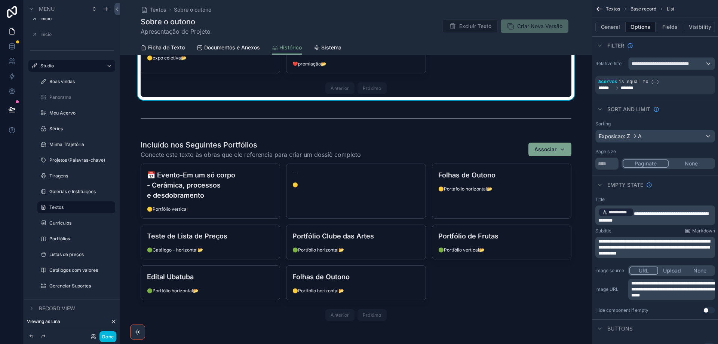
click at [477, 282] on div "scrollable content" at bounding box center [356, 232] width 473 height 190
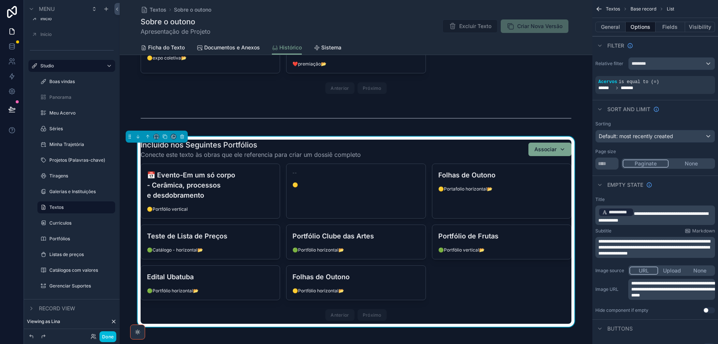
scroll to position [561, 0]
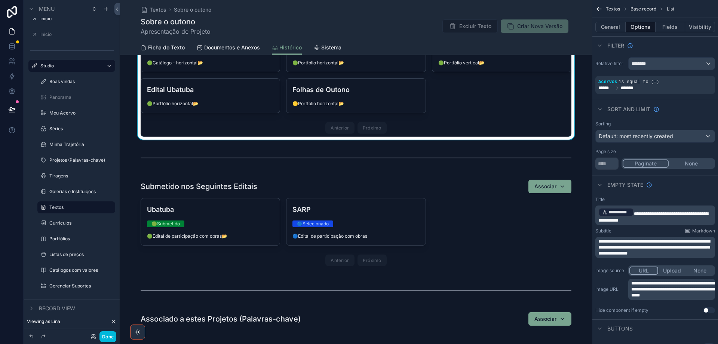
click at [473, 245] on div "scrollable content" at bounding box center [356, 224] width 473 height 96
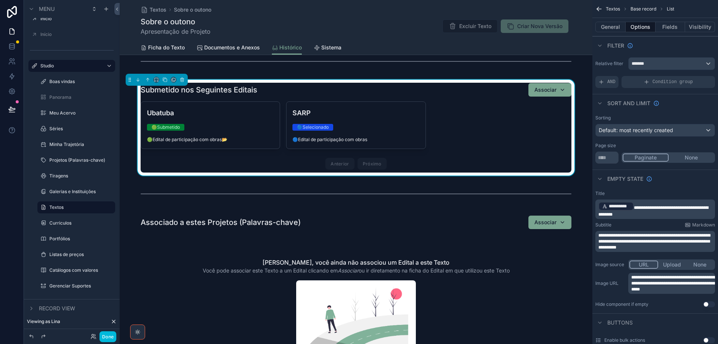
scroll to position [786, 0]
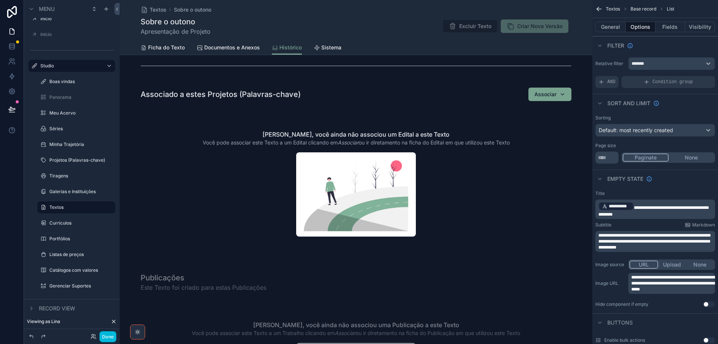
click at [475, 231] on div "scrollable content" at bounding box center [356, 173] width 473 height 179
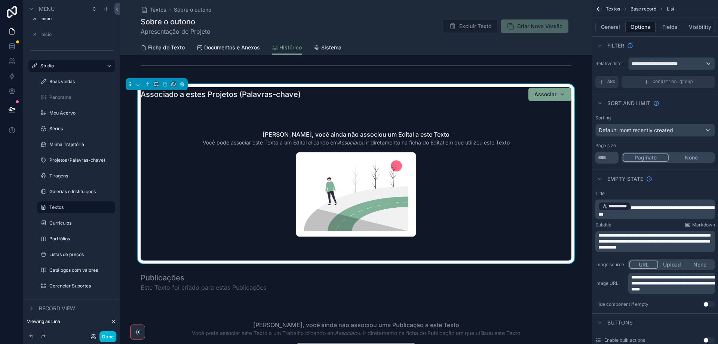
scroll to position [935, 0]
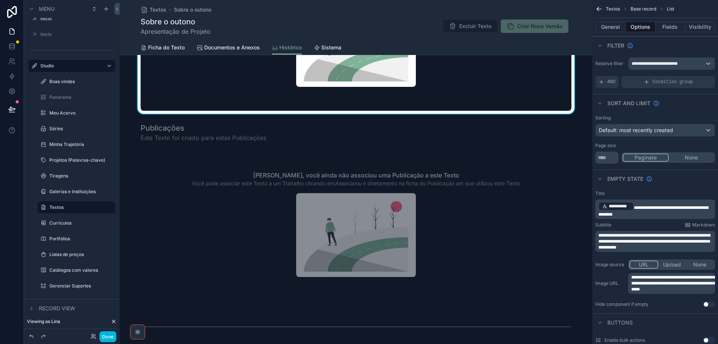
click at [473, 235] on div "scrollable content" at bounding box center [356, 212] width 473 height 184
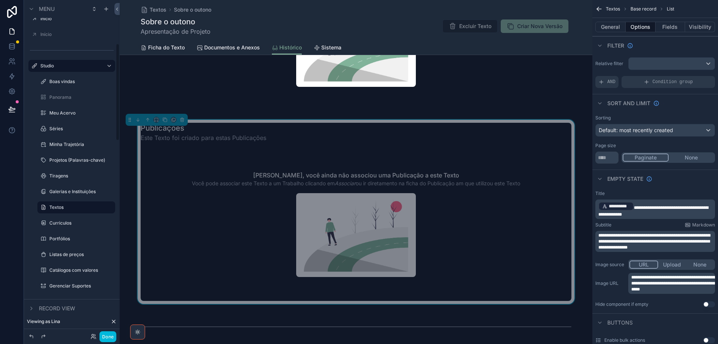
click at [67, 189] on label "Galerias e Instituições" at bounding box center [79, 192] width 61 height 6
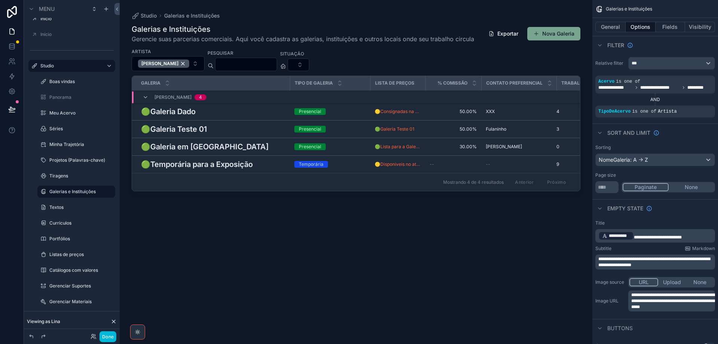
click at [236, 114] on div "scrollable content" at bounding box center [356, 167] width 473 height 335
click at [221, 113] on div "🟢Galeria Dado 🟢Galeria Dado" at bounding box center [213, 111] width 144 height 11
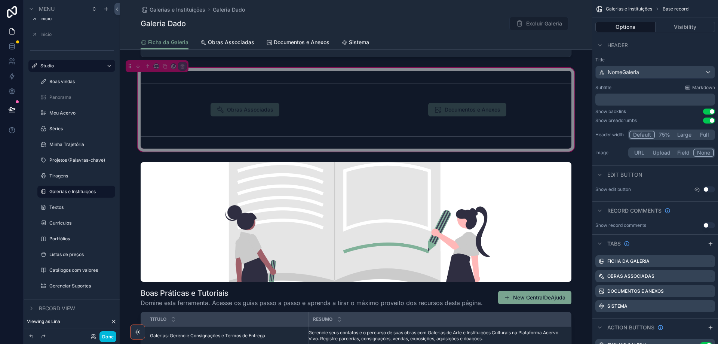
scroll to position [449, 0]
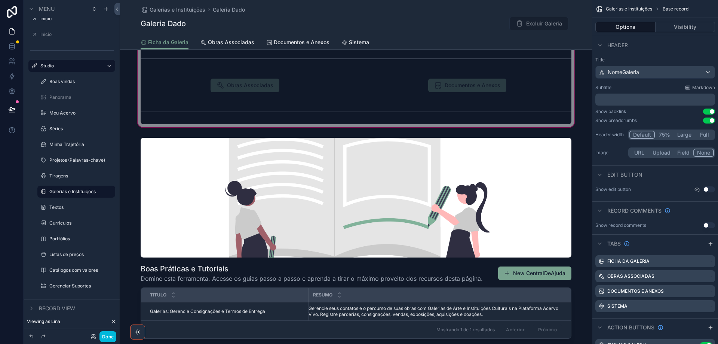
click at [234, 42] on span "Obras Associadas" at bounding box center [231, 42] width 46 height 7
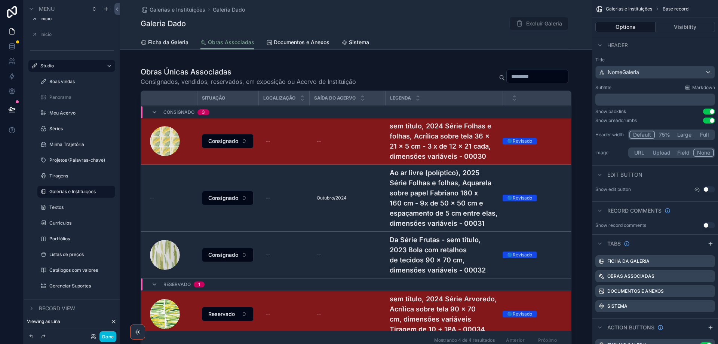
scroll to position [150, 0]
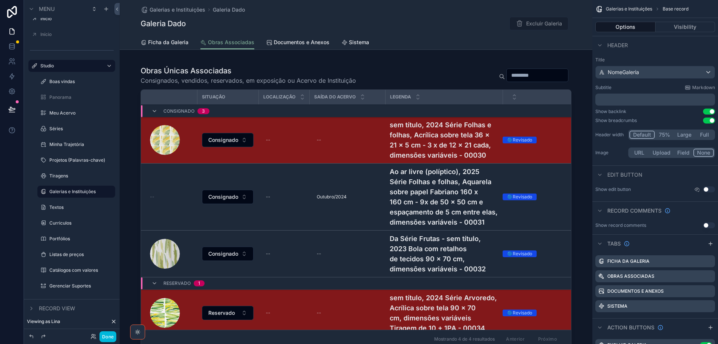
click at [268, 70] on div "scrollable content" at bounding box center [356, 207] width 473 height 291
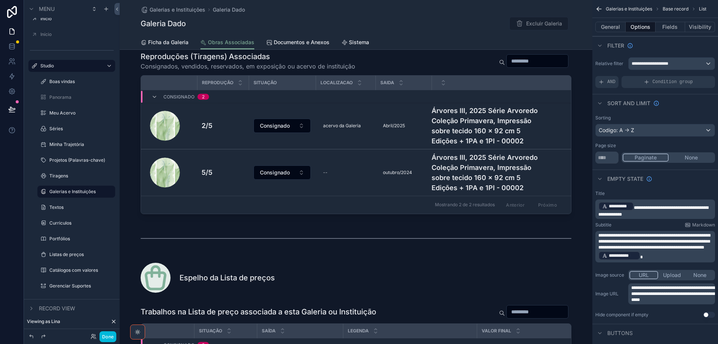
scroll to position [449, 0]
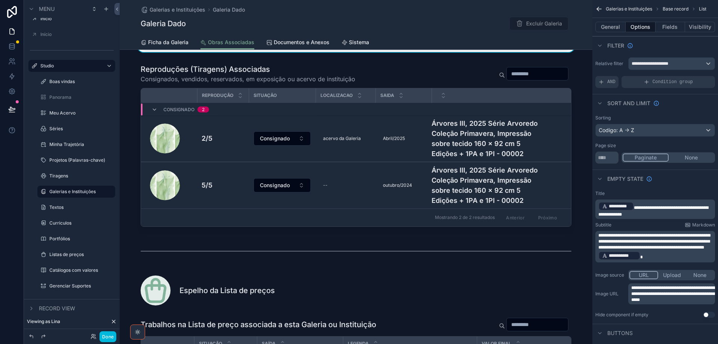
click at [319, 77] on div "scrollable content" at bounding box center [356, 147] width 473 height 172
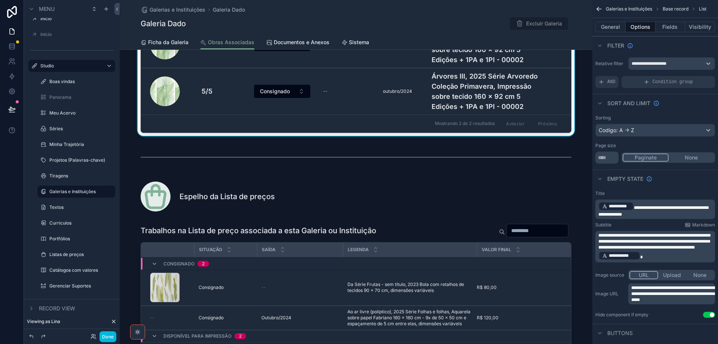
scroll to position [598, 0]
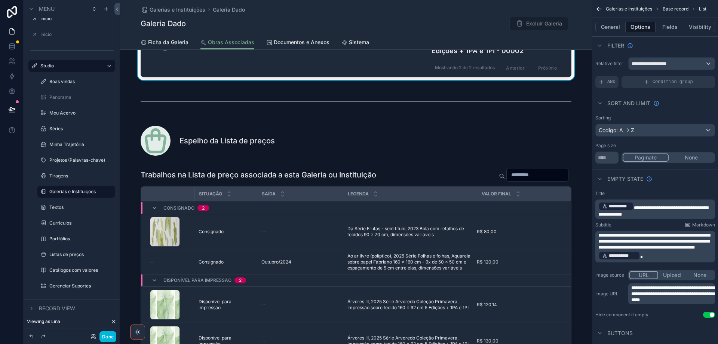
click at [300, 167] on div "scrollable content" at bounding box center [356, 274] width 473 height 218
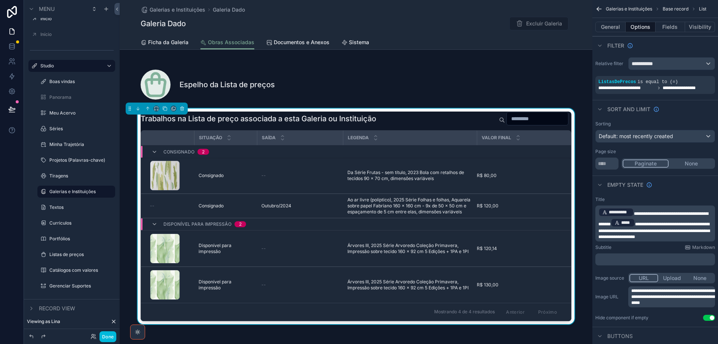
scroll to position [748, 0]
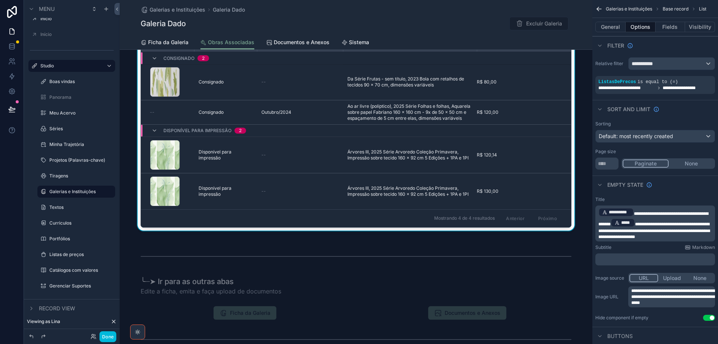
click at [304, 42] on span "Documentos e Anexos" at bounding box center [302, 42] width 56 height 7
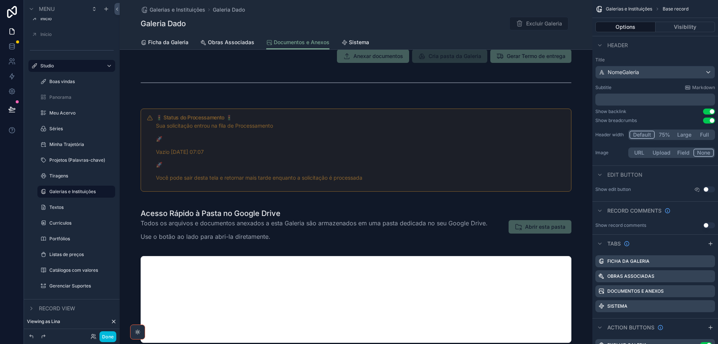
scroll to position [75, 0]
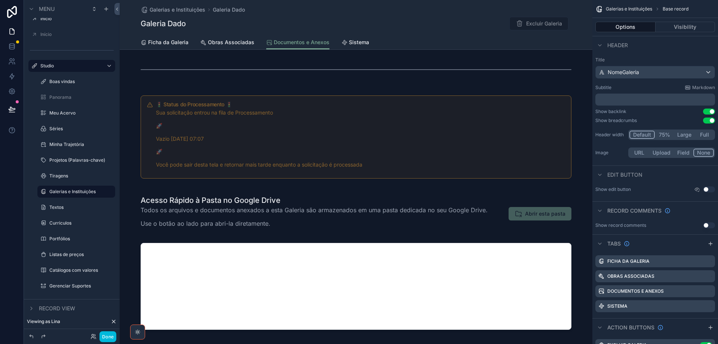
click at [306, 210] on div "scrollable content" at bounding box center [356, 262] width 473 height 150
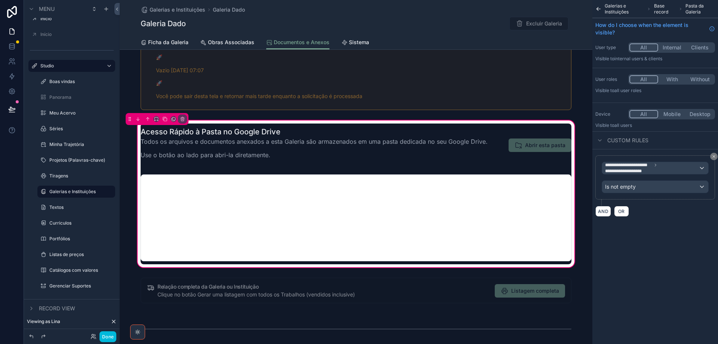
scroll to position [224, 0]
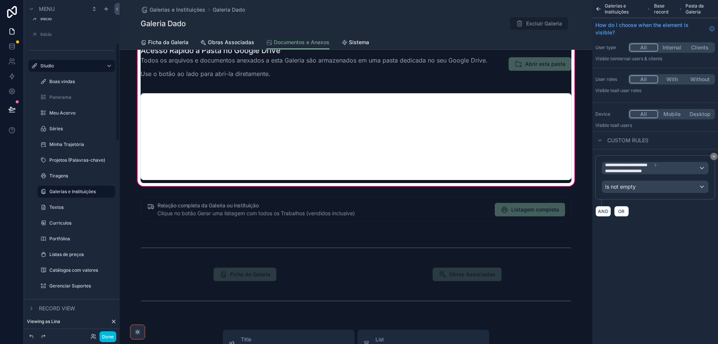
click at [55, 178] on label "Tiragens" at bounding box center [79, 176] width 61 height 6
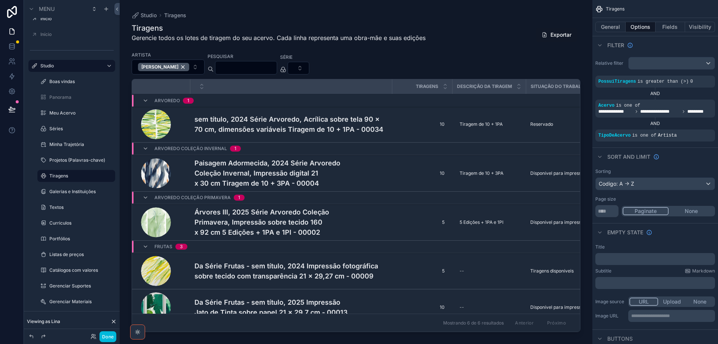
click at [272, 101] on div "Arvoredo 1" at bounding box center [292, 101] width 320 height 12
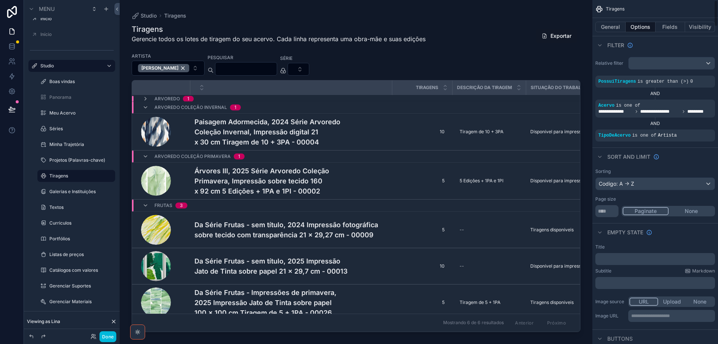
scroll to position [75, 0]
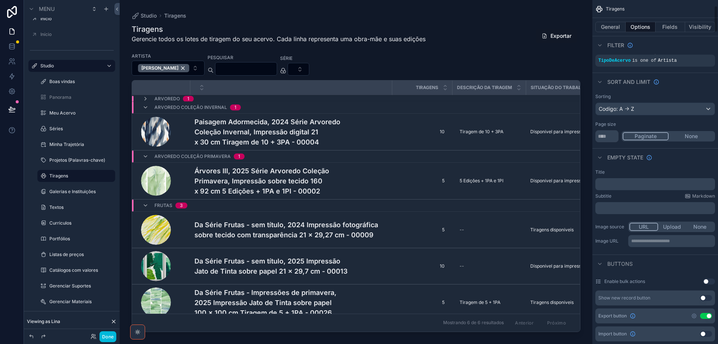
click at [647, 243] on p "**********" at bounding box center [672, 241] width 82 height 6
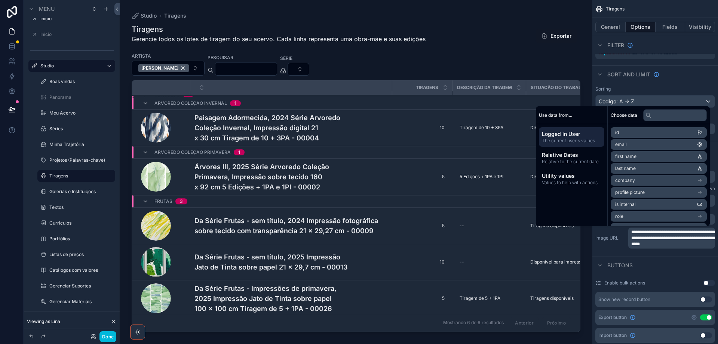
scroll to position [10, 0]
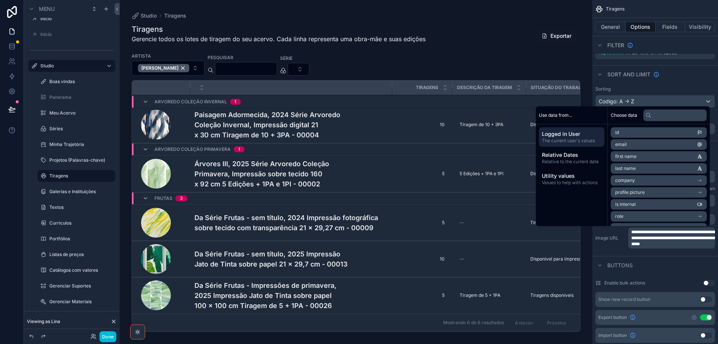
click at [280, 125] on h4 "Paisagem Adormecida, 2024 Série Arvoredo Coleção Invernal, Impressão digital 21…" at bounding box center [291, 125] width 193 height 30
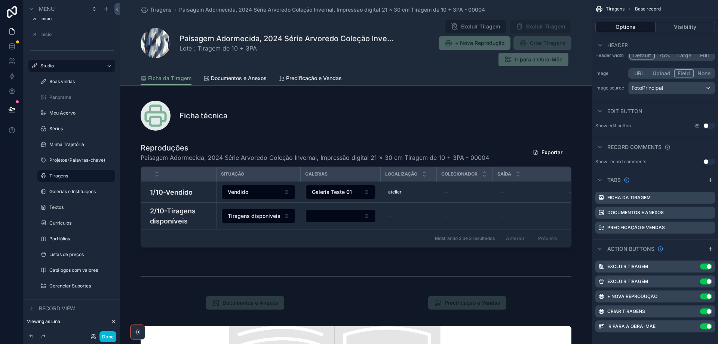
drag, startPoint x: 289, startPoint y: 151, endPoint x: 451, endPoint y: 180, distance: 165.2
click at [289, 151] on div "scrollable content" at bounding box center [356, 197] width 473 height 114
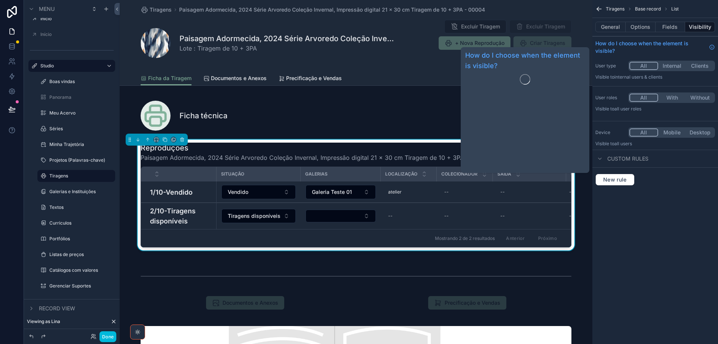
click at [646, 26] on button "Options" at bounding box center [641, 27] width 30 height 10
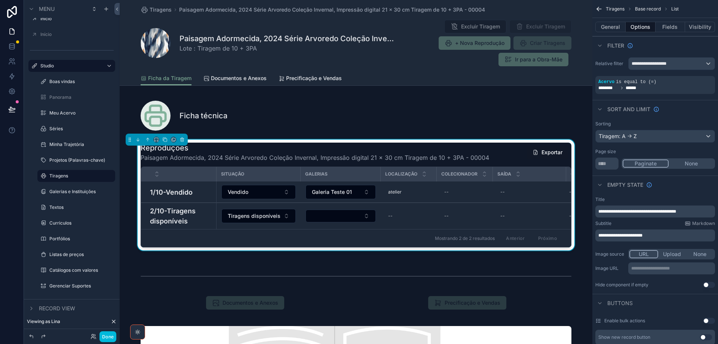
click at [651, 267] on p "**********" at bounding box center [672, 268] width 82 height 6
click at [654, 267] on p "**********" at bounding box center [672, 268] width 82 height 6
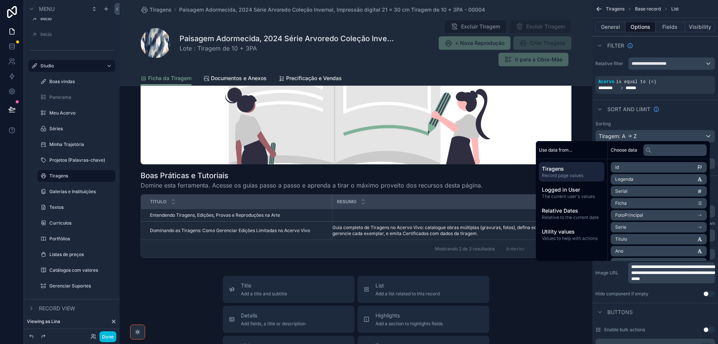
scroll to position [374, 0]
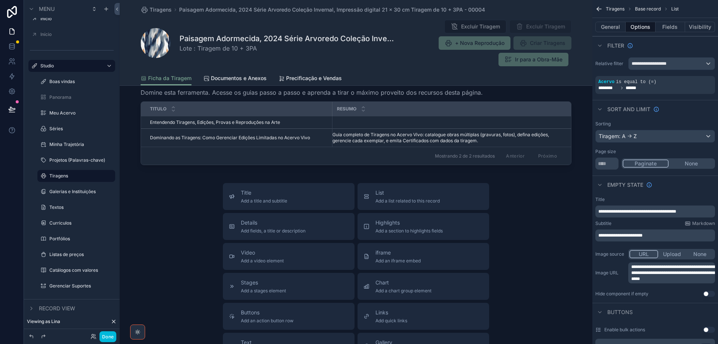
click at [238, 74] on span "Documentos e Anexos" at bounding box center [239, 77] width 56 height 7
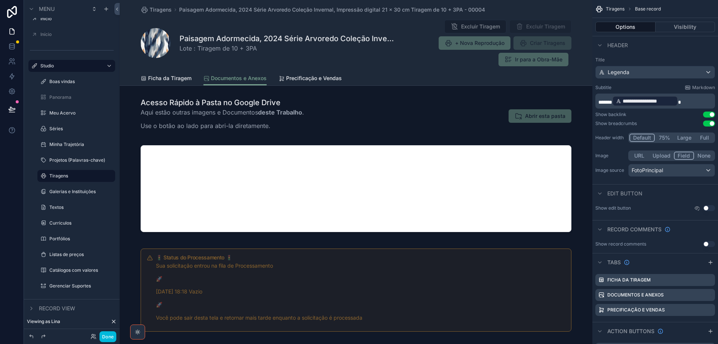
scroll to position [37, 0]
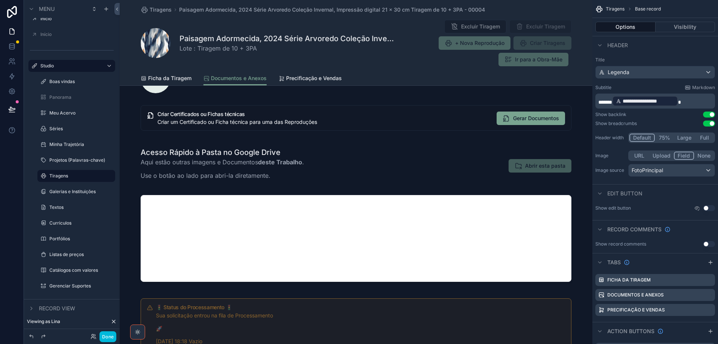
click at [317, 77] on span "Precificação e Vendas" at bounding box center [314, 77] width 56 height 7
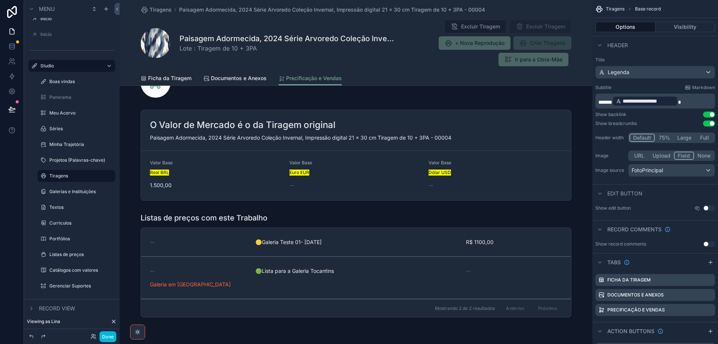
scroll to position [150, 0]
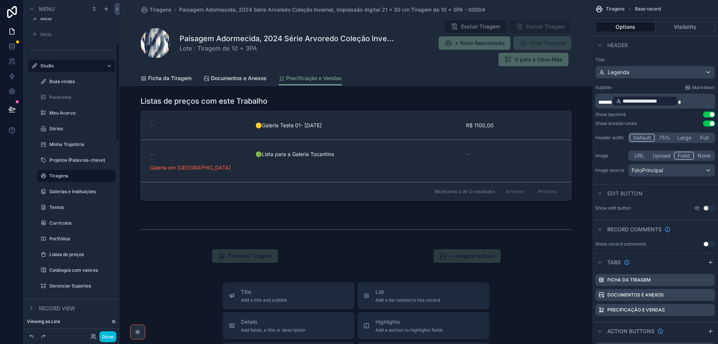
click at [53, 162] on label "Projetos (Palavras-chave)" at bounding box center [79, 160] width 61 height 6
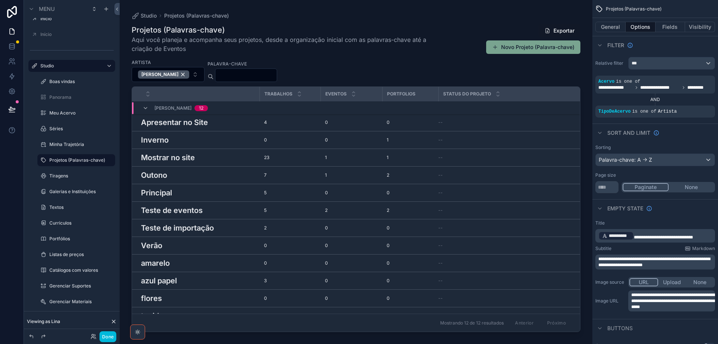
click at [173, 124] on div "scrollable content" at bounding box center [356, 167] width 473 height 335
click at [173, 123] on h3 "Apresentar no Site" at bounding box center [174, 122] width 67 height 11
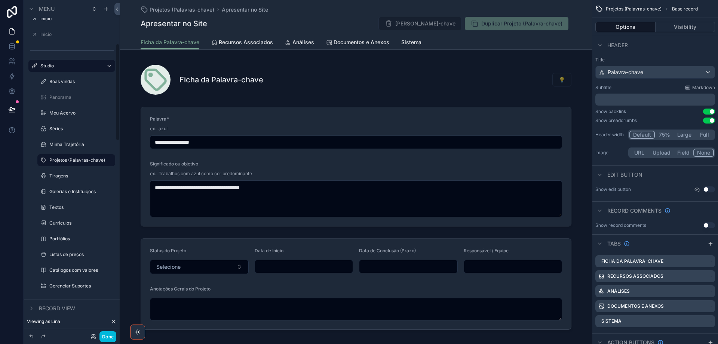
click at [66, 142] on label "Minha Trajetória" at bounding box center [79, 144] width 61 height 6
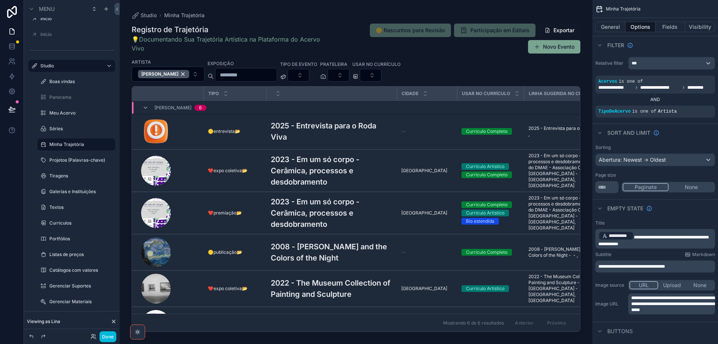
click at [307, 126] on div "scrollable content" at bounding box center [356, 167] width 473 height 335
click at [309, 126] on h3 "2025 - Entrevista para o Roda Viva" at bounding box center [332, 131] width 122 height 22
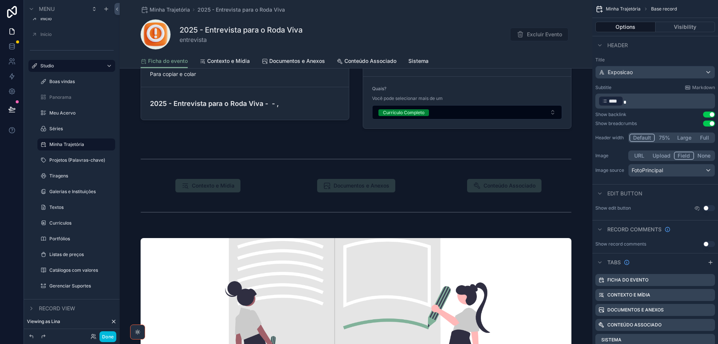
scroll to position [1197, 0]
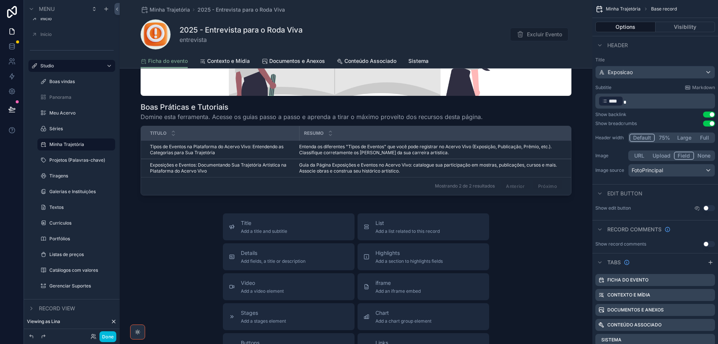
click at [224, 62] on span "Contexto e Mídia" at bounding box center [228, 60] width 43 height 7
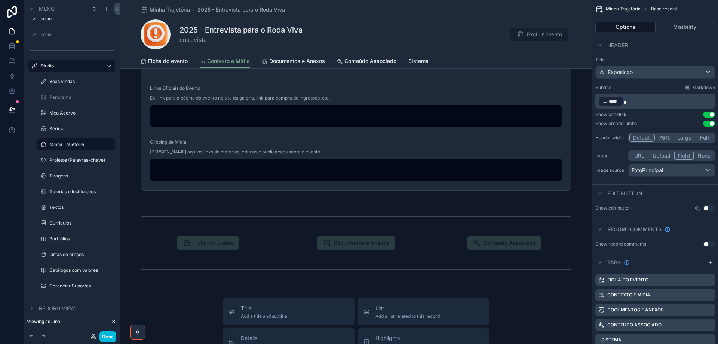
scroll to position [299, 0]
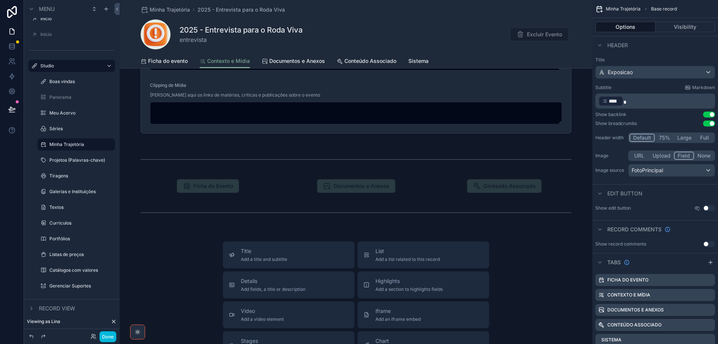
click at [290, 64] on span "Documentos e Anexos" at bounding box center [297, 60] width 56 height 7
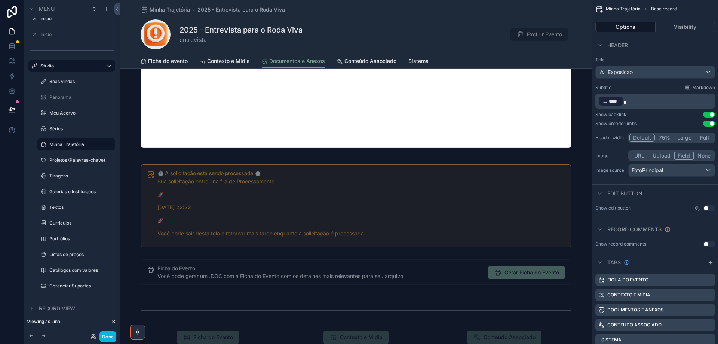
scroll to position [299, 0]
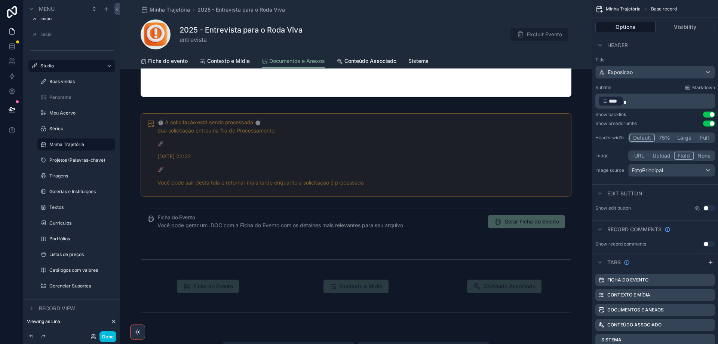
click at [364, 62] on span "Conteúdo Associado" at bounding box center [371, 60] width 52 height 7
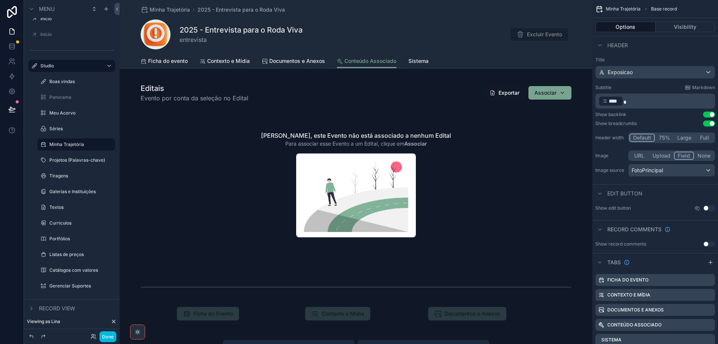
scroll to position [1272, 0]
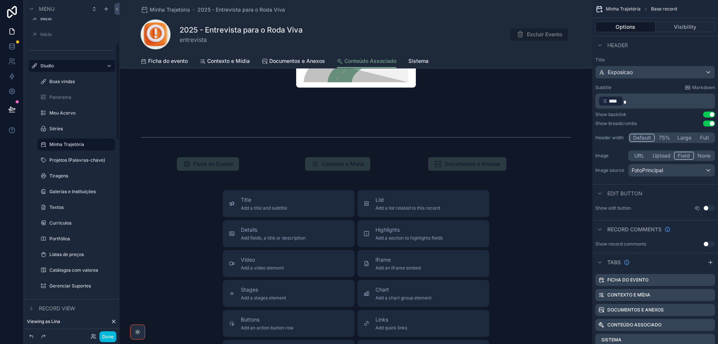
click at [73, 126] on label "Séries" at bounding box center [79, 129] width 61 height 6
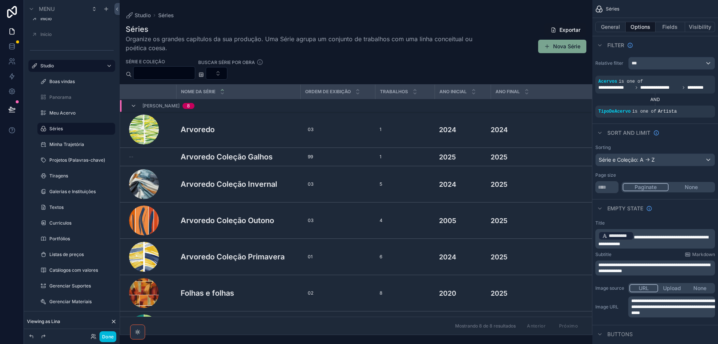
click at [255, 131] on div "scrollable content" at bounding box center [356, 172] width 473 height 344
click at [251, 131] on div "Arvoredo Arvoredo" at bounding box center [238, 129] width 115 height 11
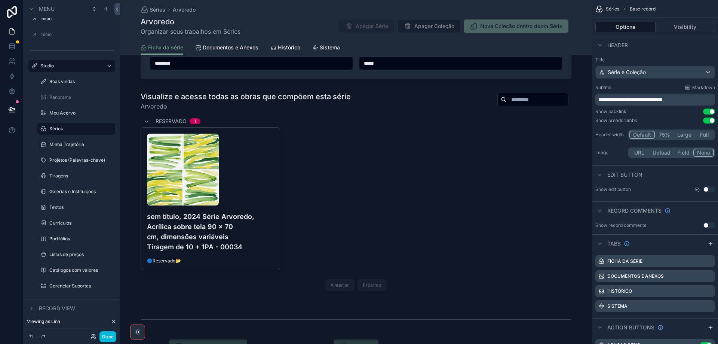
scroll to position [636, 0]
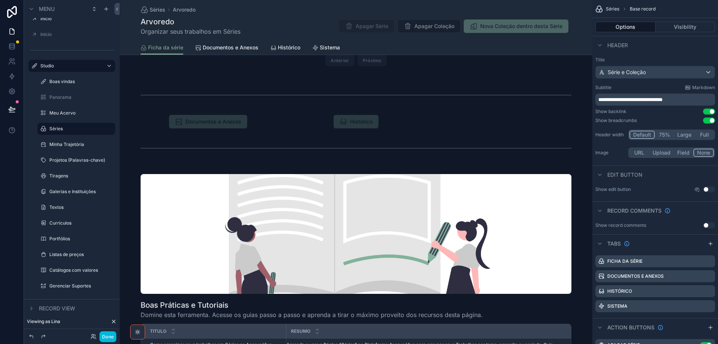
click at [249, 47] on span "Documentos e Anexos" at bounding box center [231, 47] width 56 height 7
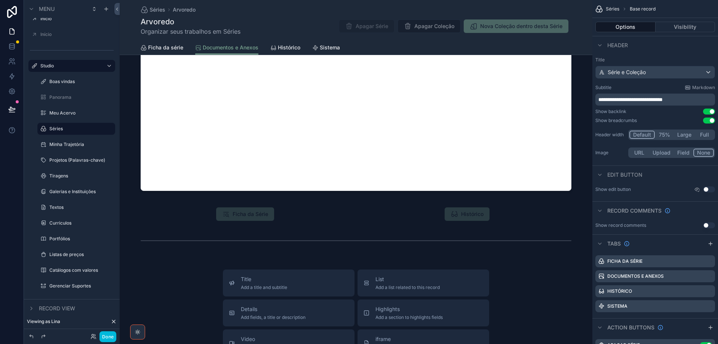
scroll to position [75, 0]
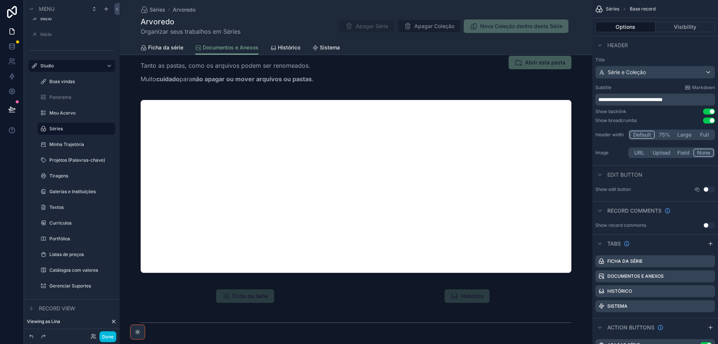
click at [375, 230] on div "scrollable content" at bounding box center [356, 186] width 473 height 179
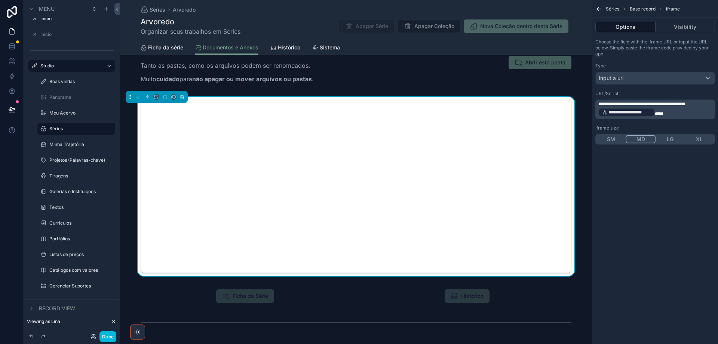
click at [294, 48] on span "Histórico" at bounding box center [289, 47] width 22 height 7
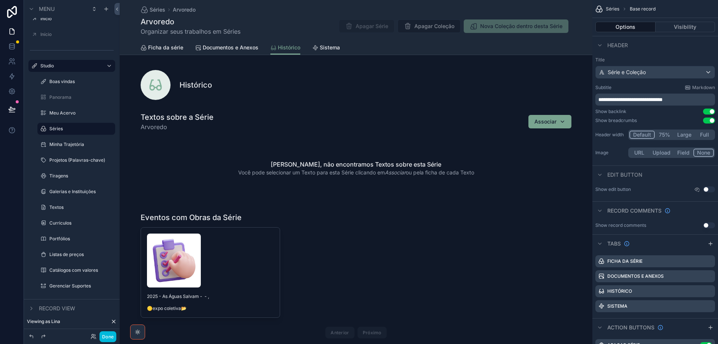
click at [293, 160] on div "scrollable content" at bounding box center [356, 156] width 473 height 94
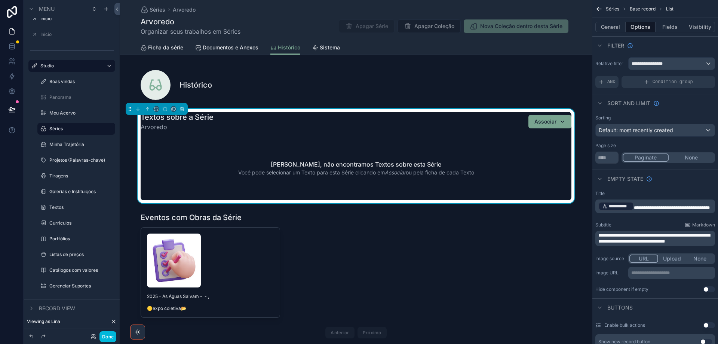
click at [665, 272] on p "**********" at bounding box center [672, 273] width 82 height 6
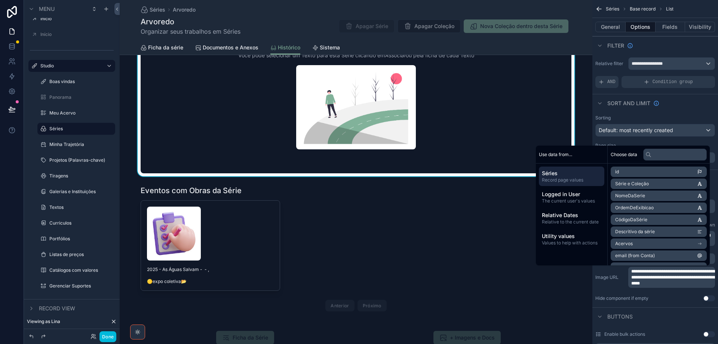
scroll to position [187, 0]
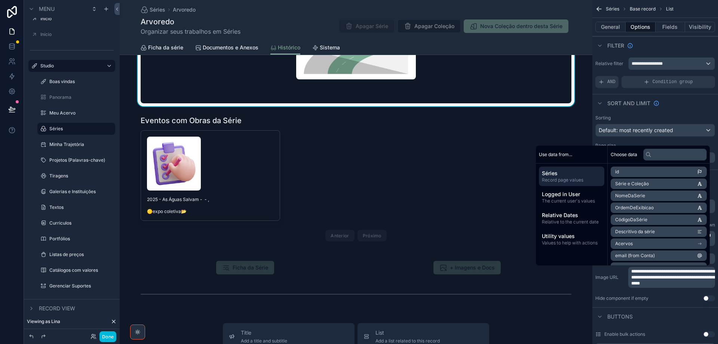
click at [405, 185] on div "scrollable content" at bounding box center [356, 179] width 473 height 135
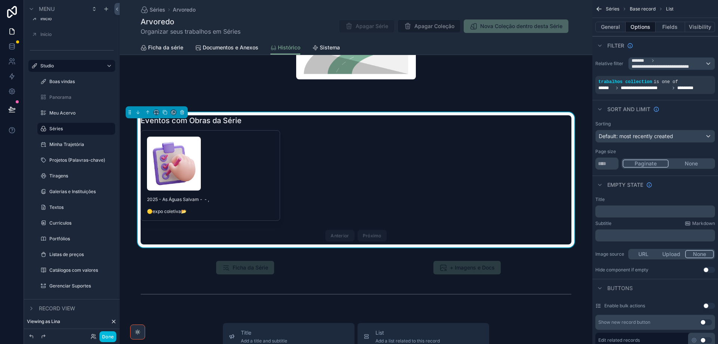
drag, startPoint x: 642, startPoint y: 254, endPoint x: 640, endPoint y: 259, distance: 6.0
click at [642, 253] on button "URL" at bounding box center [644, 254] width 28 height 8
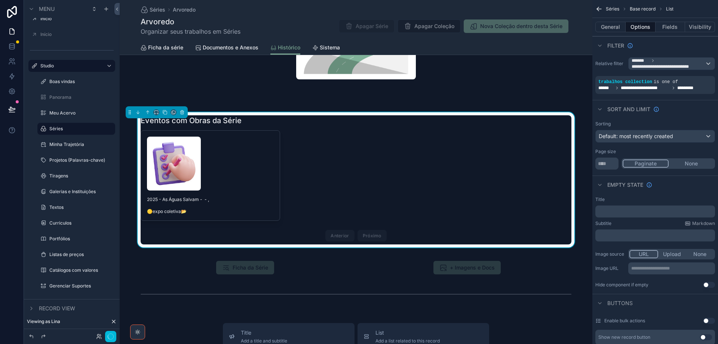
click at [640, 272] on div "**********" at bounding box center [671, 268] width 87 height 12
click at [639, 269] on p "**********" at bounding box center [672, 268] width 82 height 6
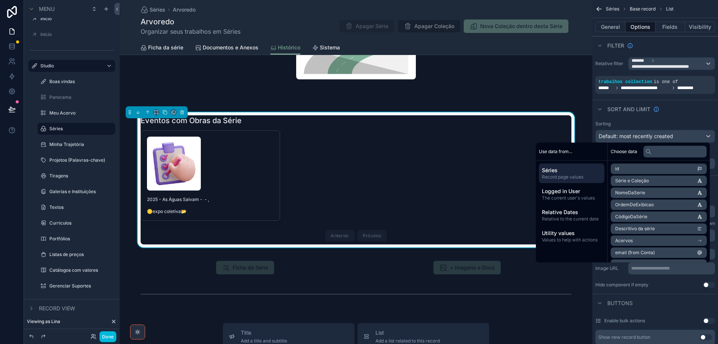
scroll to position [0, 0]
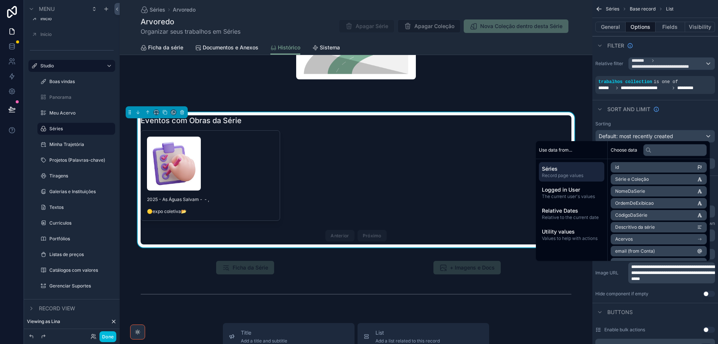
click at [321, 48] on span "Sistema" at bounding box center [330, 47] width 20 height 7
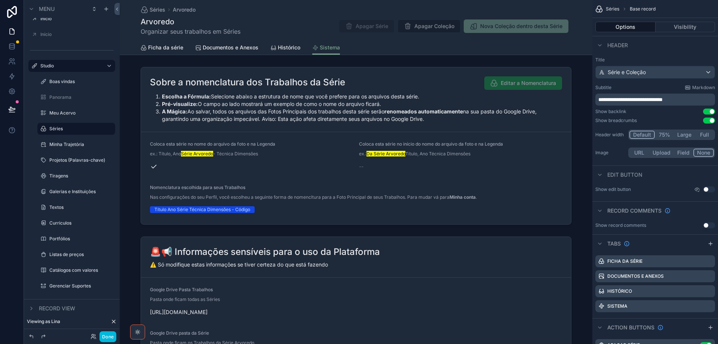
click at [284, 46] on span "Histórico" at bounding box center [289, 47] width 22 height 7
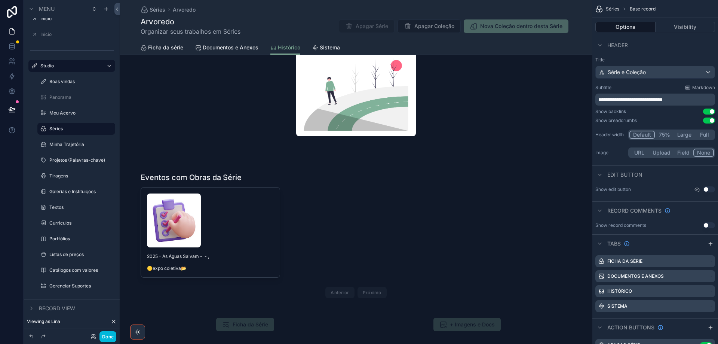
scroll to position [187, 0]
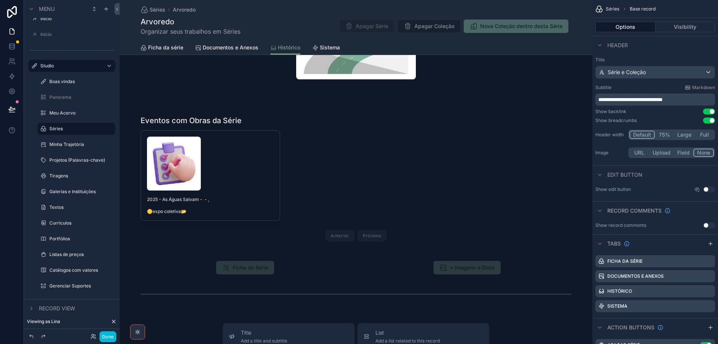
click at [325, 48] on span "Sistema" at bounding box center [330, 47] width 20 height 7
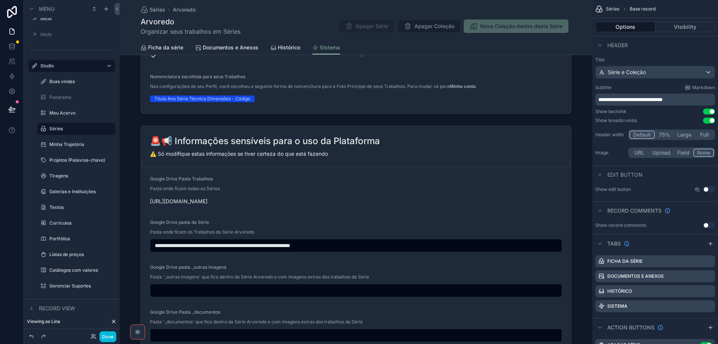
scroll to position [150, 0]
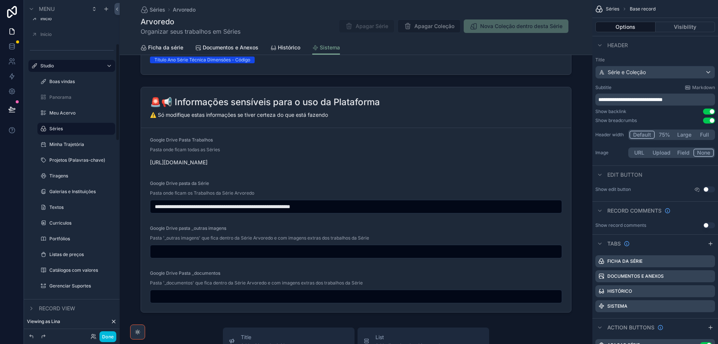
click at [65, 113] on label "Meu Acervo" at bounding box center [79, 113] width 61 height 6
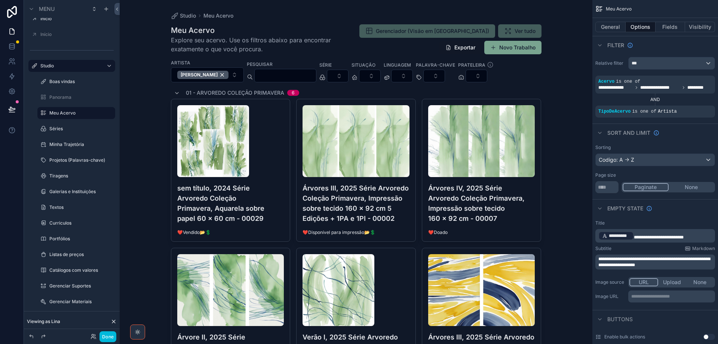
click at [662, 296] on p "**********" at bounding box center [672, 296] width 82 height 6
click at [255, 203] on h4 "sem título, 2024 Série Arvoredo Coleção Primavera, Aquarela sobre papel 60 x 60…" at bounding box center [230, 203] width 107 height 40
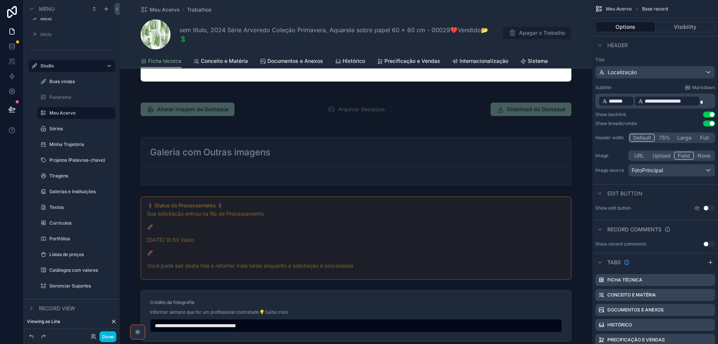
scroll to position [860, 0]
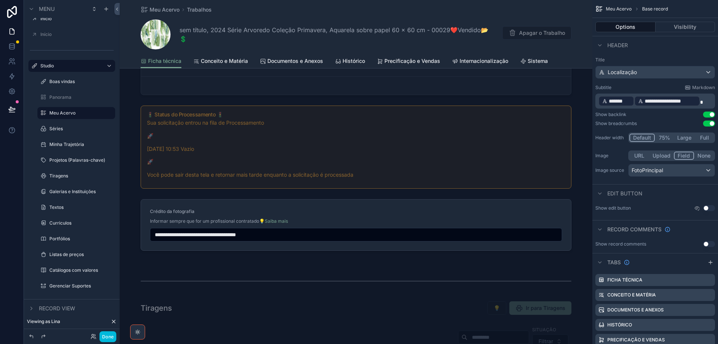
drag, startPoint x: 531, startPoint y: 236, endPoint x: 528, endPoint y: 217, distance: 18.6
click at [530, 236] on div "scrollable content" at bounding box center [356, 149] width 473 height 220
click at [528, 218] on div "scrollable content" at bounding box center [356, 225] width 440 height 58
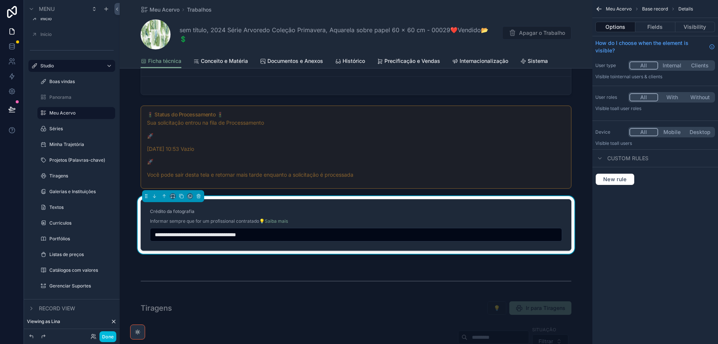
click at [532, 214] on div "Crédito da fotografia" at bounding box center [356, 212] width 412 height 9
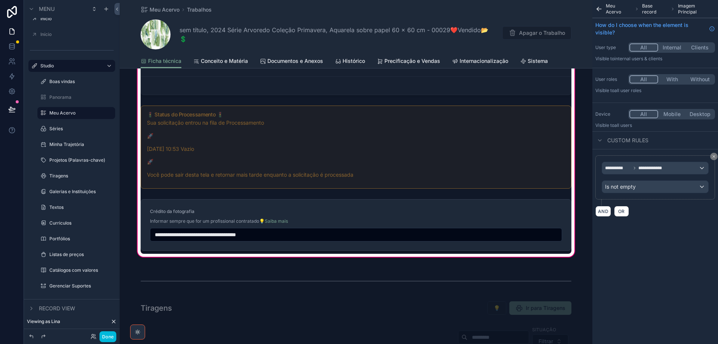
click at [480, 207] on div "scrollable content" at bounding box center [356, 225] width 440 height 58
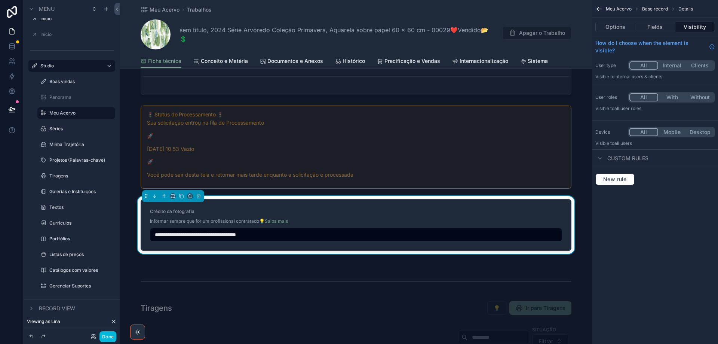
click at [651, 25] on button "Fields" at bounding box center [656, 27] width 40 height 10
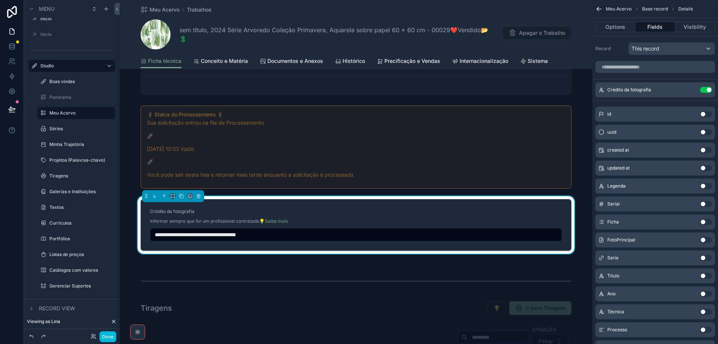
click at [0, 0] on icon "scrollable content" at bounding box center [0, 0] width 0 height 0
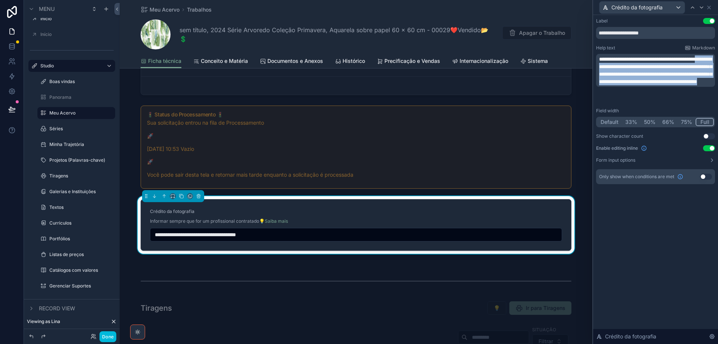
drag, startPoint x: 627, startPoint y: 65, endPoint x: 714, endPoint y: 99, distance: 93.1
click at [714, 87] on div "**********" at bounding box center [655, 70] width 119 height 33
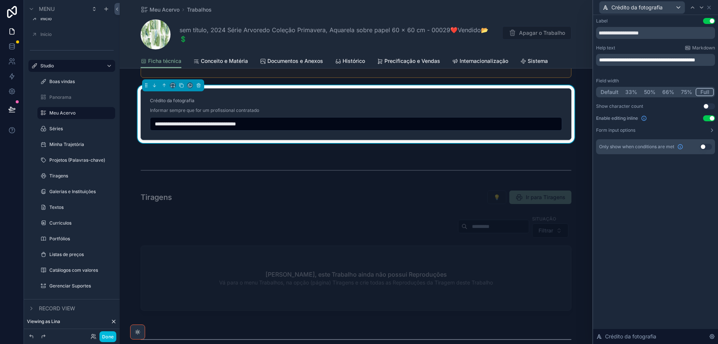
scroll to position [973, 0]
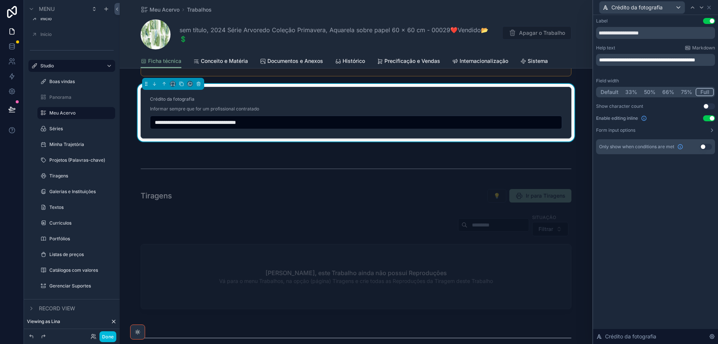
click at [399, 196] on div "scrollable content" at bounding box center [356, 236] width 473 height 168
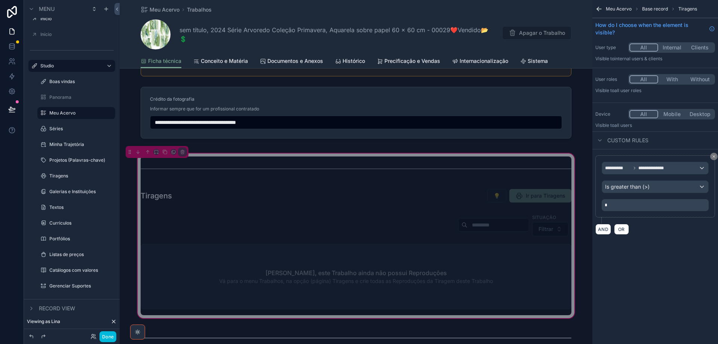
click at [459, 197] on div "scrollable content" at bounding box center [356, 196] width 440 height 20
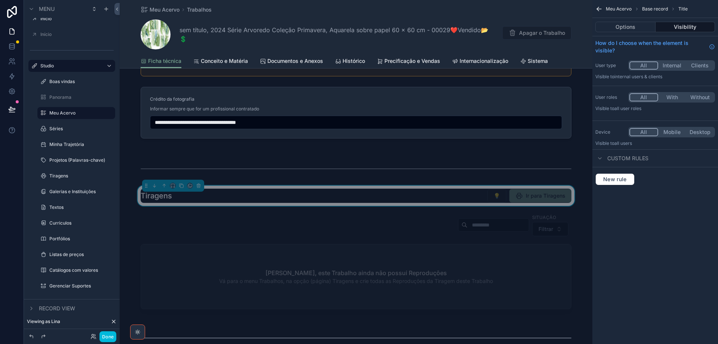
click at [625, 27] on button "Options" at bounding box center [625, 27] width 60 height 10
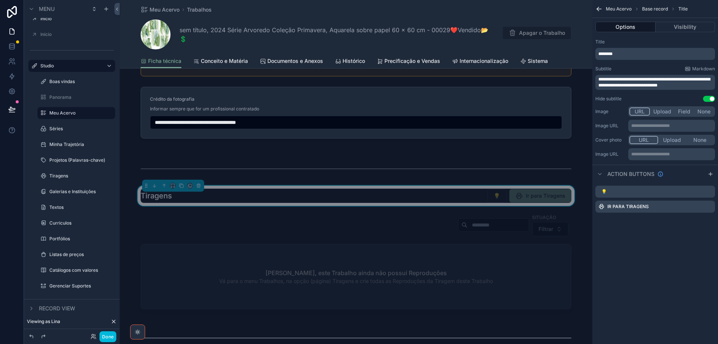
click at [0, 0] on icon "scrollable content" at bounding box center [0, 0] width 0 height 0
click at [340, 231] on div "scrollable content" at bounding box center [356, 262] width 440 height 105
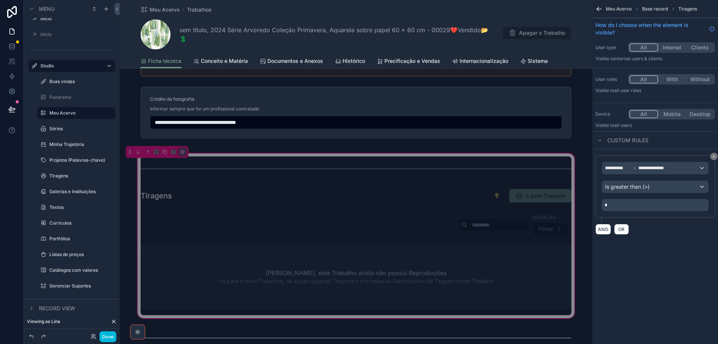
click at [399, 226] on div "scrollable content" at bounding box center [356, 262] width 440 height 105
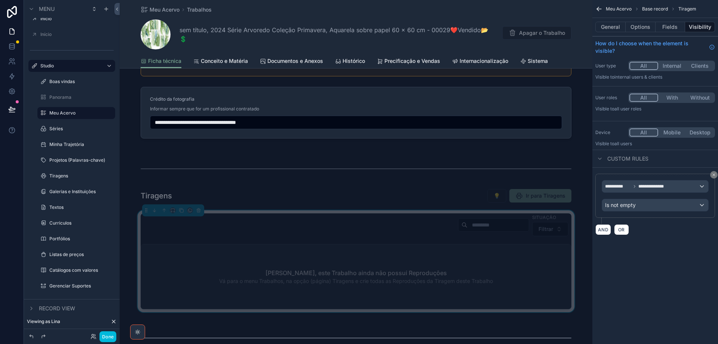
click at [642, 29] on button "Options" at bounding box center [641, 27] width 30 height 10
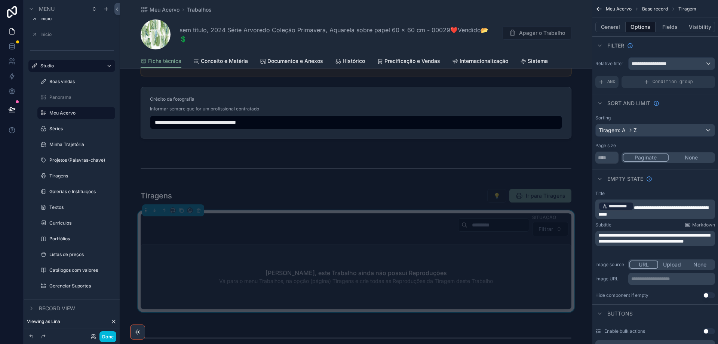
click at [665, 279] on p "**********" at bounding box center [672, 279] width 82 height 6
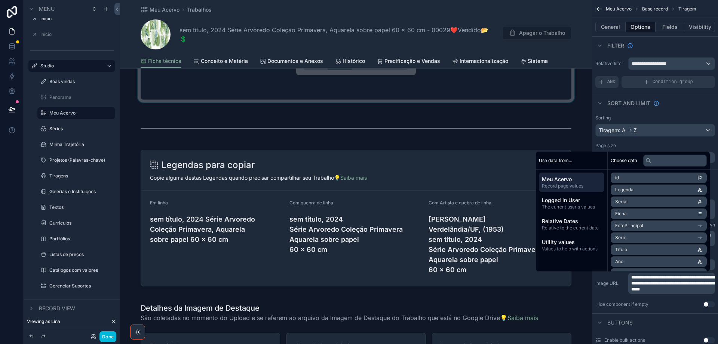
scroll to position [1347, 0]
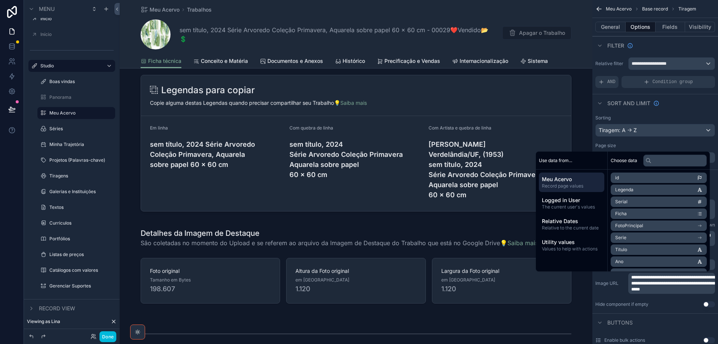
click at [429, 103] on div "scrollable content" at bounding box center [356, 143] width 473 height 143
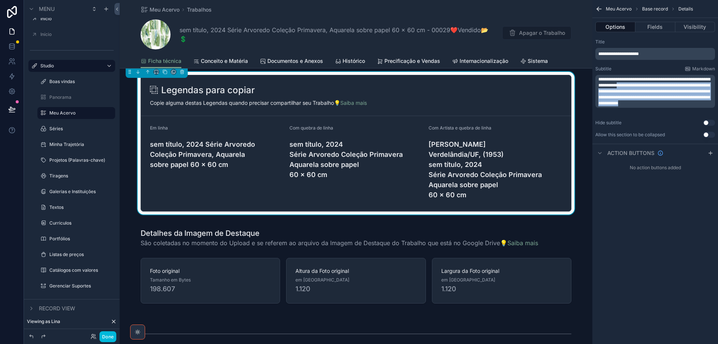
drag, startPoint x: 655, startPoint y: 83, endPoint x: 674, endPoint y: 114, distance: 36.8
click at [674, 114] on div "**********" at bounding box center [656, 88] width 126 height 105
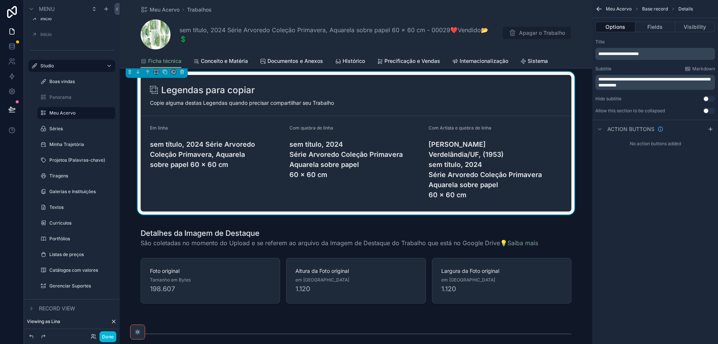
click at [230, 62] on span "Conceito e Matéria" at bounding box center [224, 60] width 47 height 7
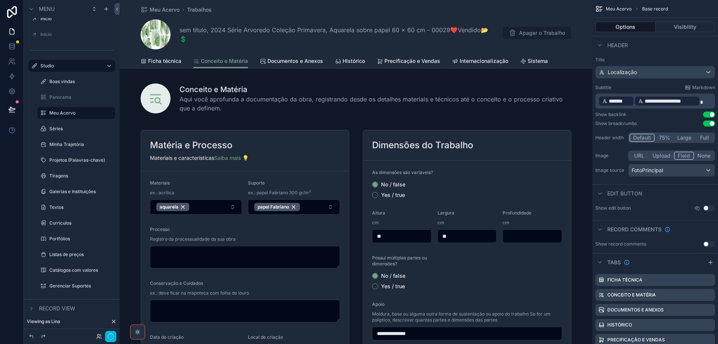
click at [163, 60] on span "Ficha técnica" at bounding box center [164, 60] width 33 height 7
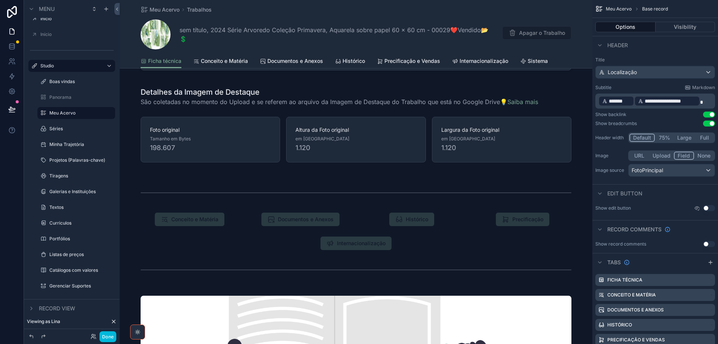
scroll to position [1534, 0]
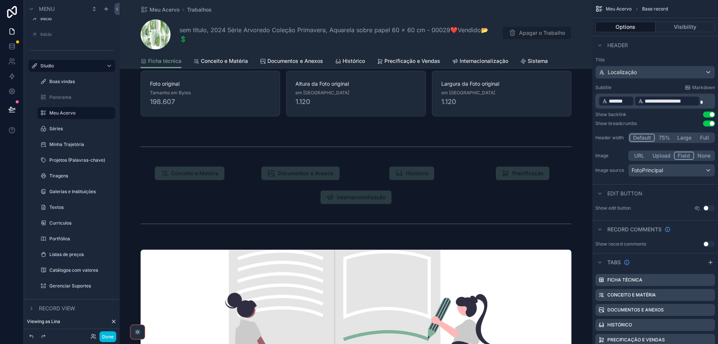
click at [231, 61] on span "Conceito e Matéria" at bounding box center [224, 60] width 47 height 7
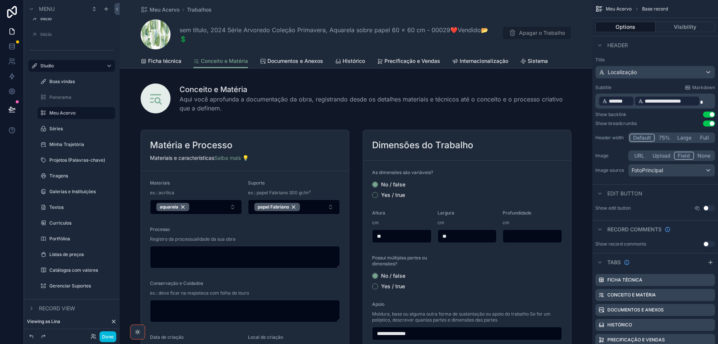
click at [291, 160] on div "scrollable content" at bounding box center [356, 282] width 473 height 320
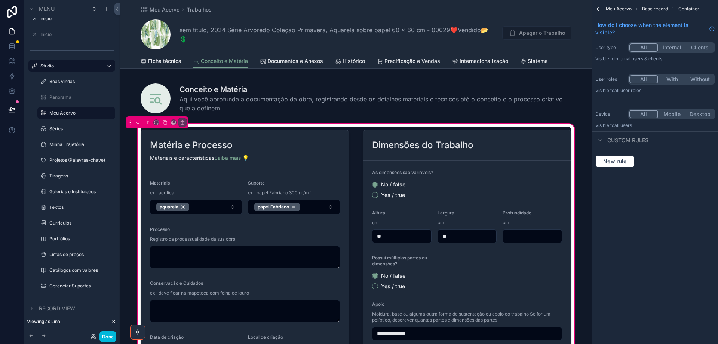
click at [301, 150] on div "scrollable content" at bounding box center [245, 282] width 218 height 311
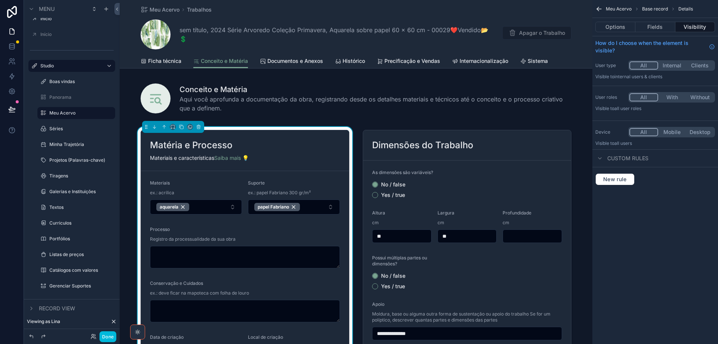
click at [656, 27] on button "Fields" at bounding box center [656, 27] width 40 height 10
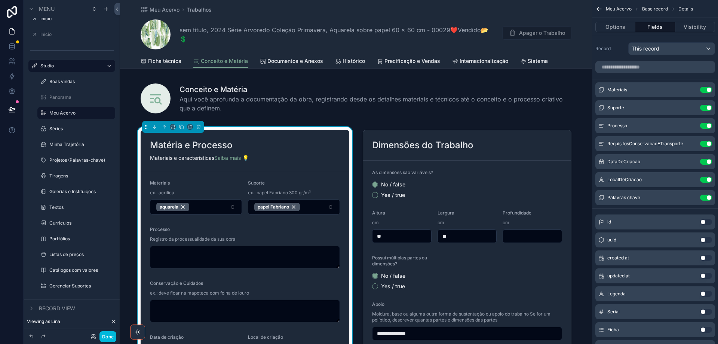
click at [613, 28] on button "Options" at bounding box center [615, 27] width 40 height 10
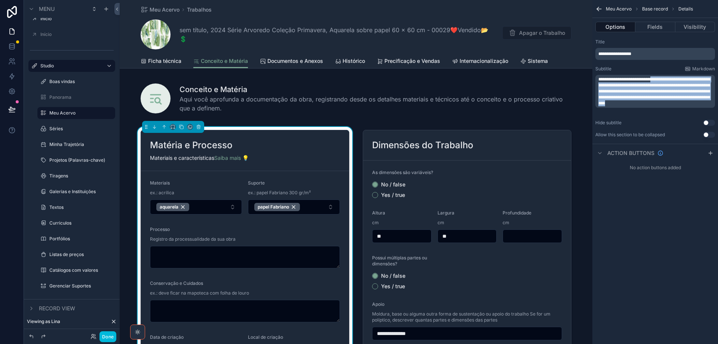
drag, startPoint x: 655, startPoint y: 78, endPoint x: 670, endPoint y: 116, distance: 40.7
click at [670, 116] on div "**********" at bounding box center [656, 88] width 126 height 105
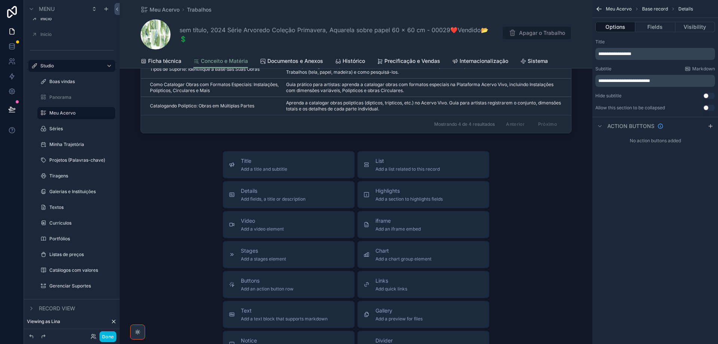
scroll to position [935, 0]
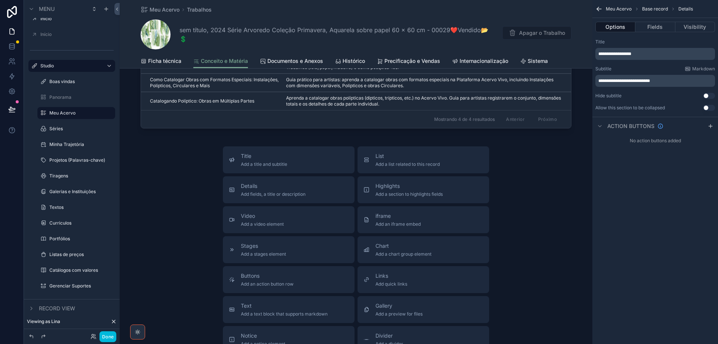
click at [287, 59] on span "Documentos e Anexos" at bounding box center [295, 60] width 56 height 7
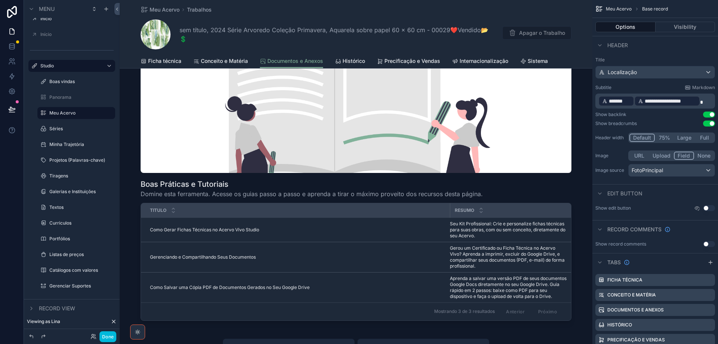
scroll to position [673, 0]
click at [350, 62] on span "Histórico" at bounding box center [354, 60] width 22 height 7
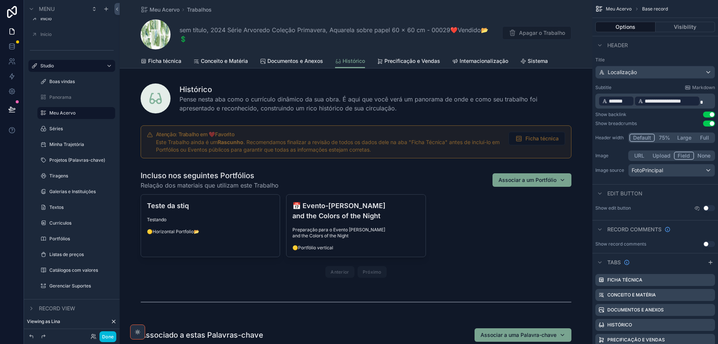
drag, startPoint x: 468, startPoint y: 220, endPoint x: 447, endPoint y: 185, distance: 40.8
click at [468, 220] on div "scrollable content" at bounding box center [356, 225] width 473 height 116
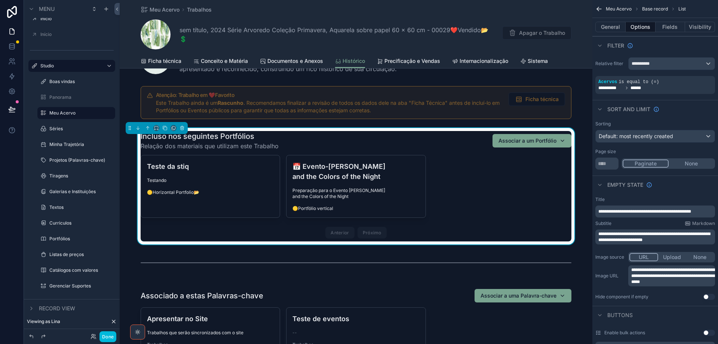
scroll to position [150, 0]
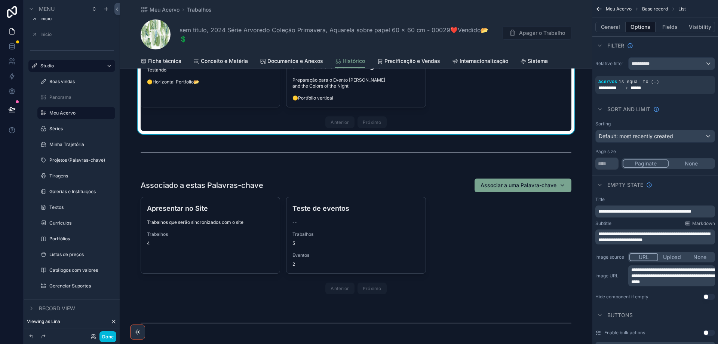
click at [467, 228] on div "scrollable content" at bounding box center [356, 238] width 473 height 134
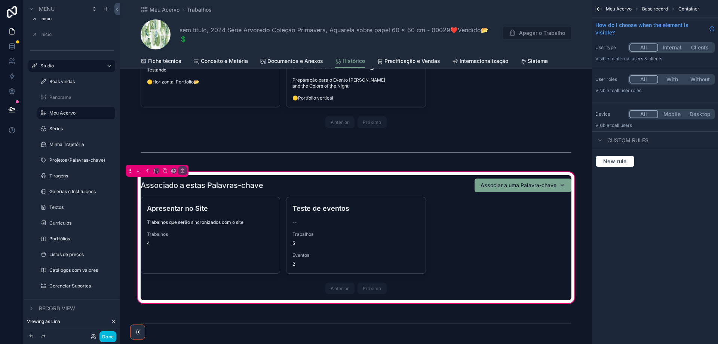
click at [467, 228] on div "scrollable content" at bounding box center [356, 237] width 440 height 125
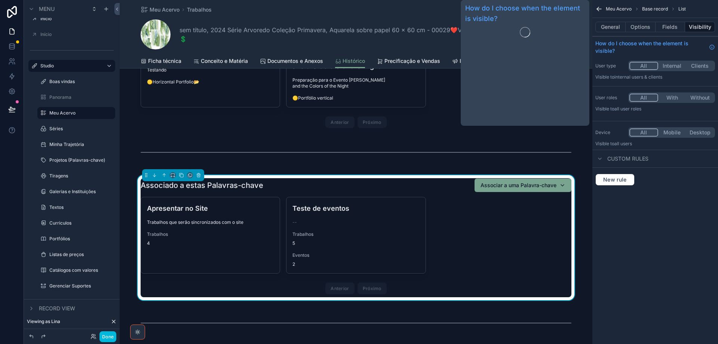
click at [643, 26] on button "Options" at bounding box center [641, 27] width 30 height 10
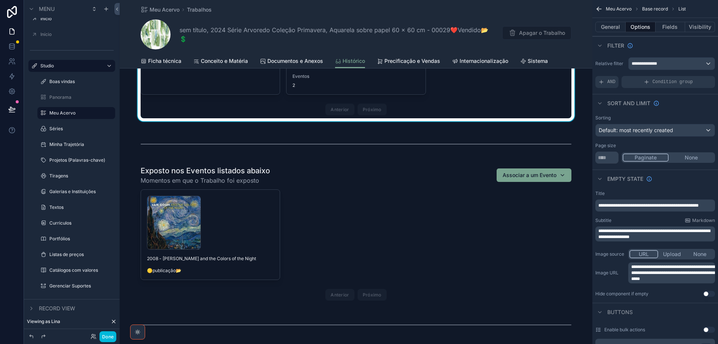
scroll to position [337, 0]
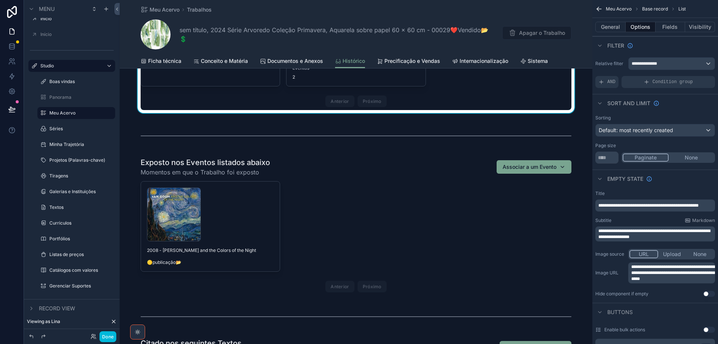
click at [478, 232] on div "scrollable content" at bounding box center [356, 226] width 473 height 144
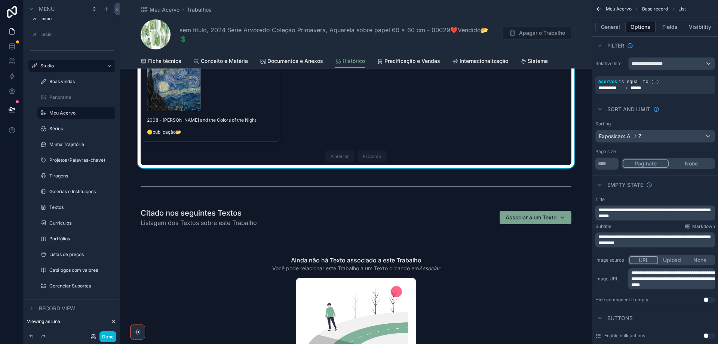
scroll to position [524, 0]
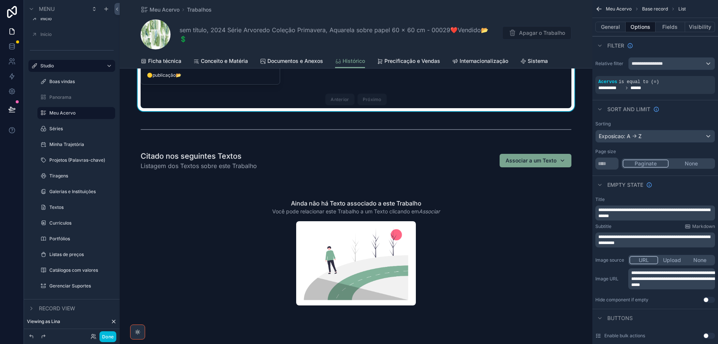
click at [478, 232] on div "scrollable content" at bounding box center [356, 240] width 473 height 184
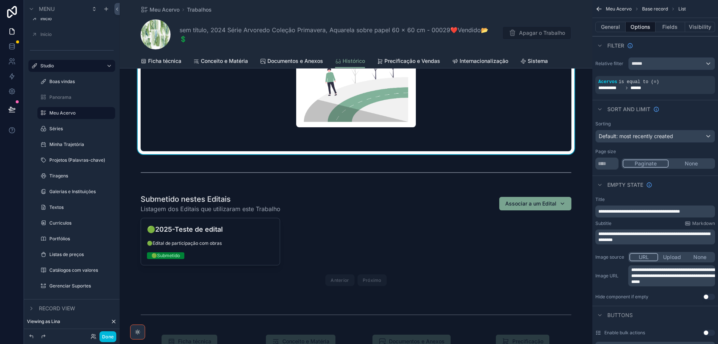
scroll to position [711, 0]
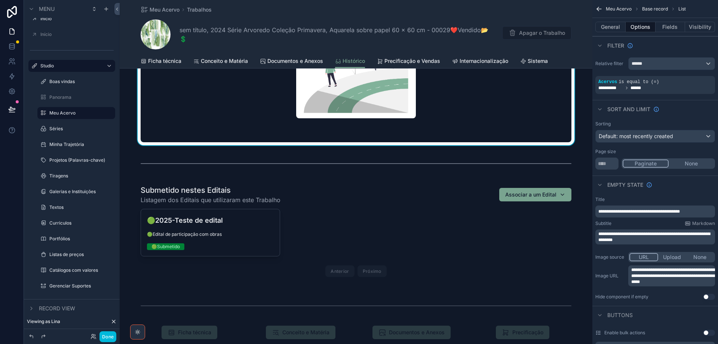
click at [478, 232] on div "scrollable content" at bounding box center [356, 232] width 473 height 101
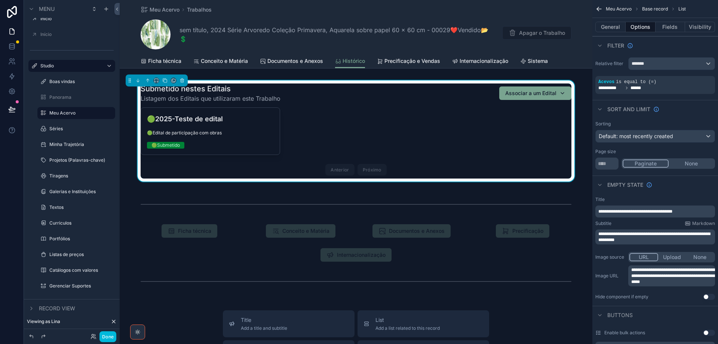
scroll to position [898, 0]
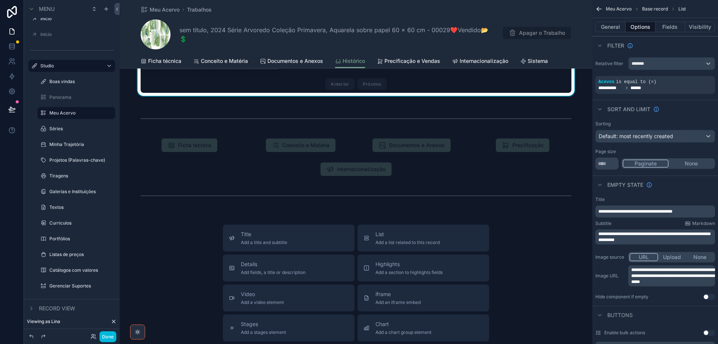
click at [412, 62] on span "Precificação e Vendas" at bounding box center [413, 60] width 56 height 7
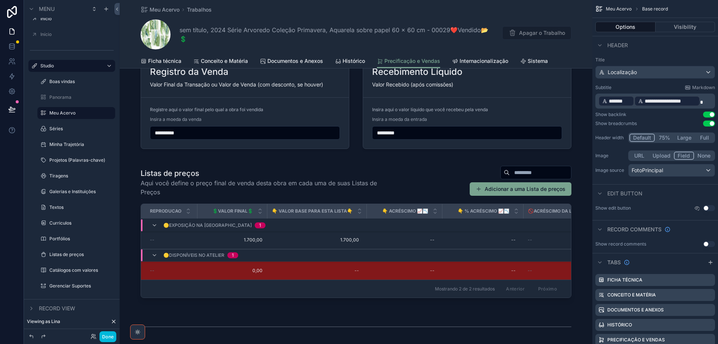
scroll to position [449, 0]
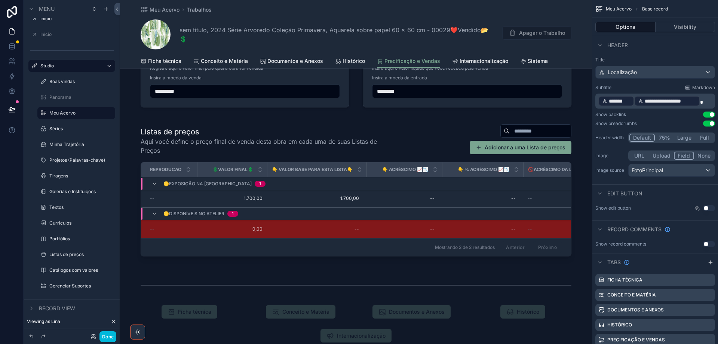
click at [420, 136] on div "scrollable content" at bounding box center [356, 191] width 473 height 141
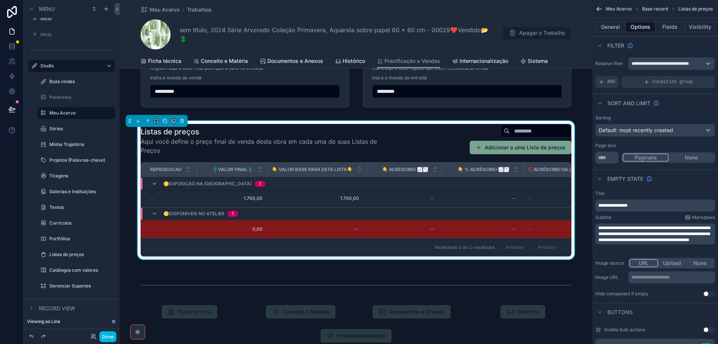
click at [655, 275] on p "**********" at bounding box center [672, 277] width 82 height 6
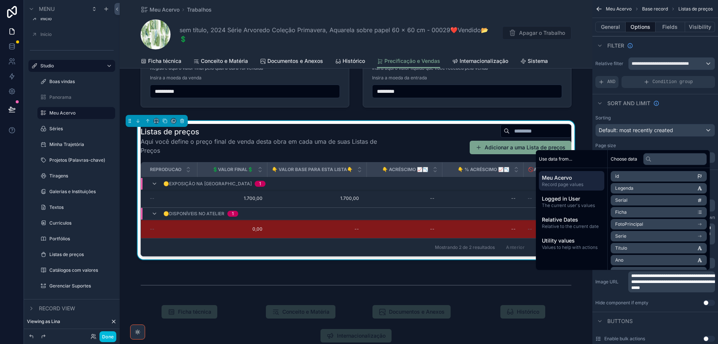
scroll to position [0, 0]
click at [489, 62] on span "Internacionalização" at bounding box center [484, 60] width 49 height 7
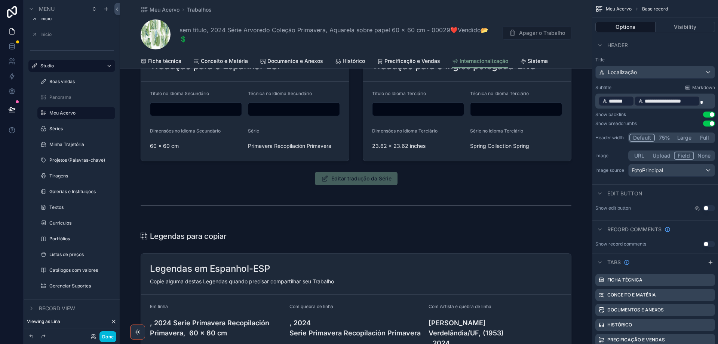
scroll to position [112, 0]
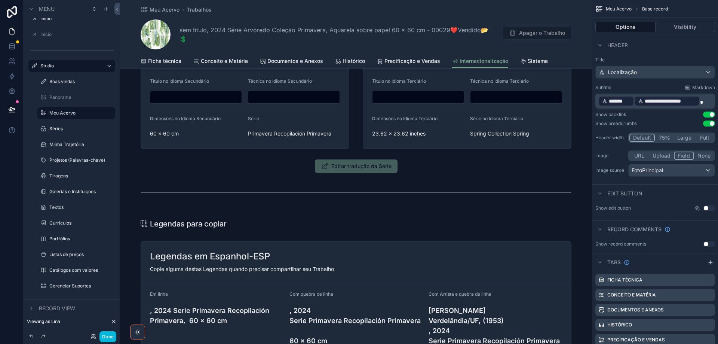
click at [378, 170] on div "scrollable content" at bounding box center [356, 109] width 473 height 199
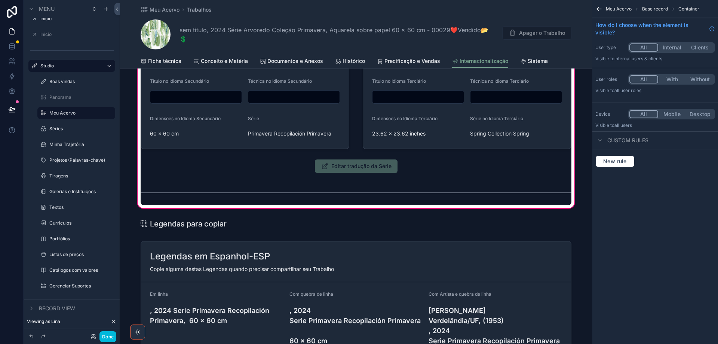
click at [374, 166] on div "scrollable content" at bounding box center [356, 165] width 440 height 19
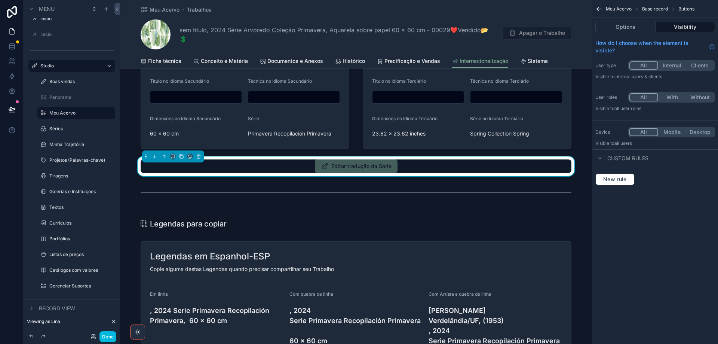
click at [365, 165] on span "Editar tradução da Série" at bounding box center [356, 165] width 83 height 13
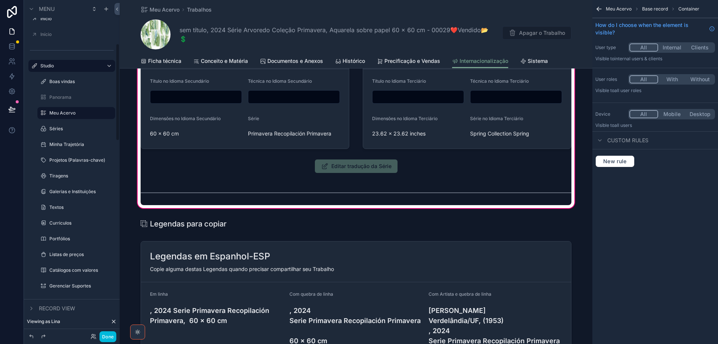
click at [110, 336] on button "Done" at bounding box center [107, 336] width 17 height 11
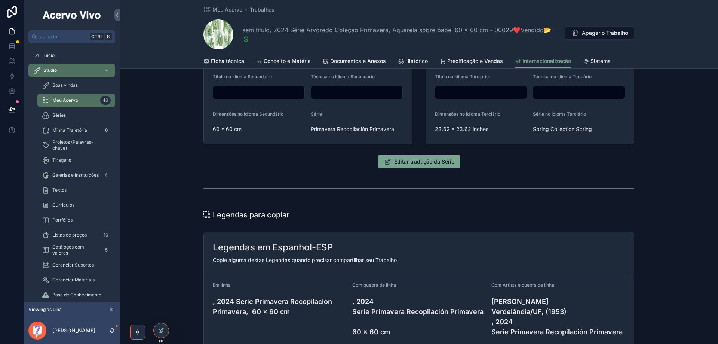
click at [406, 162] on span "Editar tradução da Série" at bounding box center [424, 161] width 60 height 7
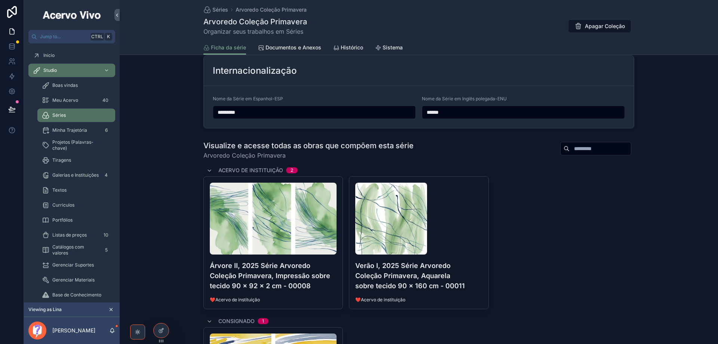
scroll to position [299, 0]
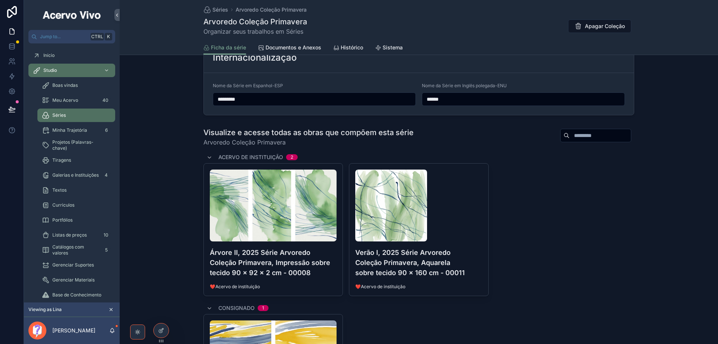
click at [559, 195] on div "Árvore II, 2025 Série Arvoredo Coleção Primavera, Impressão sobre tecido 90 x 9…" at bounding box center [418, 229] width 431 height 133
click at [164, 336] on div at bounding box center [161, 330] width 15 height 14
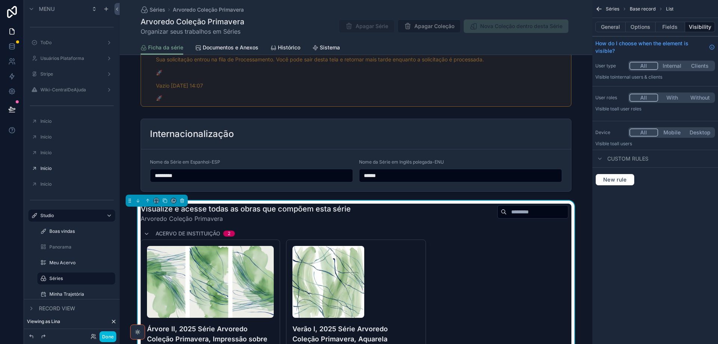
click at [639, 24] on button "Options" at bounding box center [641, 27] width 30 height 10
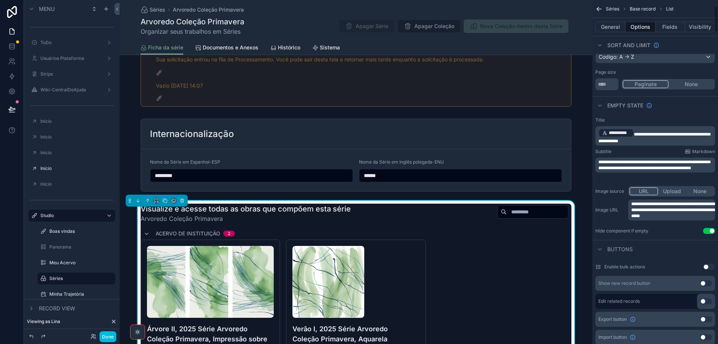
scroll to position [75, 0]
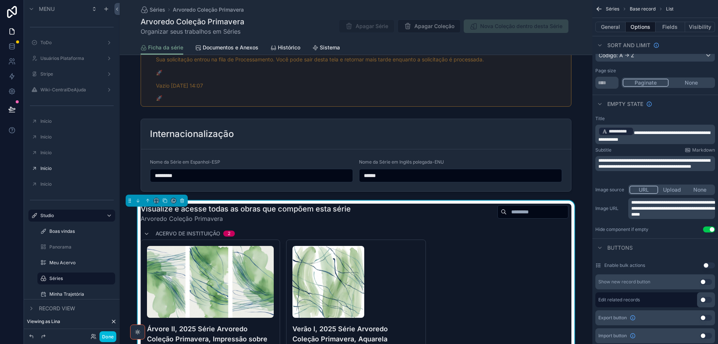
click at [58, 266] on div "Meu Acervo" at bounding box center [81, 263] width 64 height 6
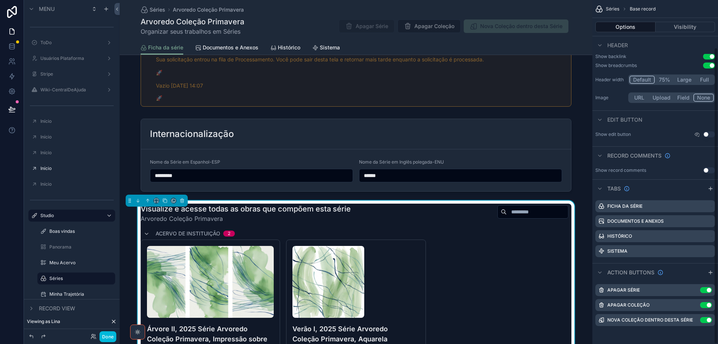
scroll to position [55, 0]
click at [58, 262] on label "Meu Acervo" at bounding box center [79, 263] width 61 height 6
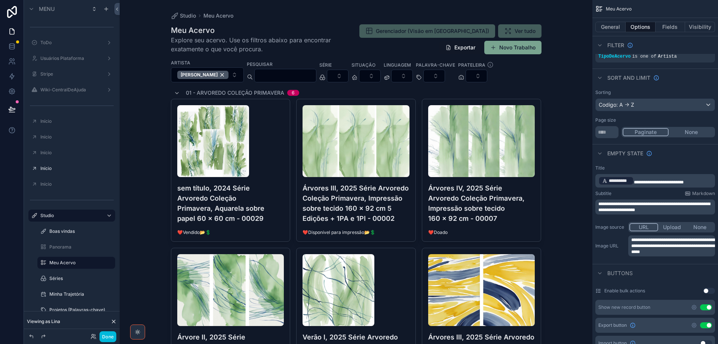
click at [107, 340] on button "Done" at bounding box center [107, 336] width 17 height 11
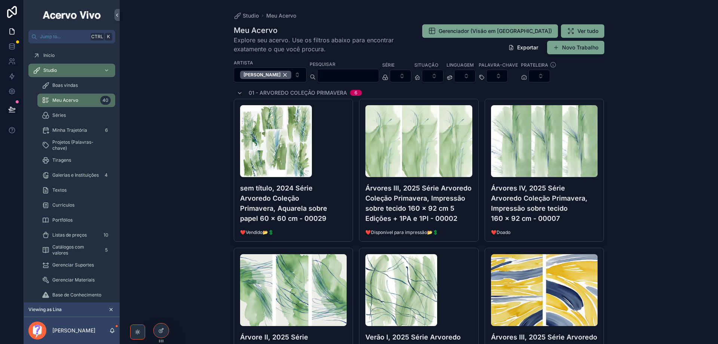
click at [499, 31] on span "Gerenciador (Visão em [GEOGRAPHIC_DATA])" at bounding box center [495, 30] width 113 height 7
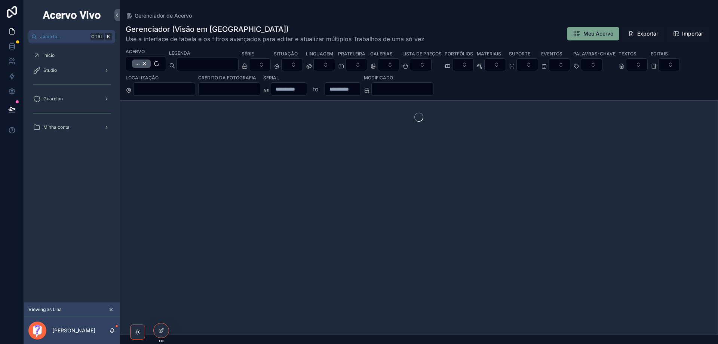
click at [161, 331] on icon at bounding box center [161, 330] width 6 height 6
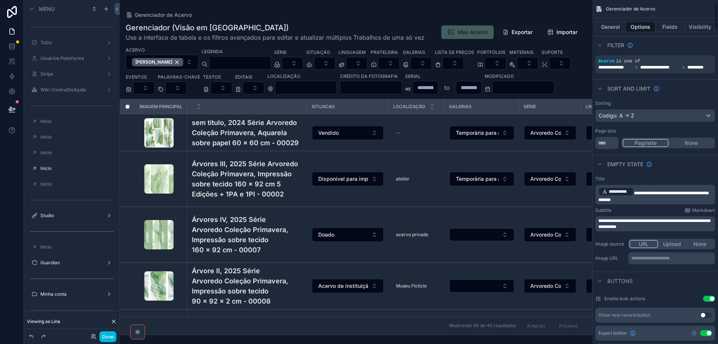
scroll to position [37, 0]
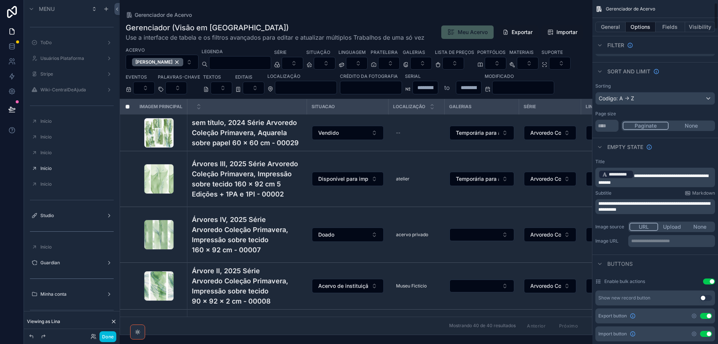
click at [663, 240] on p "**********" at bounding box center [672, 241] width 82 height 6
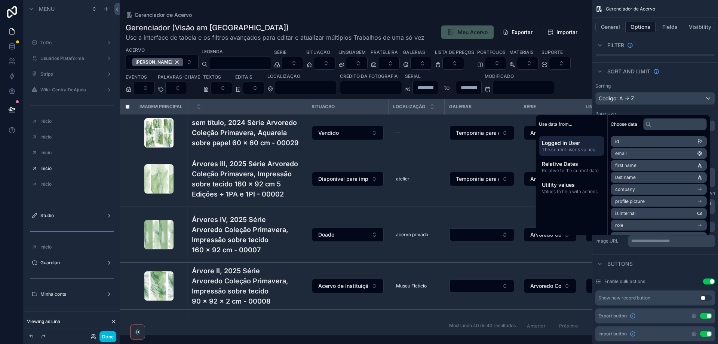
scroll to position [45, 0]
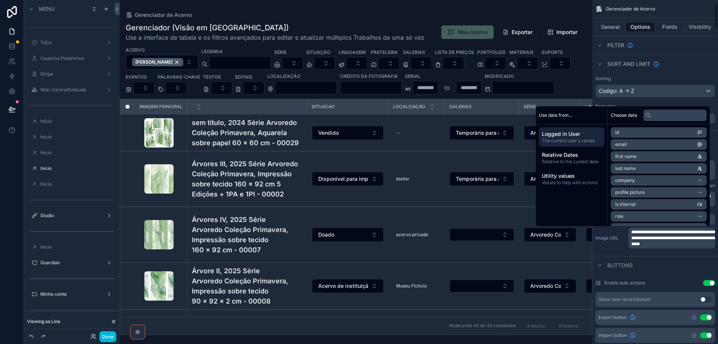
click at [655, 238] on span "**********" at bounding box center [673, 238] width 84 height 16
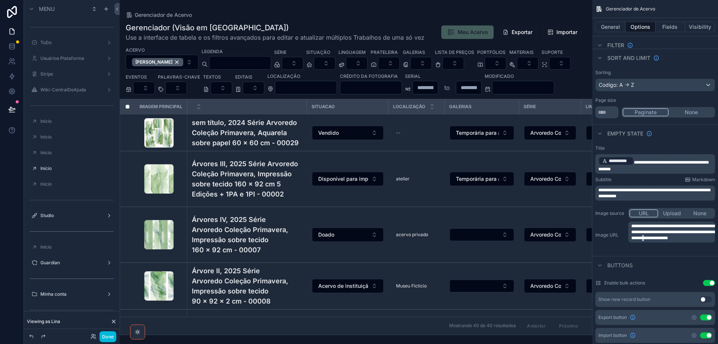
click at [714, 240] on div "**********" at bounding box center [671, 231] width 87 height 21
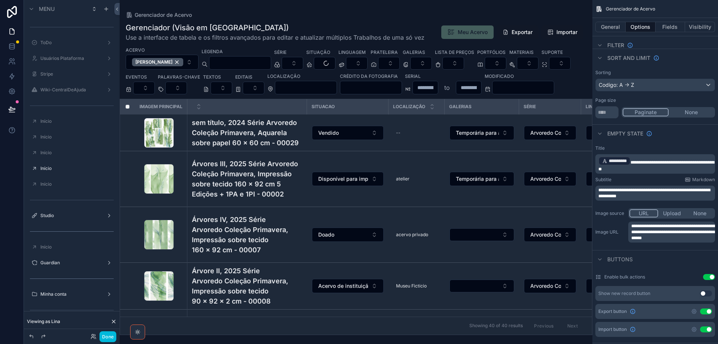
click at [336, 62] on button "Select Button" at bounding box center [325, 63] width 22 height 13
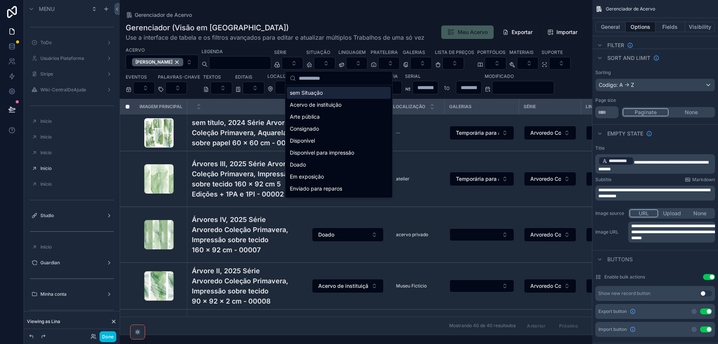
click at [334, 91] on div "sem Situação" at bounding box center [339, 93] width 104 height 12
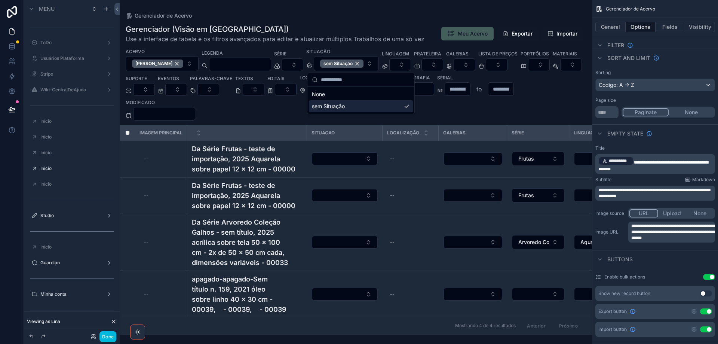
click at [411, 64] on button "Select Button" at bounding box center [400, 64] width 22 height 13
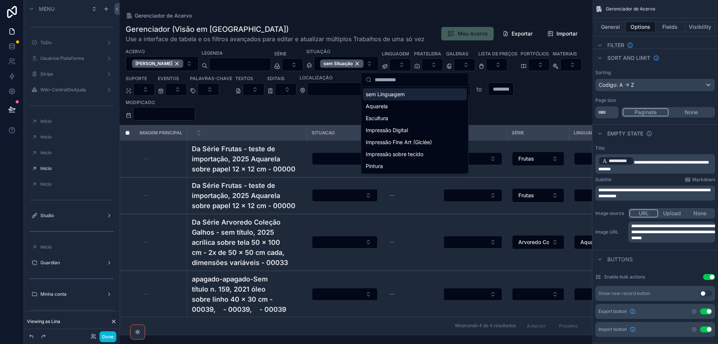
click at [408, 93] on div "sem Linguagem" at bounding box center [415, 94] width 104 height 12
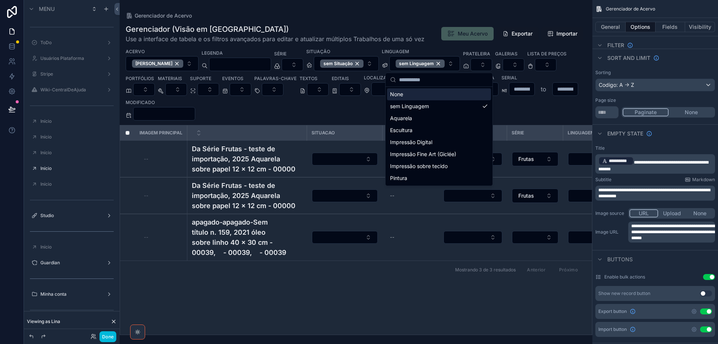
click at [492, 68] on button "Select Button" at bounding box center [482, 64] width 22 height 13
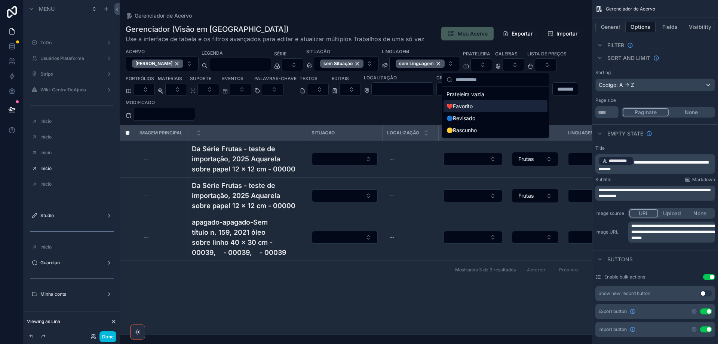
click at [487, 105] on div "❤️Favorito" at bounding box center [496, 106] width 104 height 12
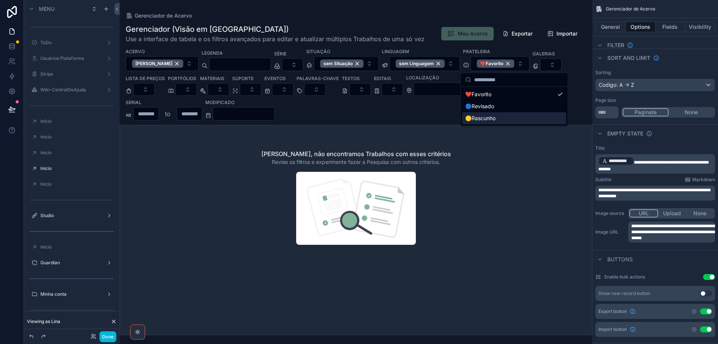
click at [470, 34] on span "Meu Acervo" at bounding box center [467, 33] width 52 height 13
click at [470, 37] on span "Meu Acervo" at bounding box center [467, 33] width 52 height 13
click at [667, 232] on span "**********" at bounding box center [673, 232] width 84 height 16
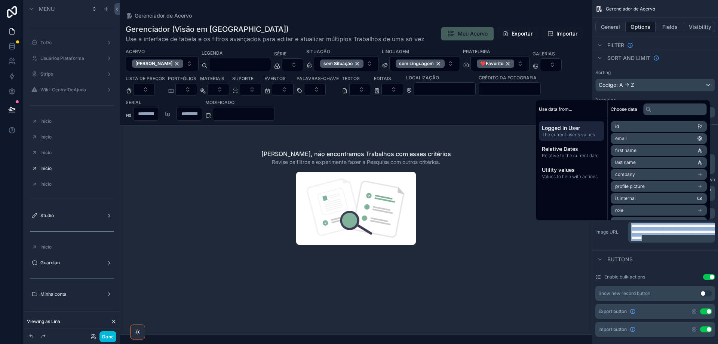
copy span "**********"
click at [104, 339] on button "Done" at bounding box center [107, 336] width 17 height 11
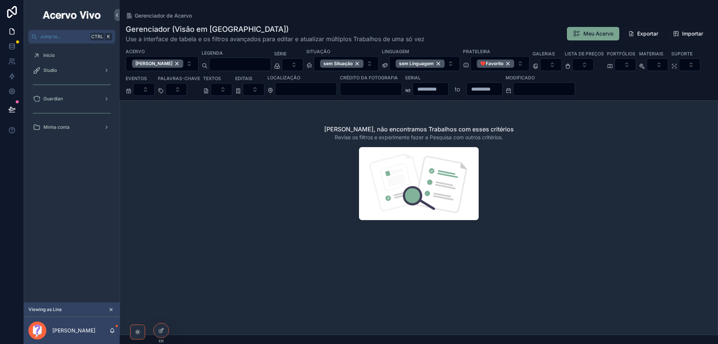
click at [596, 32] on span "Meu Acervo" at bounding box center [599, 33] width 30 height 7
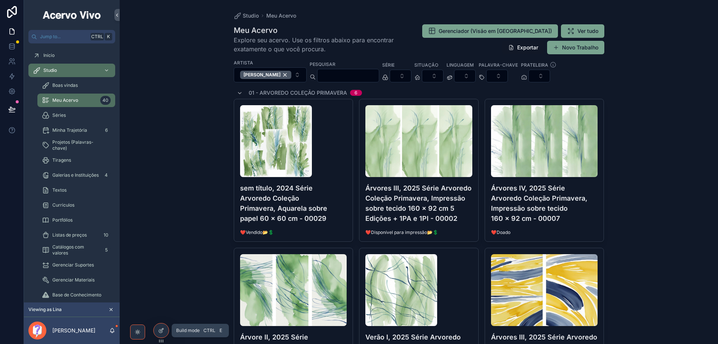
drag, startPoint x: 162, startPoint y: 333, endPoint x: 209, endPoint y: 318, distance: 48.7
click at [162, 333] on div at bounding box center [161, 330] width 15 height 14
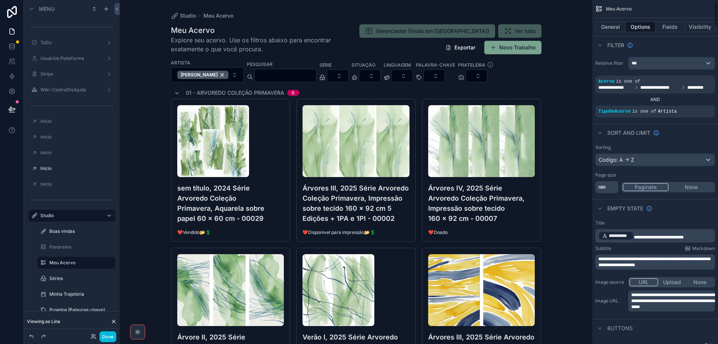
click at [687, 304] on span "**********" at bounding box center [673, 301] width 84 height 16
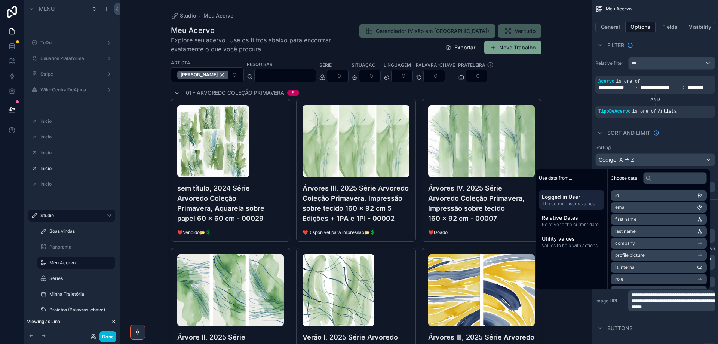
click at [110, 340] on button "Done" at bounding box center [107, 336] width 17 height 11
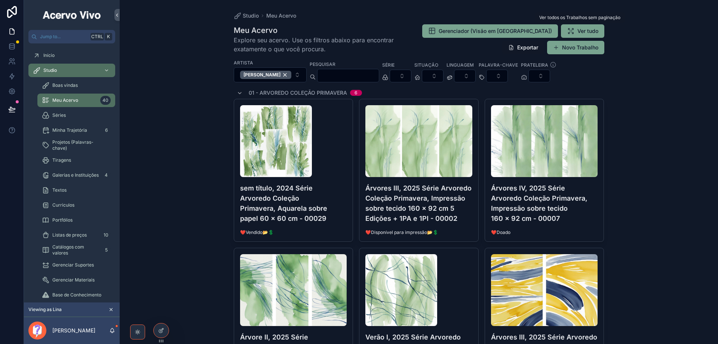
click at [587, 32] on span "Ver tudo" at bounding box center [588, 30] width 21 height 7
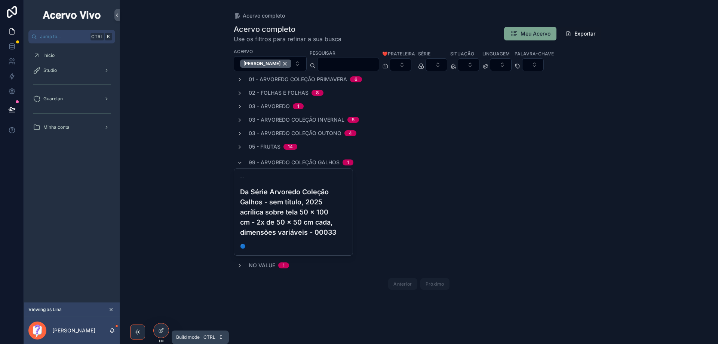
click at [162, 332] on icon at bounding box center [161, 330] width 6 height 6
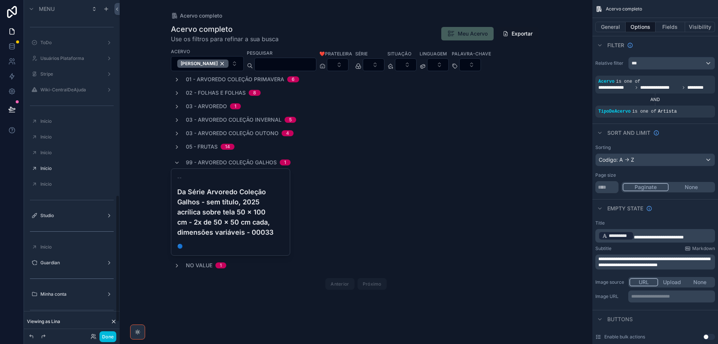
scroll to position [514, 0]
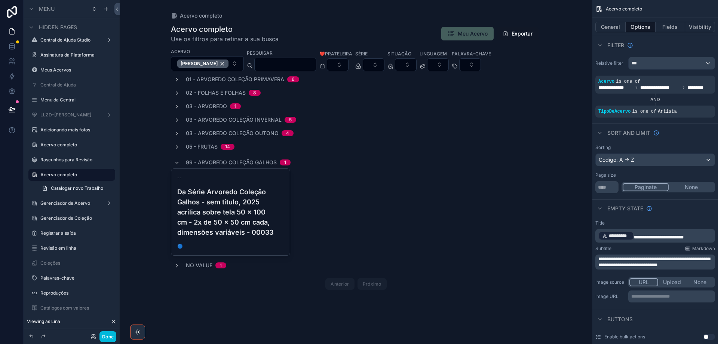
click at [659, 297] on p "**********" at bounding box center [672, 296] width 82 height 6
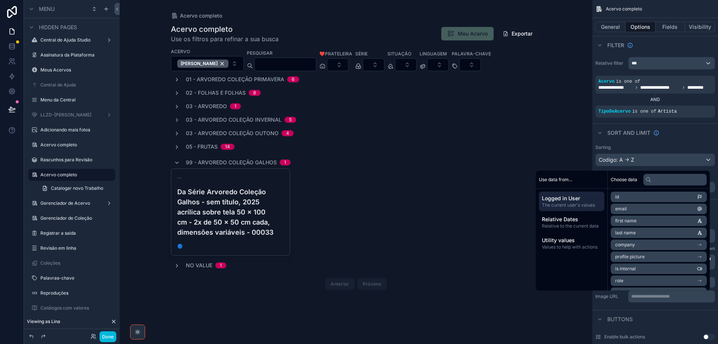
scroll to position [0, 0]
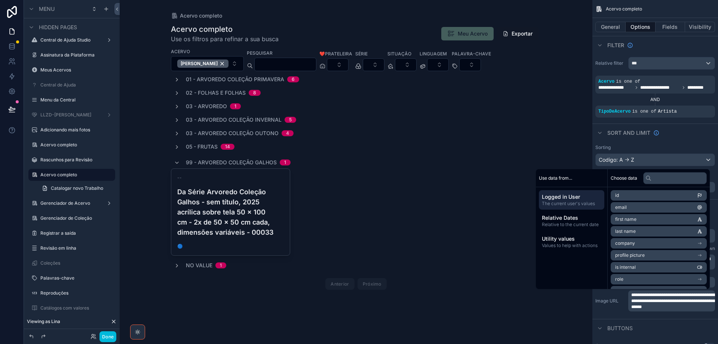
click at [33, 26] on icon "scrollable content" at bounding box center [31, 27] width 6 height 6
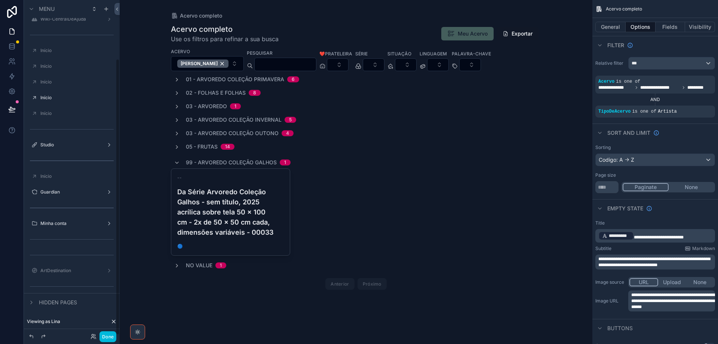
scroll to position [71, 0]
click at [49, 149] on div "Studio" at bounding box center [72, 145] width 84 height 12
click at [59, 143] on label "Studio" at bounding box center [70, 145] width 60 height 6
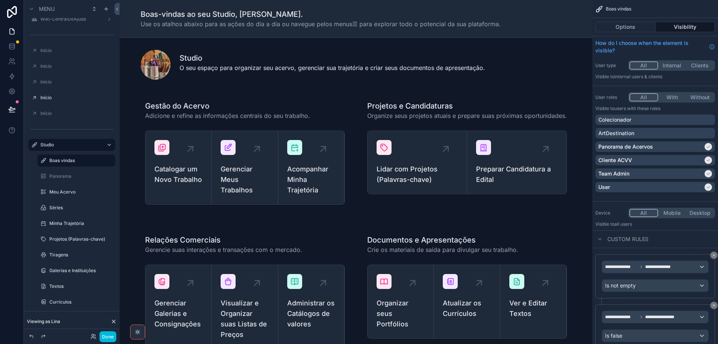
click at [62, 206] on label "Séries" at bounding box center [79, 208] width 61 height 6
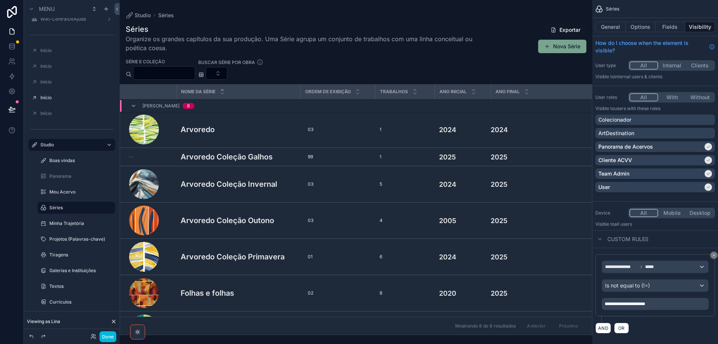
click at [640, 23] on button "Options" at bounding box center [641, 27] width 30 height 10
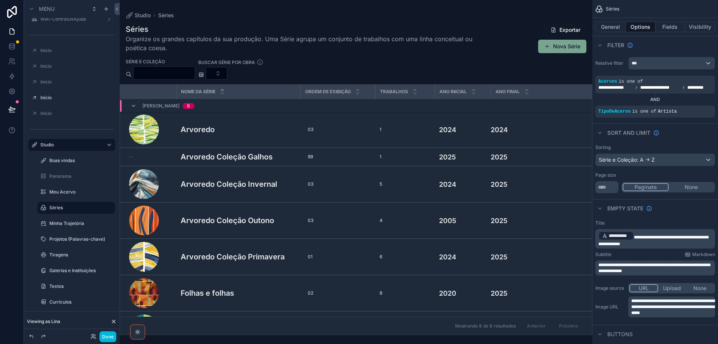
click at [660, 311] on span "**********" at bounding box center [673, 306] width 84 height 16
click at [76, 224] on label "Minha Trajetória" at bounding box center [79, 223] width 61 height 6
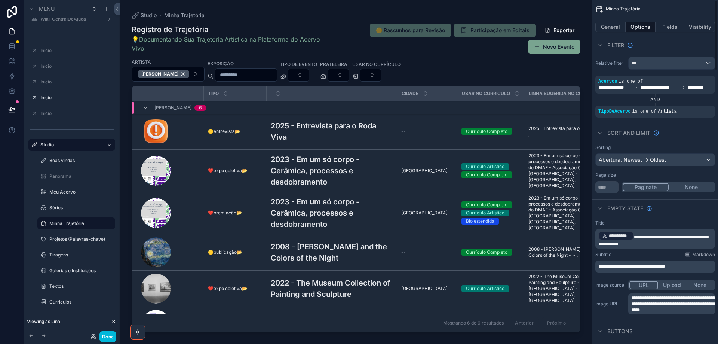
click at [641, 302] on span "**********" at bounding box center [673, 304] width 84 height 16
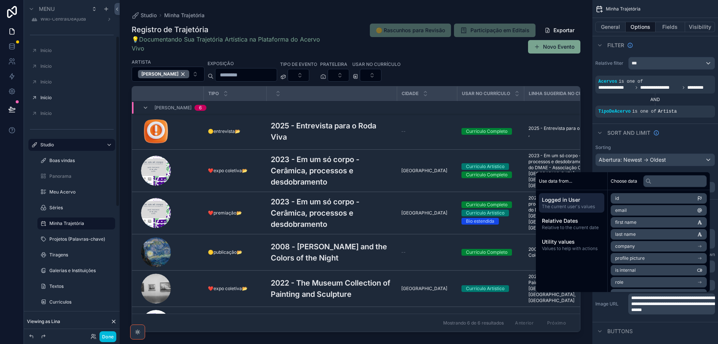
click at [81, 237] on label "Projetos (Palavras-chave)" at bounding box center [79, 239] width 61 height 6
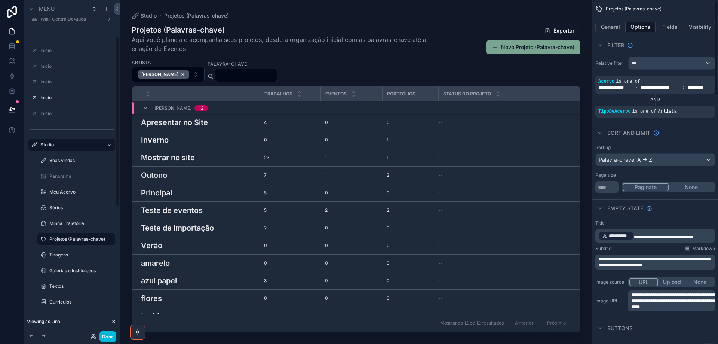
click at [643, 297] on span "**********" at bounding box center [673, 301] width 84 height 16
click at [63, 256] on label "Tiragens" at bounding box center [79, 255] width 61 height 6
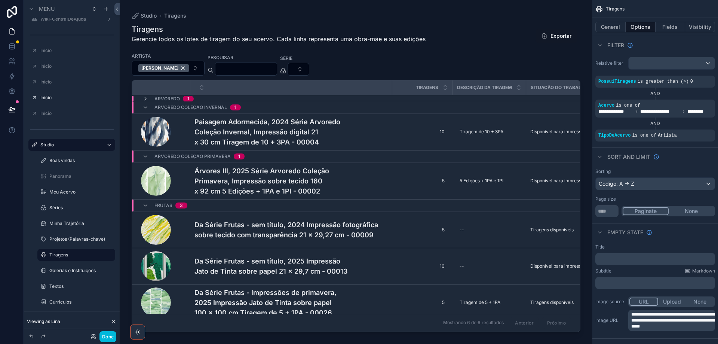
click at [657, 323] on span "**********" at bounding box center [673, 320] width 84 height 16
click at [71, 273] on label "Galerias e Instituições" at bounding box center [79, 270] width 61 height 6
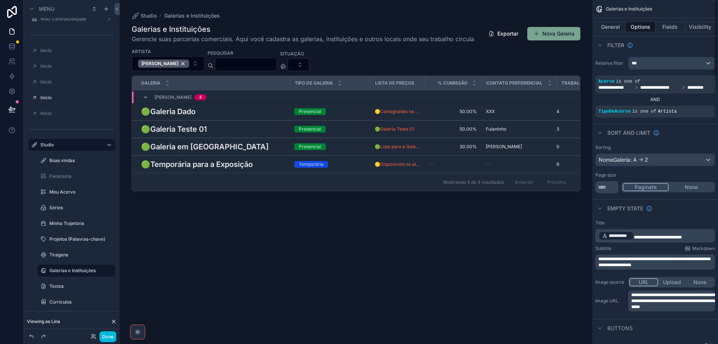
click at [676, 300] on span "**********" at bounding box center [673, 301] width 84 height 16
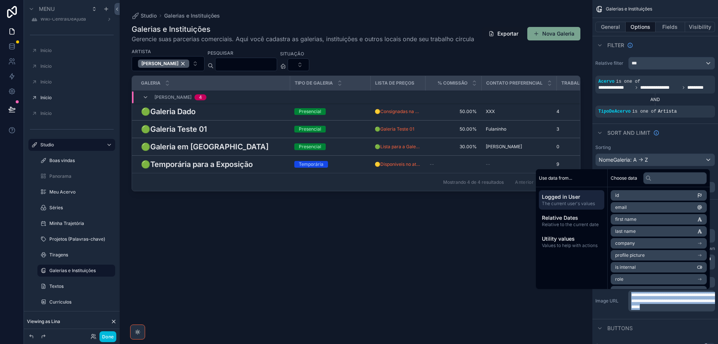
copy span "**********"
click at [690, 297] on p "**********" at bounding box center [672, 301] width 82 height 18
copy span "**********"
click at [75, 284] on label "Textos" at bounding box center [79, 286] width 61 height 6
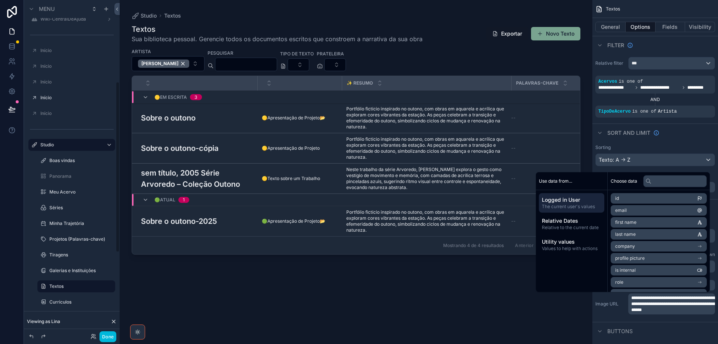
scroll to position [183, 0]
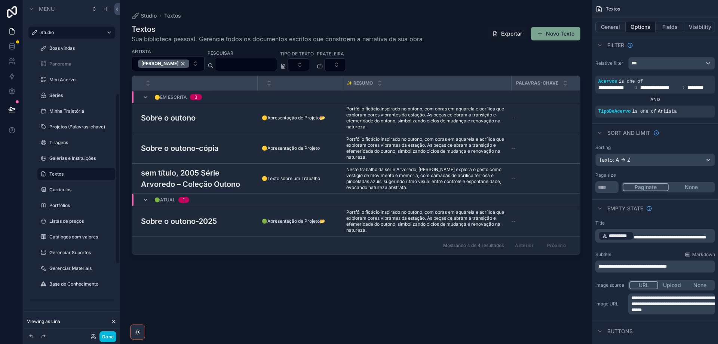
click at [65, 193] on div "Curriculos" at bounding box center [81, 190] width 64 height 6
click at [642, 297] on span "**********" at bounding box center [673, 304] width 84 height 16
click at [55, 190] on label "Curriculos" at bounding box center [79, 190] width 61 height 6
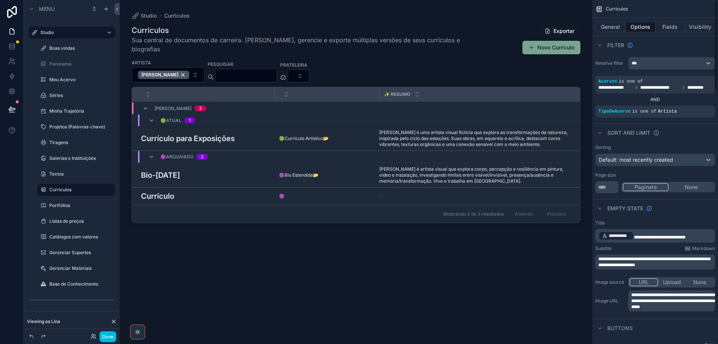
click at [657, 298] on span "**********" at bounding box center [673, 301] width 84 height 16
click at [55, 200] on div "Portfólios" at bounding box center [76, 205] width 75 height 12
click at [54, 208] on label "Portfólios" at bounding box center [79, 205] width 61 height 6
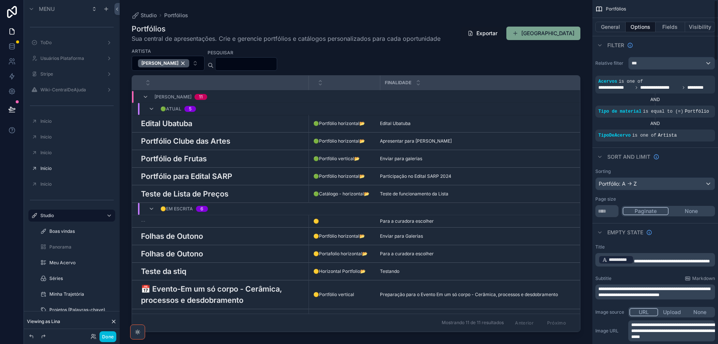
scroll to position [183, 0]
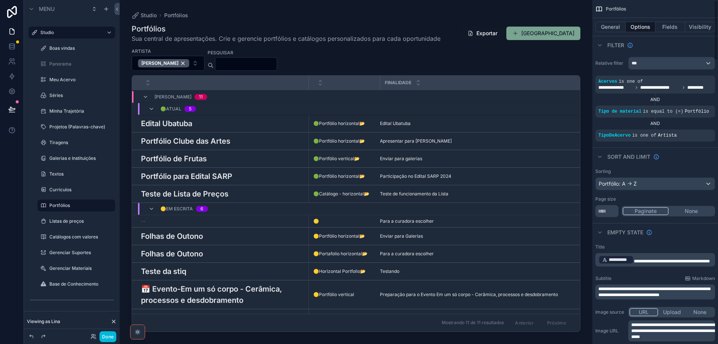
click at [641, 332] on span "**********" at bounding box center [673, 330] width 84 height 16
click at [57, 212] on div "Portfólios" at bounding box center [76, 205] width 87 height 13
click at [57, 218] on div "Listas de preços" at bounding box center [81, 221] width 64 height 6
click at [60, 223] on label "Listas de preços" at bounding box center [79, 221] width 61 height 6
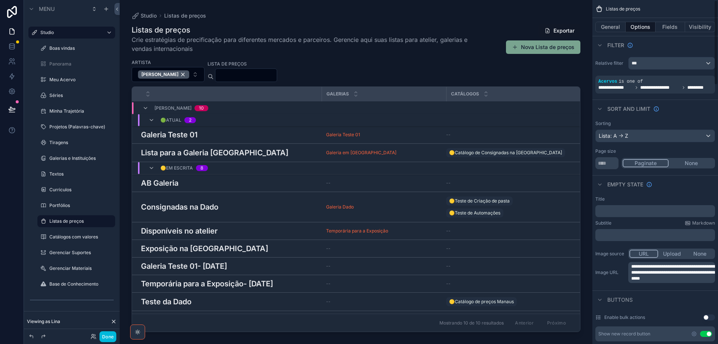
click at [657, 277] on span "**********" at bounding box center [673, 272] width 84 height 16
click at [45, 239] on icon "scrollable content" at bounding box center [43, 237] width 6 height 6
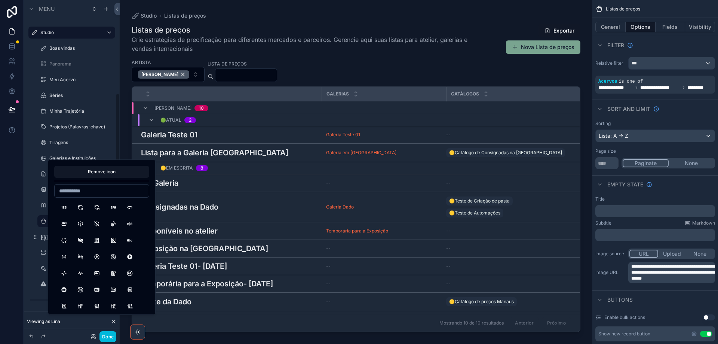
click at [28, 263] on div "**********" at bounding box center [72, 158] width 96 height 266
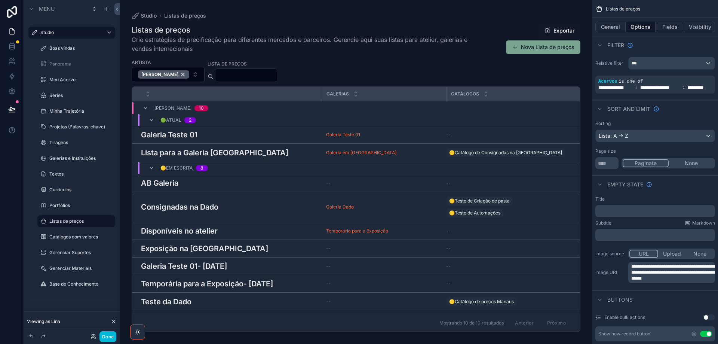
click at [71, 240] on div "Catálogos com valores" at bounding box center [81, 237] width 64 height 6
click at [60, 239] on label "Catálogos com valores" at bounding box center [79, 237] width 61 height 6
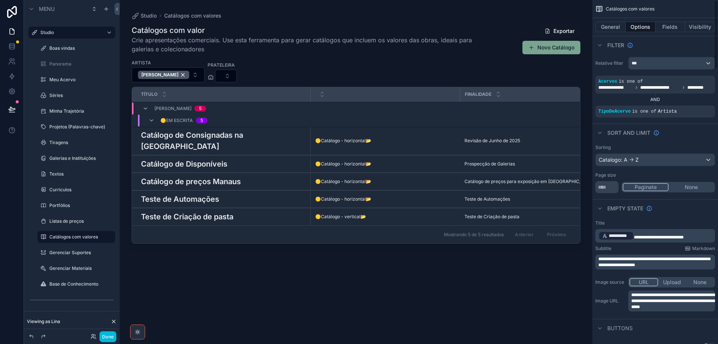
drag, startPoint x: 610, startPoint y: 309, endPoint x: 665, endPoint y: 304, distance: 56.0
click at [665, 304] on span "**********" at bounding box center [673, 301] width 84 height 16
click at [70, 254] on label "Gerenciar Suportes" at bounding box center [79, 252] width 61 height 6
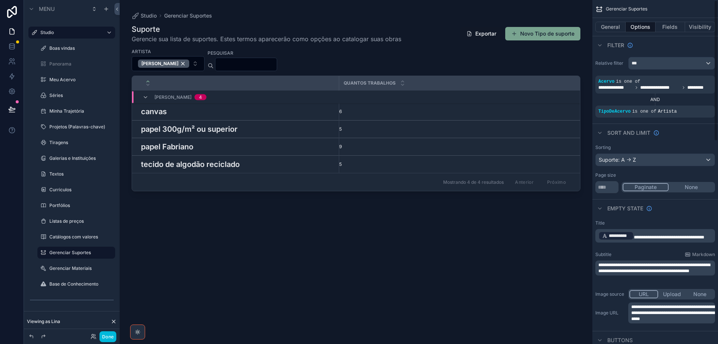
click at [658, 316] on span "**********" at bounding box center [673, 312] width 84 height 16
click at [63, 271] on label "Gerenciar Materiais" at bounding box center [79, 268] width 61 height 6
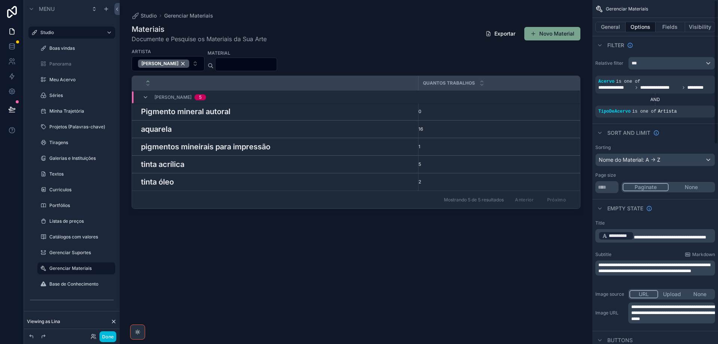
click at [667, 315] on span "**********" at bounding box center [673, 312] width 84 height 16
click at [68, 284] on label "Base de Conhecimento" at bounding box center [79, 284] width 61 height 6
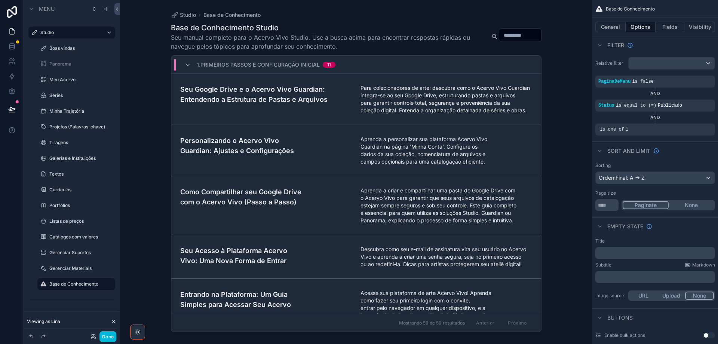
click at [641, 296] on button "URL" at bounding box center [644, 295] width 28 height 8
click at [645, 310] on p "**********" at bounding box center [672, 310] width 82 height 6
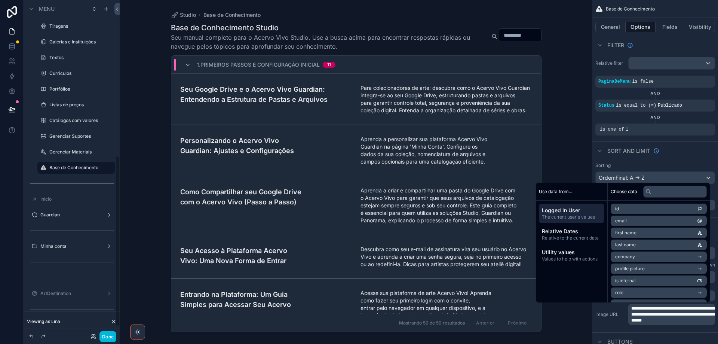
scroll to position [307, 0]
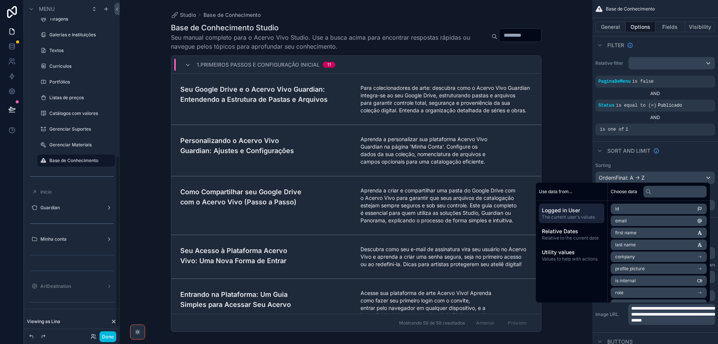
drag, startPoint x: 118, startPoint y: 163, endPoint x: 129, endPoint y: 320, distance: 157.1
click at [128, 320] on div "Menu ToDo Usuários Plataforma Stripe Wiki-CentralDeAjuda Início Início Início I…" at bounding box center [371, 172] width 694 height 344
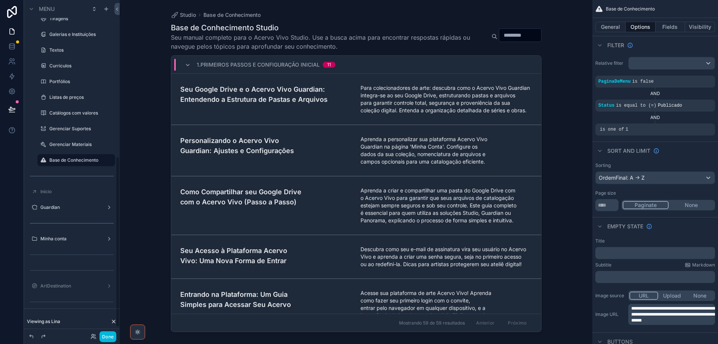
click at [67, 210] on div "Guardian" at bounding box center [71, 207] width 63 height 6
click at [67, 208] on label "Guardian" at bounding box center [70, 207] width 60 height 6
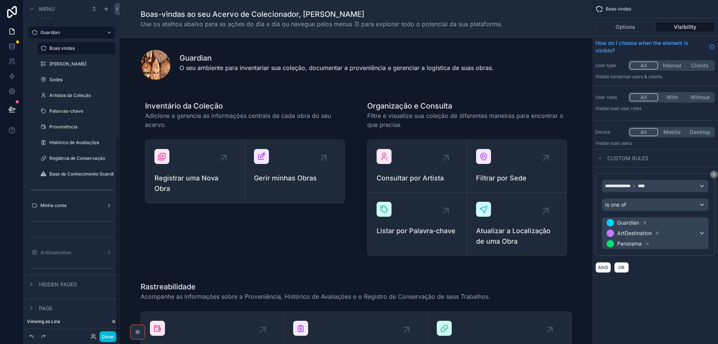
scroll to position [230, 0]
click at [74, 67] on label "Minha Coleção" at bounding box center [79, 64] width 61 height 6
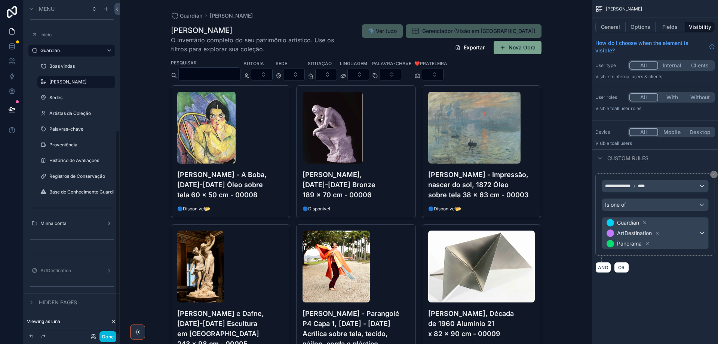
scroll to position [212, 0]
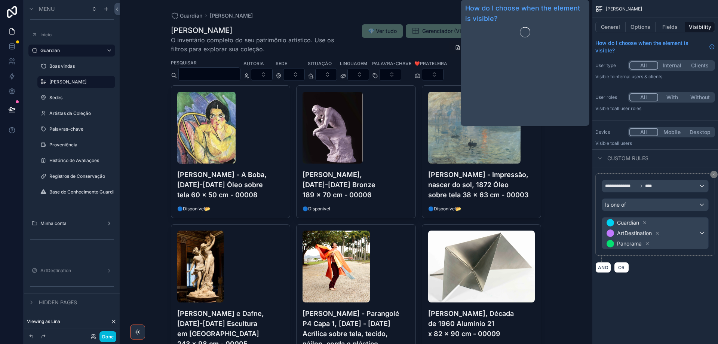
click at [643, 26] on button "Options" at bounding box center [641, 27] width 30 height 10
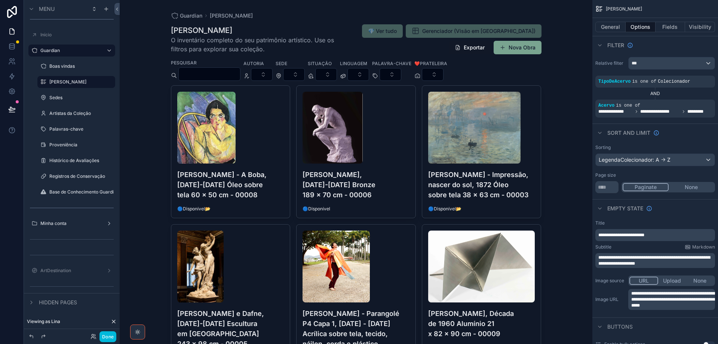
click at [671, 300] on span "**********" at bounding box center [673, 299] width 84 height 16
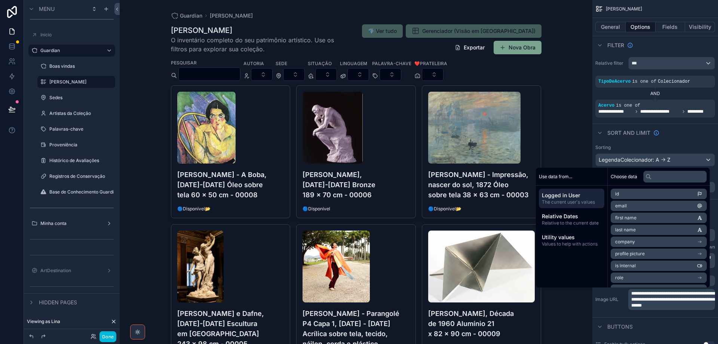
click at [99, 334] on button "Done" at bounding box center [107, 336] width 17 height 11
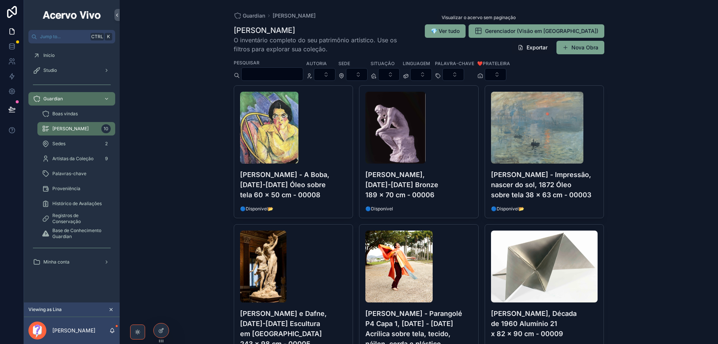
click at [466, 35] on button "💎 Ver tudo" at bounding box center [445, 30] width 41 height 13
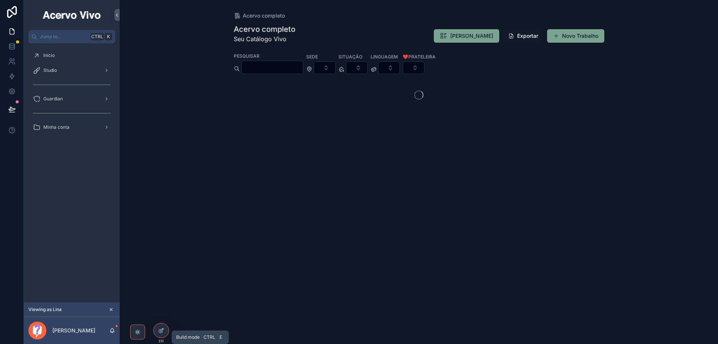
click at [163, 333] on icon at bounding box center [161, 330] width 6 height 6
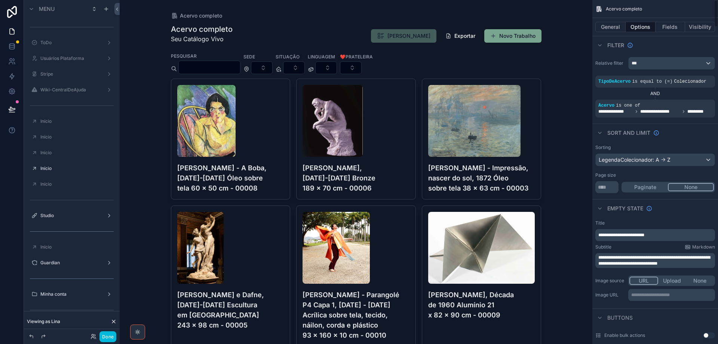
click at [652, 297] on p "**********" at bounding box center [672, 295] width 82 height 6
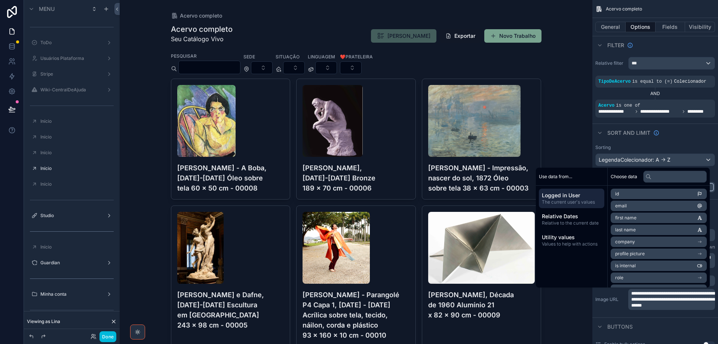
click at [104, 336] on button "Done" at bounding box center [107, 336] width 17 height 11
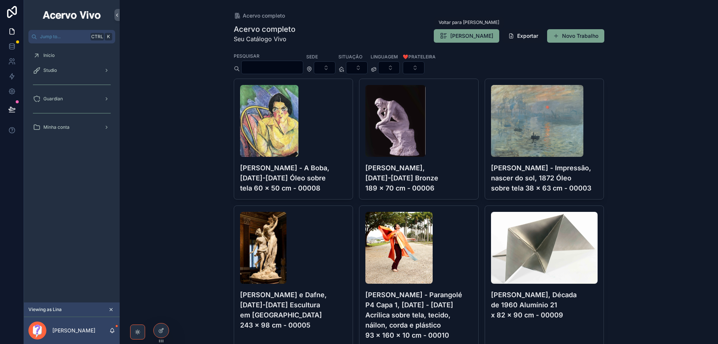
click at [475, 34] on span "Minha Coleção" at bounding box center [471, 35] width 43 height 7
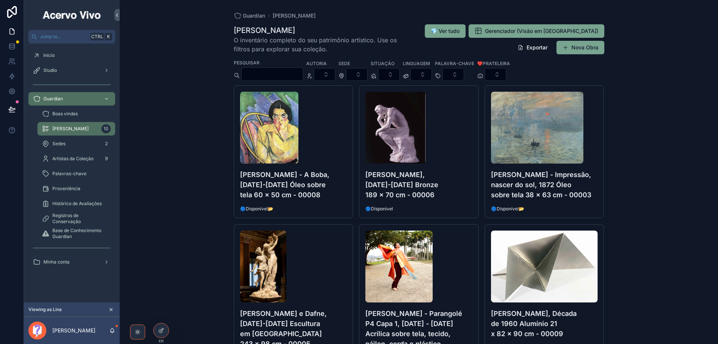
click at [548, 28] on span "Gerenciador (Visão em [GEOGRAPHIC_DATA])" at bounding box center [541, 30] width 113 height 7
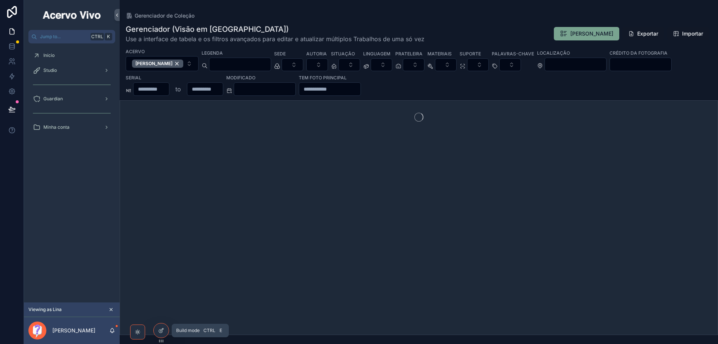
click at [158, 334] on div at bounding box center [161, 330] width 15 height 14
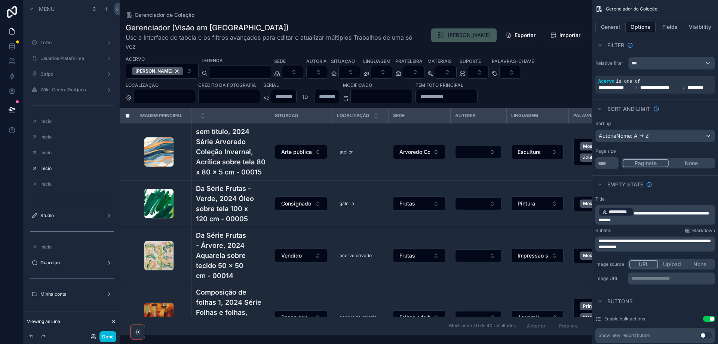
click at [655, 279] on p "**********" at bounding box center [672, 278] width 82 height 6
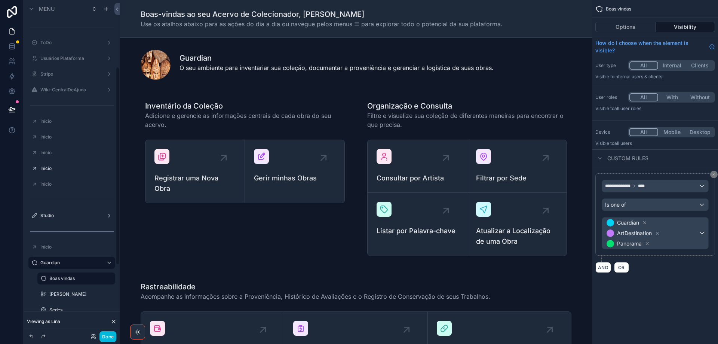
scroll to position [112, 0]
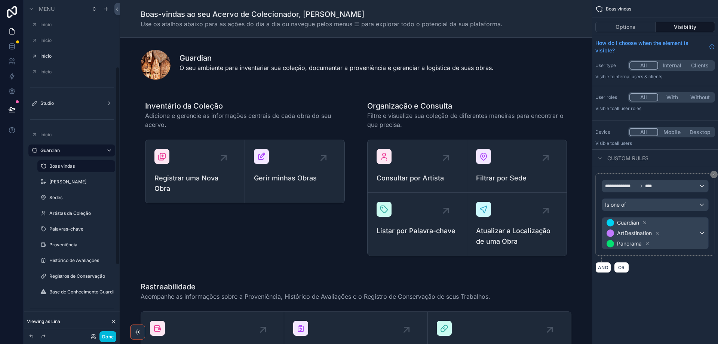
click at [78, 192] on div "Sedes" at bounding box center [76, 198] width 75 height 12
click at [77, 196] on label "Sedes" at bounding box center [79, 198] width 61 height 6
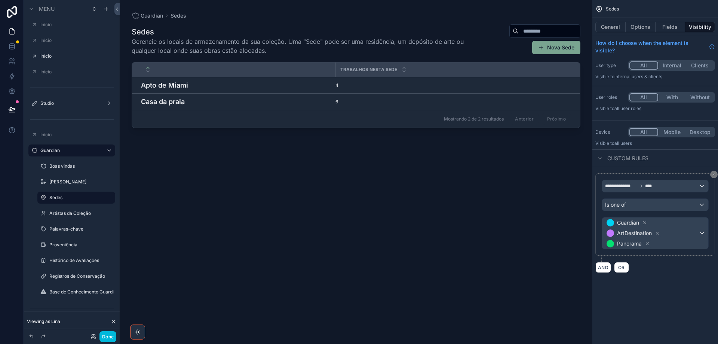
click at [637, 27] on button "Options" at bounding box center [641, 27] width 30 height 10
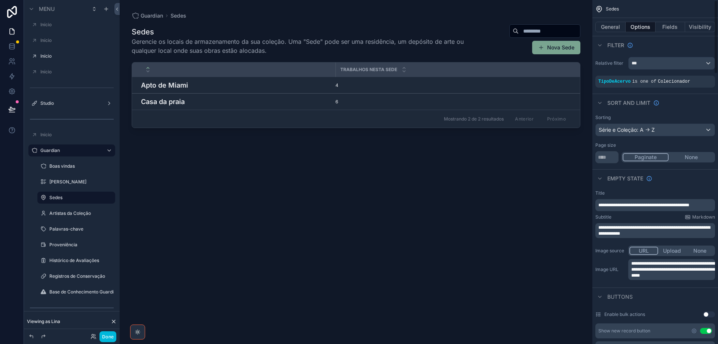
click at [659, 274] on span "**********" at bounding box center [673, 269] width 84 height 16
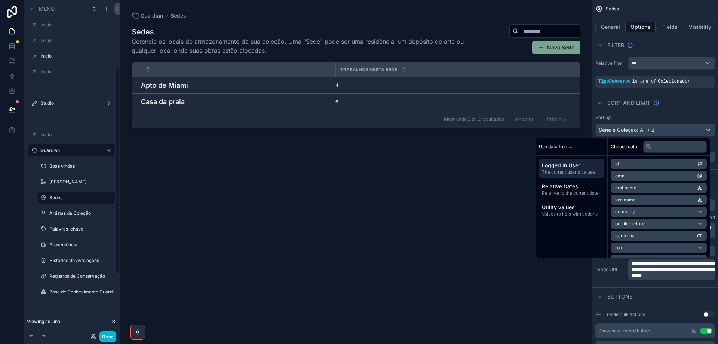
click at [57, 215] on label "Artistas da Coleção" at bounding box center [79, 213] width 61 height 6
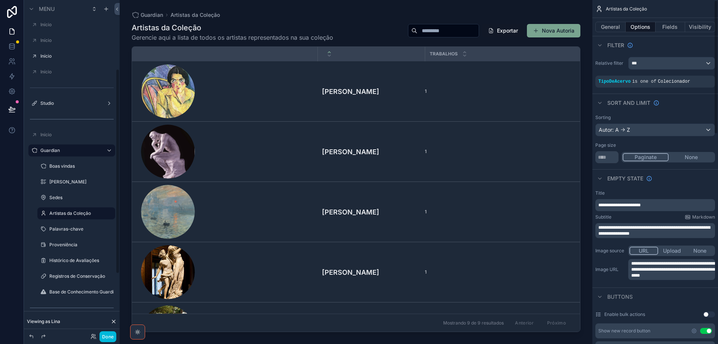
click at [663, 270] on span "**********" at bounding box center [673, 269] width 84 height 16
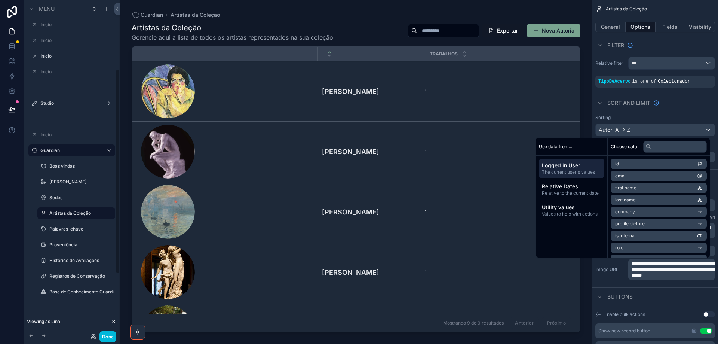
click at [60, 230] on label "Palavras-chave" at bounding box center [79, 229] width 61 height 6
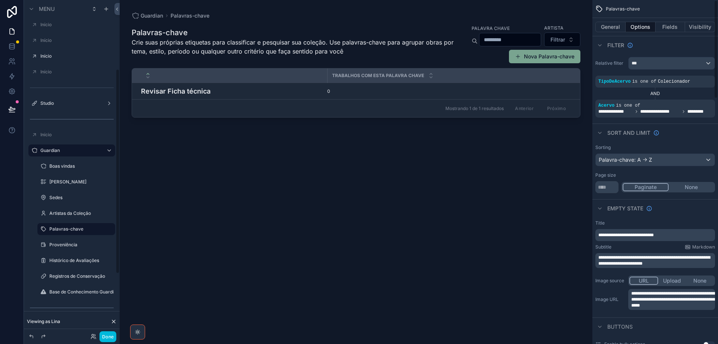
click at [673, 302] on p "**********" at bounding box center [672, 299] width 82 height 18
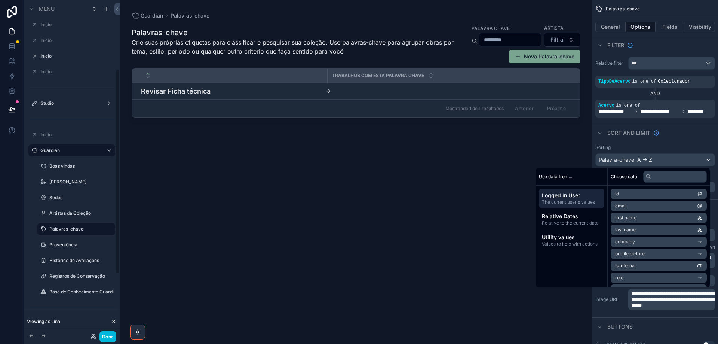
click at [52, 243] on label "Proveniência" at bounding box center [79, 245] width 61 height 6
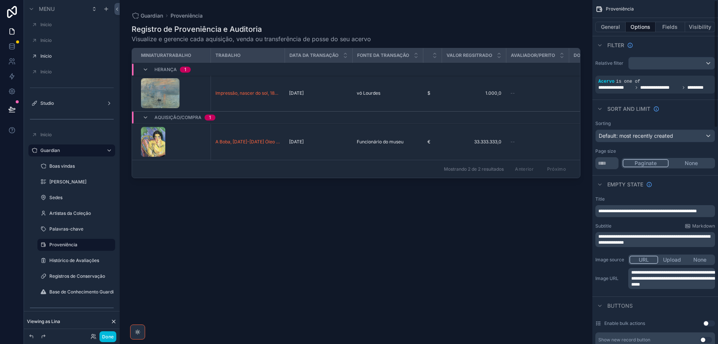
click at [662, 282] on span "**********" at bounding box center [673, 278] width 84 height 16
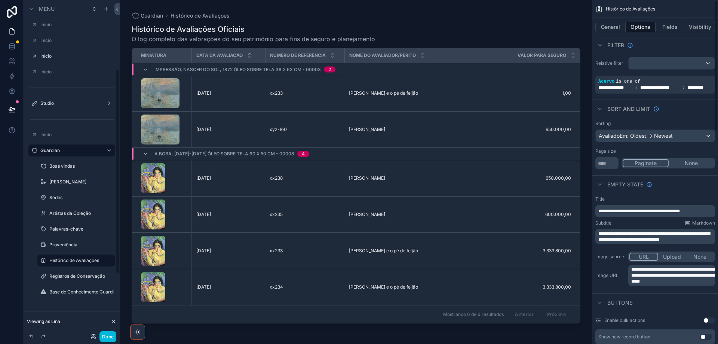
click at [645, 276] on span "**********" at bounding box center [673, 275] width 84 height 16
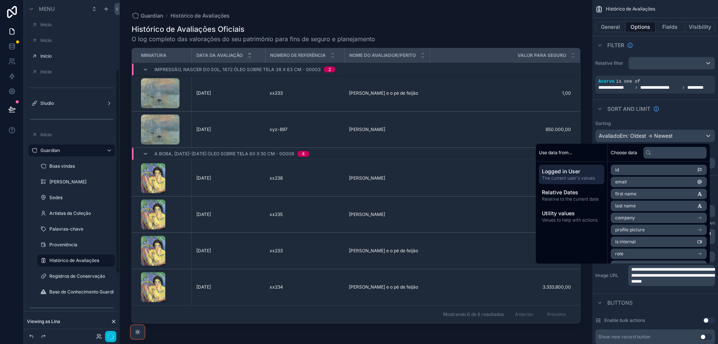
click at [85, 279] on div "Registros de Conservação" at bounding box center [81, 276] width 64 height 6
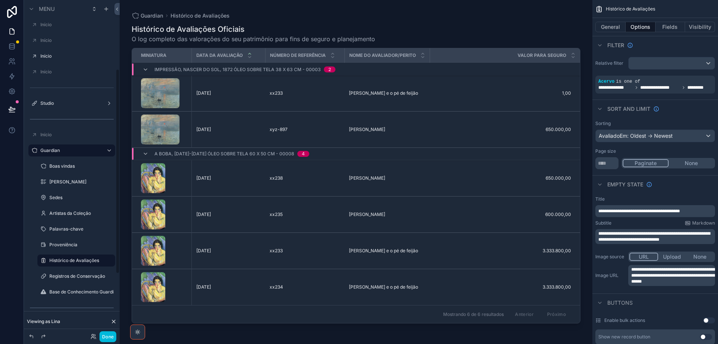
click at [78, 276] on label "Registros de Conservação" at bounding box center [79, 276] width 61 height 6
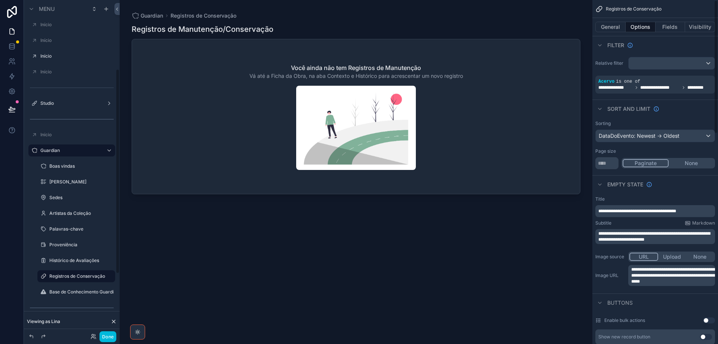
click at [651, 273] on span "**********" at bounding box center [673, 275] width 84 height 16
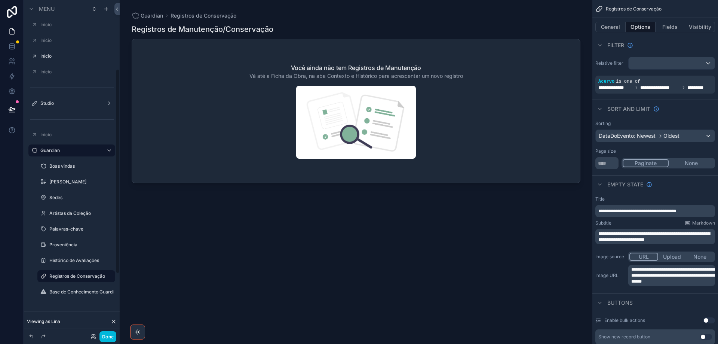
click at [65, 291] on label "Base de Conhecimento Guardian" at bounding box center [81, 292] width 64 height 6
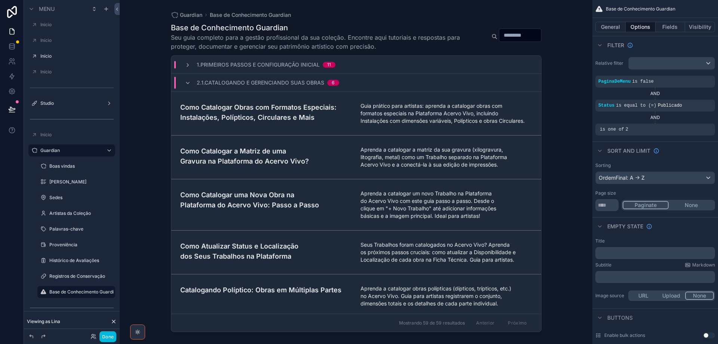
click at [640, 296] on button "URL" at bounding box center [644, 295] width 28 height 8
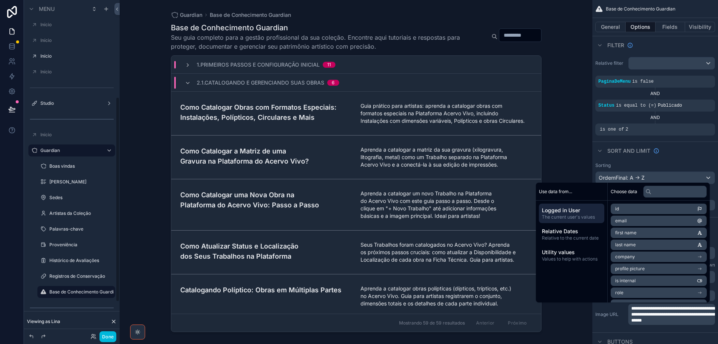
scroll to position [212, 0]
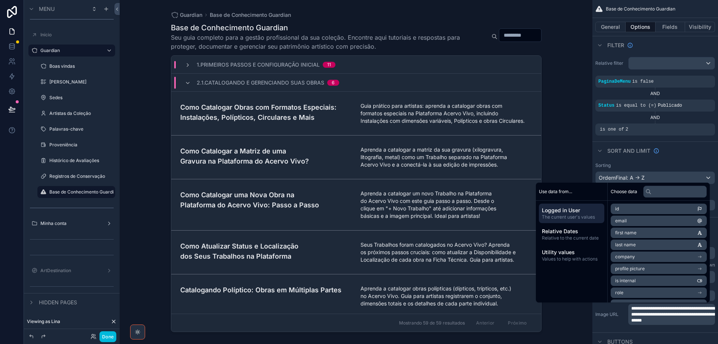
click at [109, 337] on button "Done" at bounding box center [107, 336] width 17 height 11
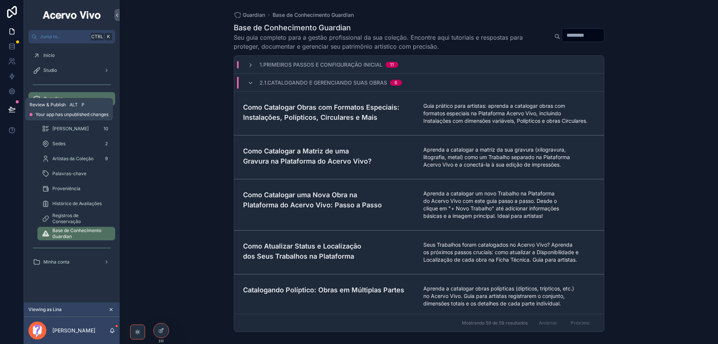
click at [11, 111] on icon at bounding box center [12, 109] width 6 height 4
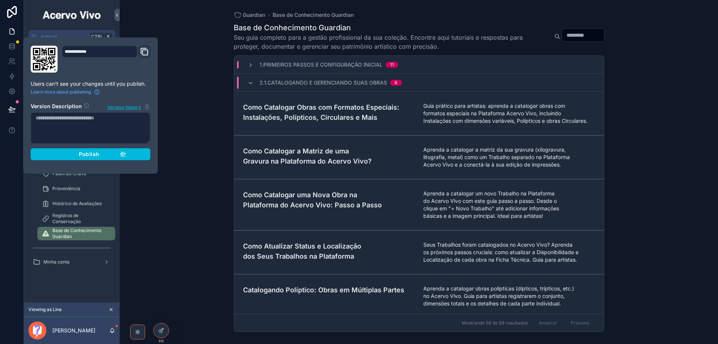
click at [102, 152] on div "Publish" at bounding box center [90, 154] width 71 height 7
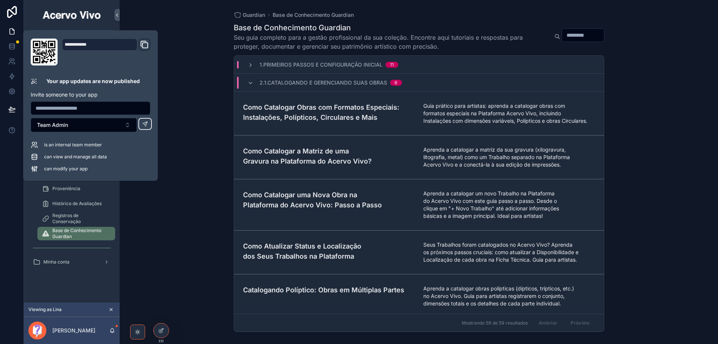
click at [188, 239] on div "Guardian Base de Conhecimento Guardian Base de Conhecimento Guardian Seu guia c…" at bounding box center [419, 172] width 598 height 344
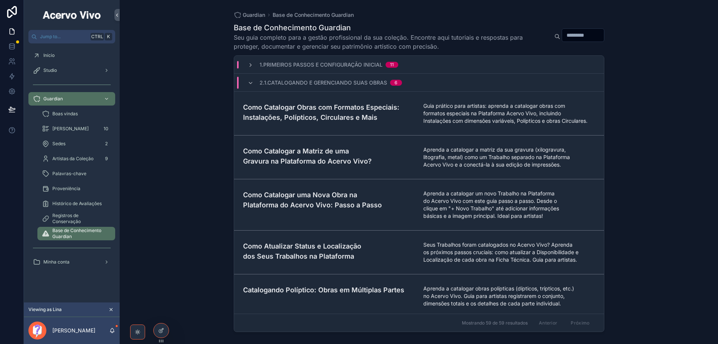
click at [54, 70] on span "Studio" at bounding box center [49, 70] width 13 height 6
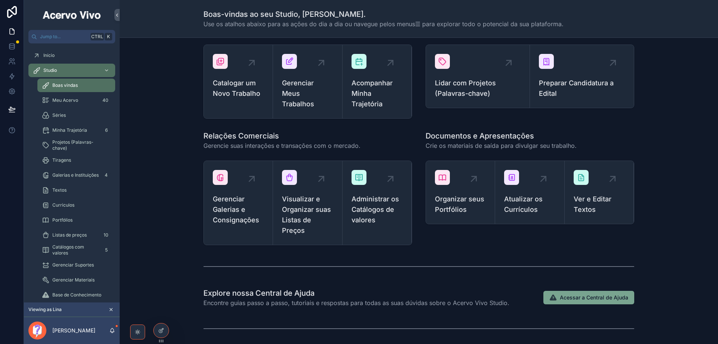
scroll to position [134, 0]
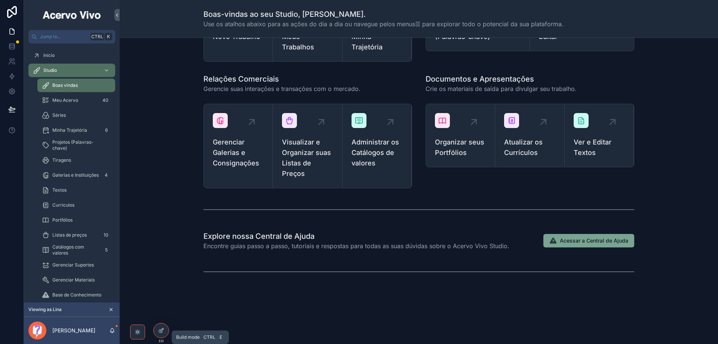
click at [164, 333] on div at bounding box center [161, 330] width 15 height 14
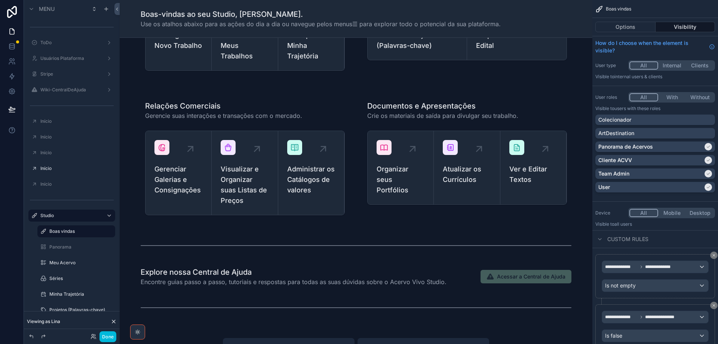
click at [277, 272] on div "scrollable content" at bounding box center [356, 276] width 461 height 25
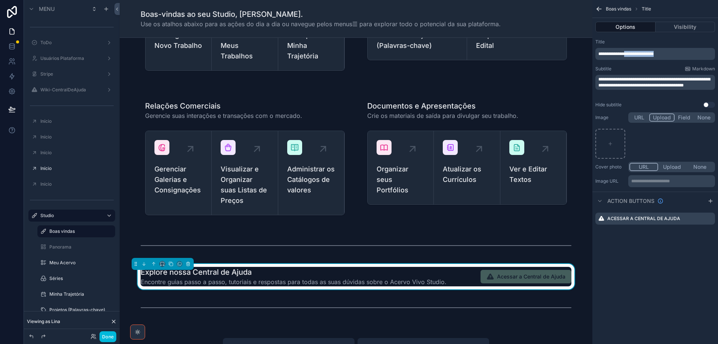
drag, startPoint x: 630, startPoint y: 54, endPoint x: 677, endPoint y: 58, distance: 46.9
click at [677, 58] on div "**********" at bounding box center [655, 54] width 120 height 12
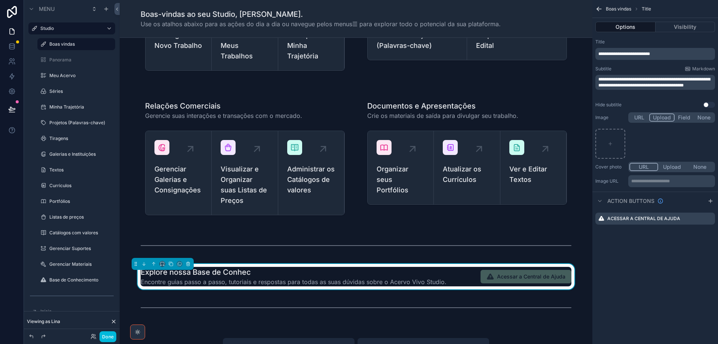
click at [668, 53] on p "**********" at bounding box center [655, 54] width 115 height 6
click at [0, 0] on icon "scrollable content" at bounding box center [0, 0] width 0 height 0
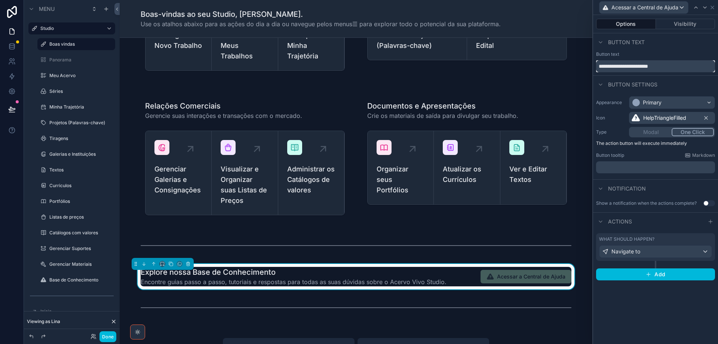
drag, startPoint x: 621, startPoint y: 67, endPoint x: 682, endPoint y: 66, distance: 60.6
click at [682, 66] on input "**********" at bounding box center [655, 66] width 119 height 12
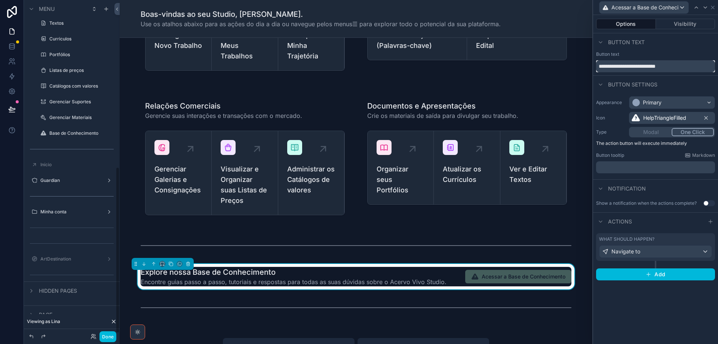
scroll to position [337, 0]
type input "**********"
click at [66, 180] on div "Guardian" at bounding box center [71, 177] width 63 height 6
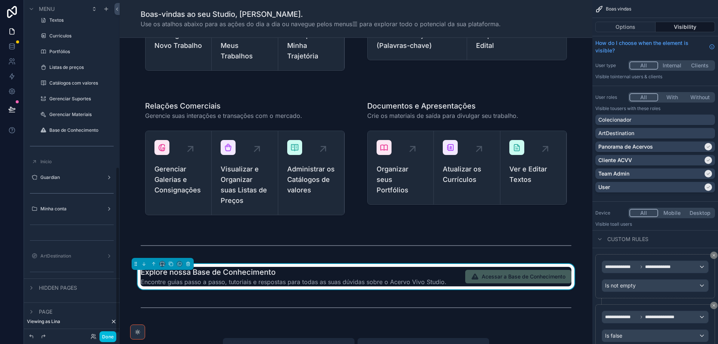
click at [51, 174] on label "Guardian" at bounding box center [70, 177] width 60 height 6
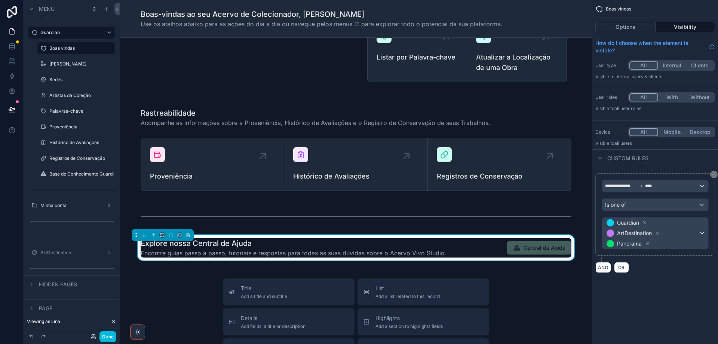
scroll to position [187, 0]
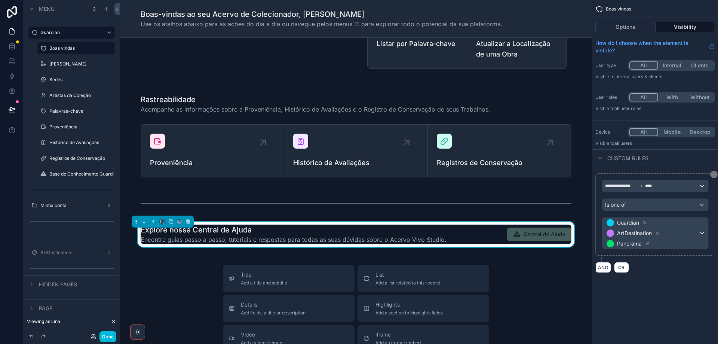
click at [275, 229] on h1 "Explore nossa Central de Ajuda" at bounding box center [294, 229] width 306 height 10
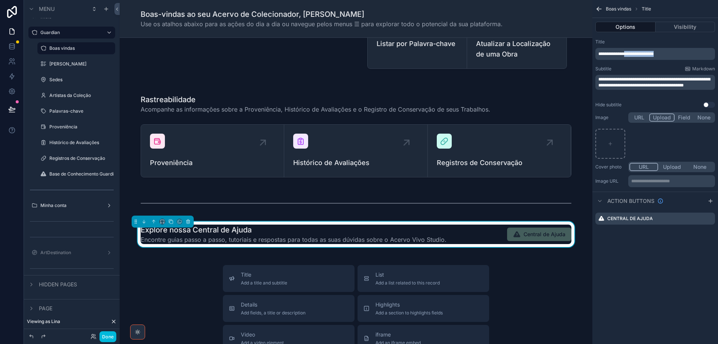
drag, startPoint x: 630, startPoint y: 52, endPoint x: 689, endPoint y: 52, distance: 59.5
click at [689, 52] on p "**********" at bounding box center [655, 54] width 115 height 6
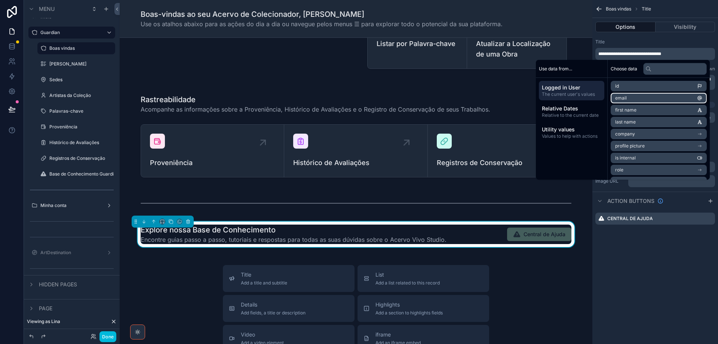
click at [682, 39] on div "Title" at bounding box center [655, 42] width 120 height 6
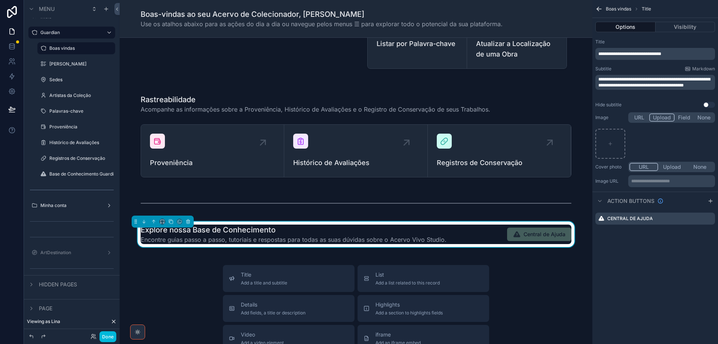
click at [0, 0] on icon "scrollable content" at bounding box center [0, 0] width 0 height 0
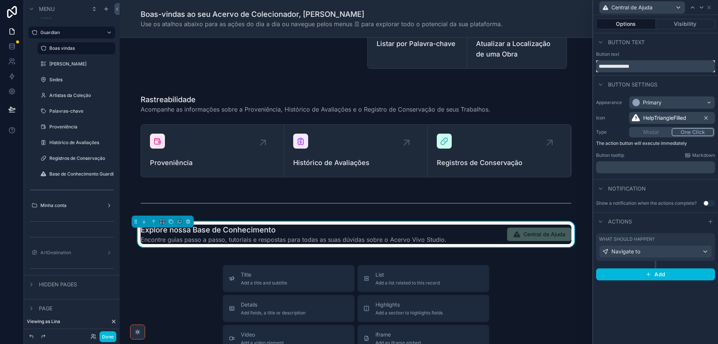
paste input "****"
drag, startPoint x: 600, startPoint y: 66, endPoint x: 678, endPoint y: 68, distance: 78.6
click at [678, 68] on input "**********" at bounding box center [655, 66] width 119 height 12
click at [598, 67] on input "**********" at bounding box center [655, 66] width 119 height 12
type input "**********"
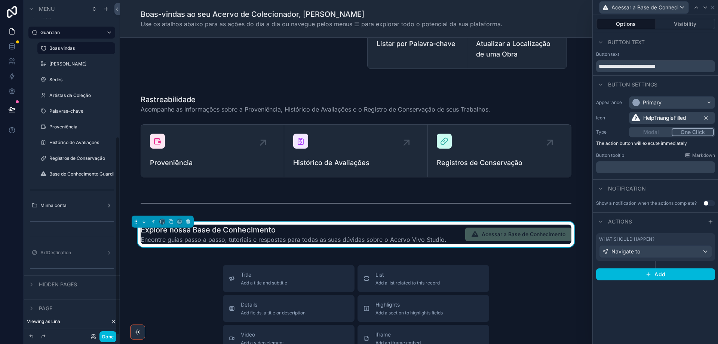
click at [110, 336] on button "Done" at bounding box center [107, 336] width 17 height 11
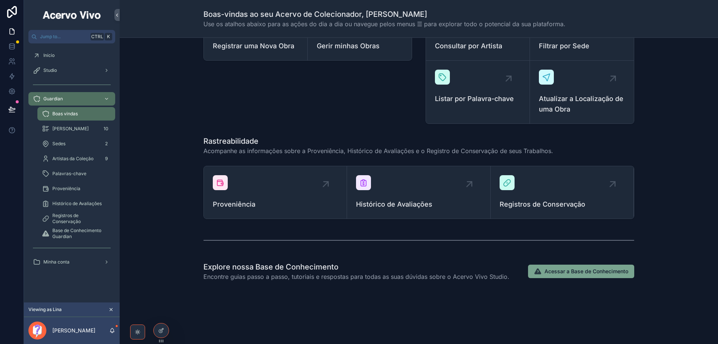
scroll to position [123, 0]
click at [12, 106] on icon at bounding box center [11, 108] width 7 height 7
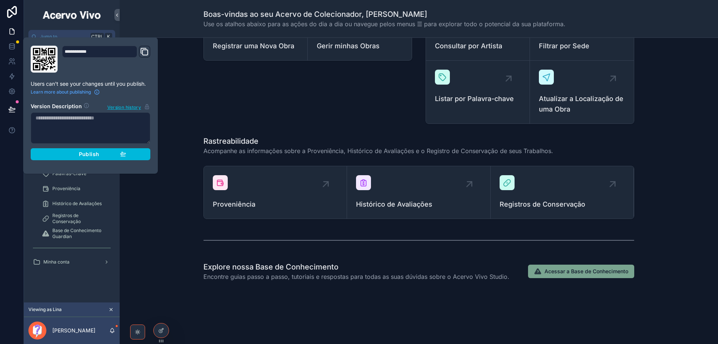
click at [94, 156] on span "Publish" at bounding box center [89, 154] width 20 height 7
